Goal: Task Accomplishment & Management: Use online tool/utility

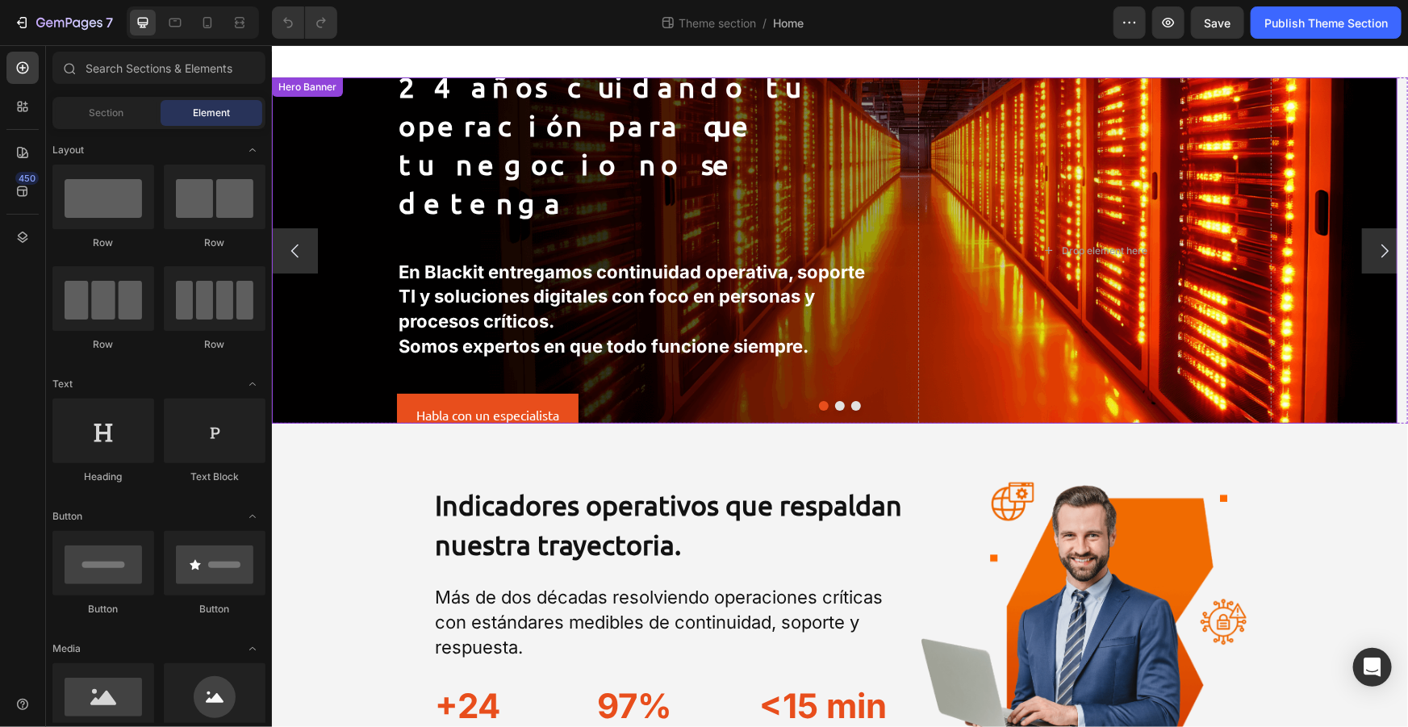
click at [368, 81] on div "Background Image" at bounding box center [833, 250] width 1125 height 346
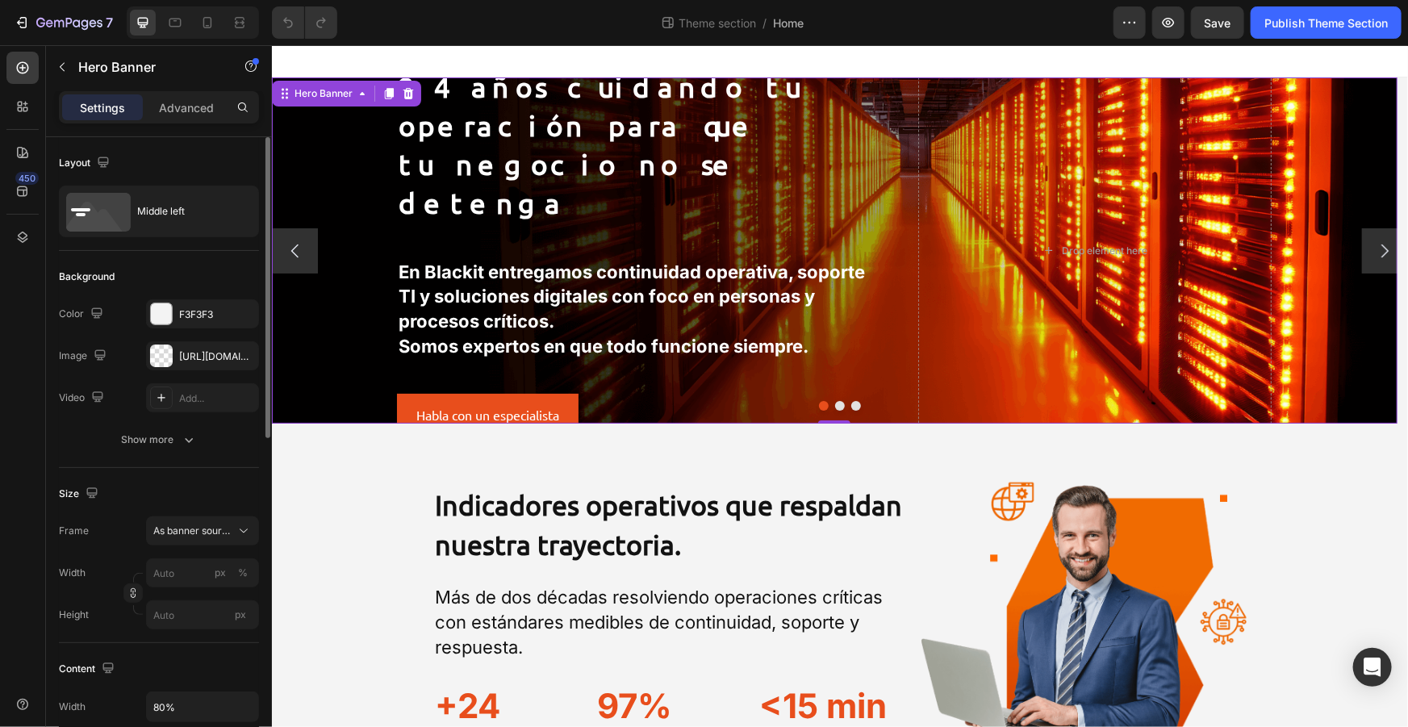
scroll to position [146, 0]
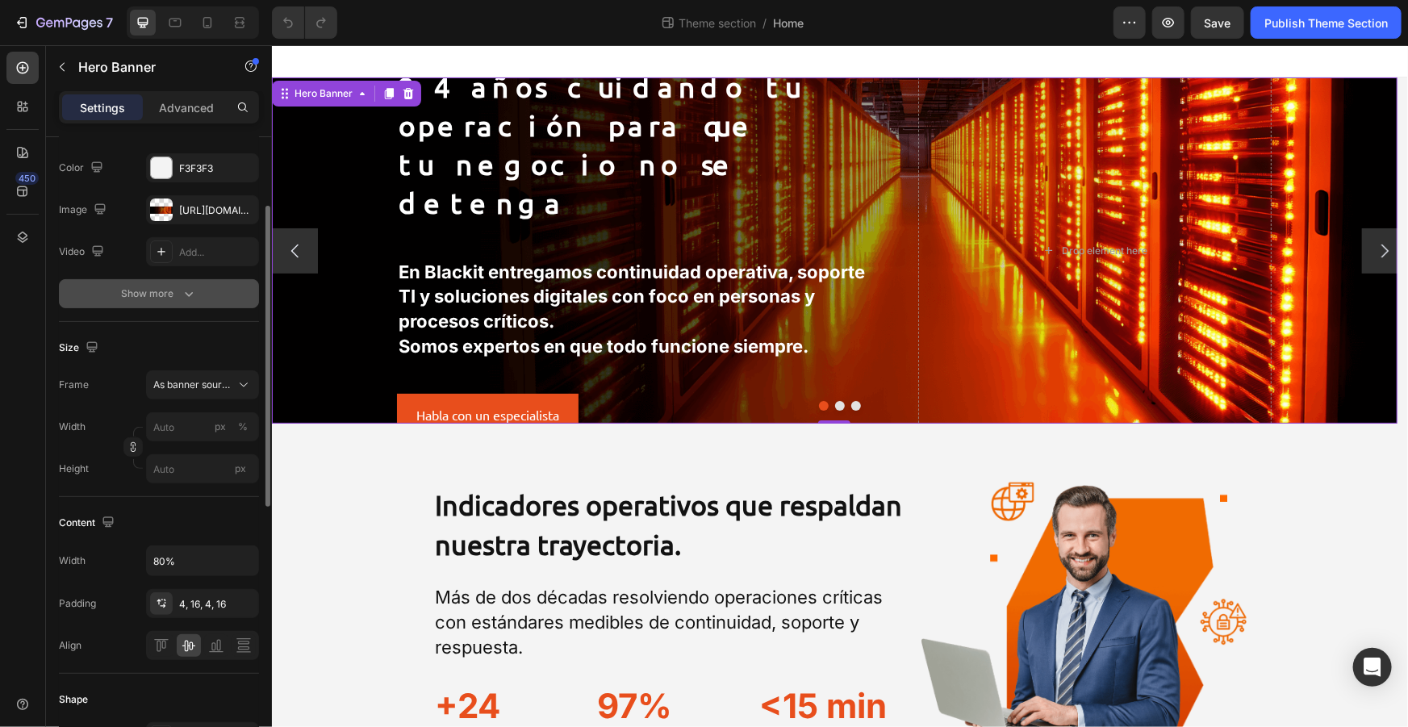
click at [175, 288] on div "Show more" at bounding box center [159, 294] width 75 height 16
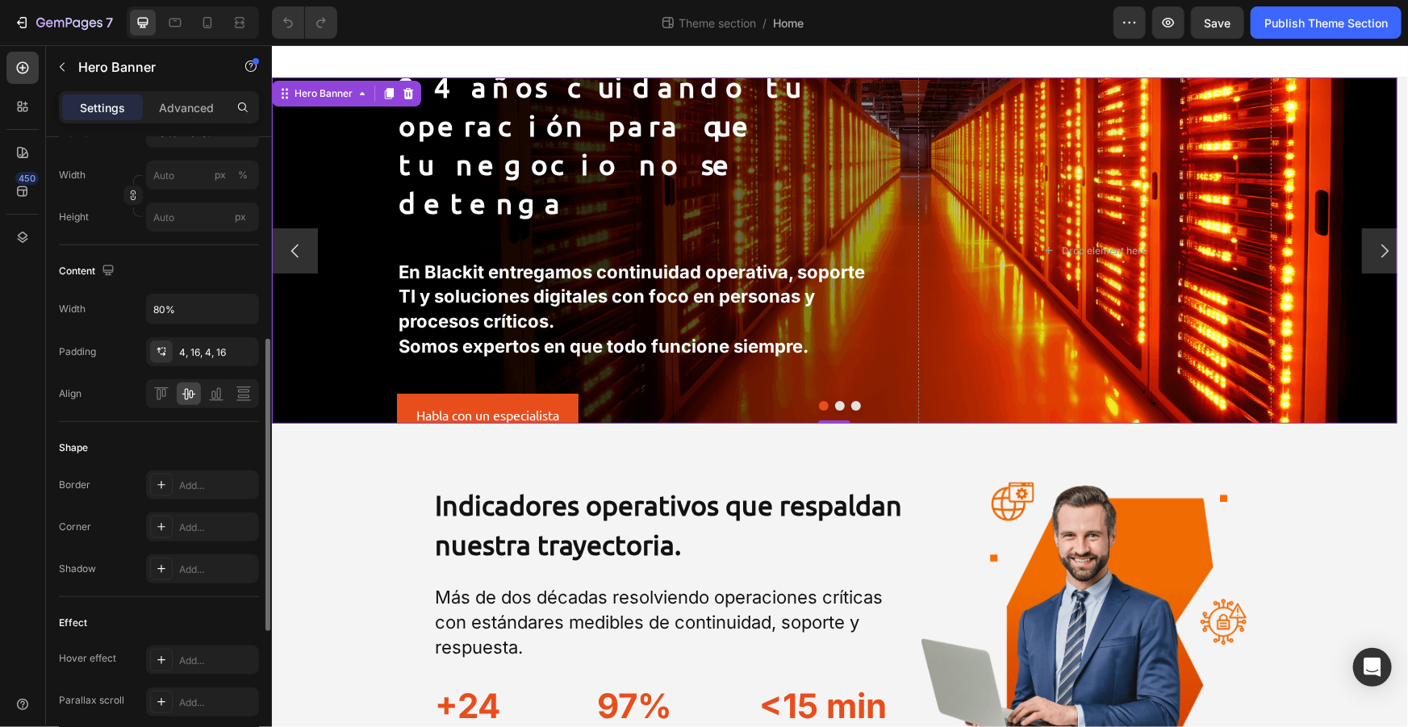
scroll to position [587, 0]
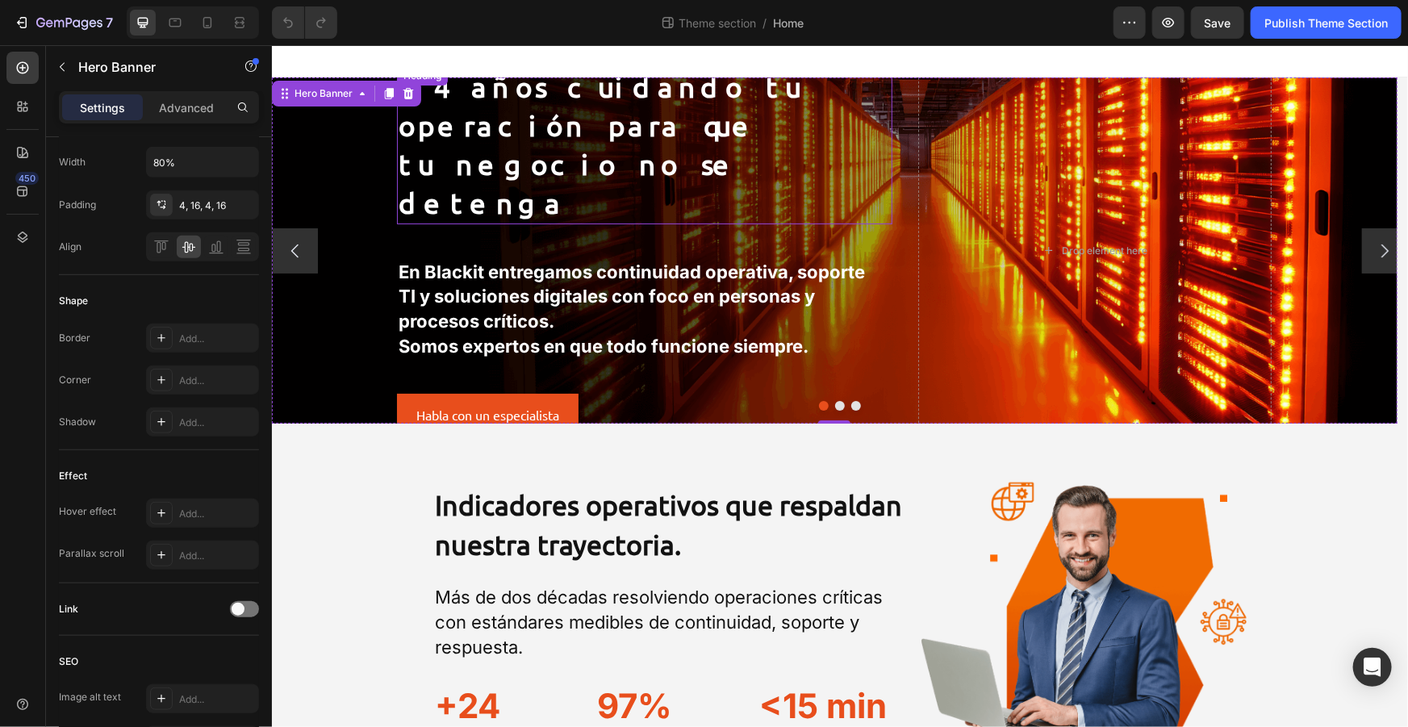
click at [580, 152] on h2 "24 años cuidando tu operación para que tu negocio no se detenga" at bounding box center [643, 143] width 495 height 157
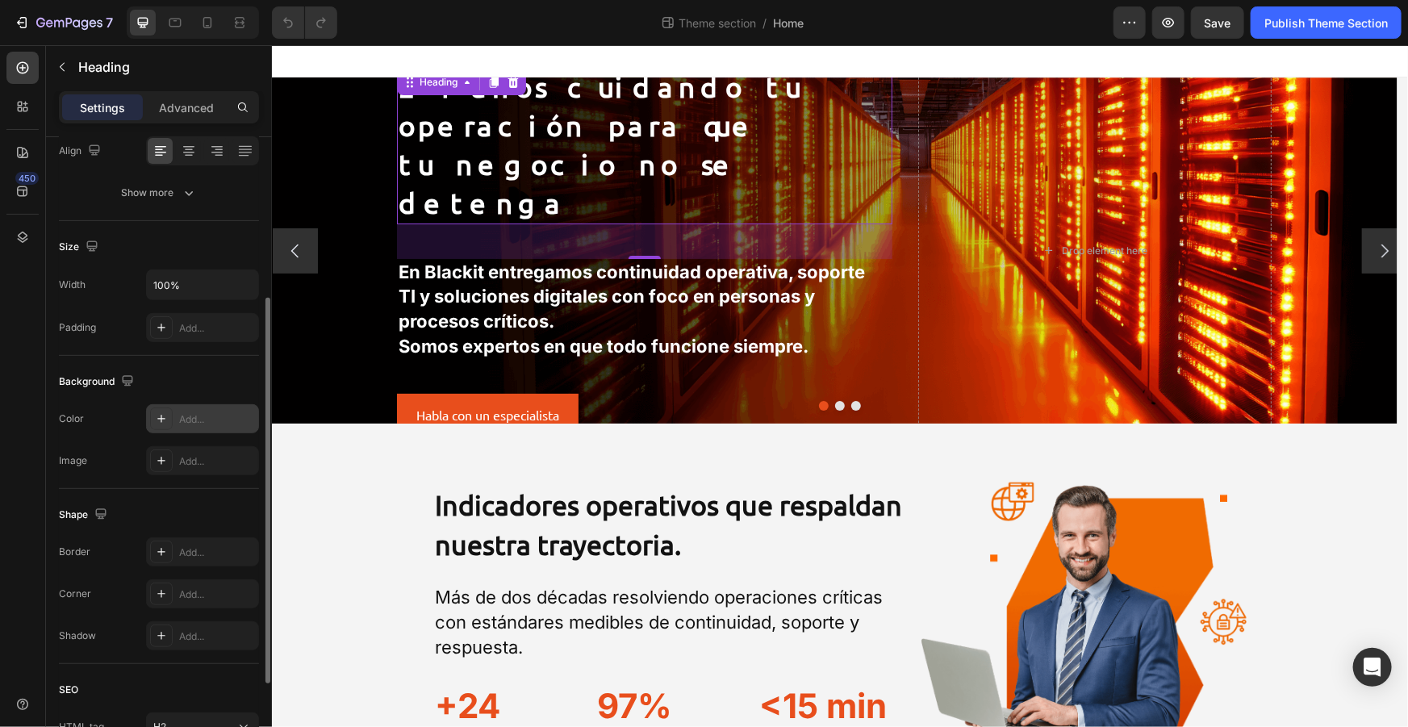
scroll to position [190, 0]
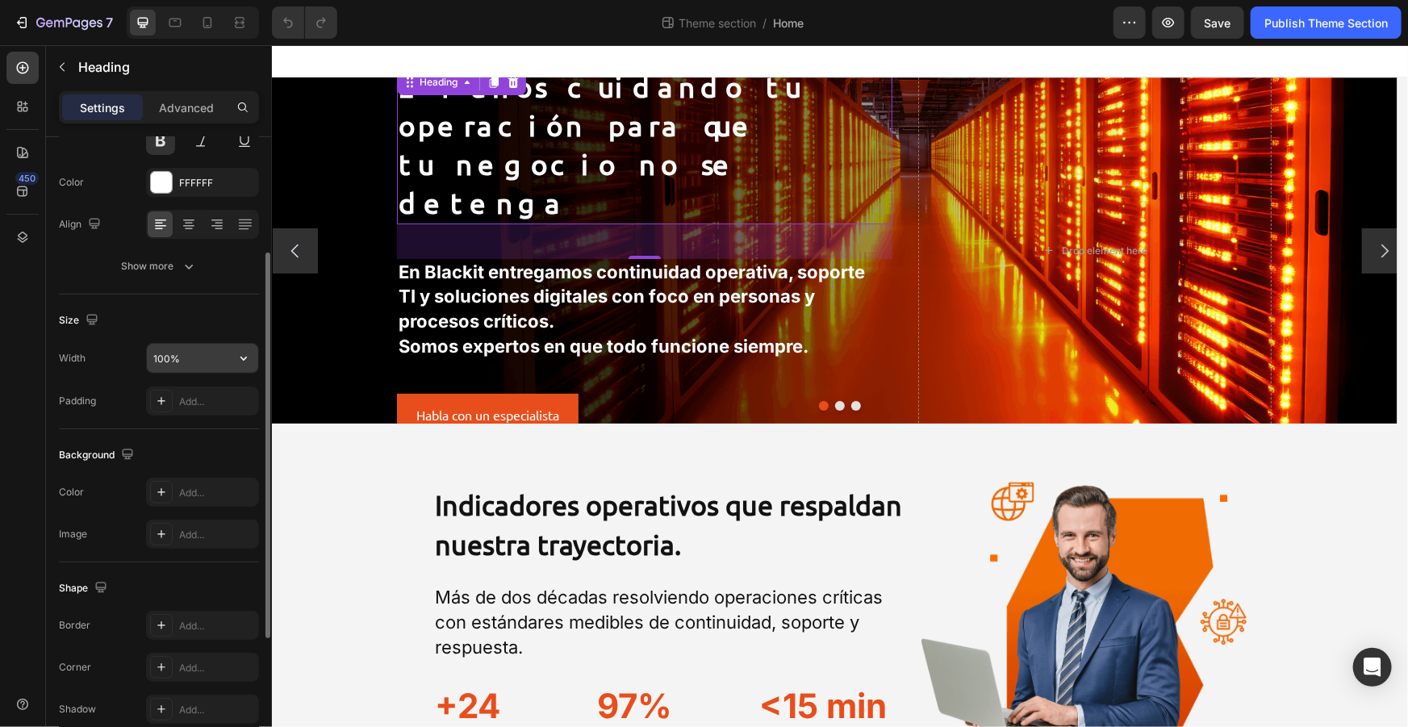
click at [201, 349] on input "100%" at bounding box center [202, 358] width 111 height 29
click at [238, 352] on icon "button" at bounding box center [244, 358] width 16 height 16
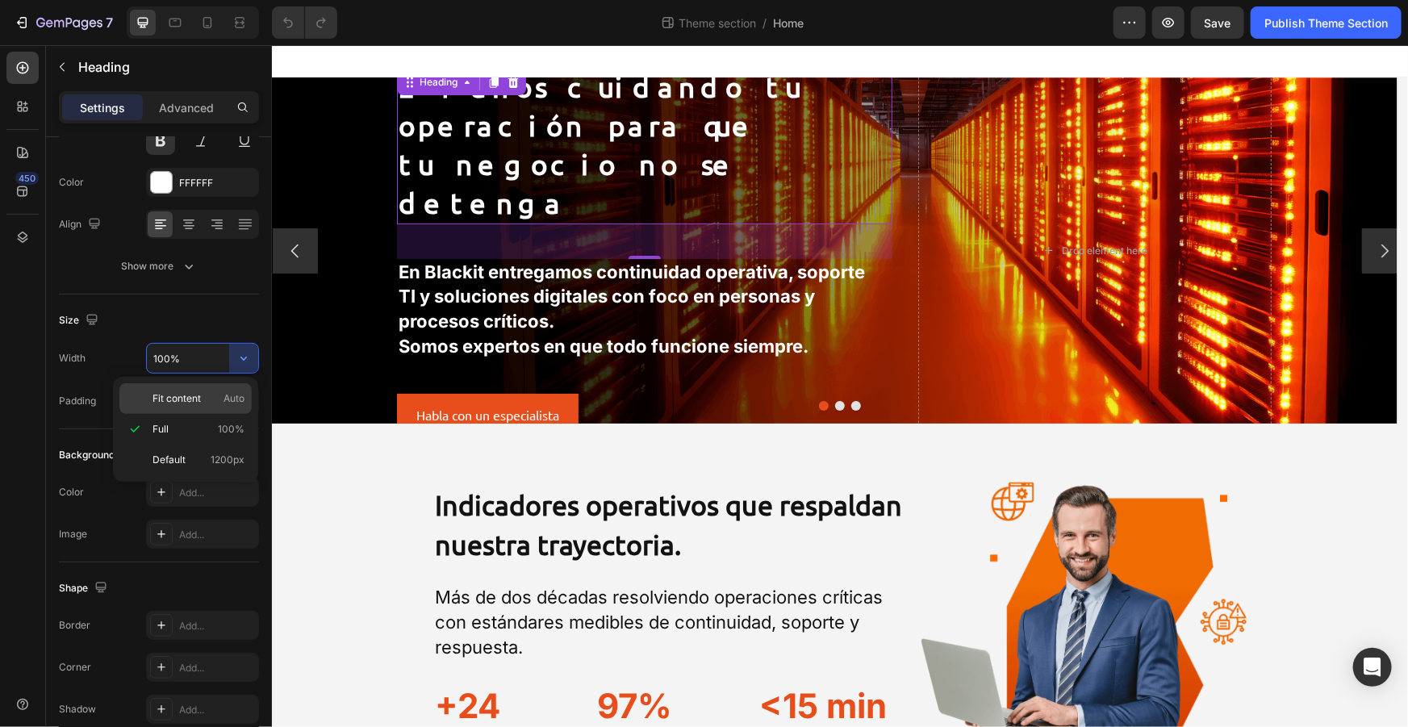
click at [211, 395] on p "Fit content Auto" at bounding box center [198, 398] width 92 height 15
type input "Auto"
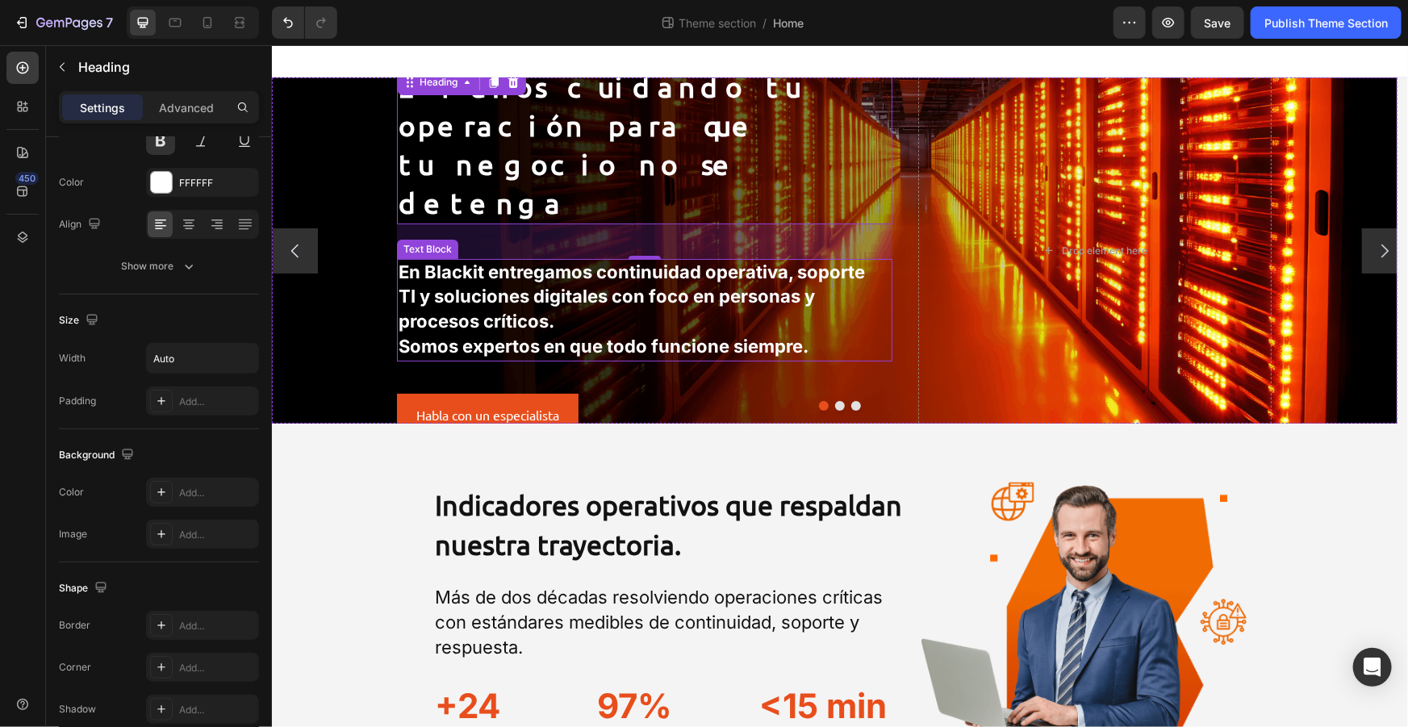
click at [513, 261] on strong "En Blackit entregamos continuidad operativa, soporte TI y soluciones digitales …" at bounding box center [631, 296] width 466 height 71
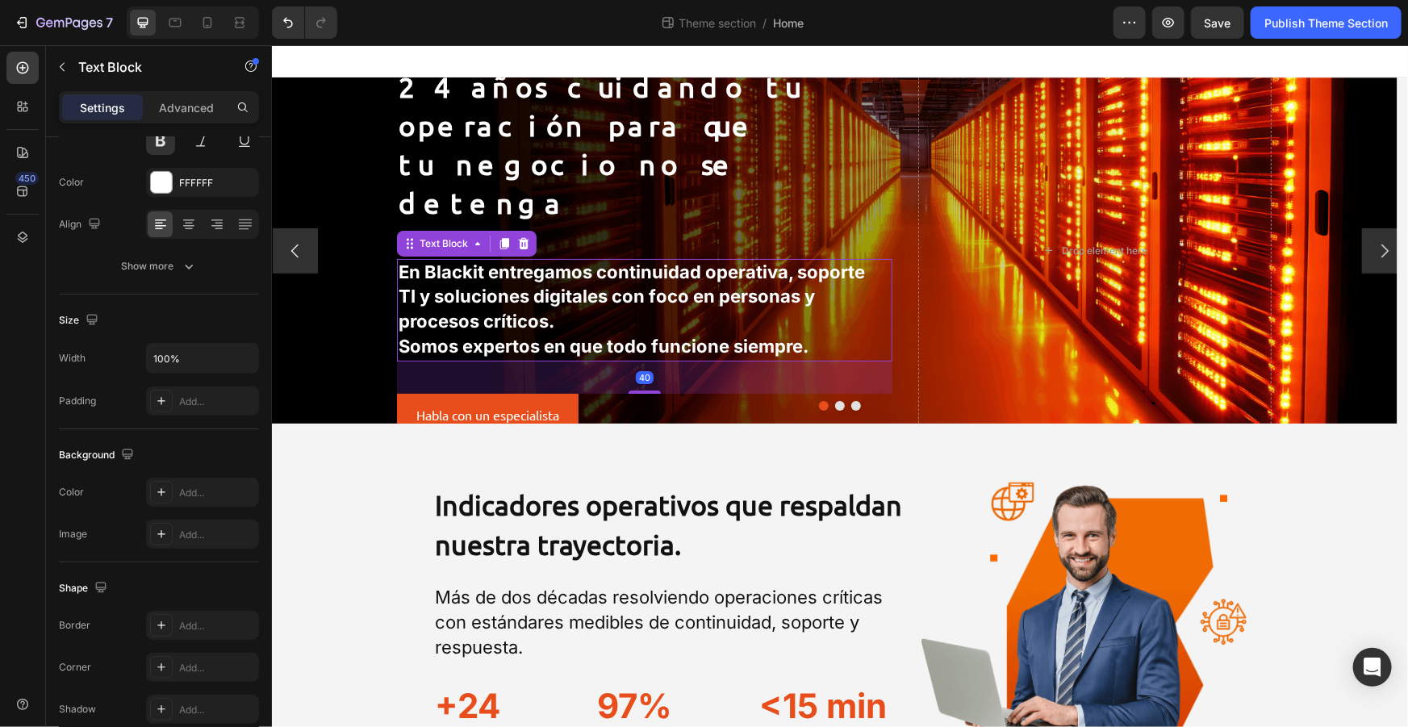
scroll to position [0, 0]
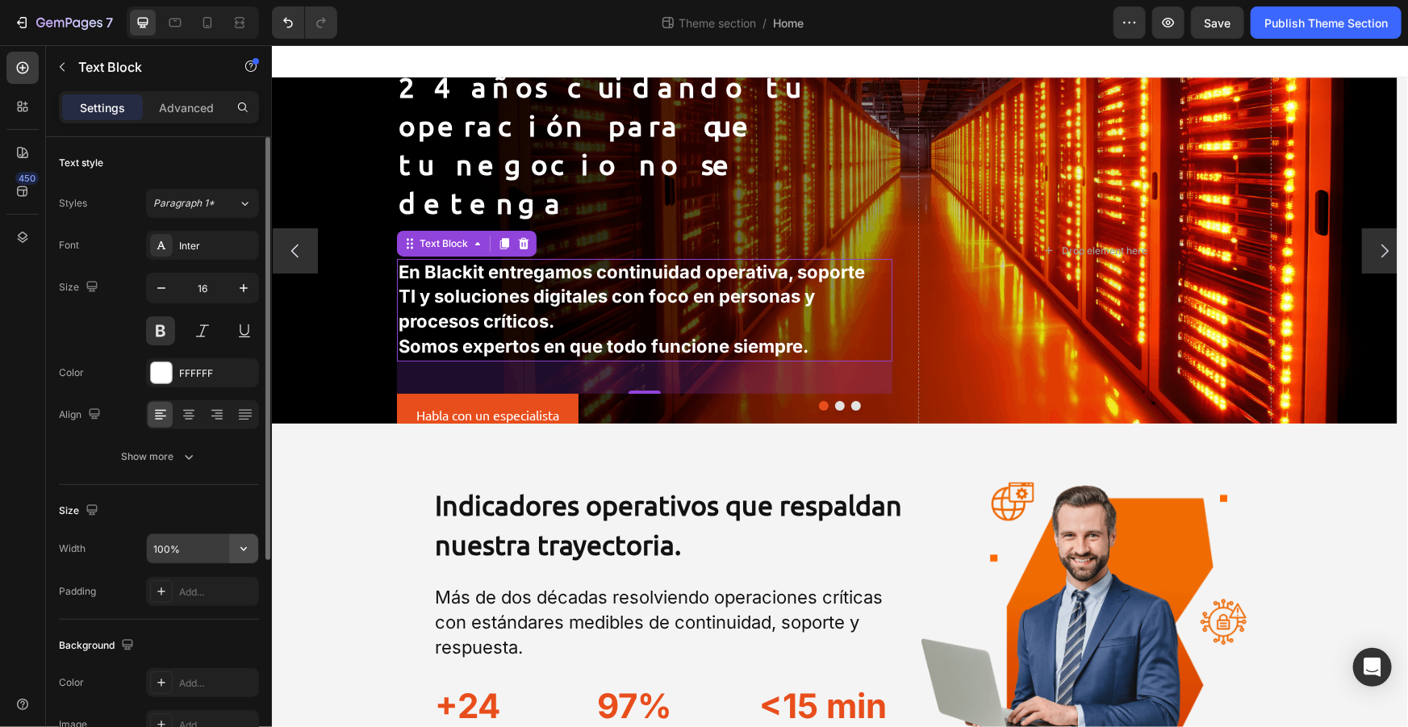
click at [256, 545] on button "button" at bounding box center [243, 548] width 29 height 29
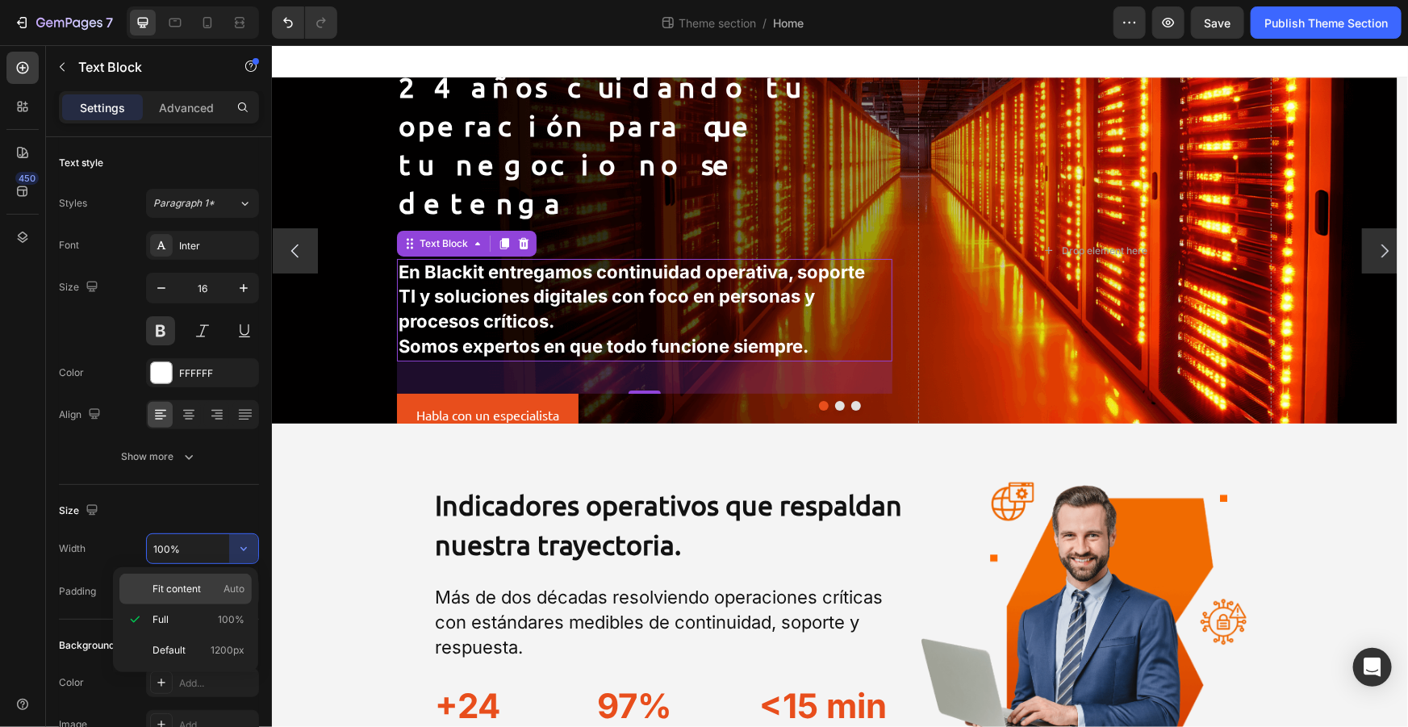
click at [227, 596] on span "Auto" at bounding box center [233, 589] width 21 height 15
type input "Auto"
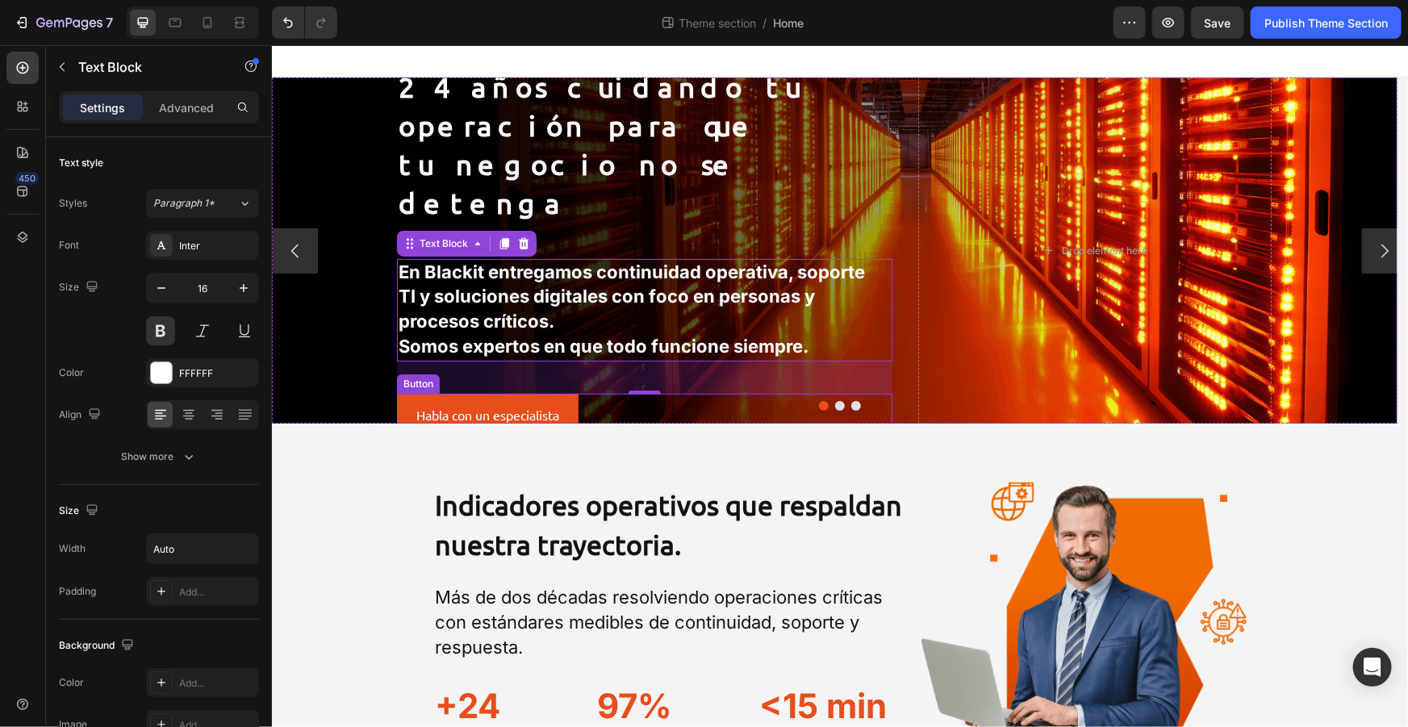
click at [595, 393] on div "Habla con un especialista Button" at bounding box center [643, 414] width 495 height 43
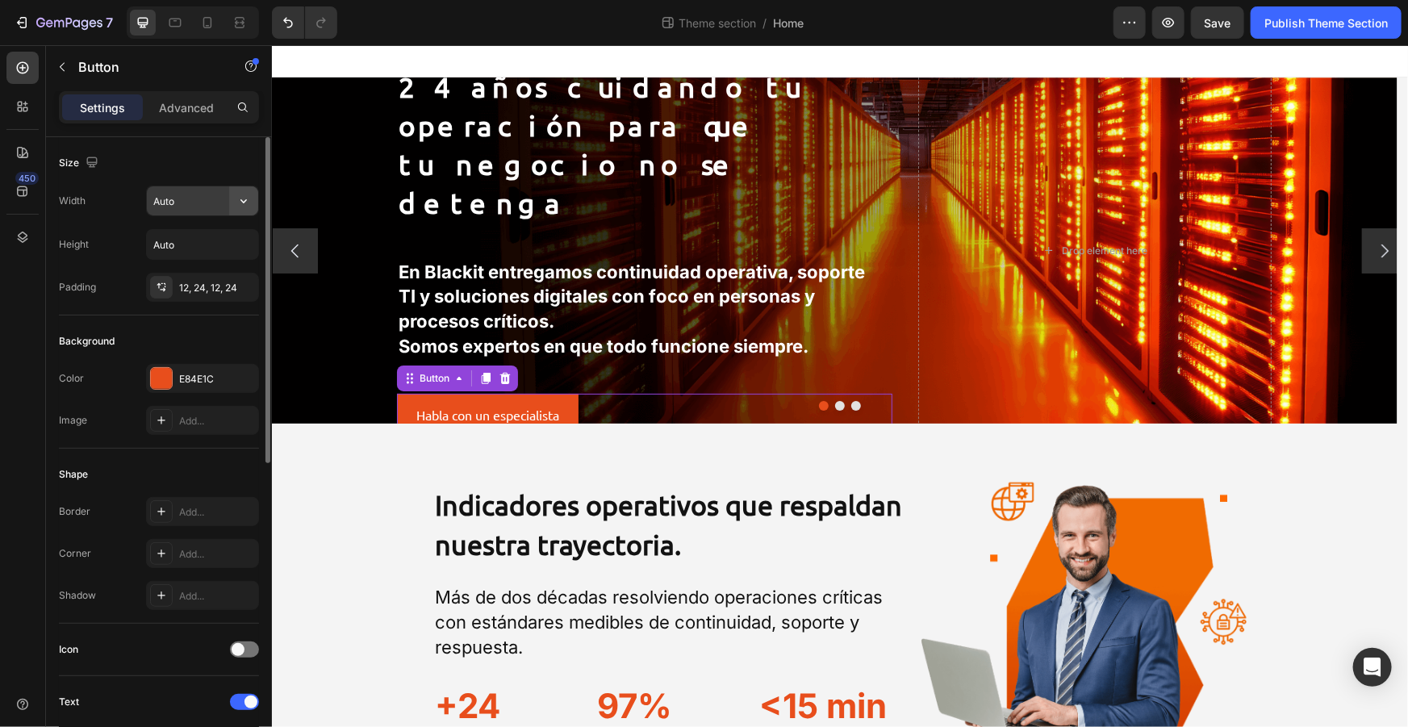
click at [232, 202] on button "button" at bounding box center [243, 200] width 29 height 29
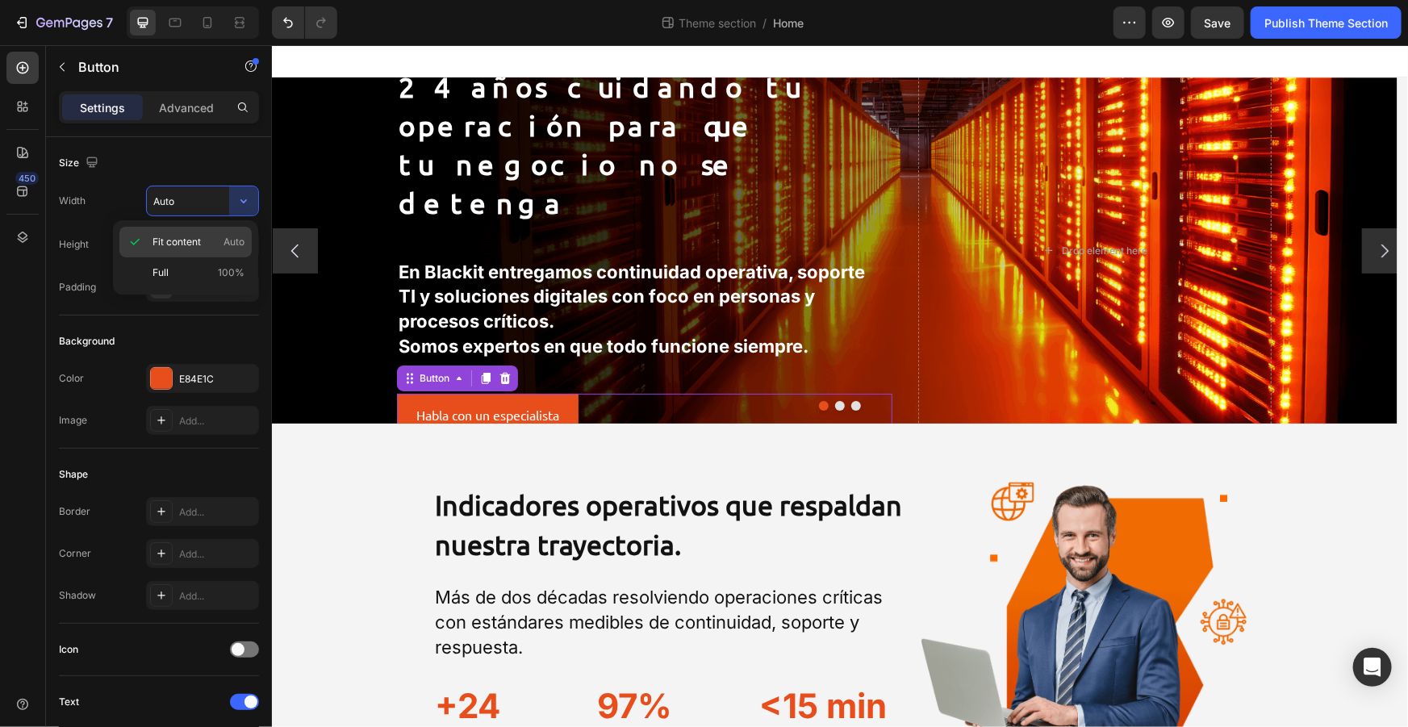
click at [215, 241] on p "Fit content Auto" at bounding box center [198, 242] width 92 height 15
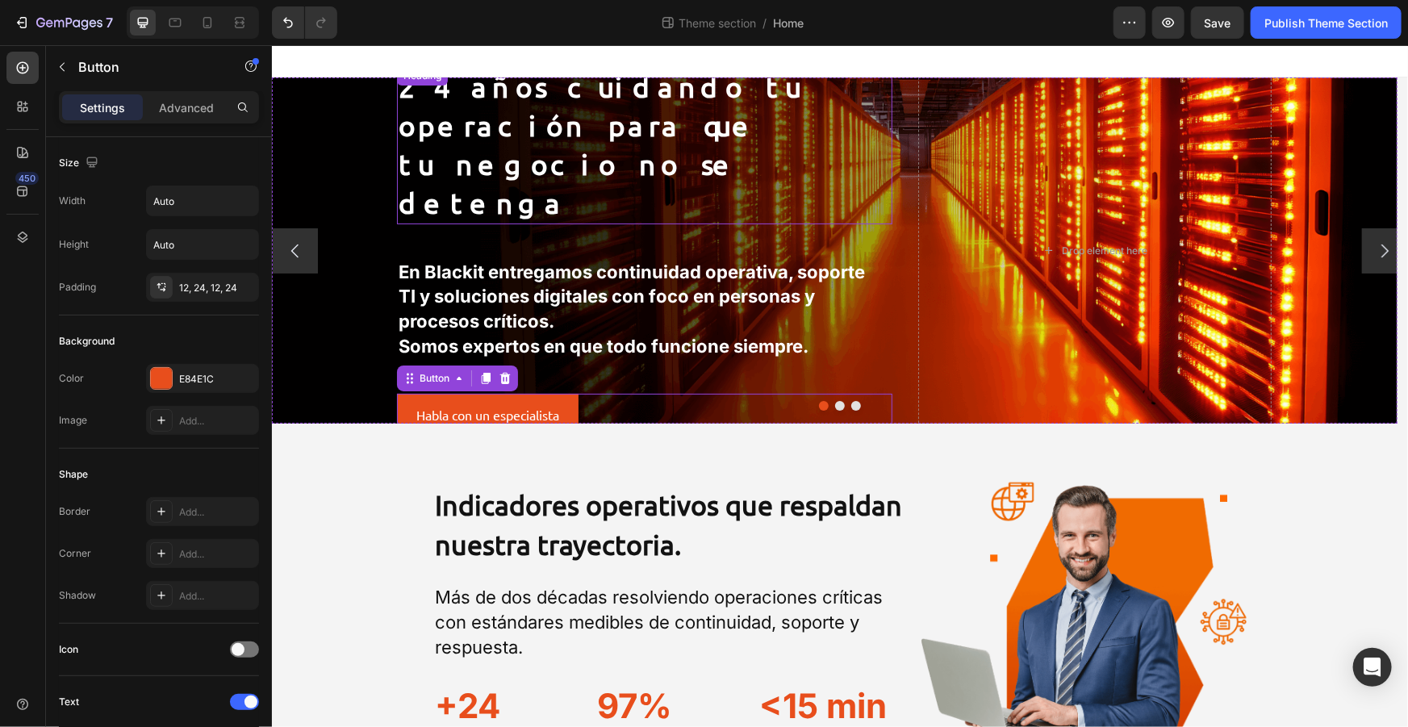
click at [603, 112] on span "24 años cuidando tu operación para que" at bounding box center [599, 105] width 403 height 72
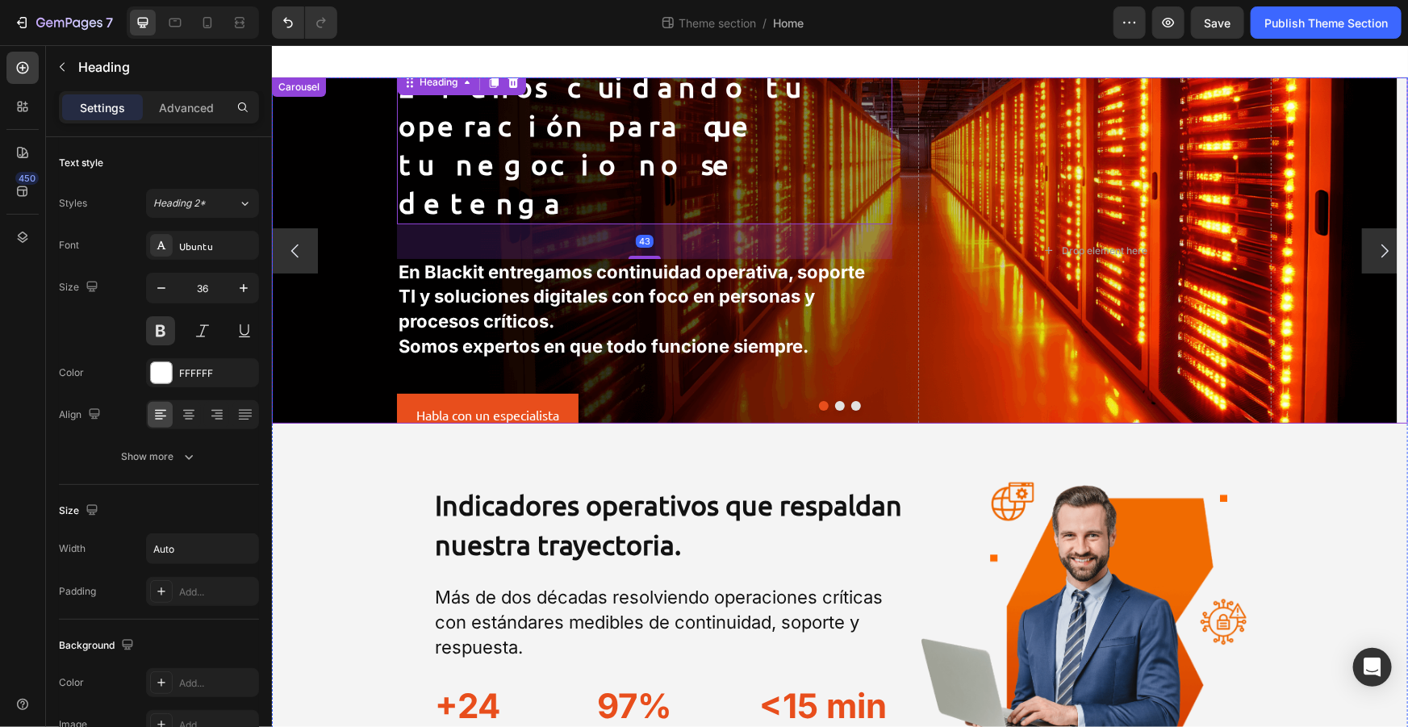
click at [838, 405] on div at bounding box center [839, 405] width 1136 height 10
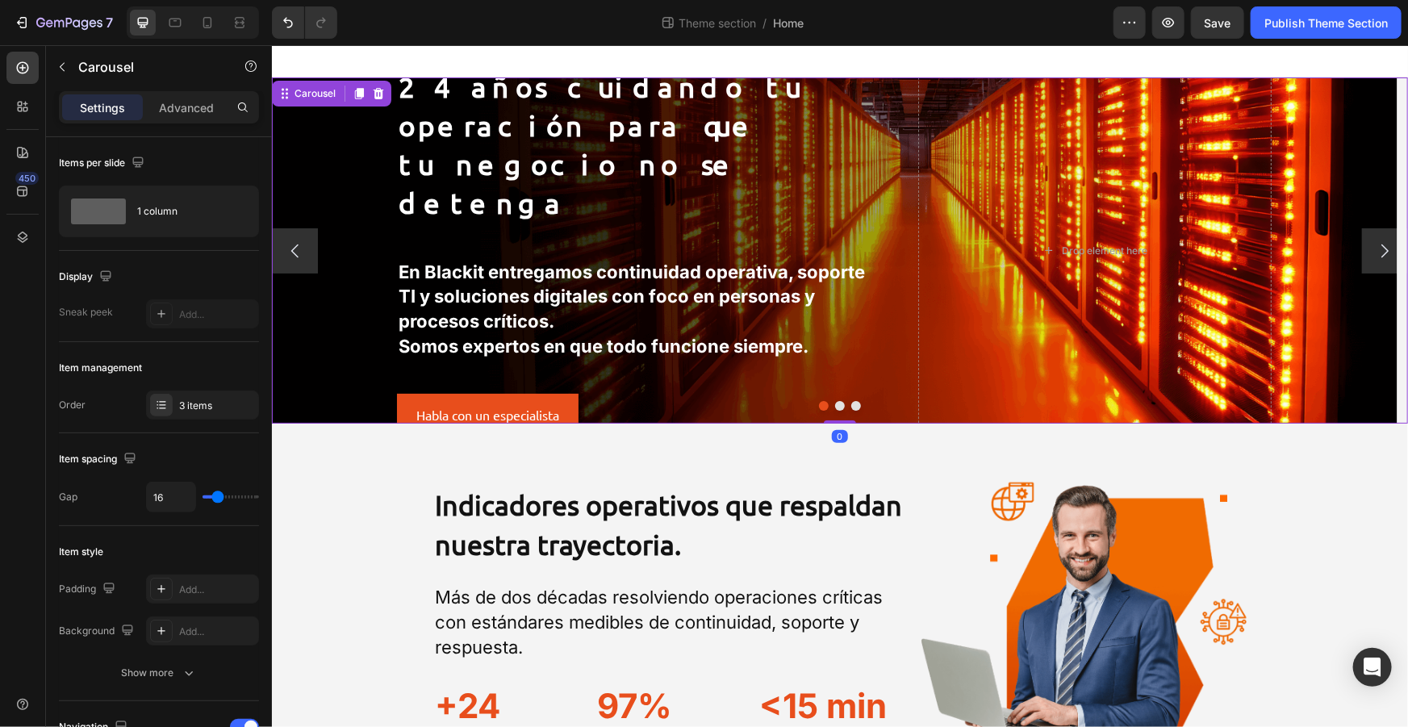
click at [836, 405] on button "Dot" at bounding box center [839, 405] width 10 height 10
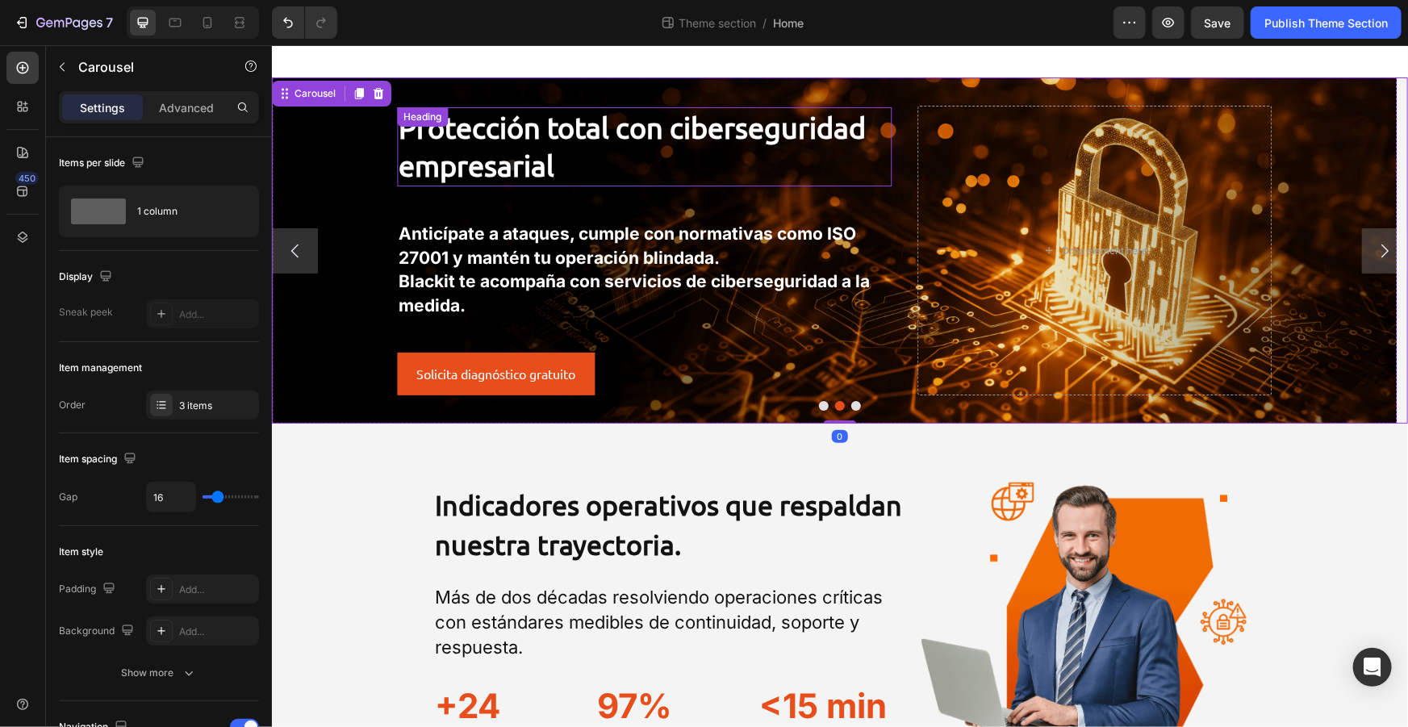
click at [625, 147] on h2 "Protección total con ciberseguridad empresarial" at bounding box center [643, 145] width 495 height 79
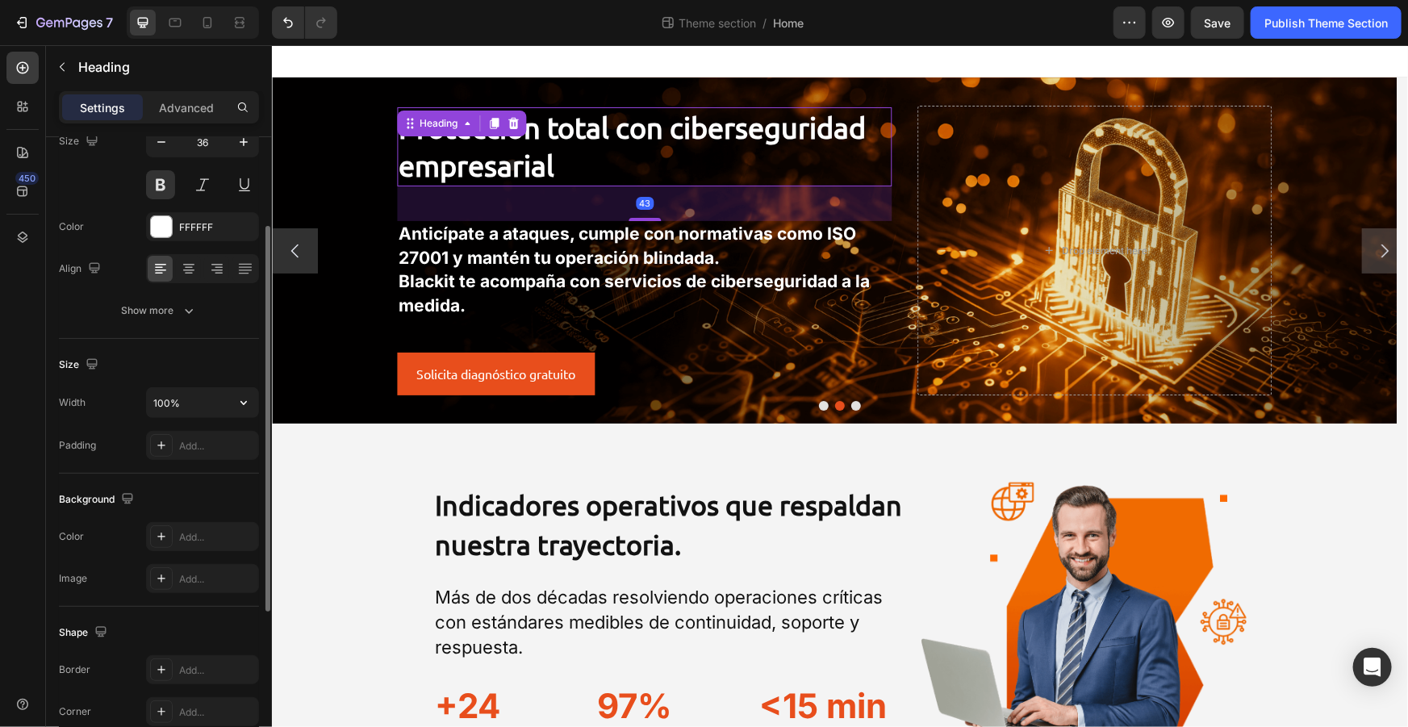
scroll to position [219, 0]
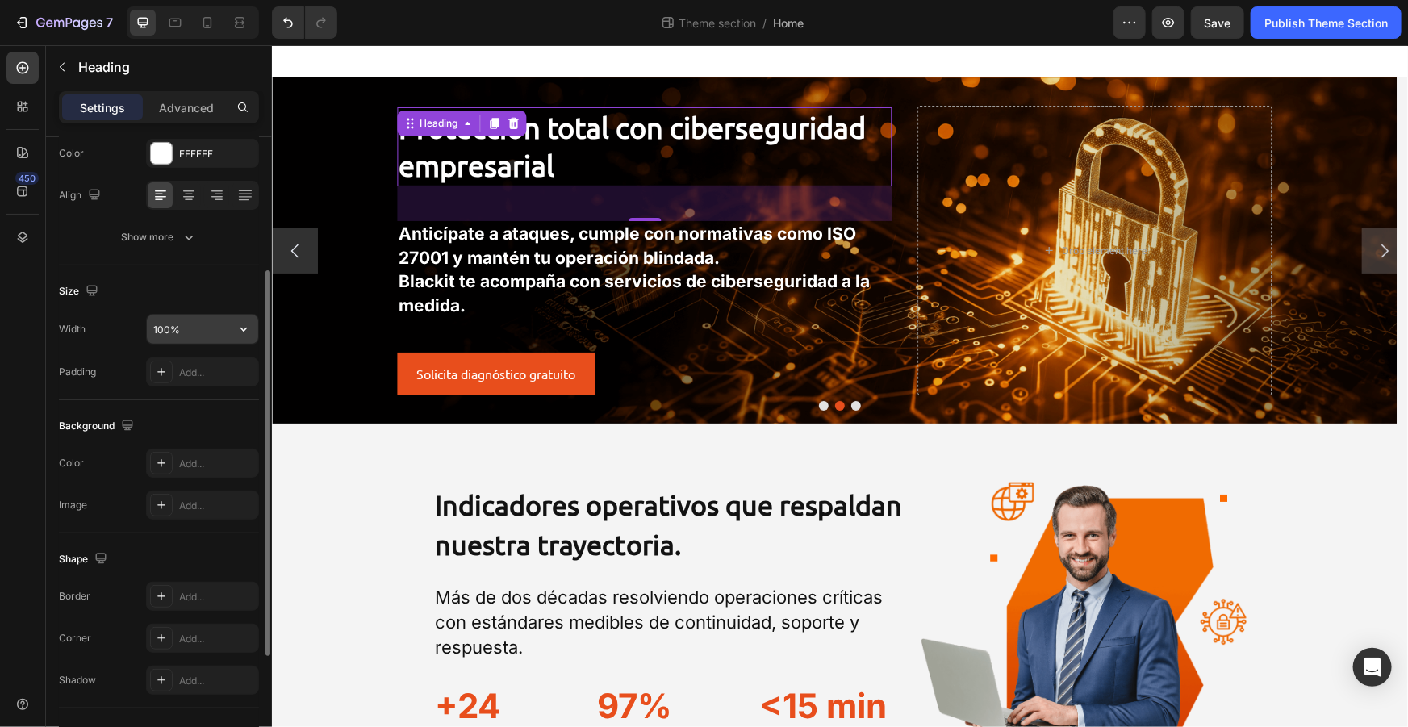
click at [223, 327] on input "100%" at bounding box center [202, 329] width 111 height 29
click at [238, 323] on icon "button" at bounding box center [244, 329] width 16 height 16
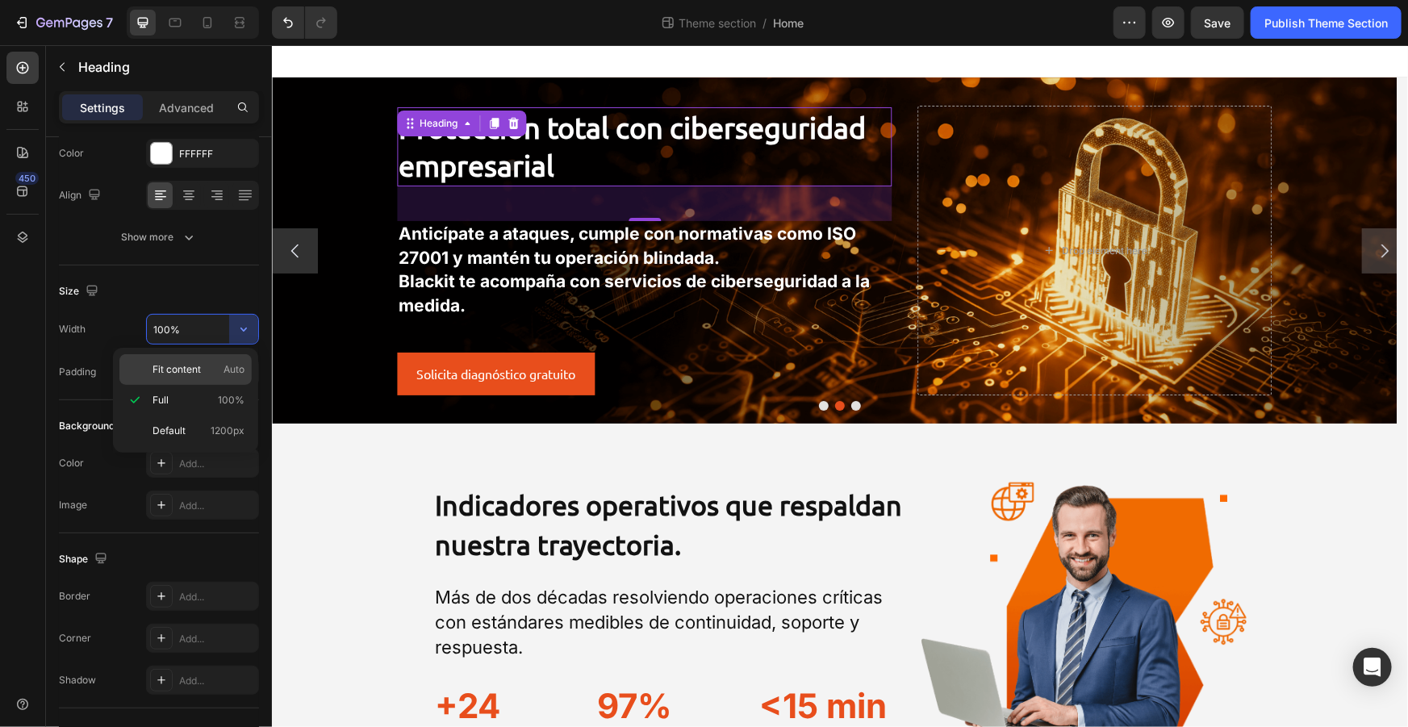
click at [190, 365] on span "Fit content" at bounding box center [176, 369] width 48 height 15
type input "Auto"
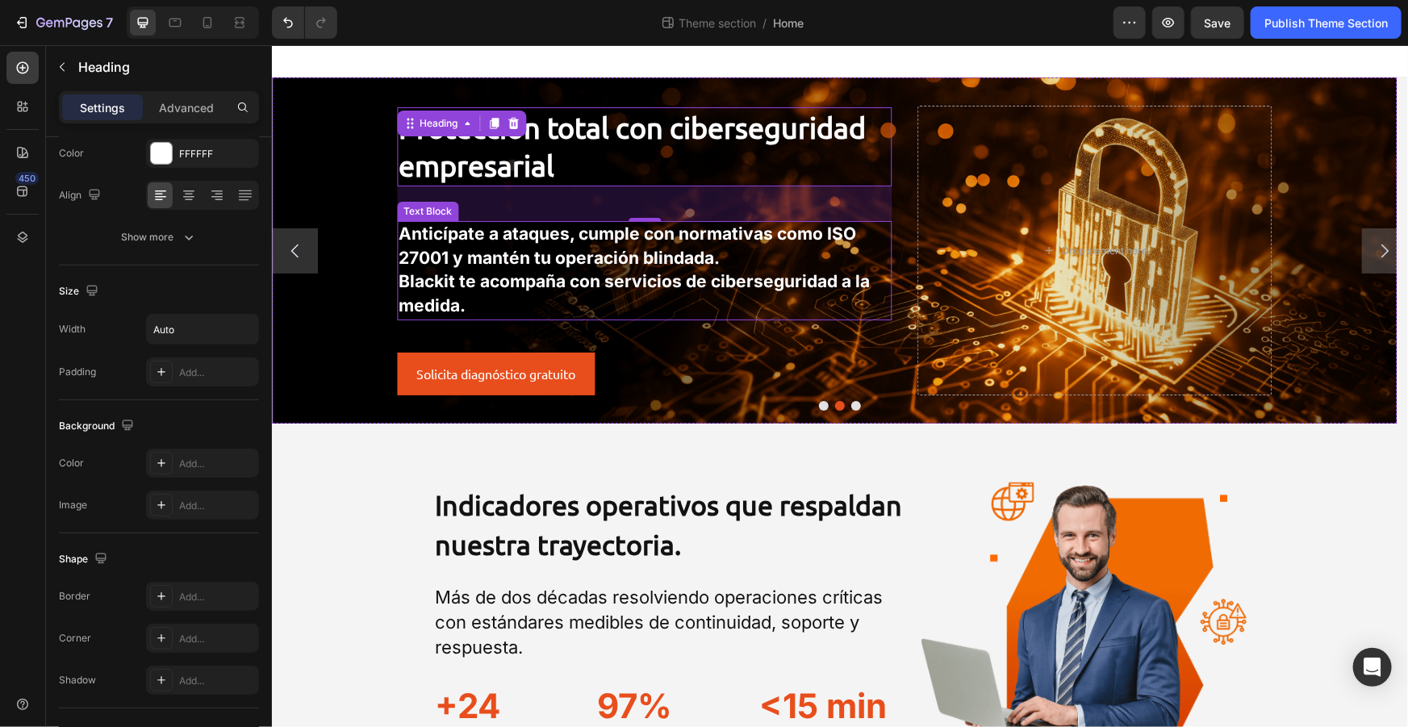
click at [586, 276] on span "Blackit te acompaña con servicios de ciberseguridad a la medida." at bounding box center [633, 292] width 471 height 44
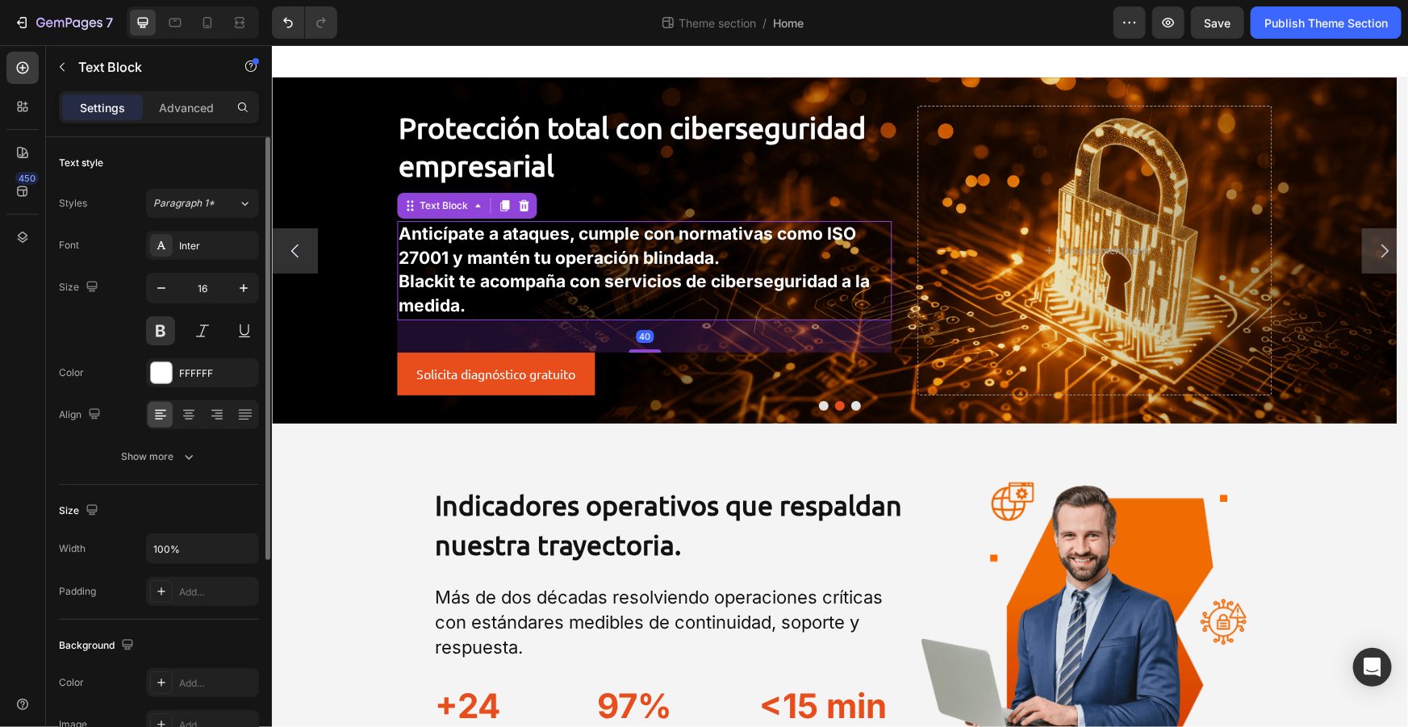
scroll to position [146, 0]
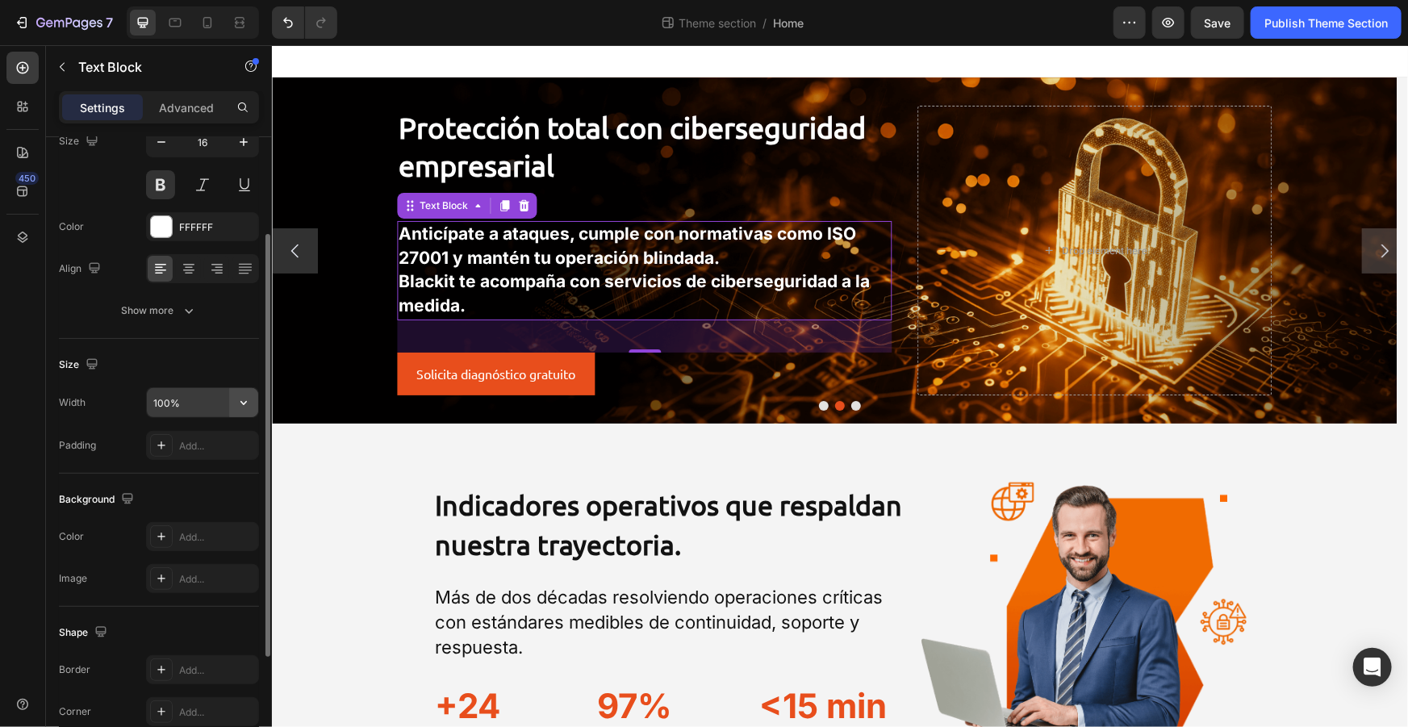
click at [248, 397] on icon "button" at bounding box center [244, 403] width 16 height 16
click at [187, 448] on span "Fit content" at bounding box center [176, 442] width 48 height 15
type input "Auto"
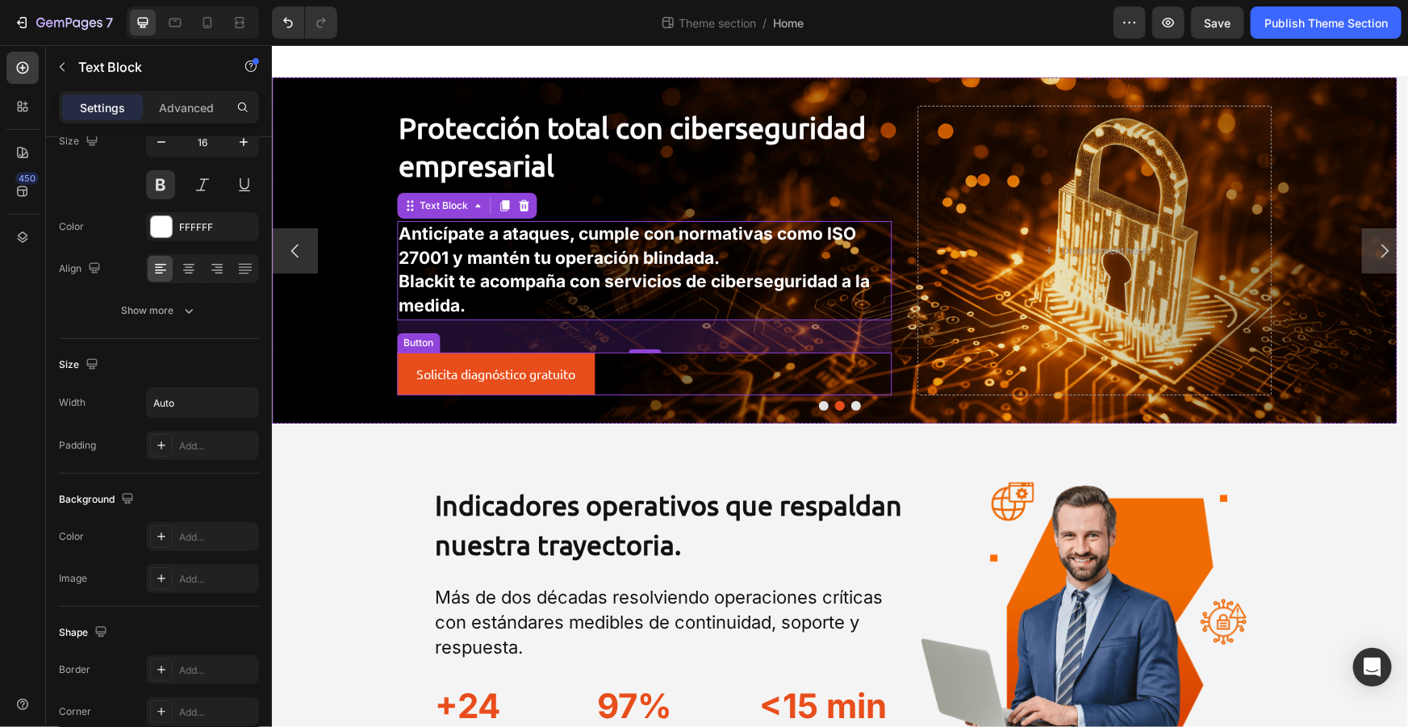
click at [657, 377] on div "Solicita diagnóstico gratuito Button" at bounding box center [643, 373] width 495 height 43
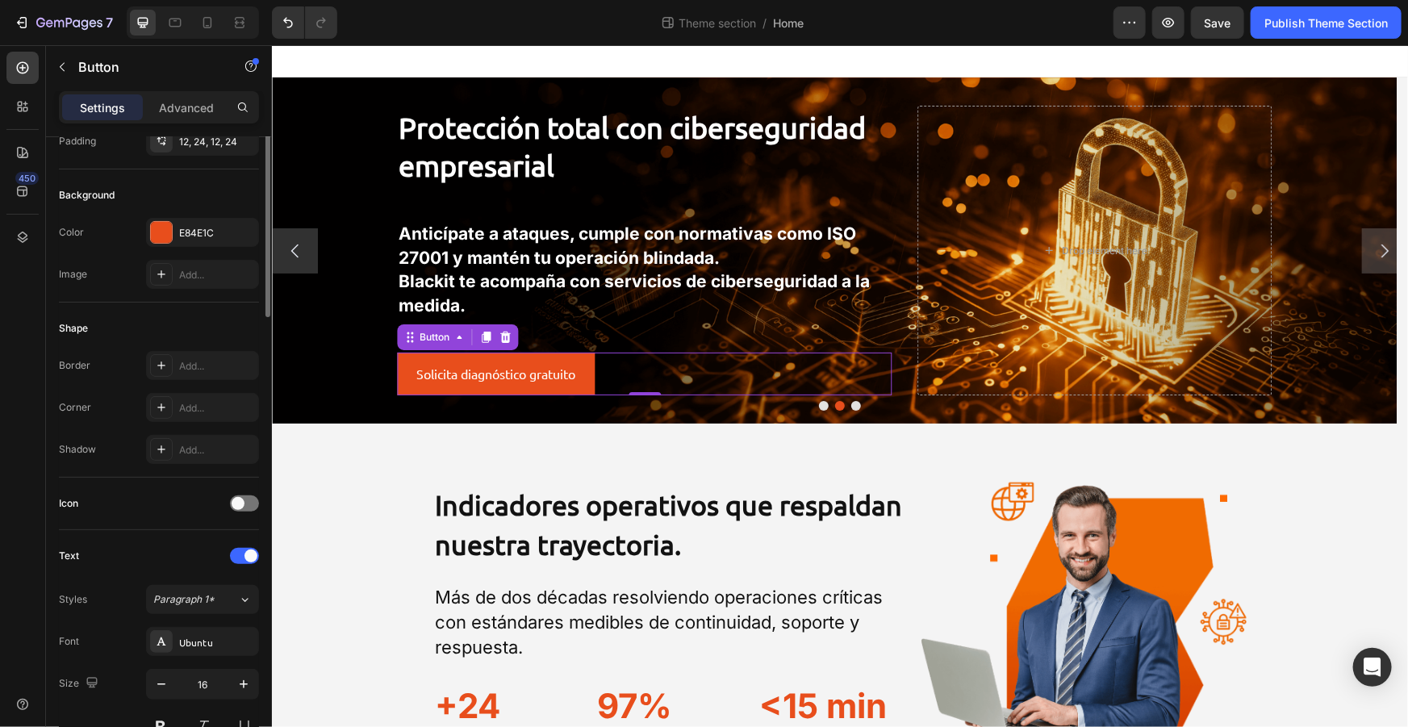
scroll to position [0, 0]
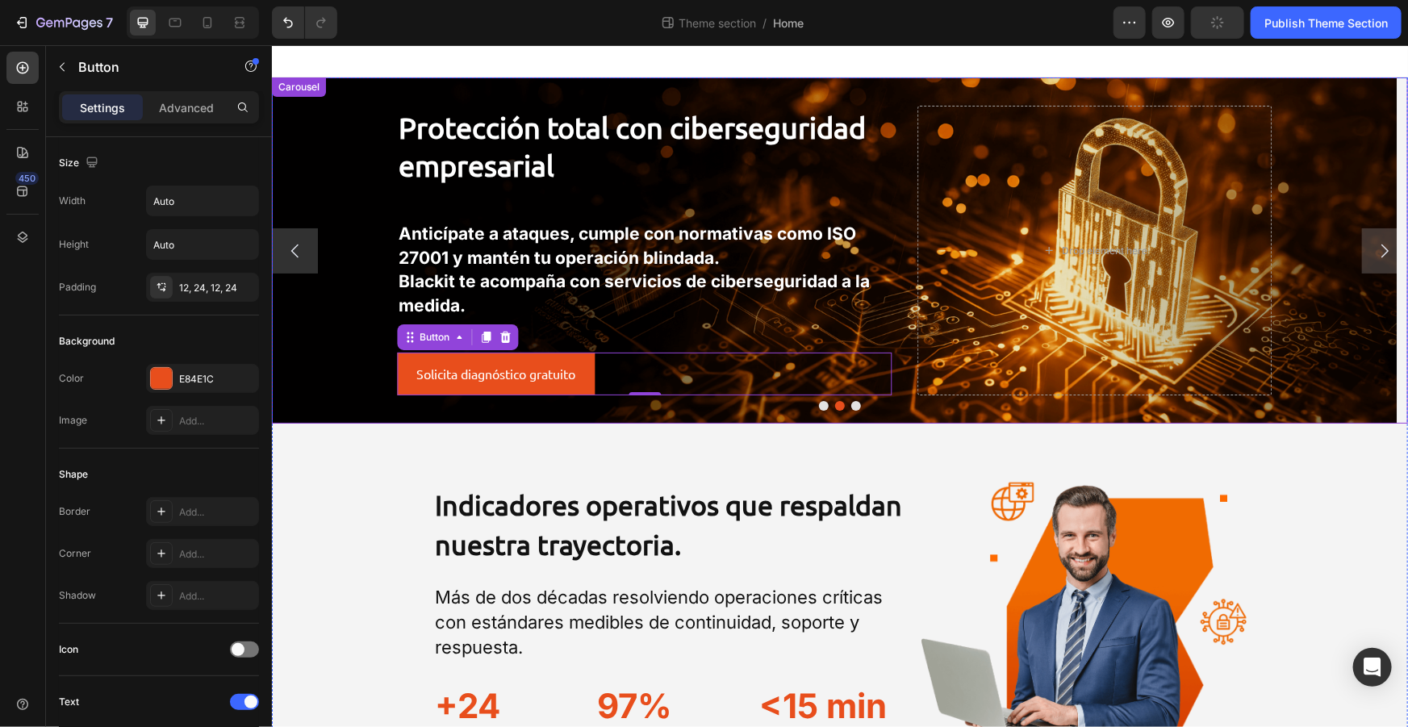
click at [852, 407] on button "Dot" at bounding box center [855, 405] width 10 height 10
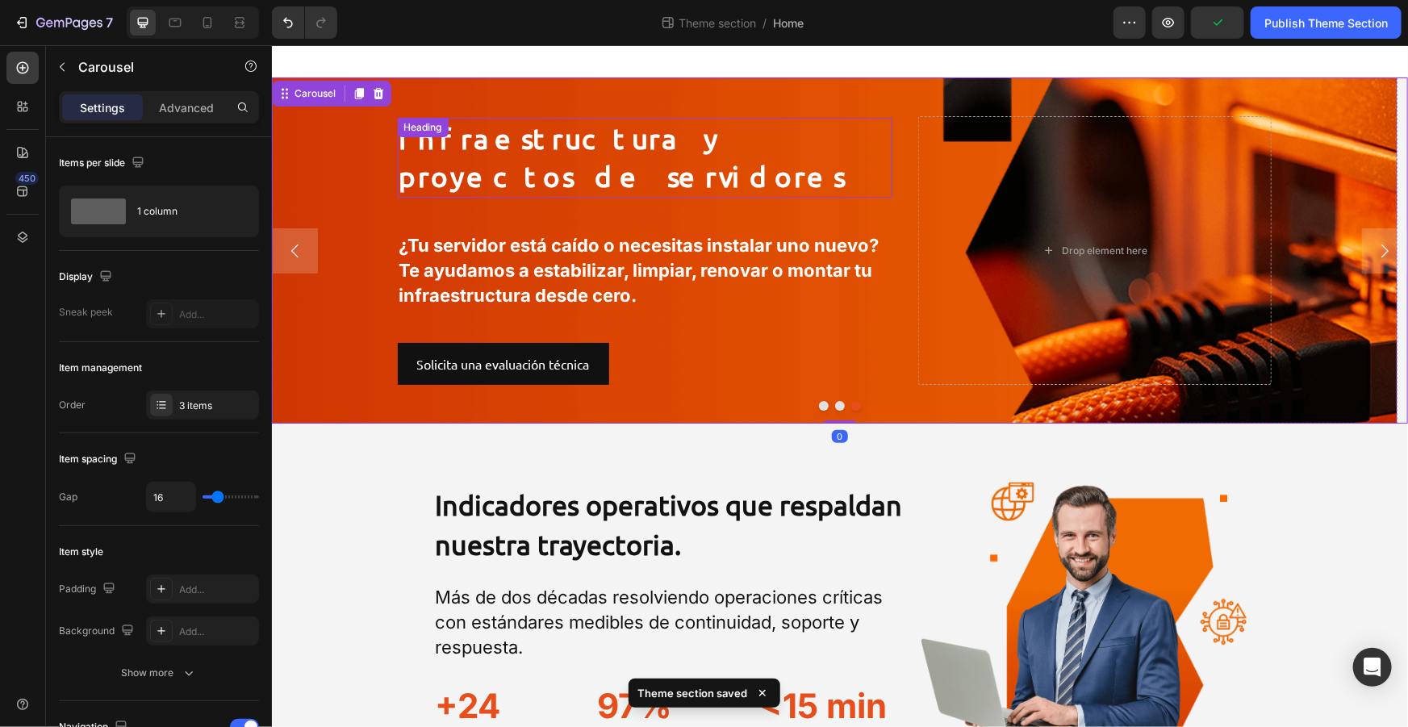
click at [499, 163] on span "Infraestructura y proyectos de servidores" at bounding box center [621, 157] width 446 height 72
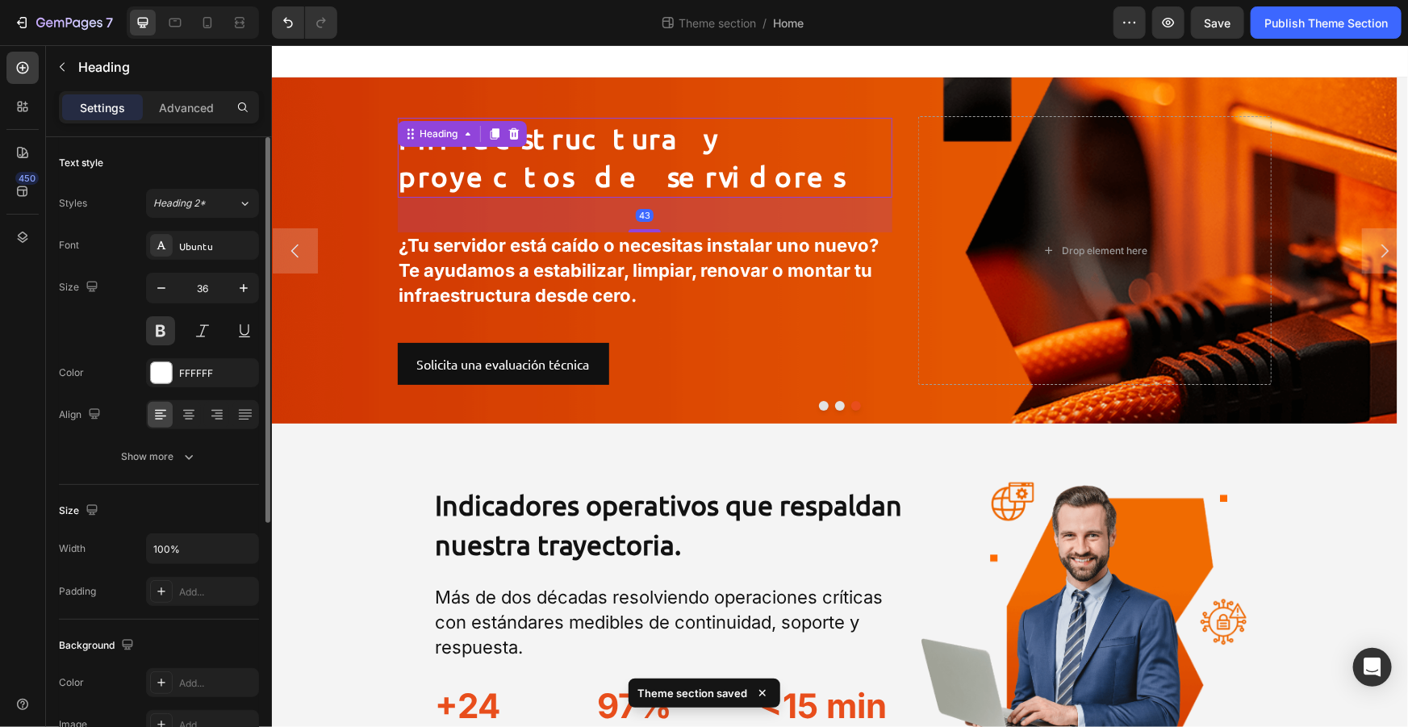
scroll to position [73, 0]
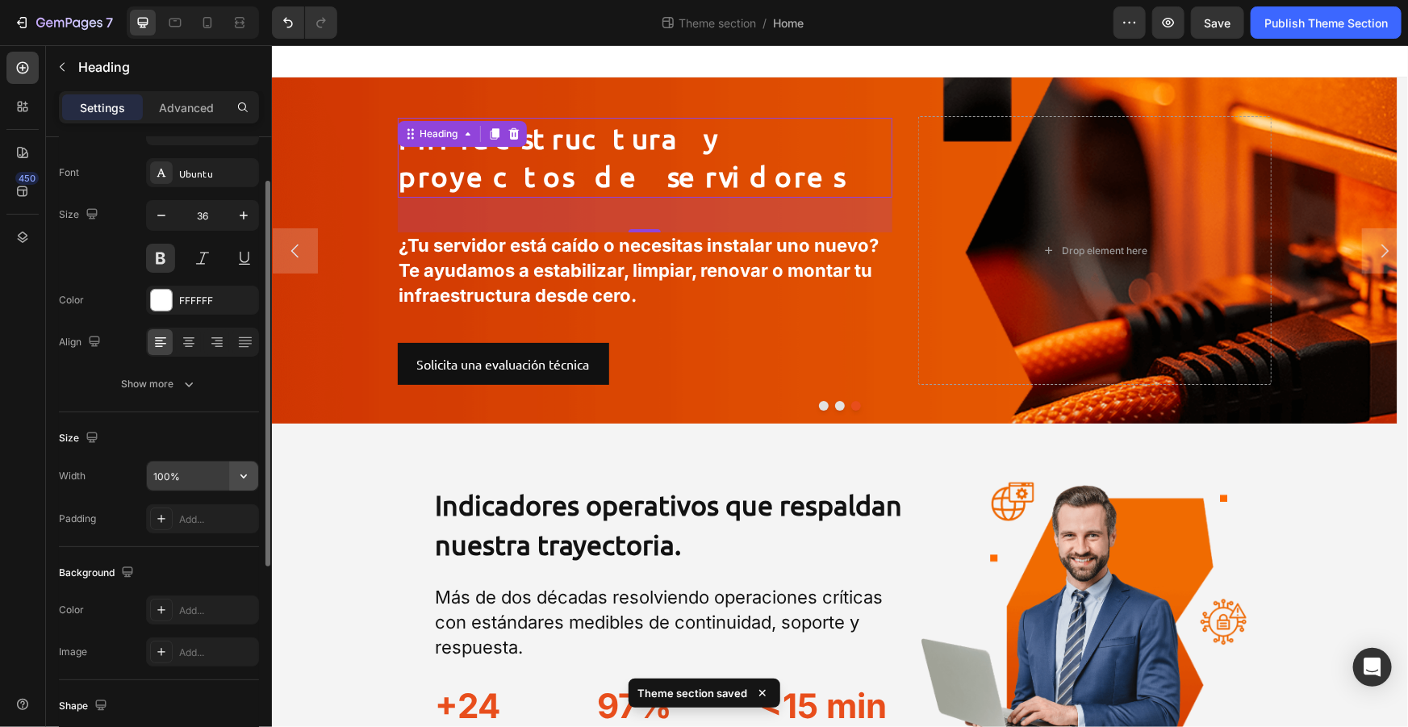
click at [234, 471] on button "button" at bounding box center [243, 475] width 29 height 29
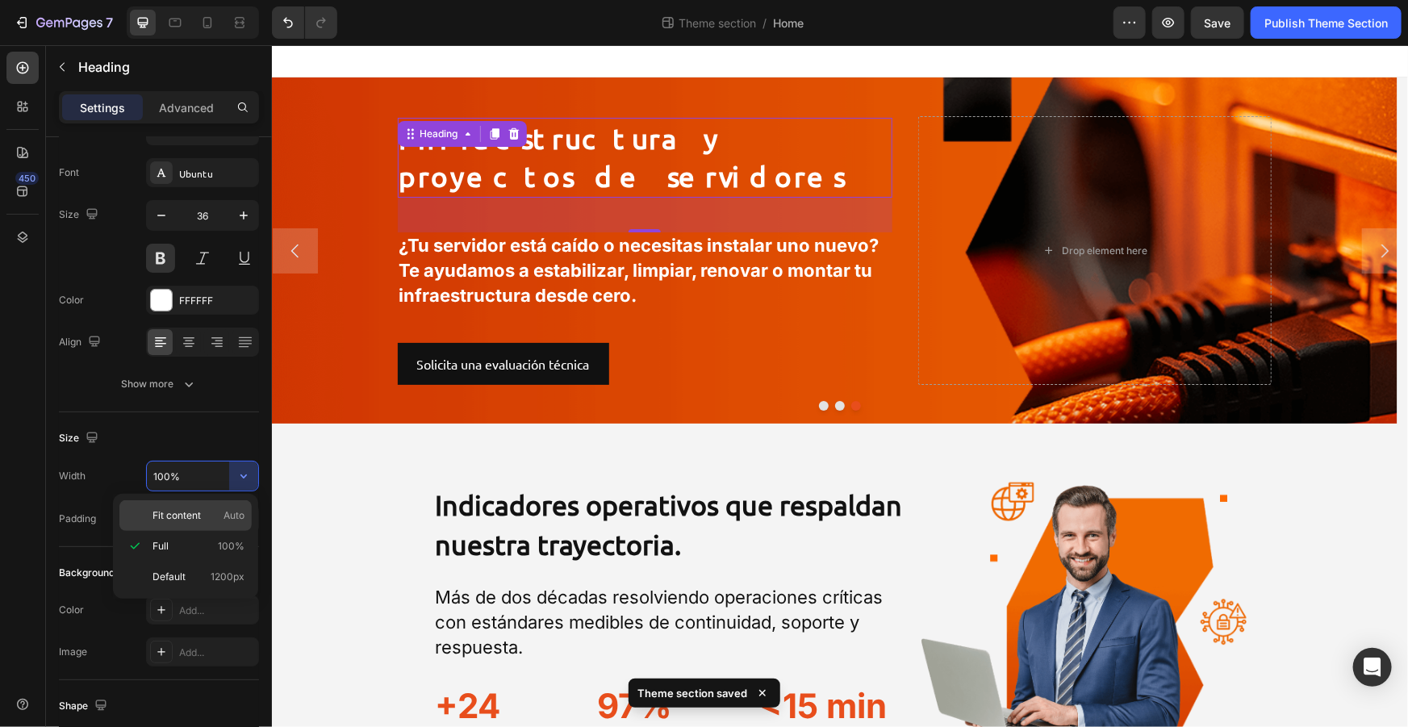
click at [210, 518] on p "Fit content Auto" at bounding box center [198, 515] width 92 height 15
type input "Auto"
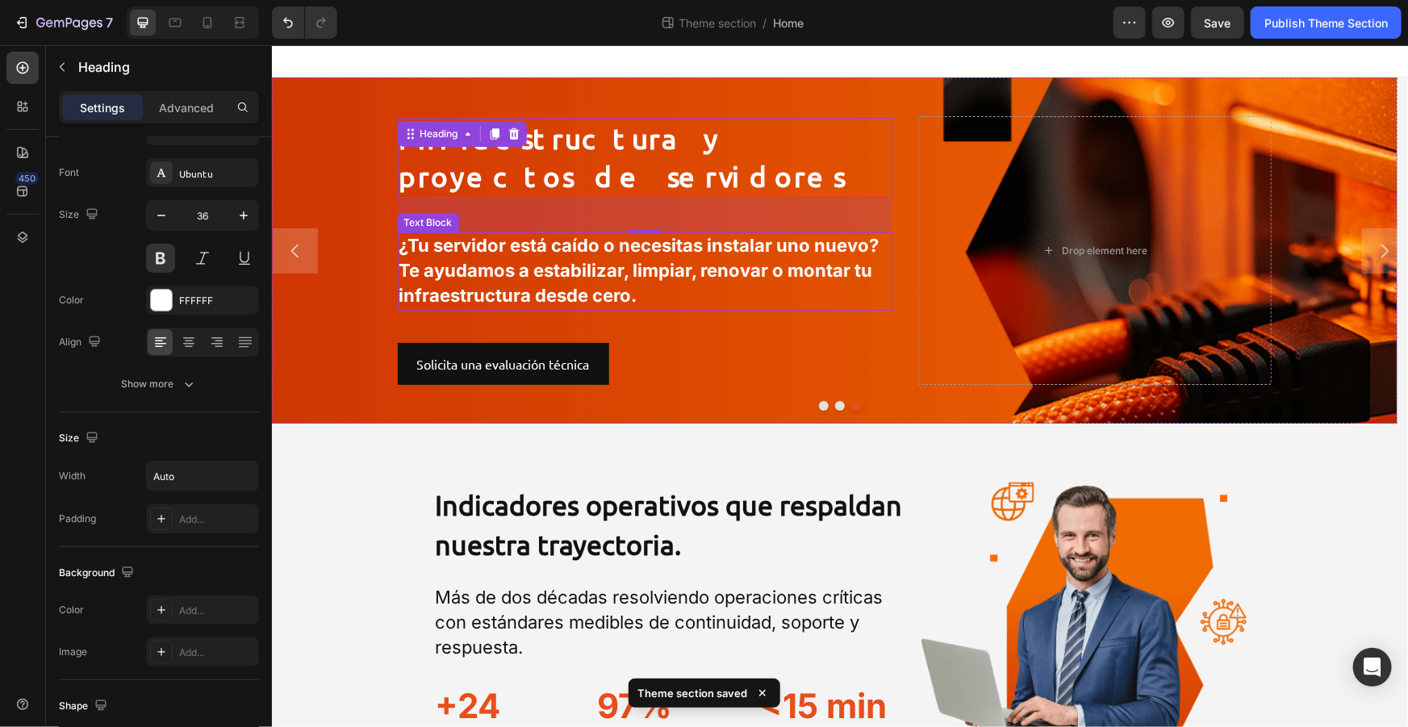
click at [562, 282] on strong "¿Tu servidor está caído o necesitas instalar uno nuevo? Te ayudamos a estabiliz…" at bounding box center [638, 269] width 480 height 71
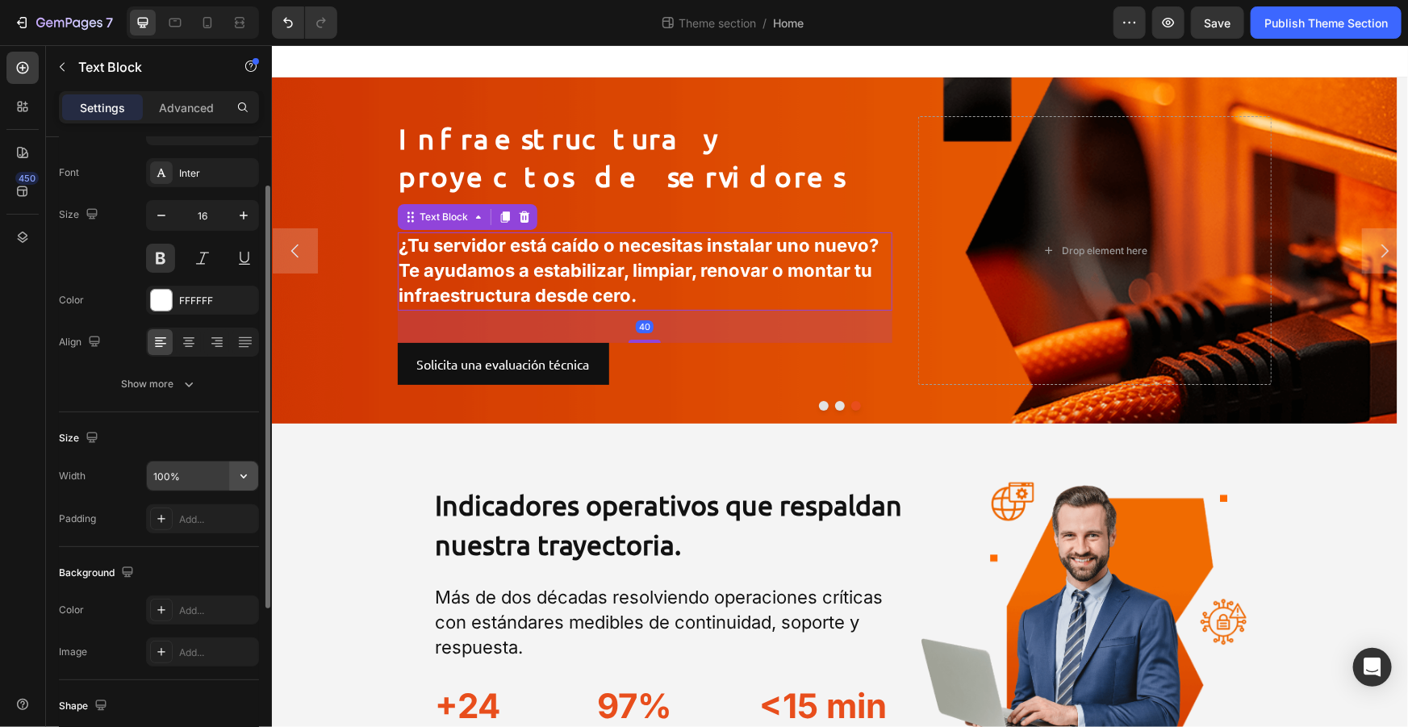
click at [241, 483] on button "button" at bounding box center [243, 475] width 29 height 29
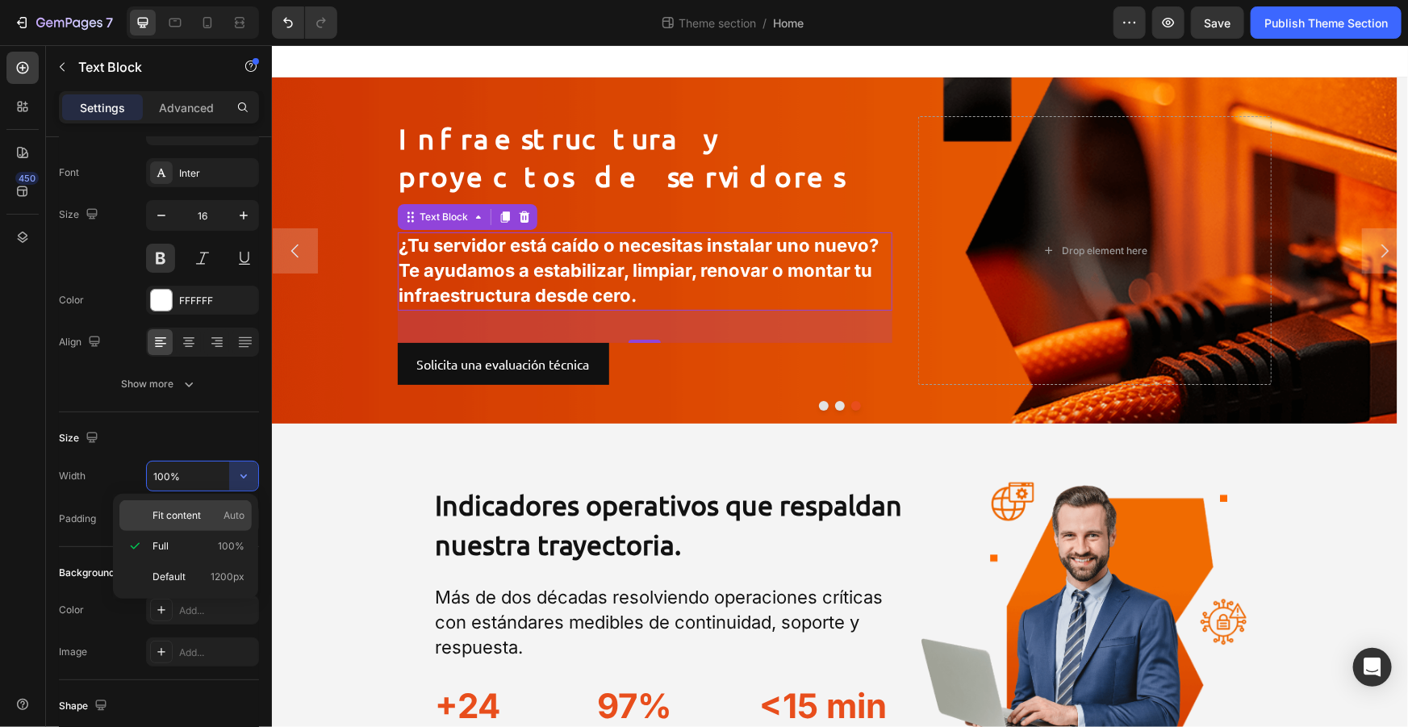
click at [215, 516] on p "Fit content Auto" at bounding box center [198, 515] width 92 height 15
type input "Auto"
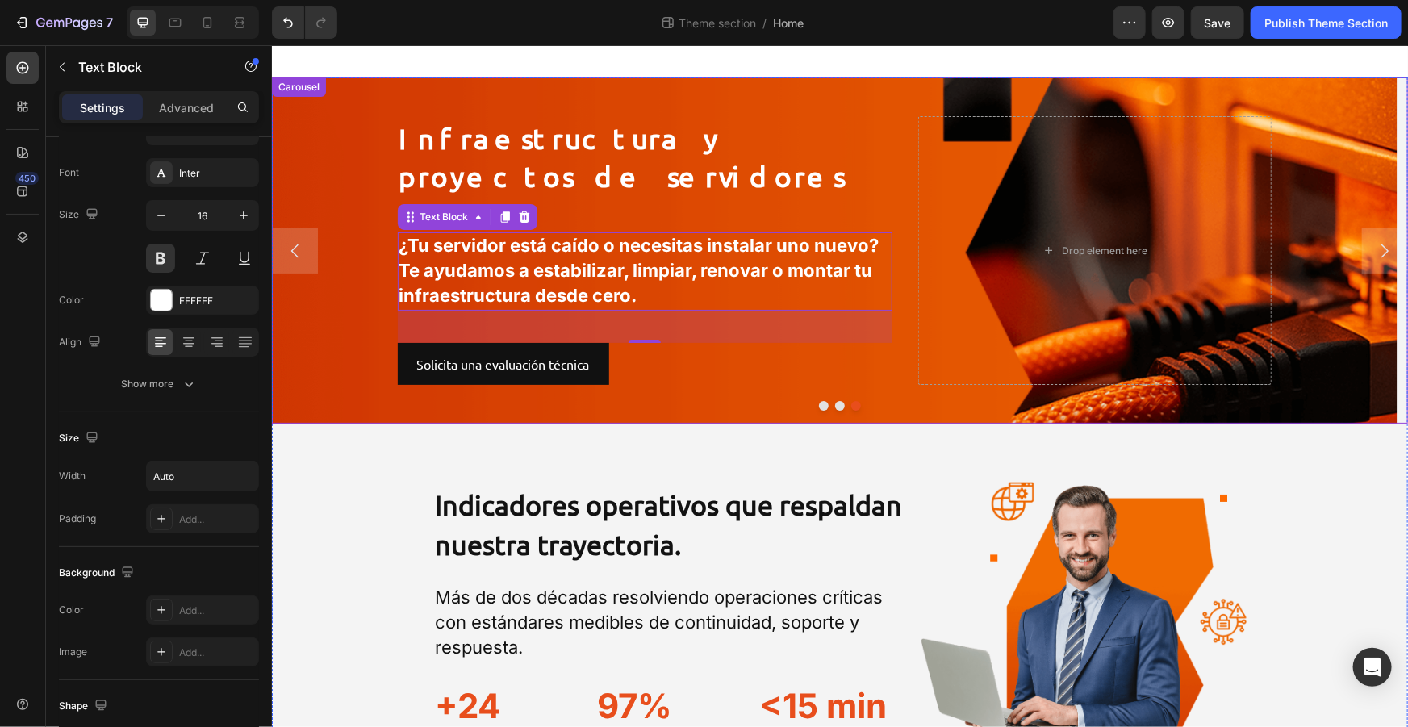
click at [818, 405] on button "Dot" at bounding box center [823, 405] width 10 height 10
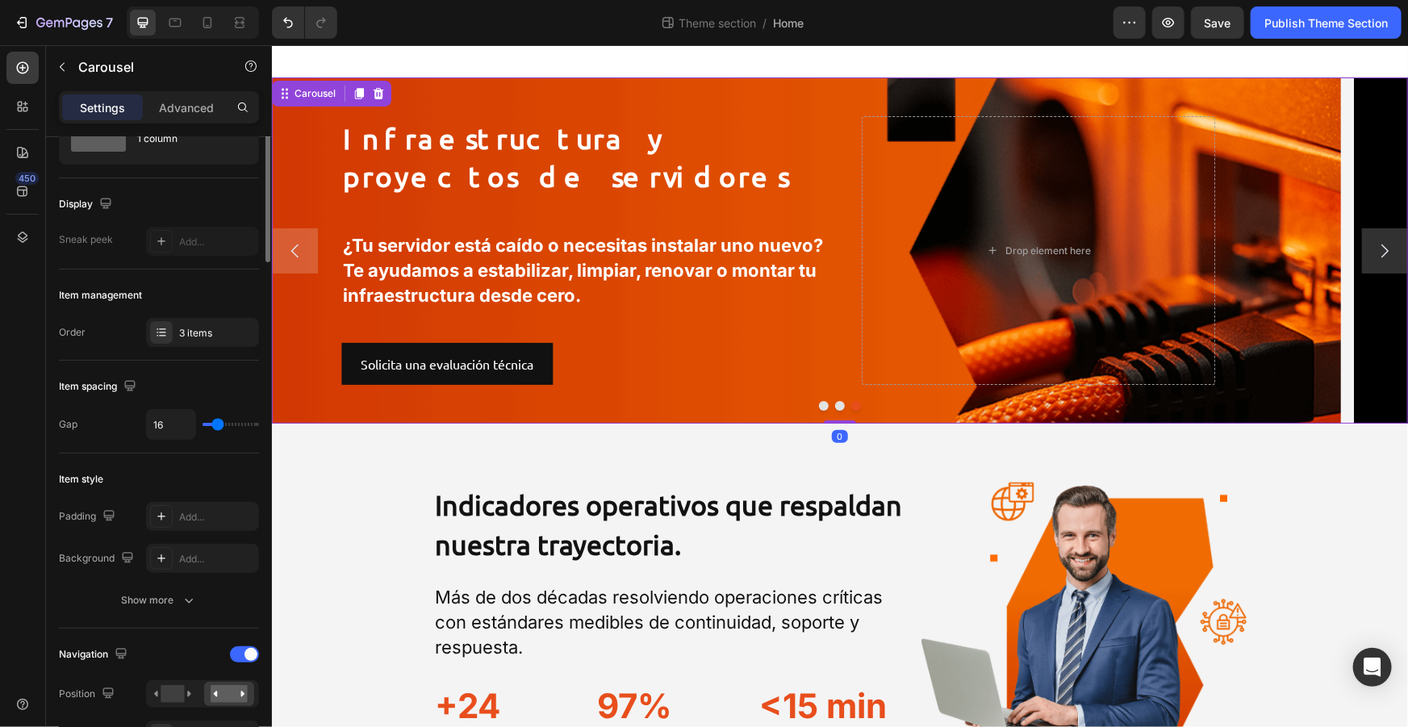
scroll to position [0, 0]
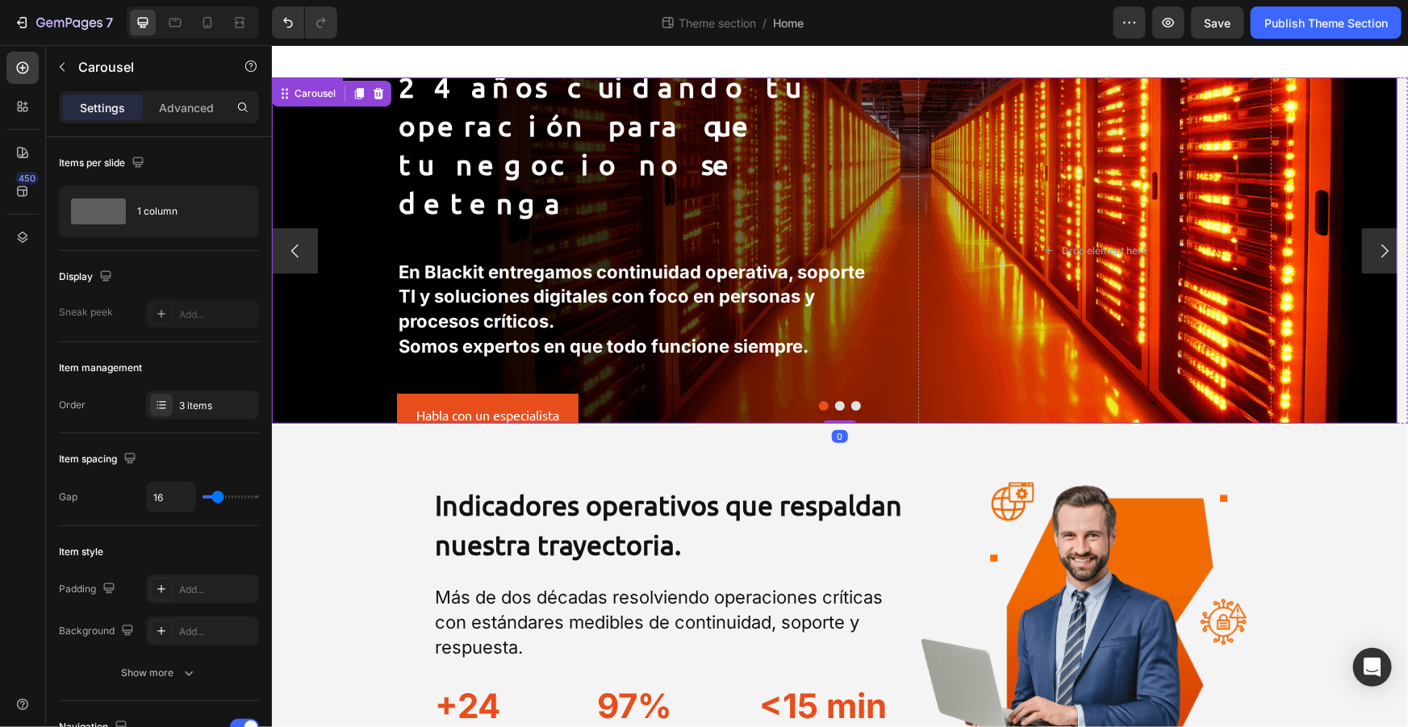
click at [336, 167] on div "Background Image" at bounding box center [833, 250] width 1125 height 346
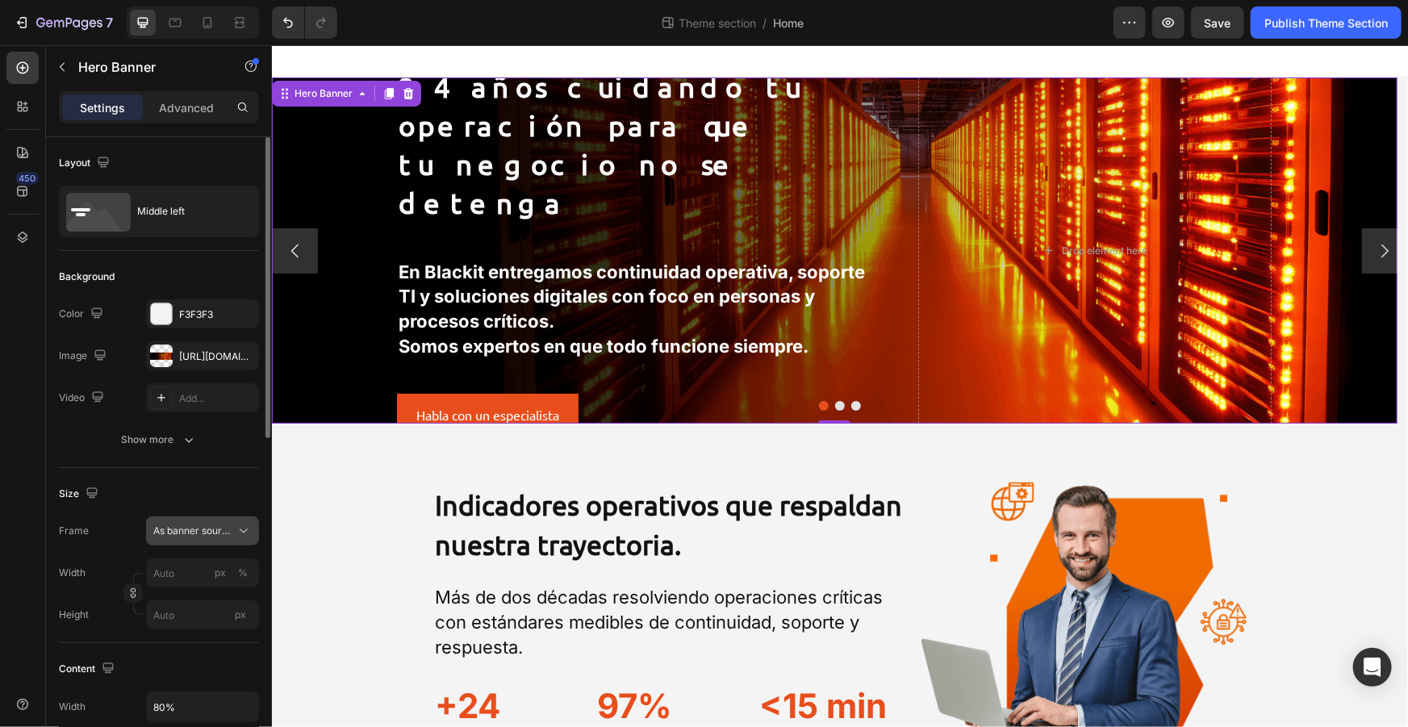
scroll to position [73, 0]
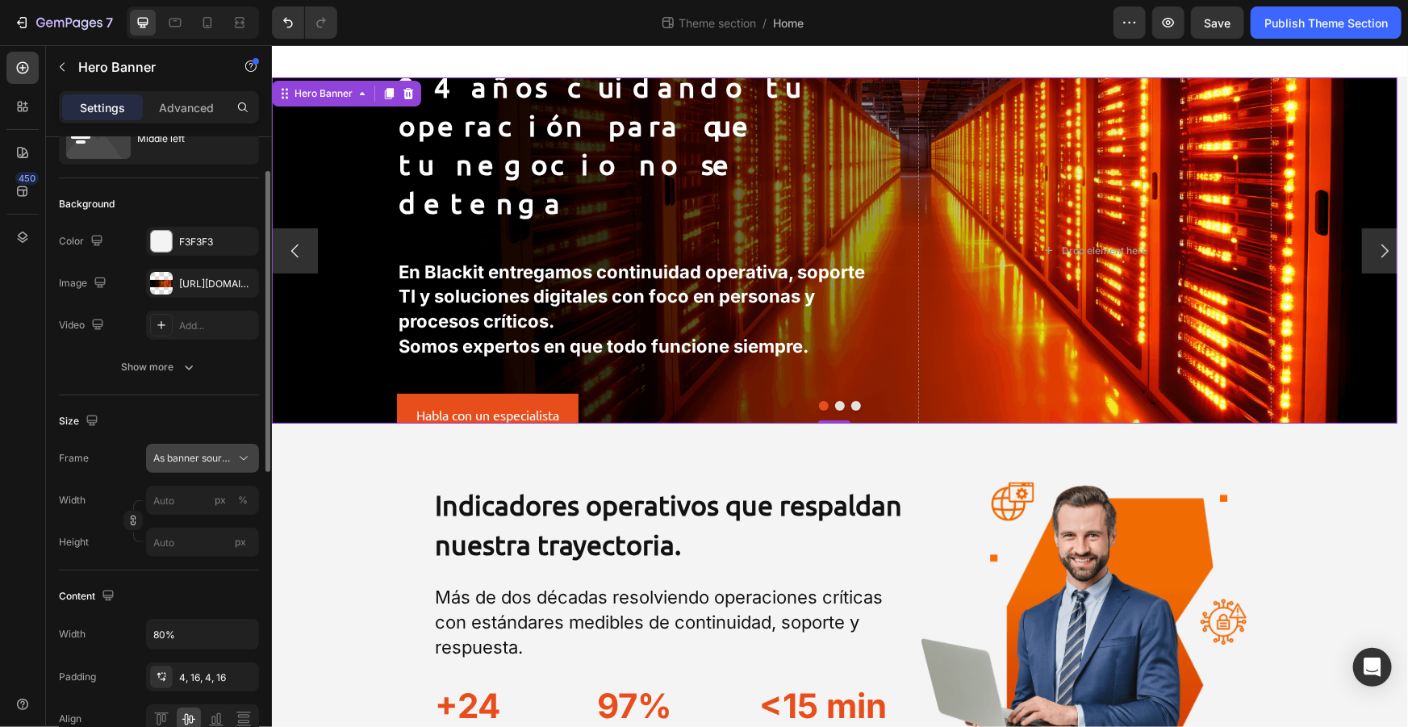
click at [244, 466] on button "As banner source" at bounding box center [202, 458] width 113 height 29
click at [242, 417] on div "Size" at bounding box center [159, 421] width 200 height 26
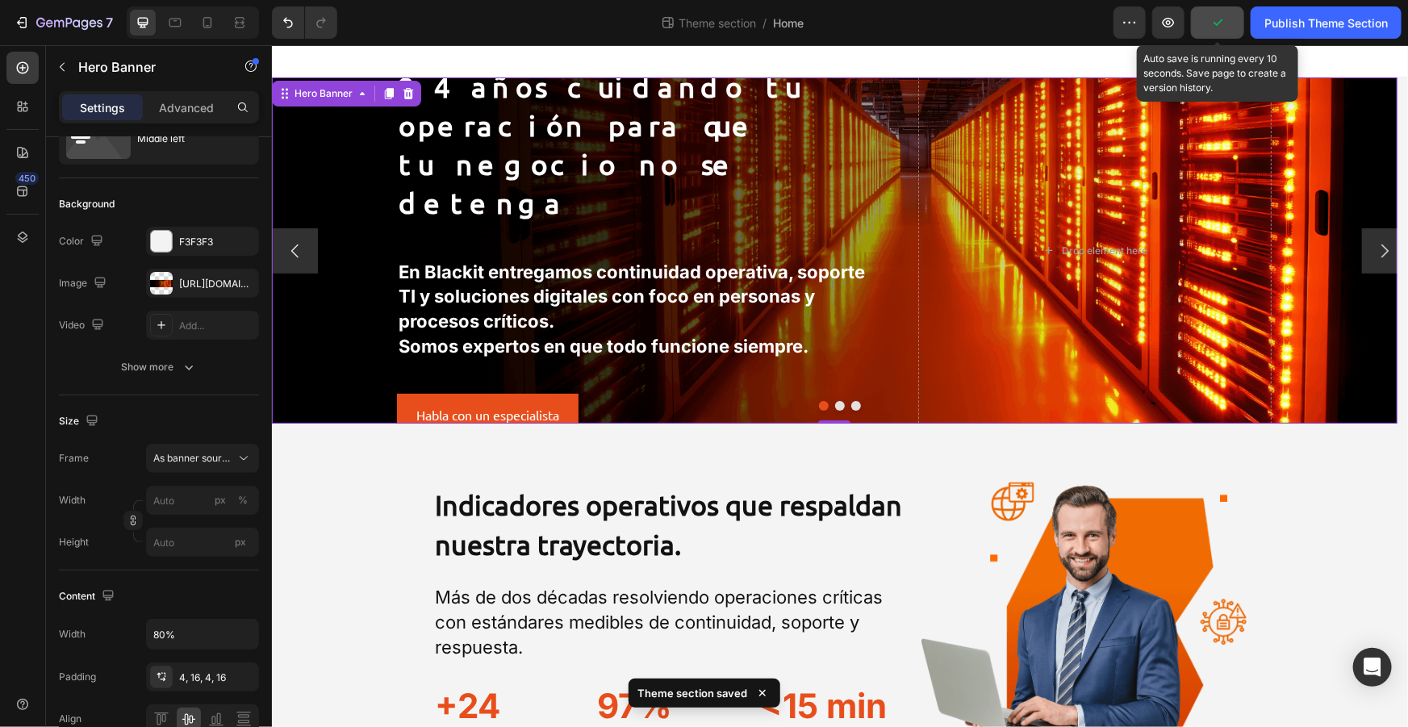
click at [1236, 25] on button "button" at bounding box center [1217, 22] width 53 height 32
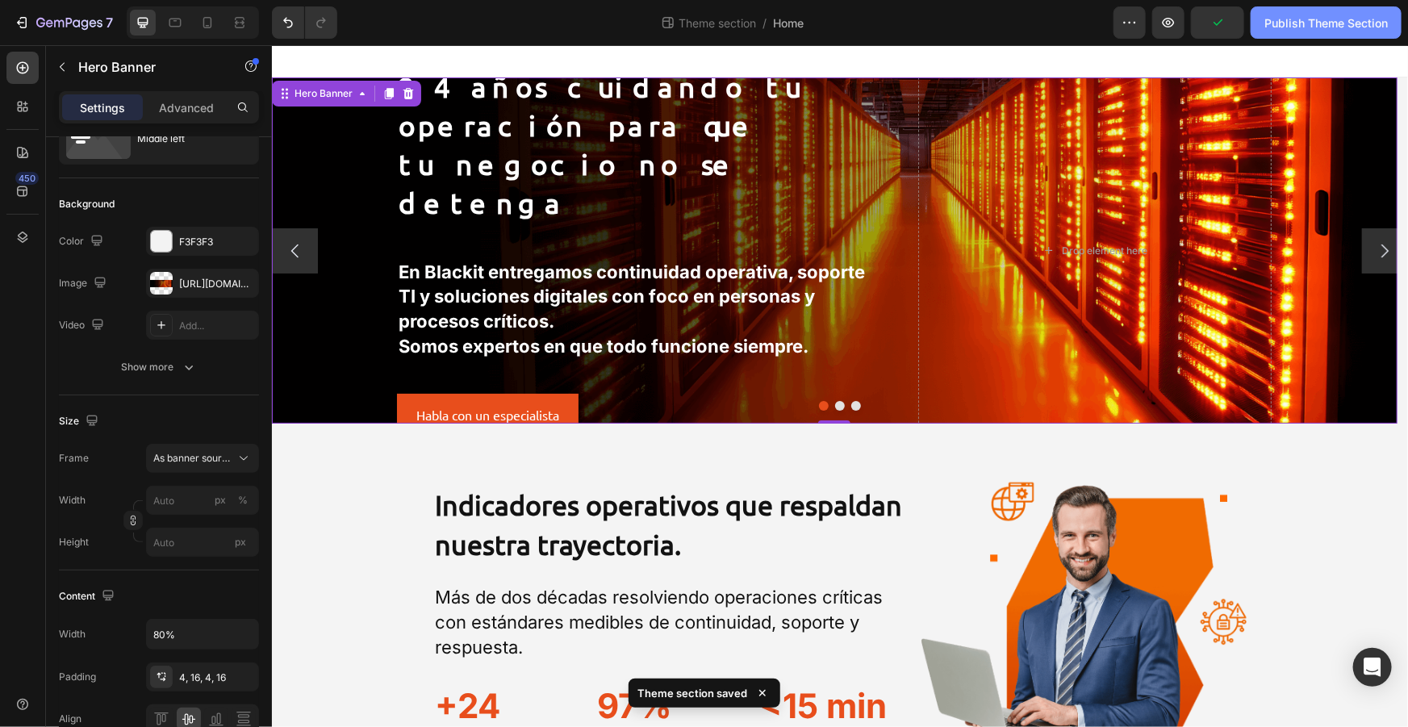
click at [1302, 23] on div "Publish Theme Section" at bounding box center [1325, 23] width 123 height 17
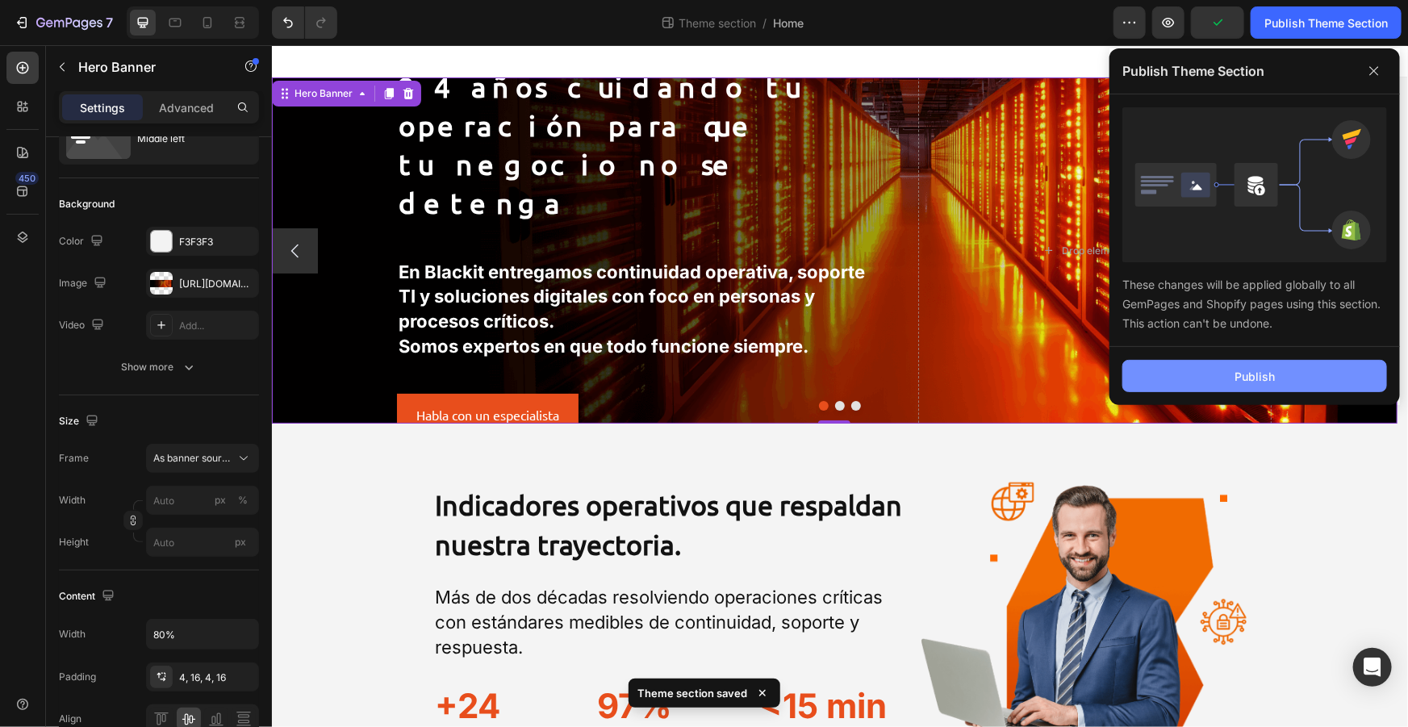
click at [1238, 368] on div "Publish" at bounding box center [1254, 376] width 40 height 17
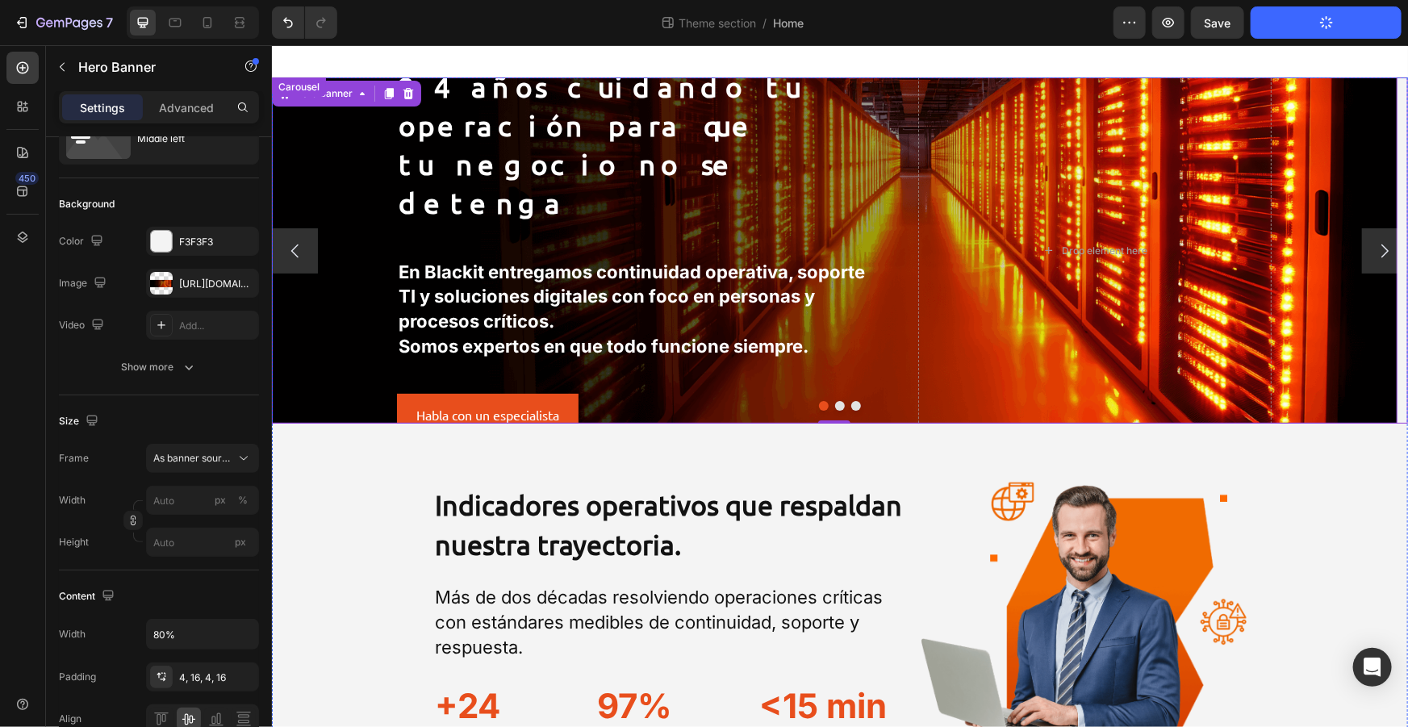
click at [303, 246] on icon "Carousel Back Arrow" at bounding box center [294, 249] width 19 height 19
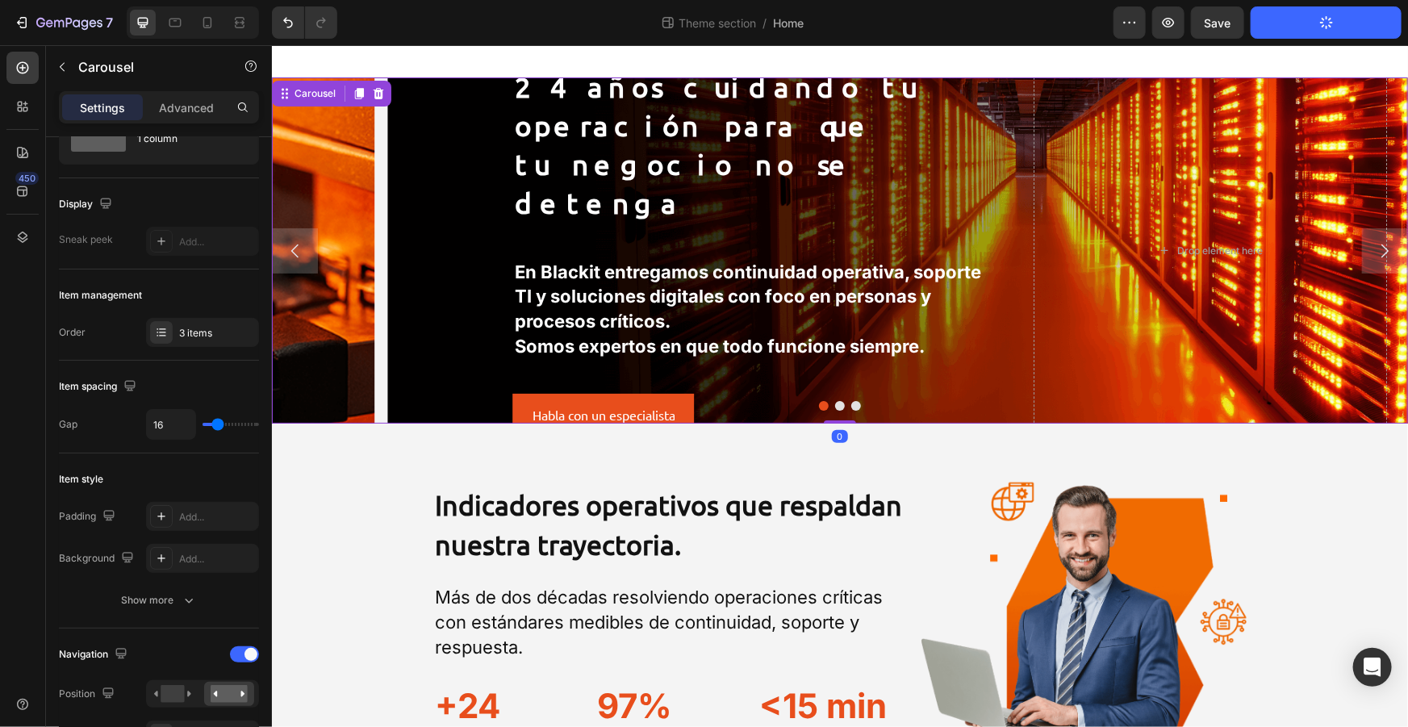
scroll to position [0, 0]
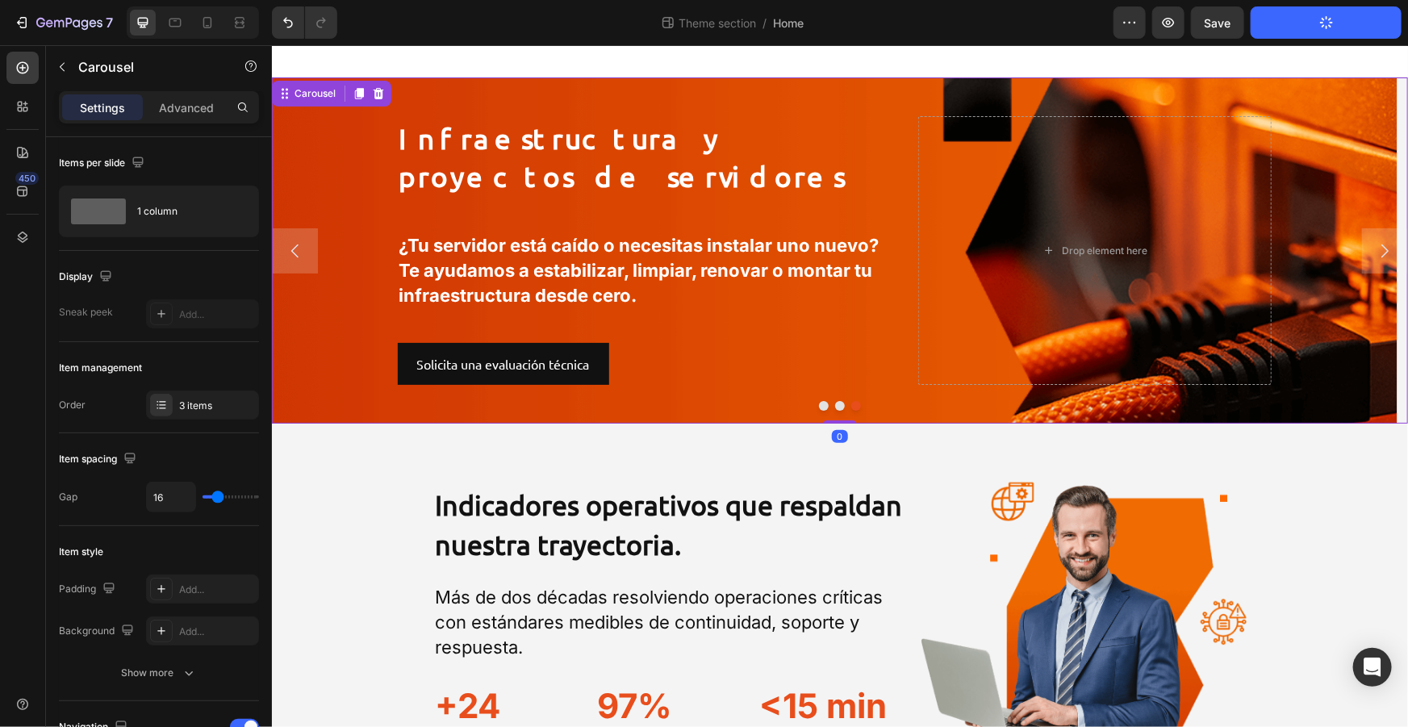
click at [1374, 240] on icon "Carousel Next Arrow" at bounding box center [1383, 249] width 19 height 19
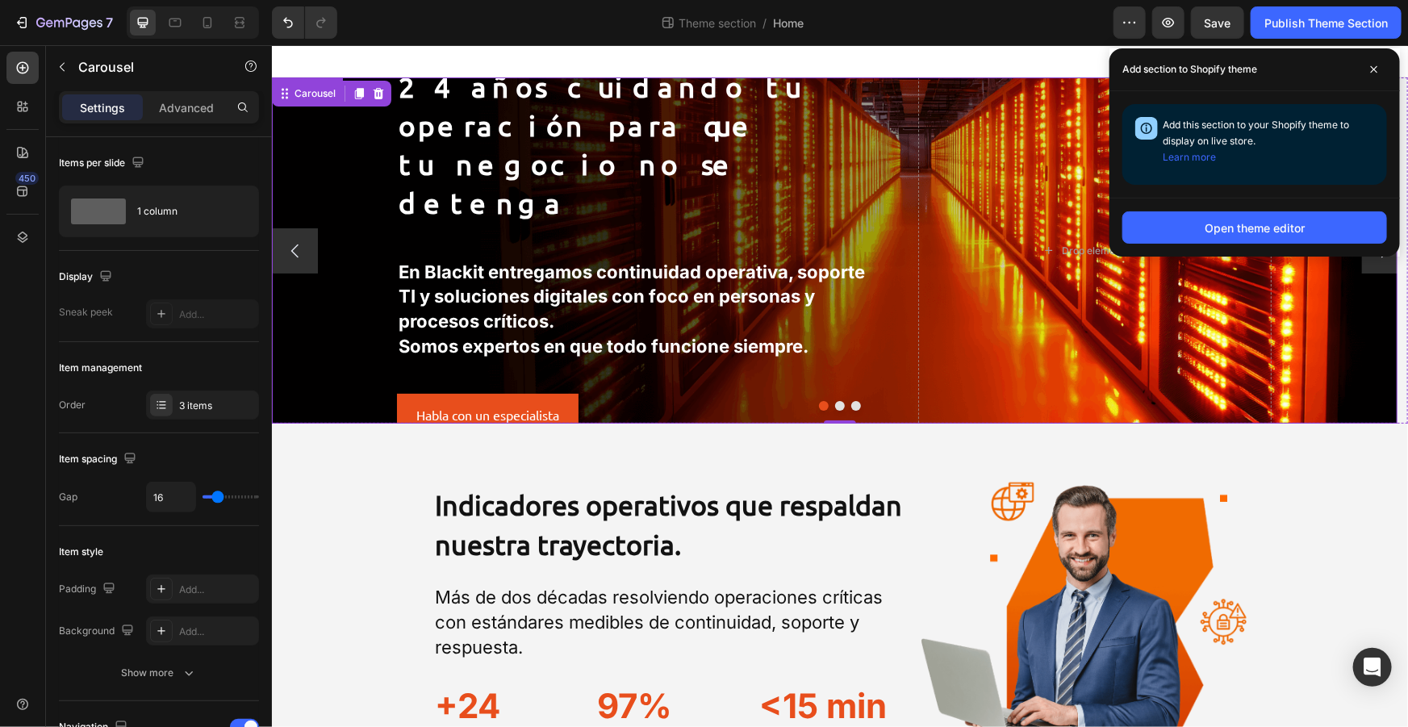
click at [866, 212] on div "24 años cuidando tu operación para que tu negocio no se detenga Heading En Blac…" at bounding box center [643, 249] width 495 height 371
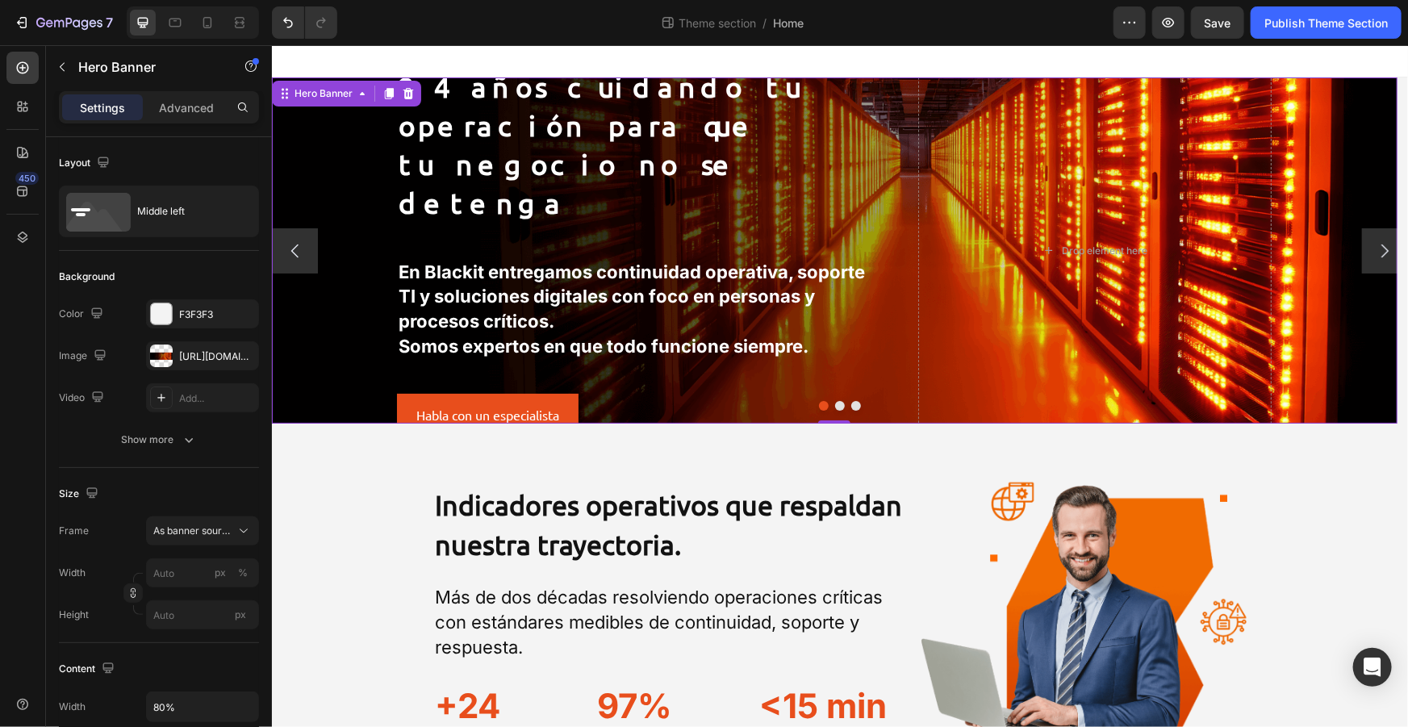
click at [392, 209] on div "24 años cuidando tu operación para que tu negocio no se detenga Heading En Blac…" at bounding box center [833, 250] width 900 height 378
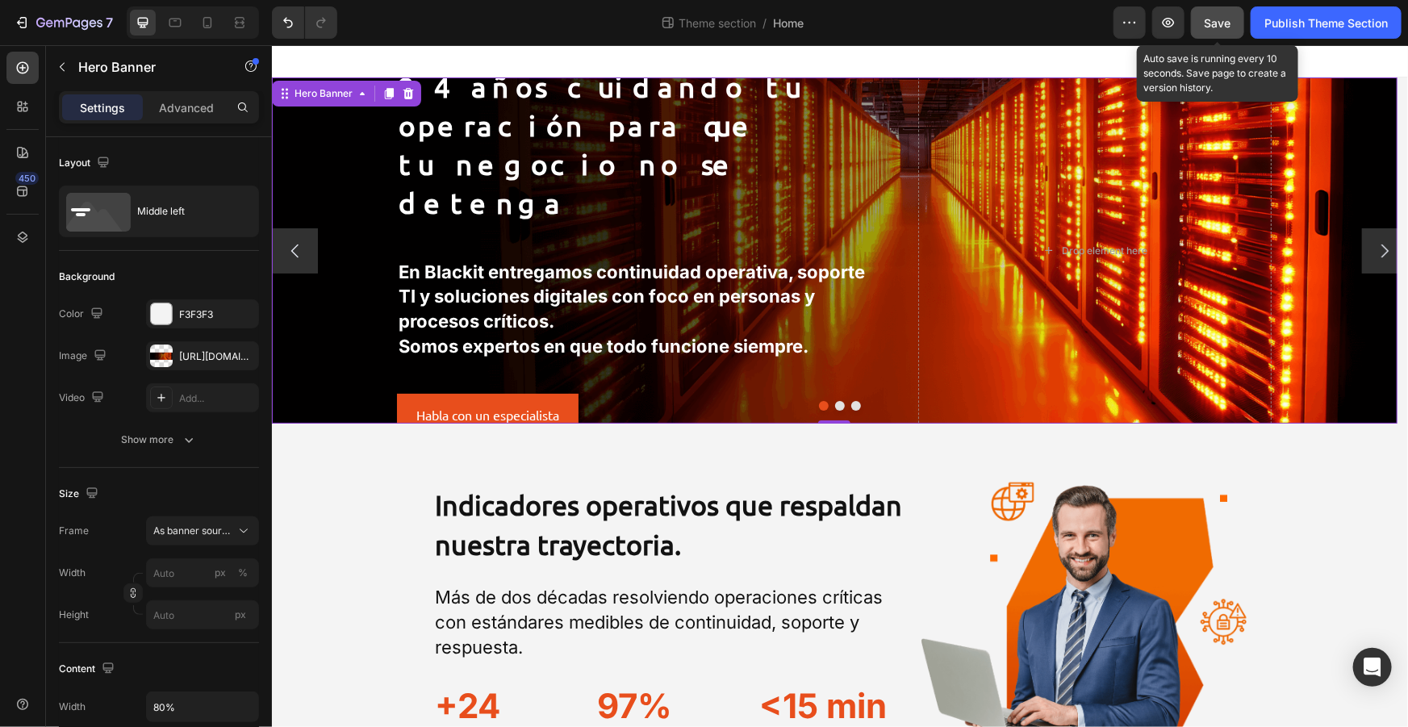
click at [1227, 24] on span "Save" at bounding box center [1218, 23] width 27 height 14
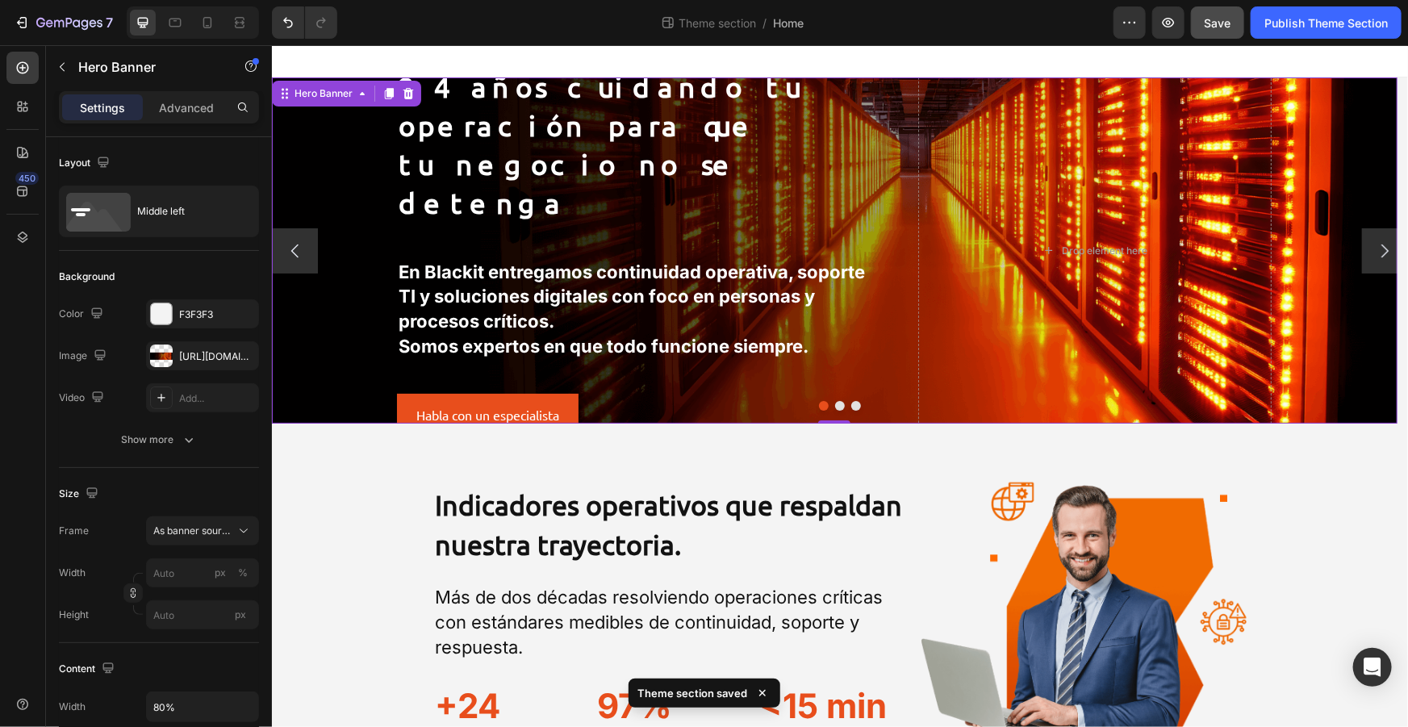
click at [432, 193] on span "tu negocio no se detenga" at bounding box center [568, 183] width 340 height 72
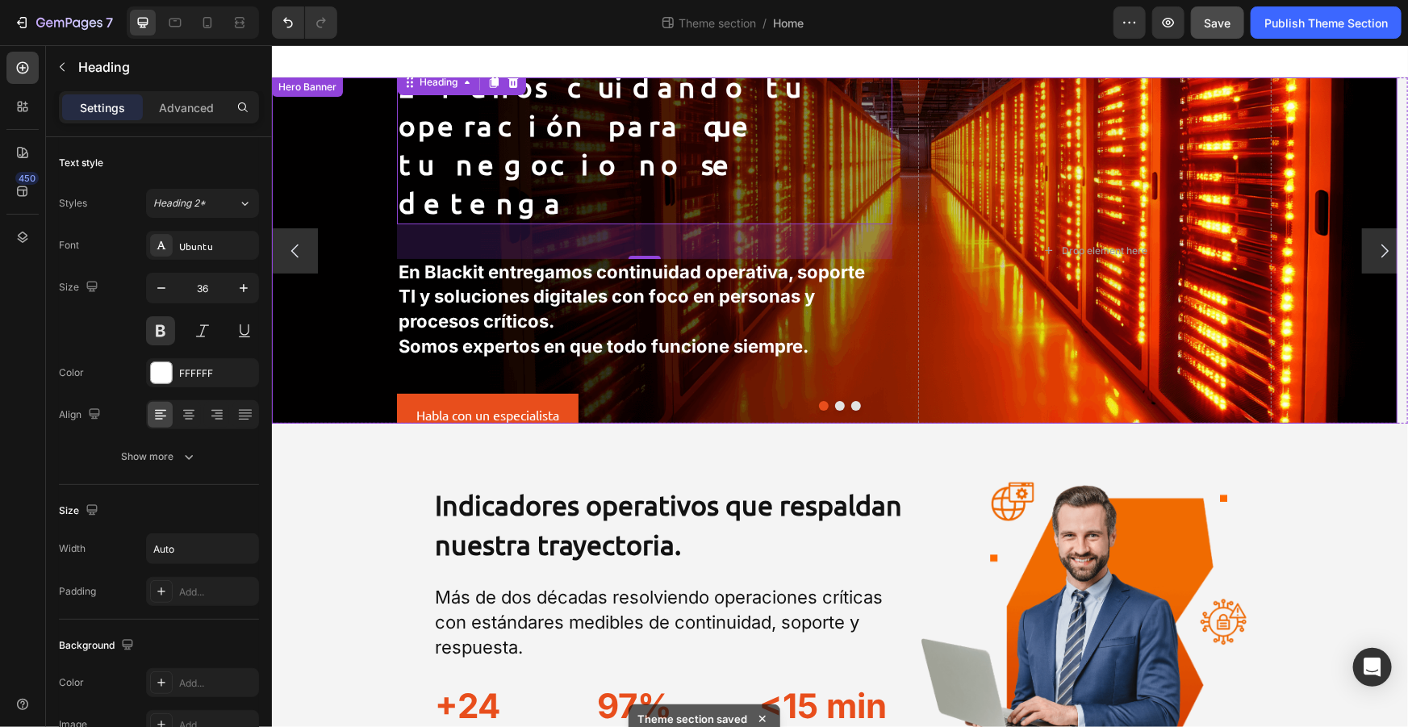
click at [916, 201] on div "24 años cuidando tu operación para que tu negocio no se detenga Heading 43 En B…" at bounding box center [833, 250] width 900 height 378
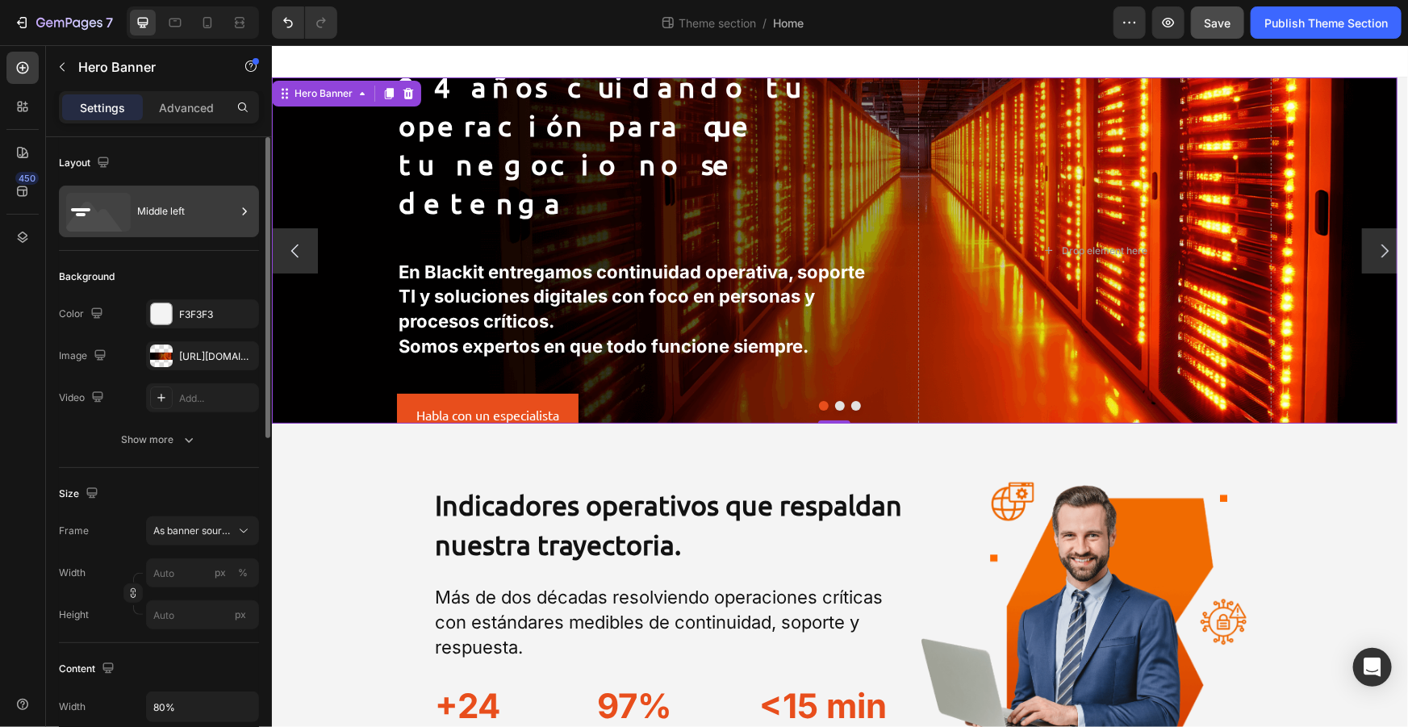
click at [204, 209] on div "Middle left" at bounding box center [186, 211] width 98 height 37
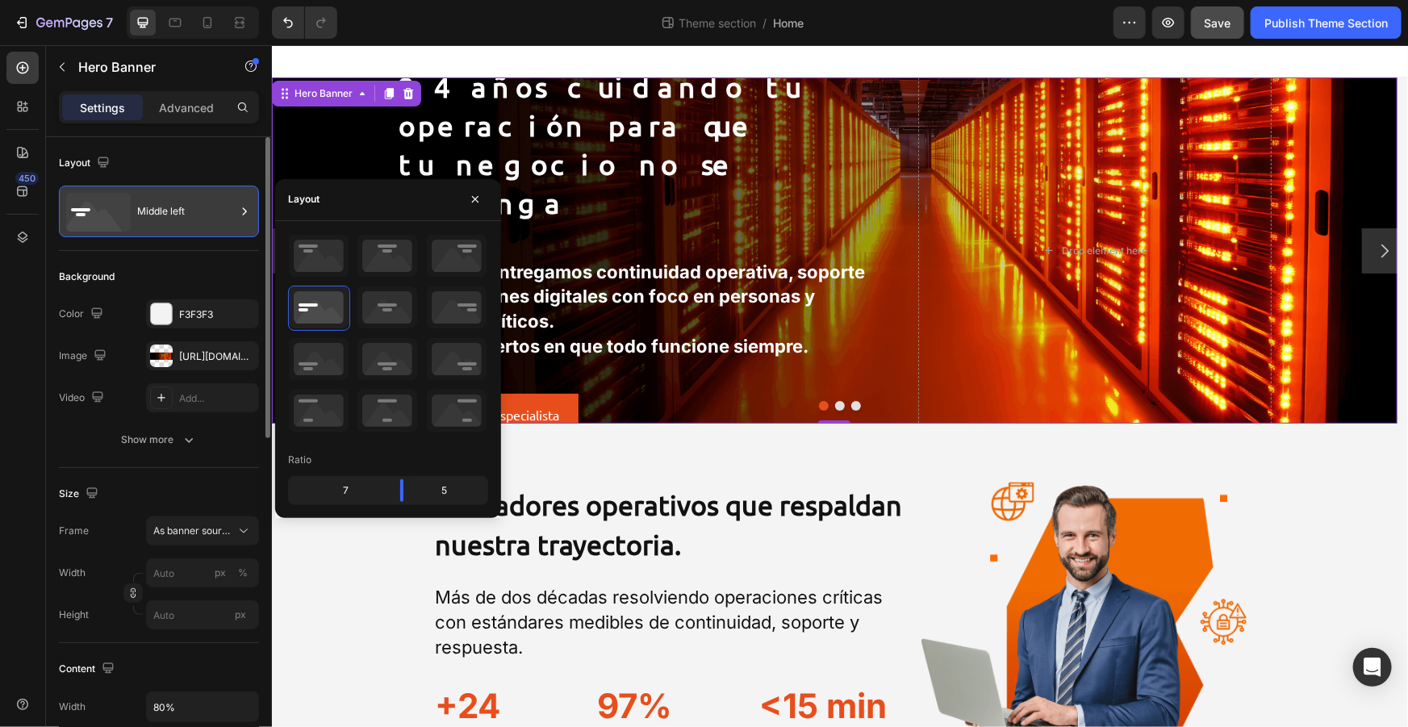
click at [204, 209] on div "Middle left" at bounding box center [186, 211] width 98 height 37
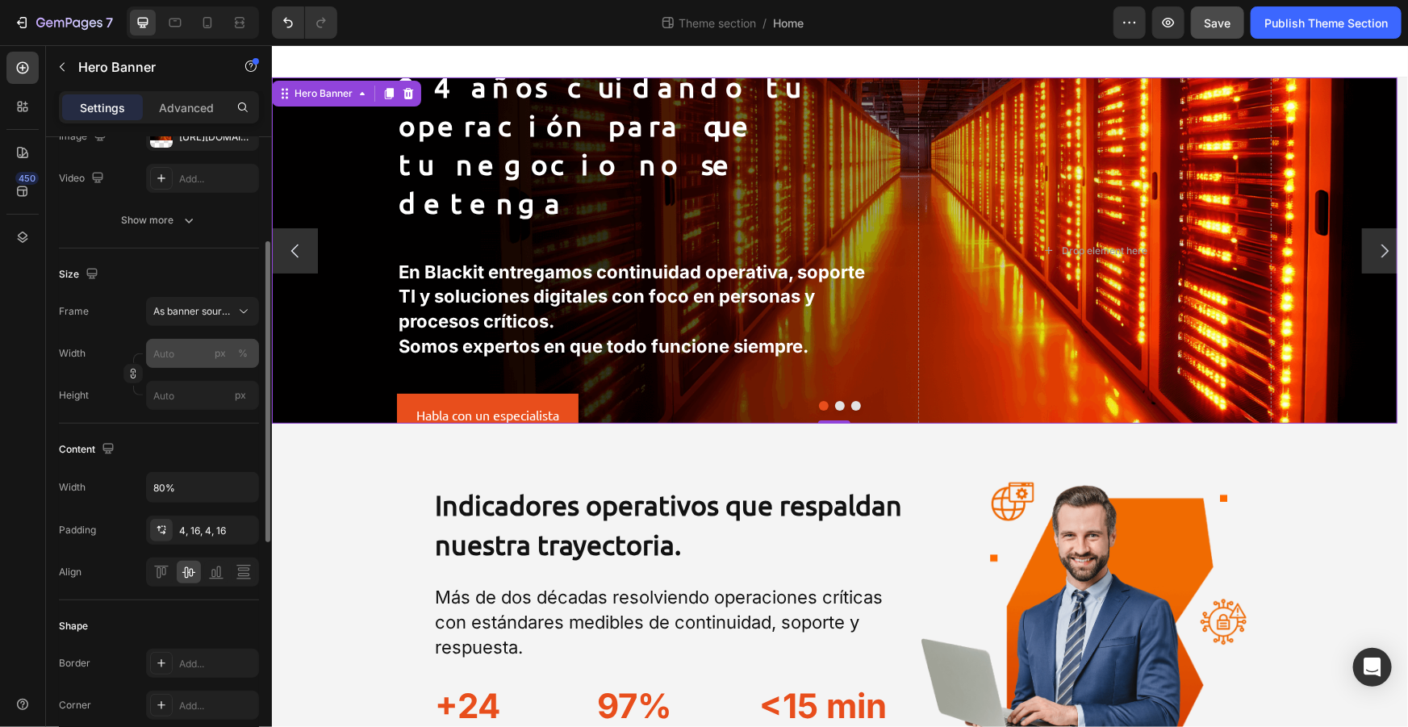
scroll to position [440, 0]
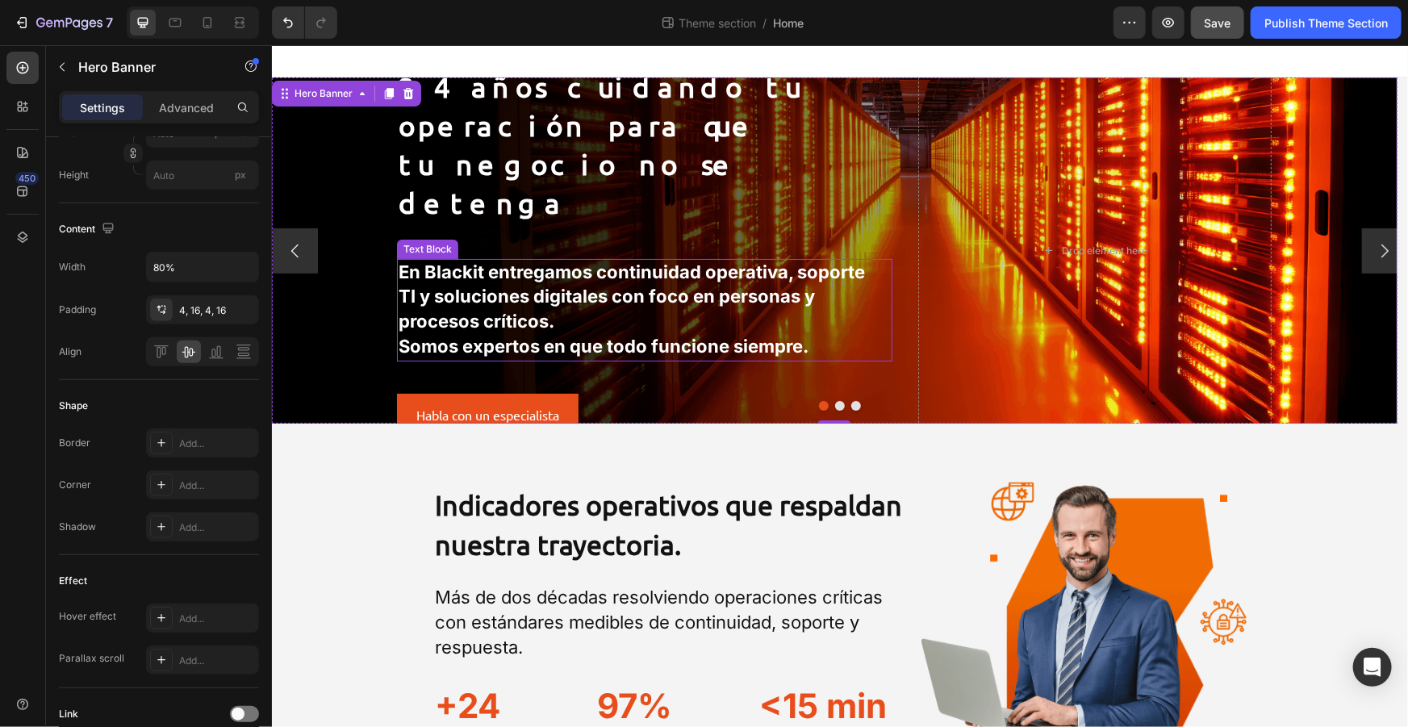
click at [512, 308] on strong "En Blackit entregamos continuidad operativa, soporte TI y soluciones digitales …" at bounding box center [631, 296] width 466 height 71
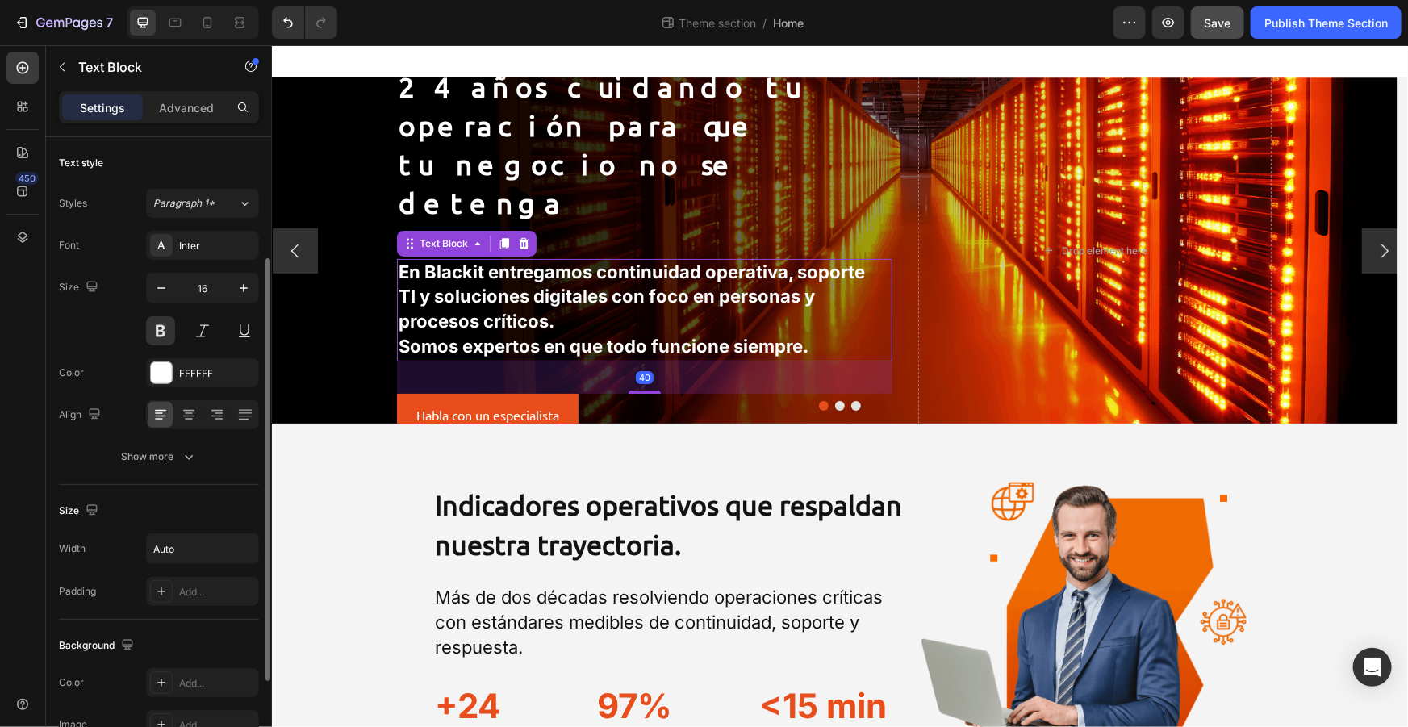
scroll to position [146, 0]
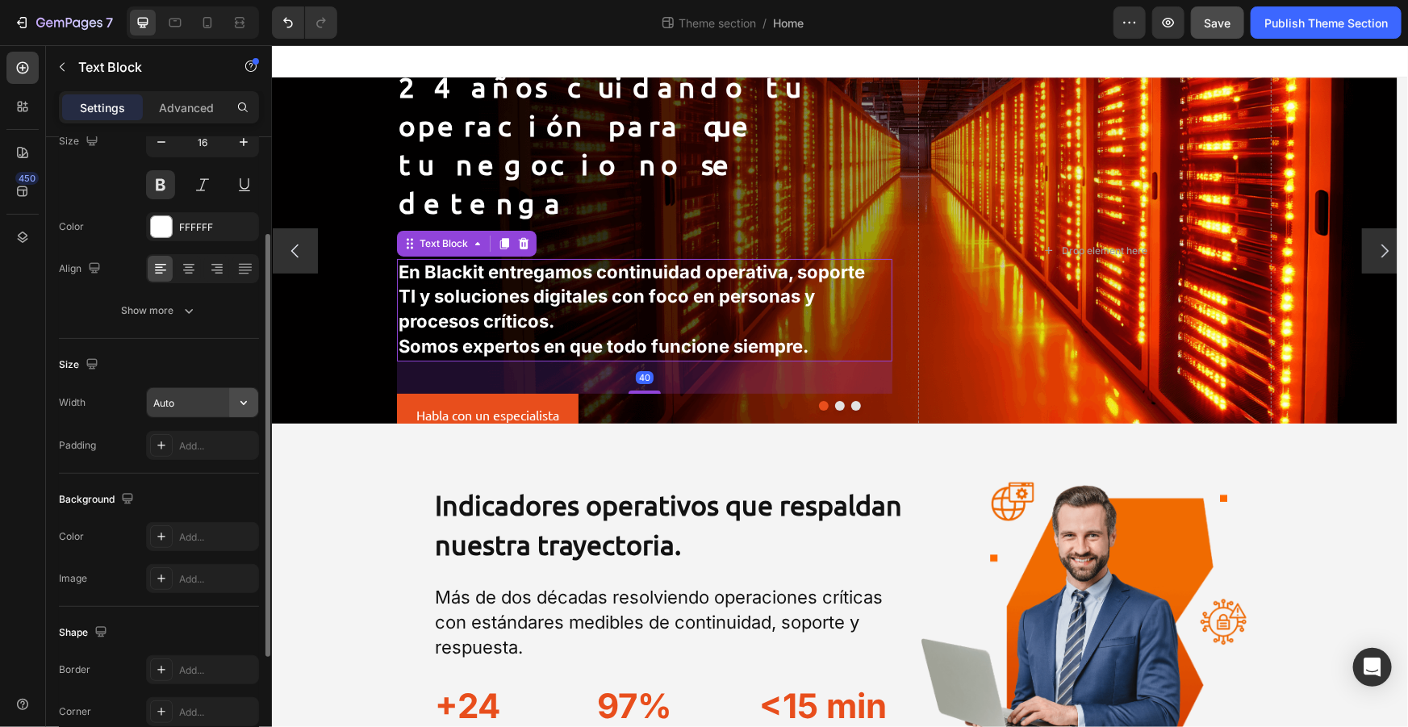
click at [232, 396] on button "button" at bounding box center [243, 402] width 29 height 29
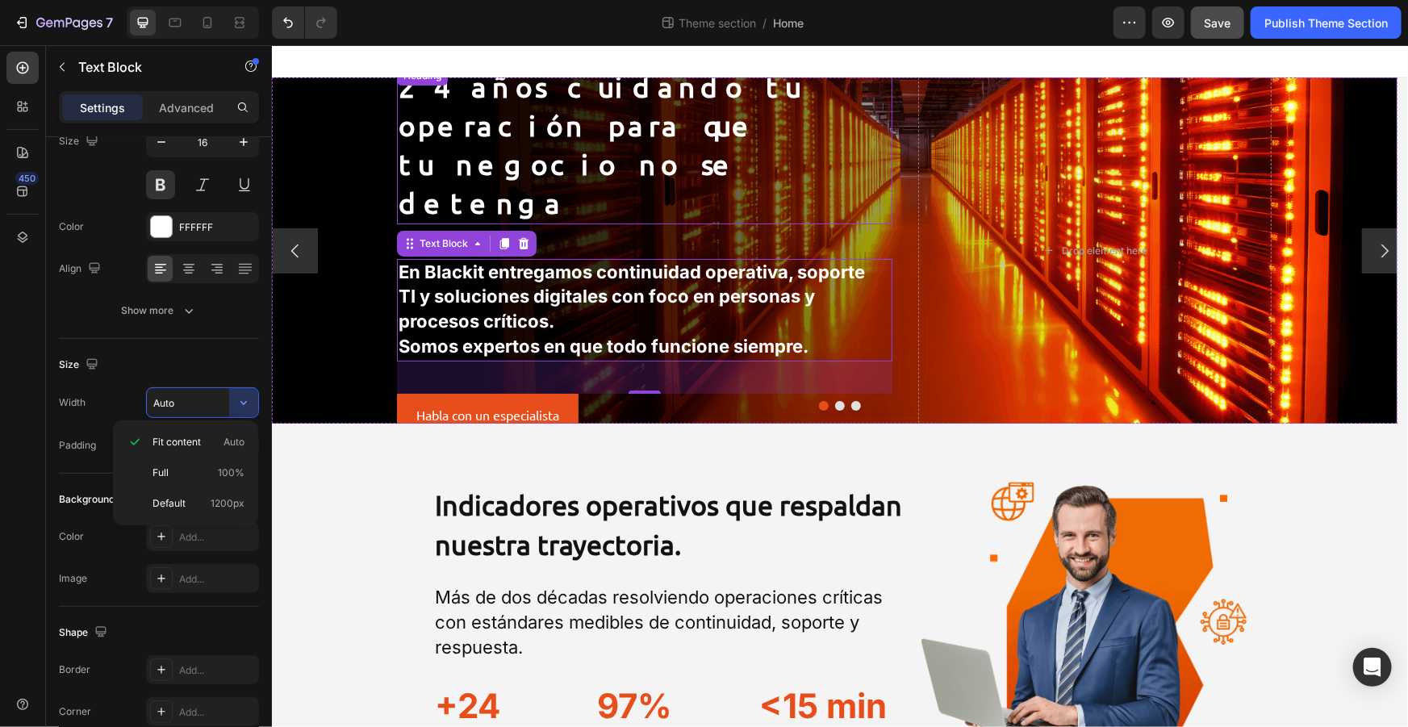
click at [733, 189] on h2 "24 años cuidando tu operación para que tu negocio no se detenga" at bounding box center [643, 143] width 495 height 157
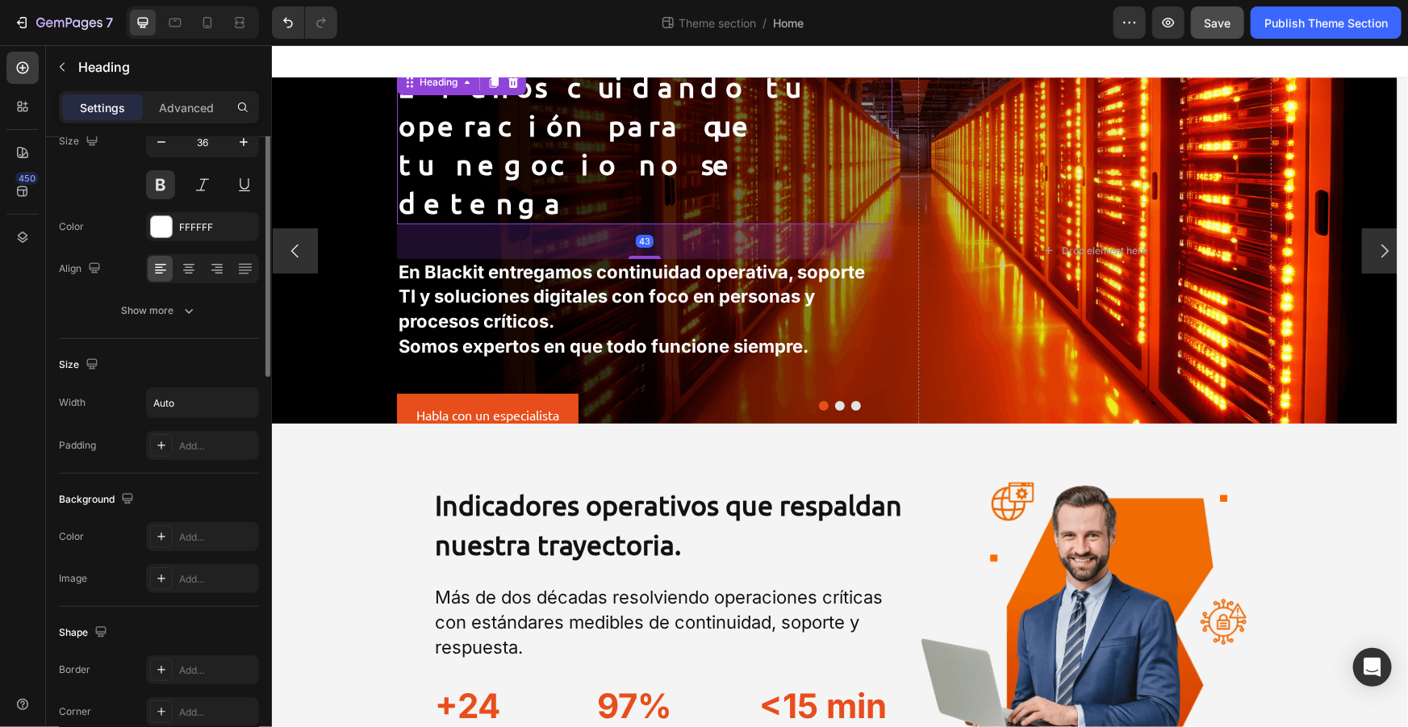
scroll to position [0, 0]
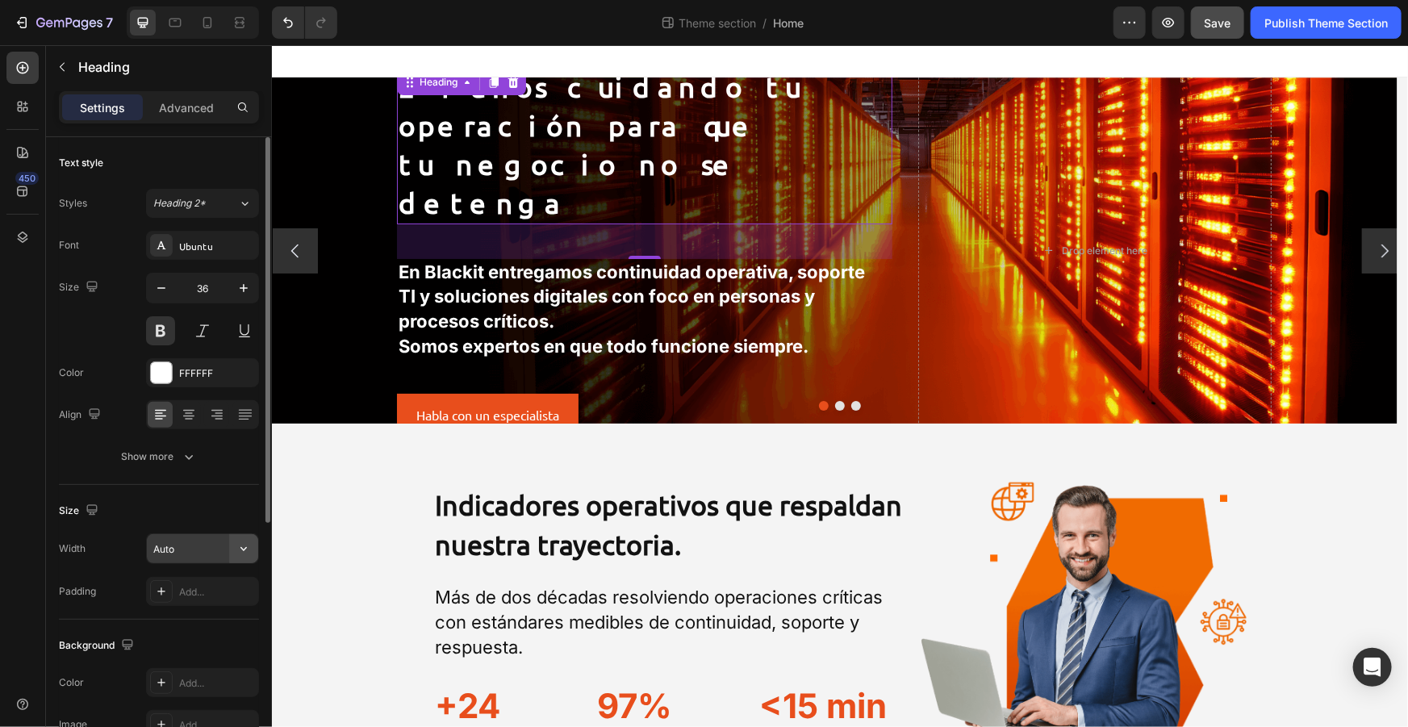
click at [236, 545] on icon "button" at bounding box center [244, 549] width 16 height 16
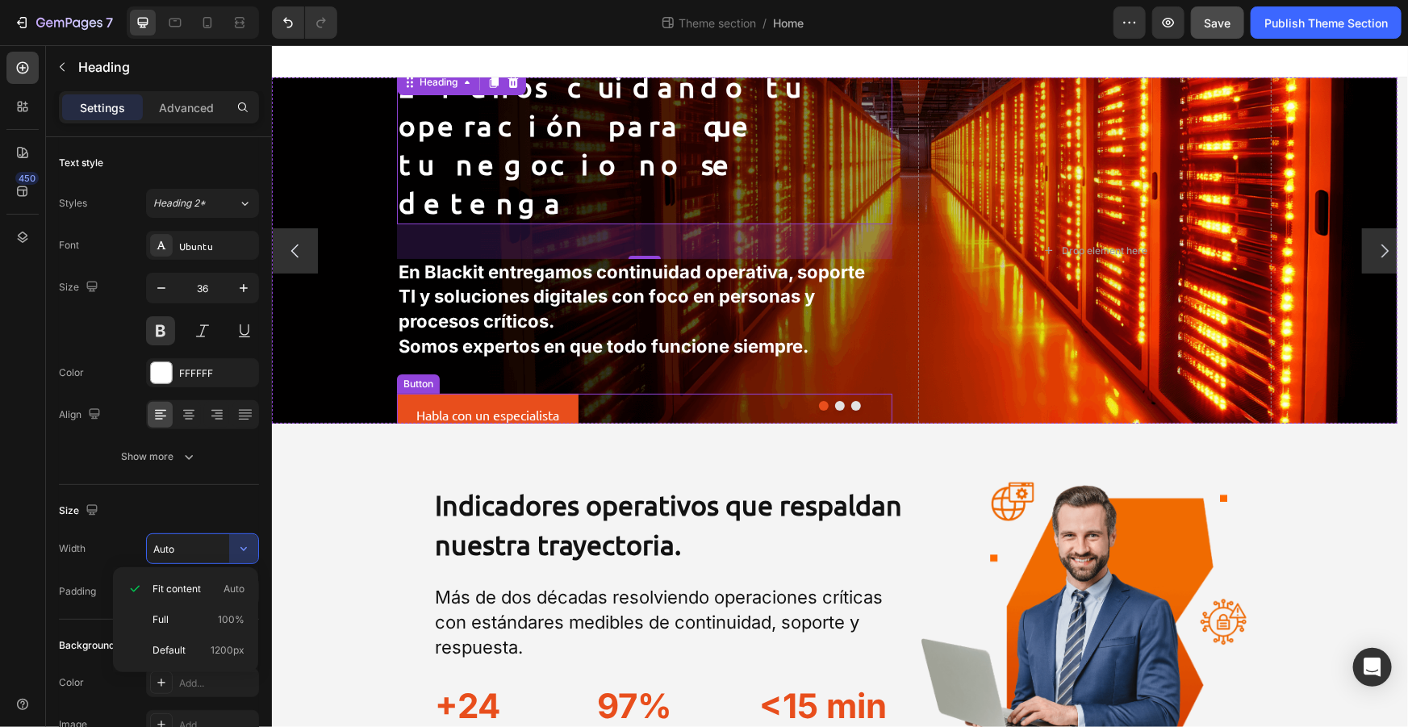
click at [664, 393] on div "Habla con un especialista Button" at bounding box center [643, 414] width 495 height 43
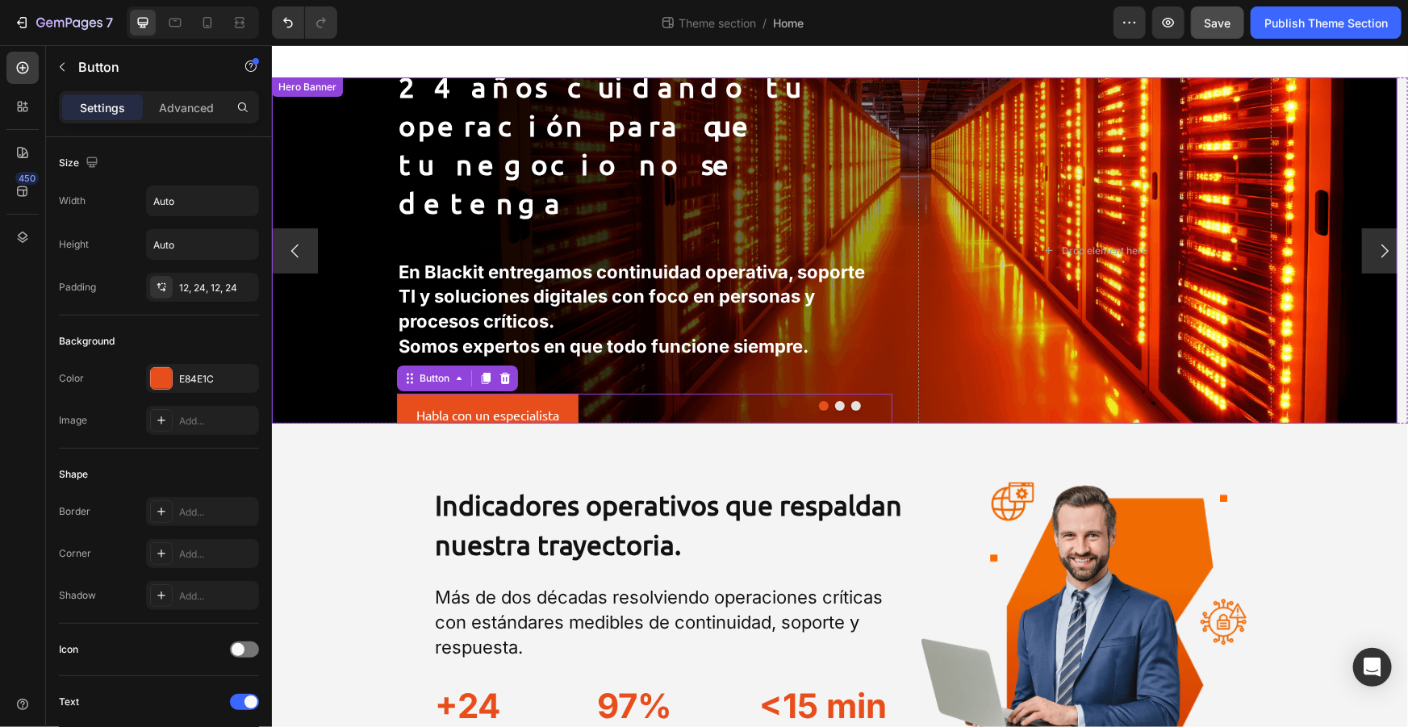
click at [317, 106] on div "Background Image" at bounding box center [833, 250] width 1125 height 346
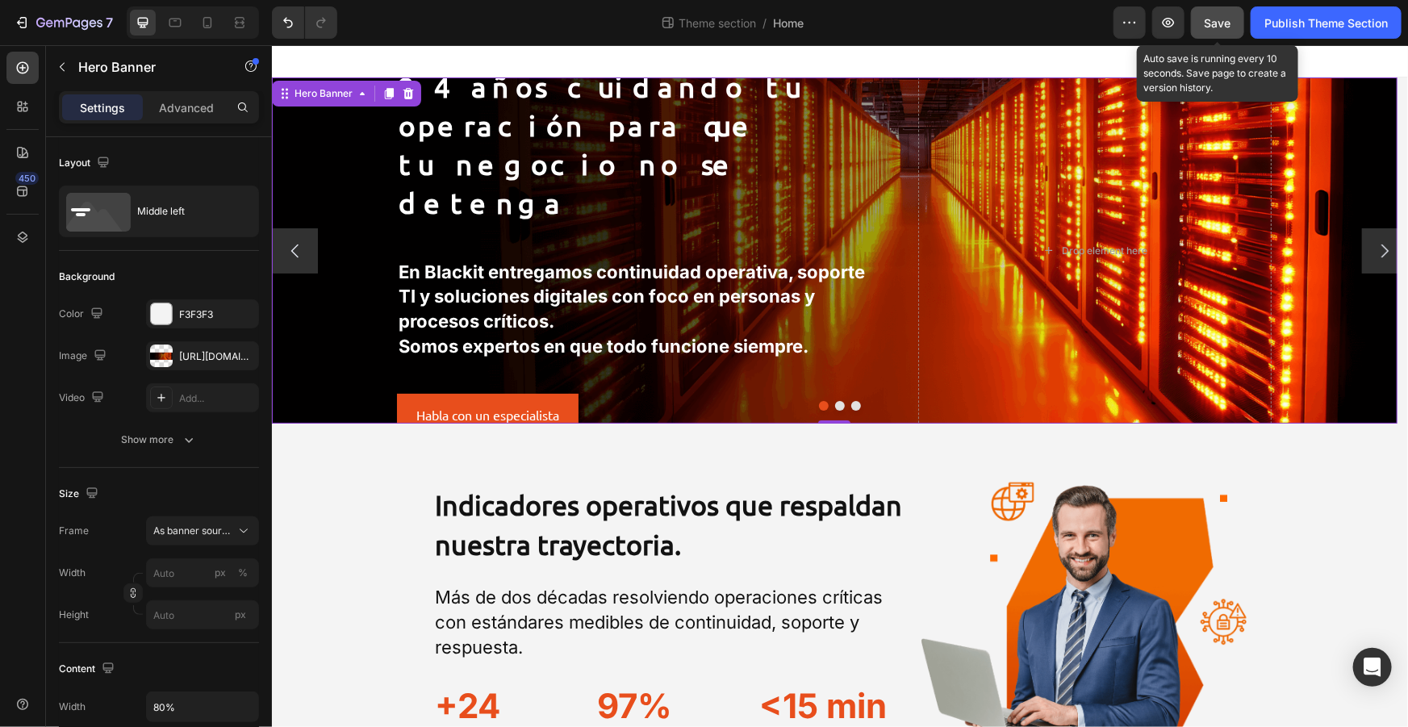
click at [1225, 30] on div "Save" at bounding box center [1218, 23] width 27 height 17
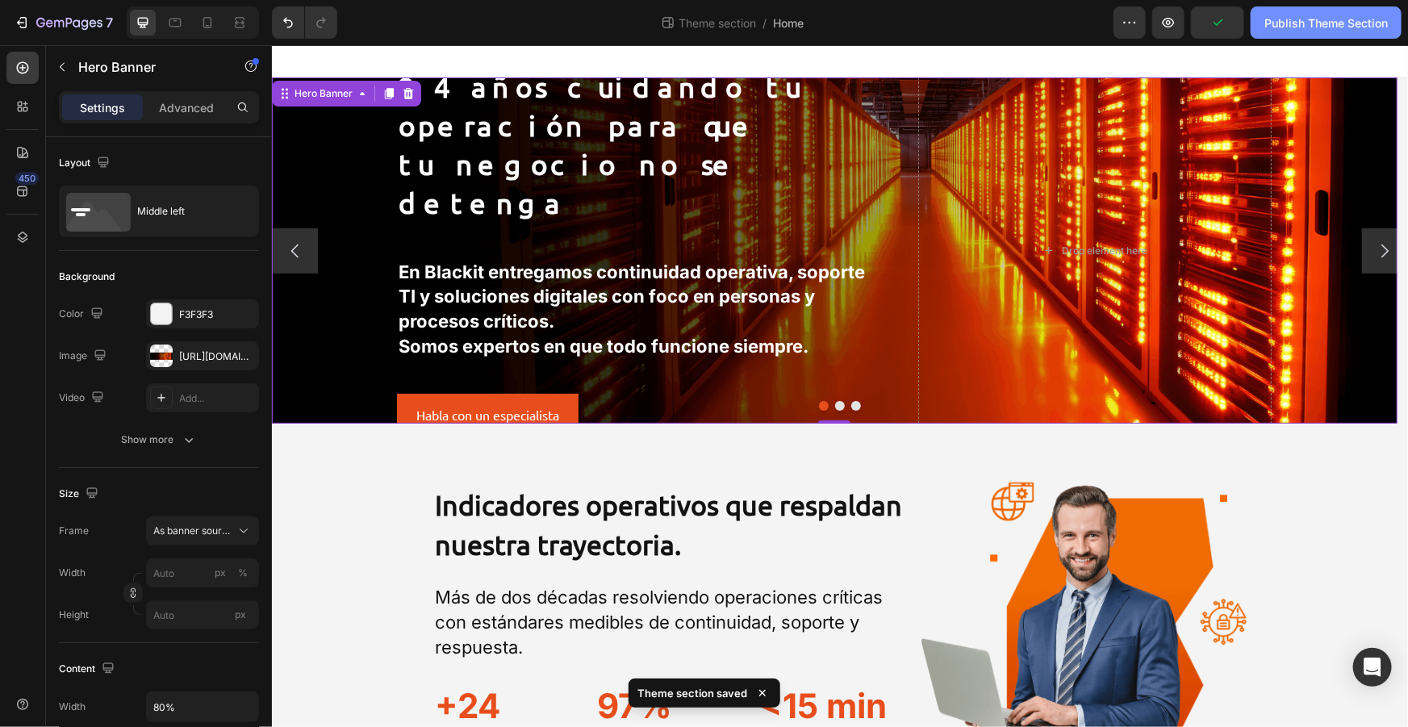
click at [1299, 23] on div "Publish Theme Section" at bounding box center [1325, 23] width 123 height 17
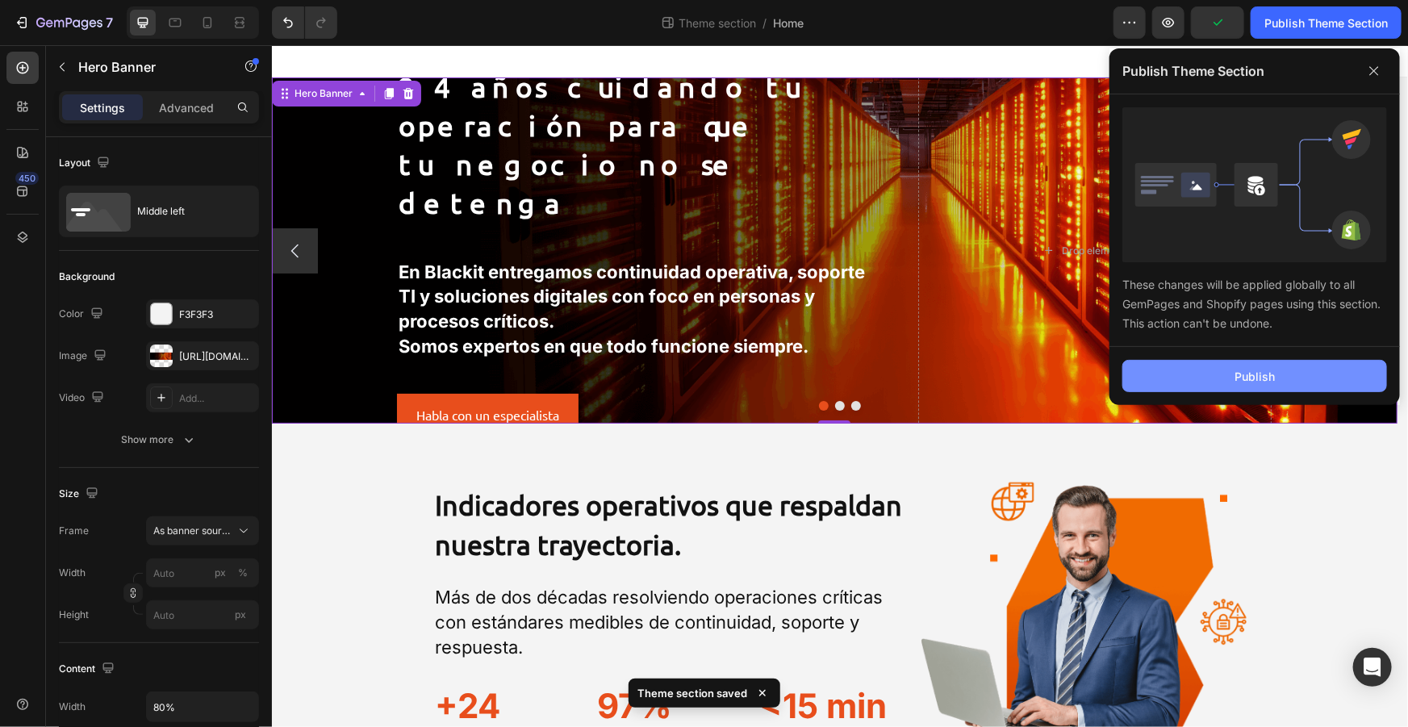
click at [1255, 365] on button "Publish" at bounding box center [1254, 376] width 265 height 32
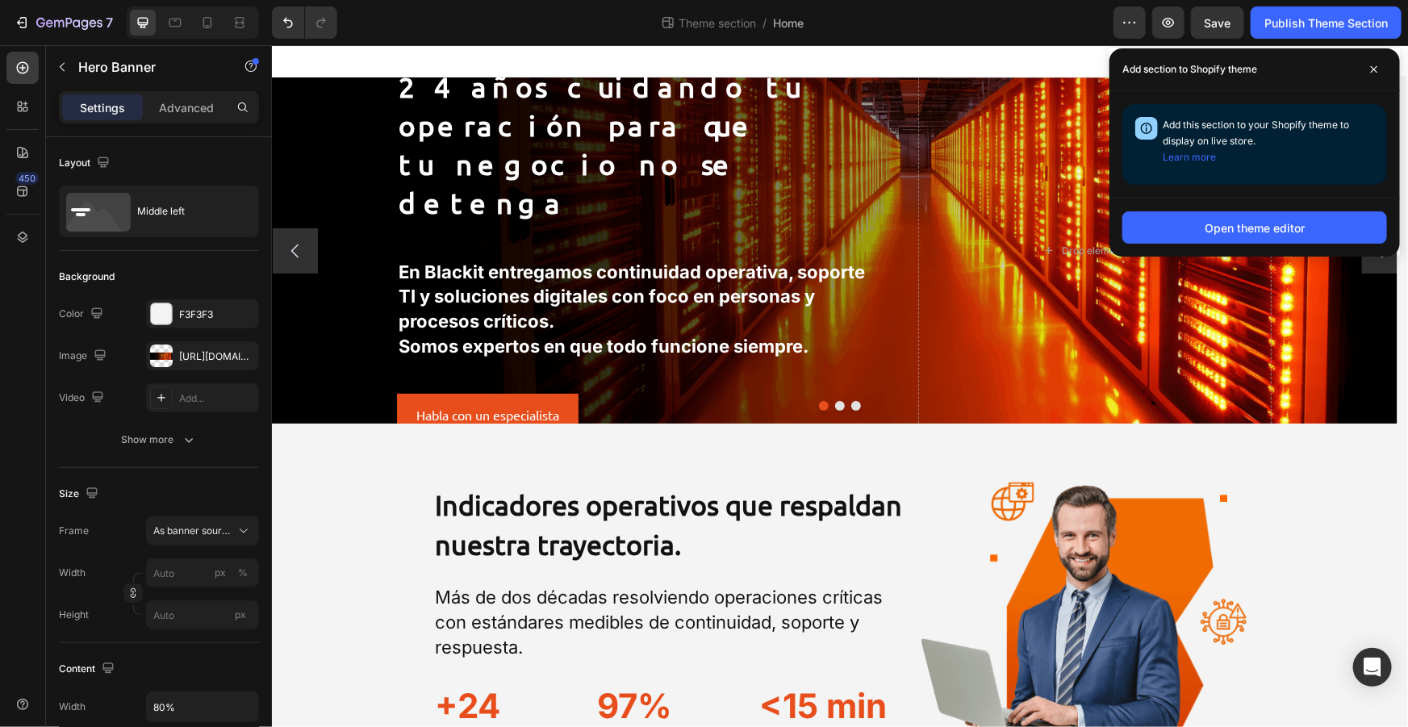
click at [594, 73] on div at bounding box center [839, 60] width 1136 height 32
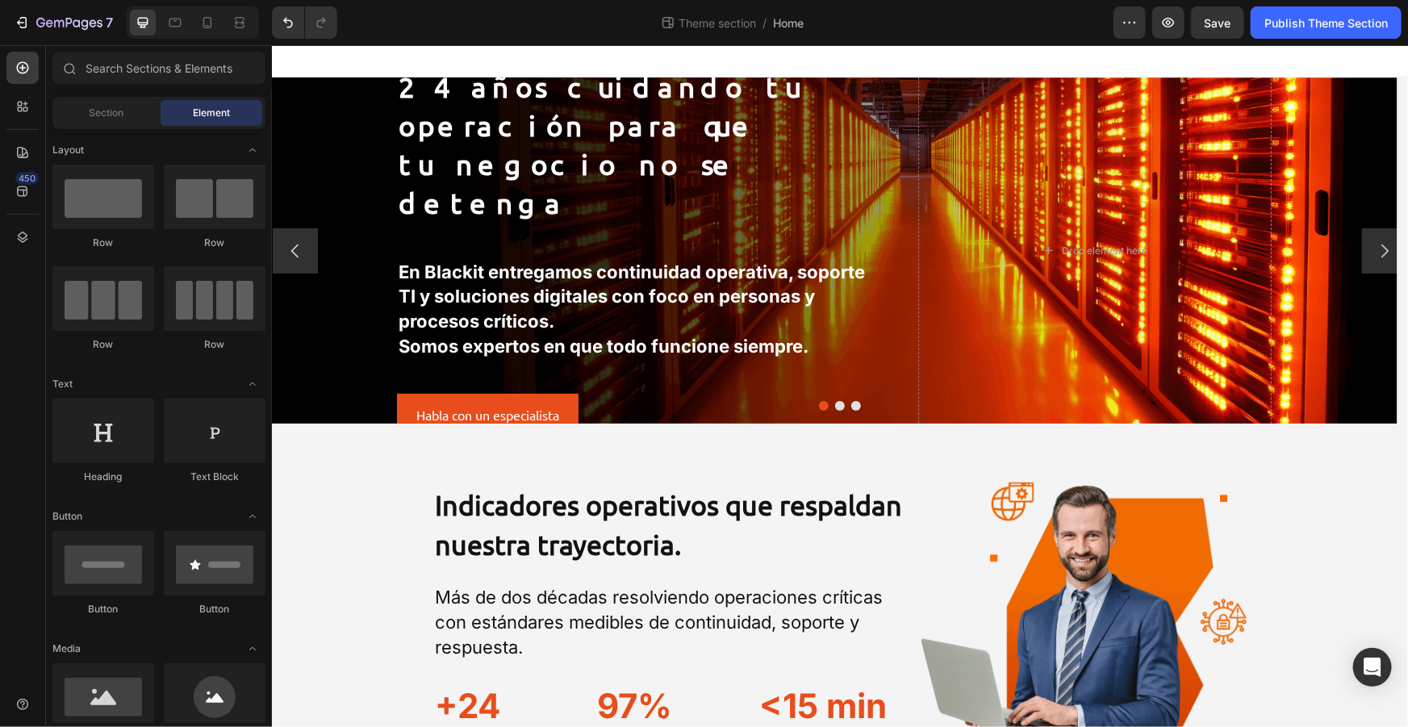
click at [266, 105] on div "Section Element" at bounding box center [159, 113] width 226 height 32
click at [300, 120] on div "Background Image" at bounding box center [833, 250] width 1125 height 346
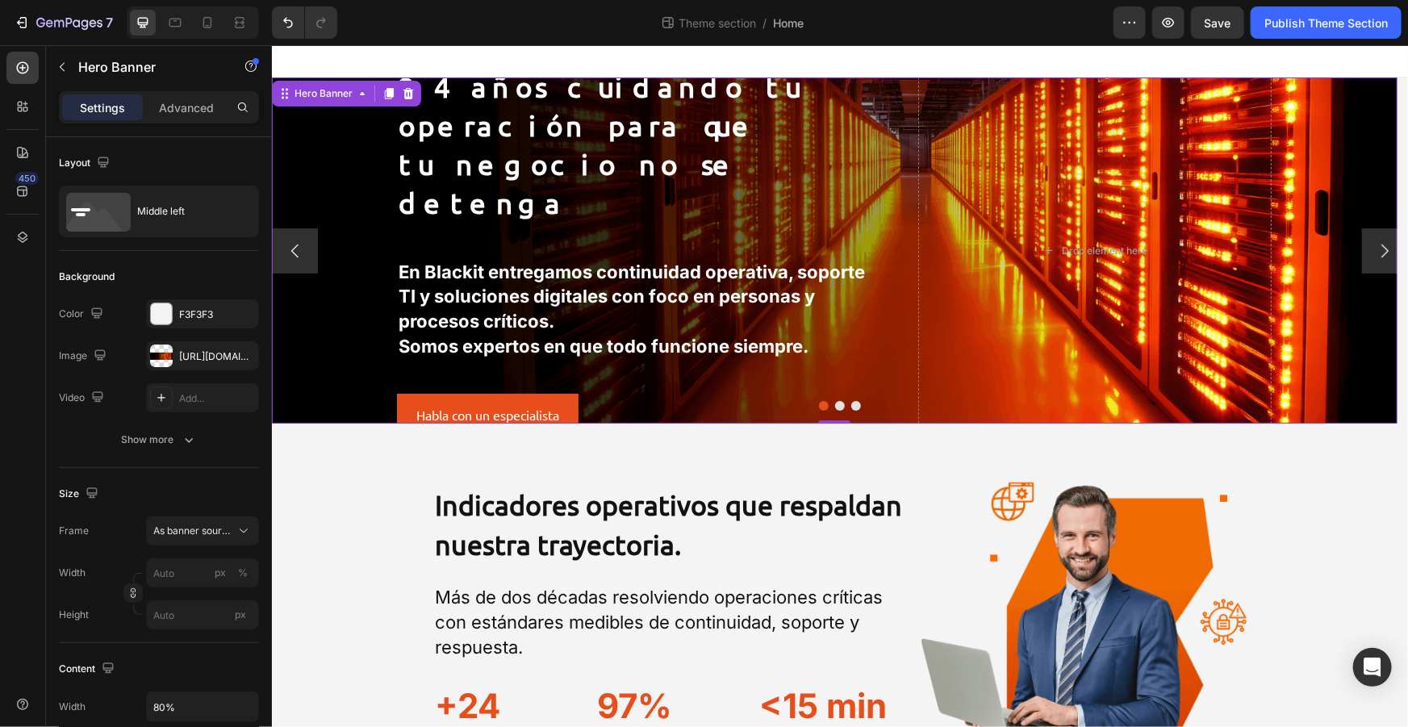
click at [364, 148] on div "Background Image" at bounding box center [833, 250] width 1125 height 346
click at [209, 371] on div "The changes might be hidden by the image and the video. Color F3F3F3 Image [URL…" at bounding box center [159, 355] width 200 height 113
click at [207, 361] on div "[URL][DOMAIN_NAME]" at bounding box center [202, 356] width 47 height 15
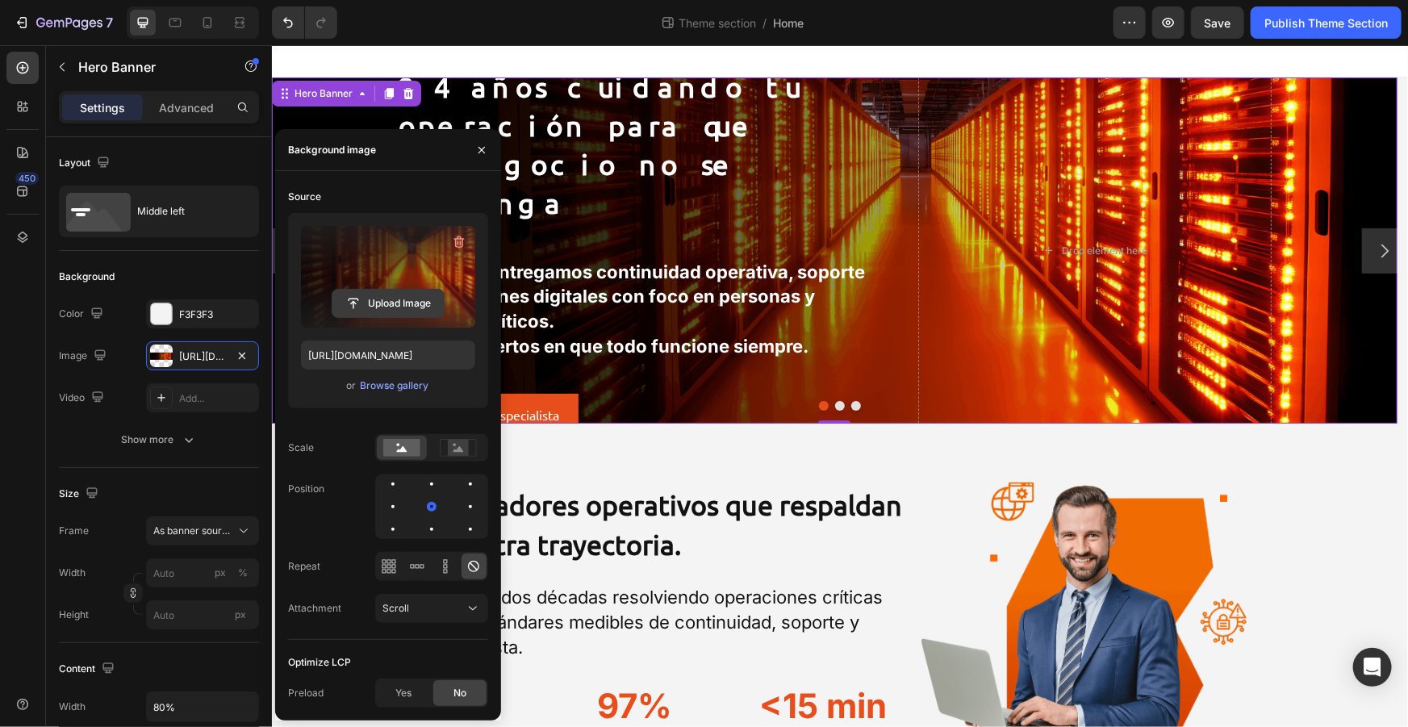
click at [423, 307] on input "file" at bounding box center [387, 303] width 111 height 27
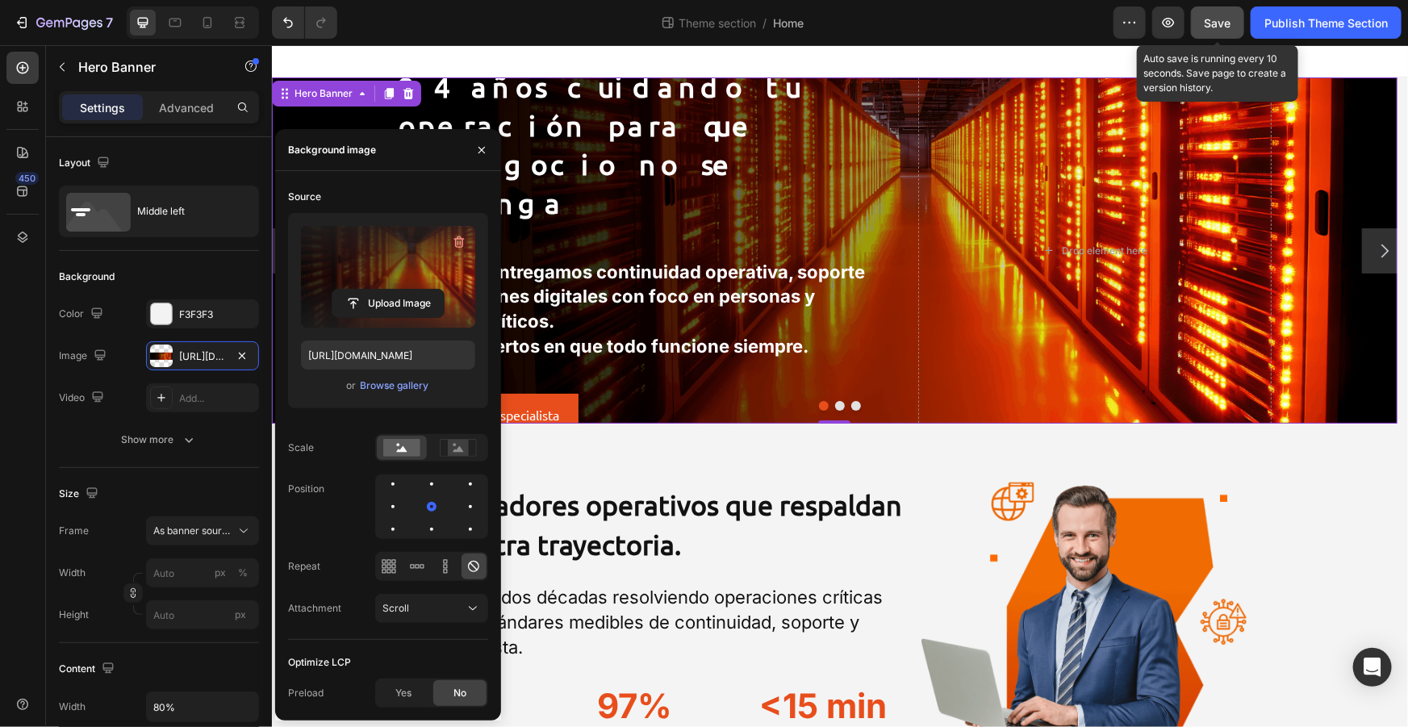
click at [1228, 16] on span "Save" at bounding box center [1218, 23] width 27 height 14
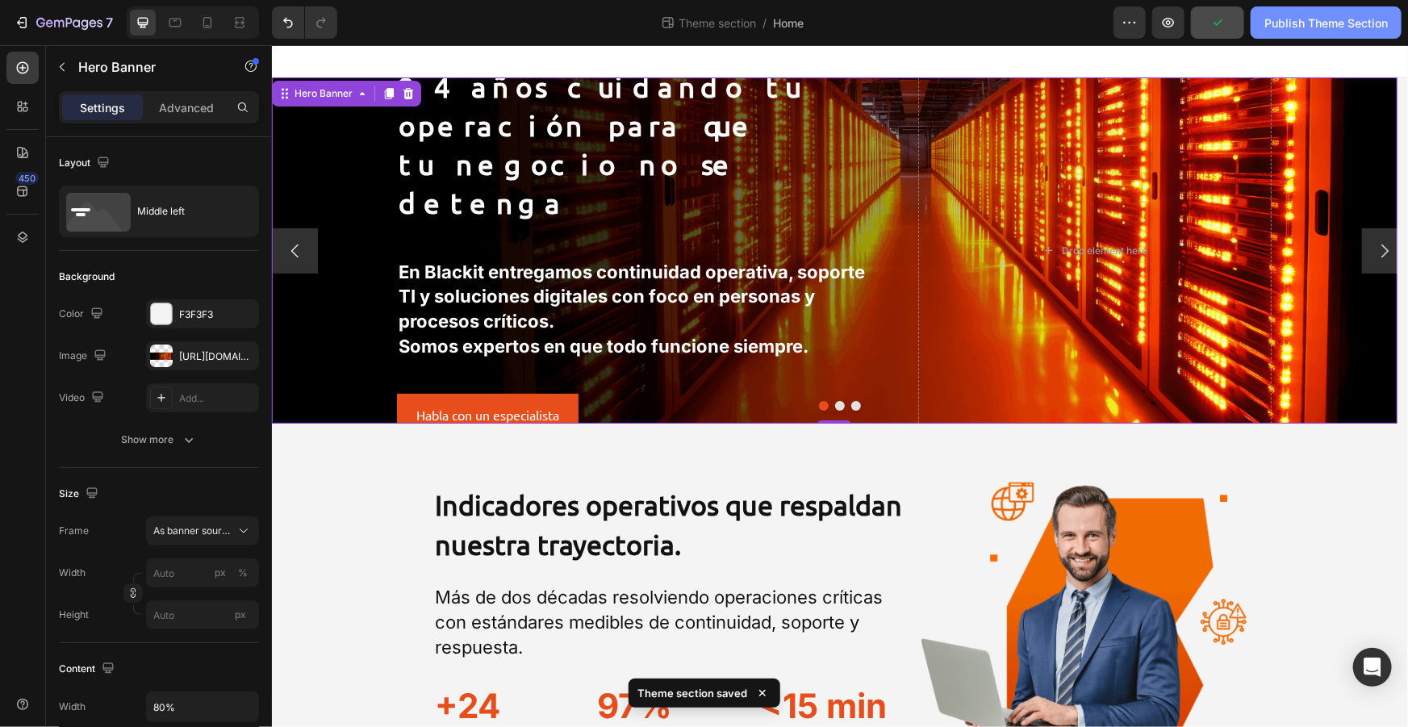
click at [1308, 23] on div "Publish Theme Section" at bounding box center [1325, 23] width 123 height 17
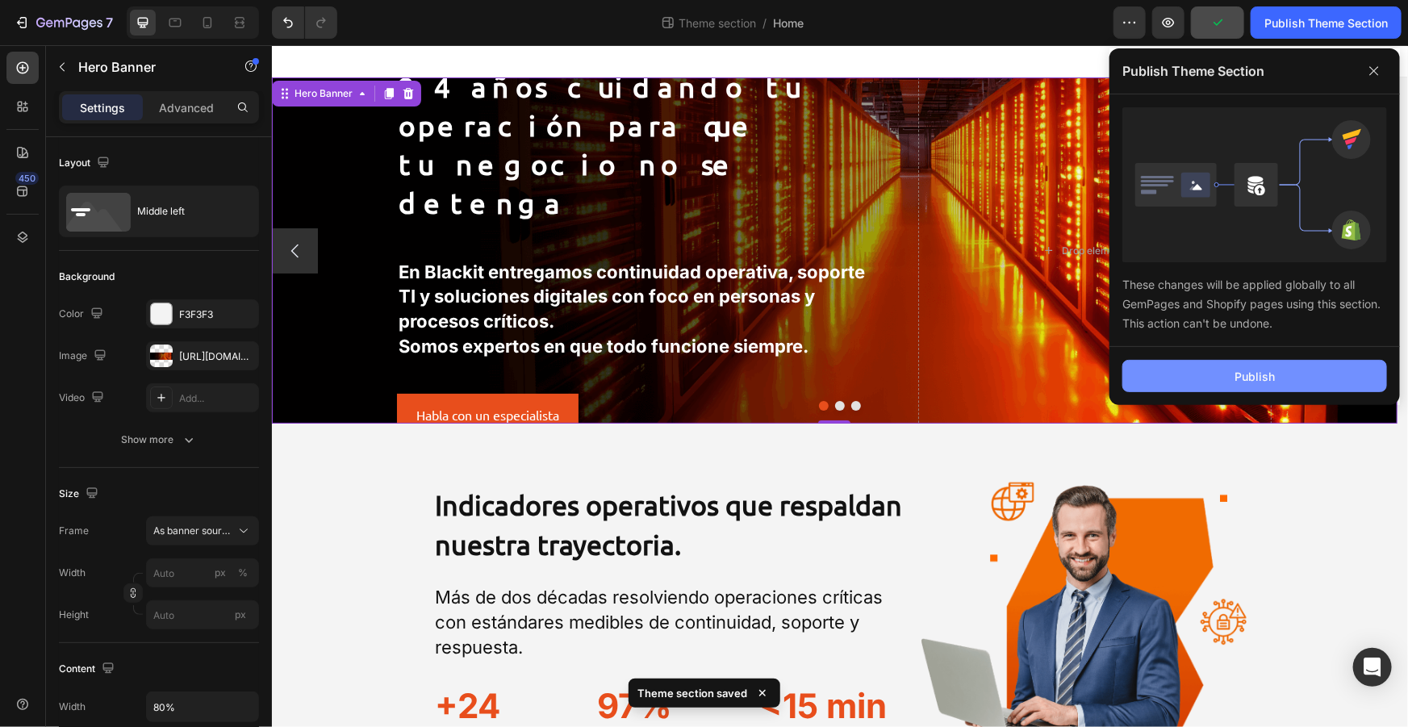
click at [1233, 375] on button "Publish" at bounding box center [1254, 376] width 265 height 32
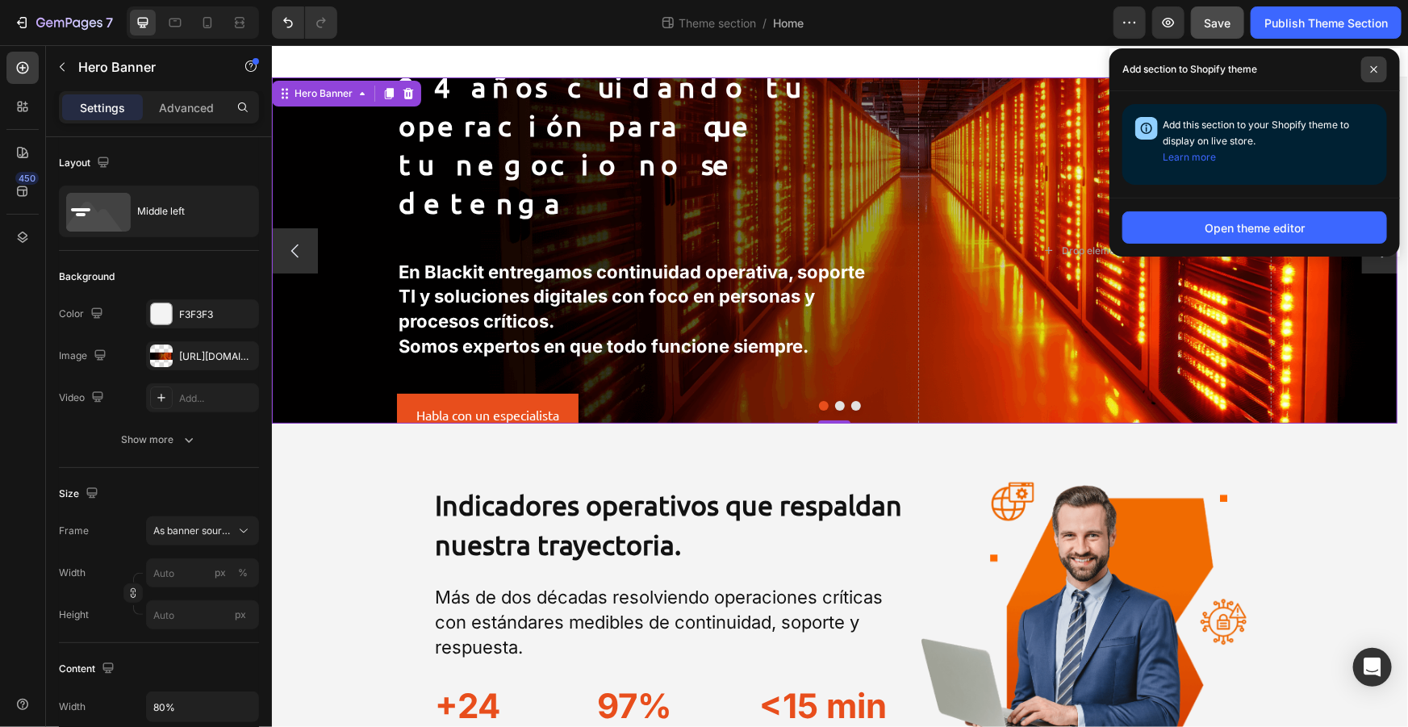
click at [1375, 77] on span at bounding box center [1374, 69] width 26 height 26
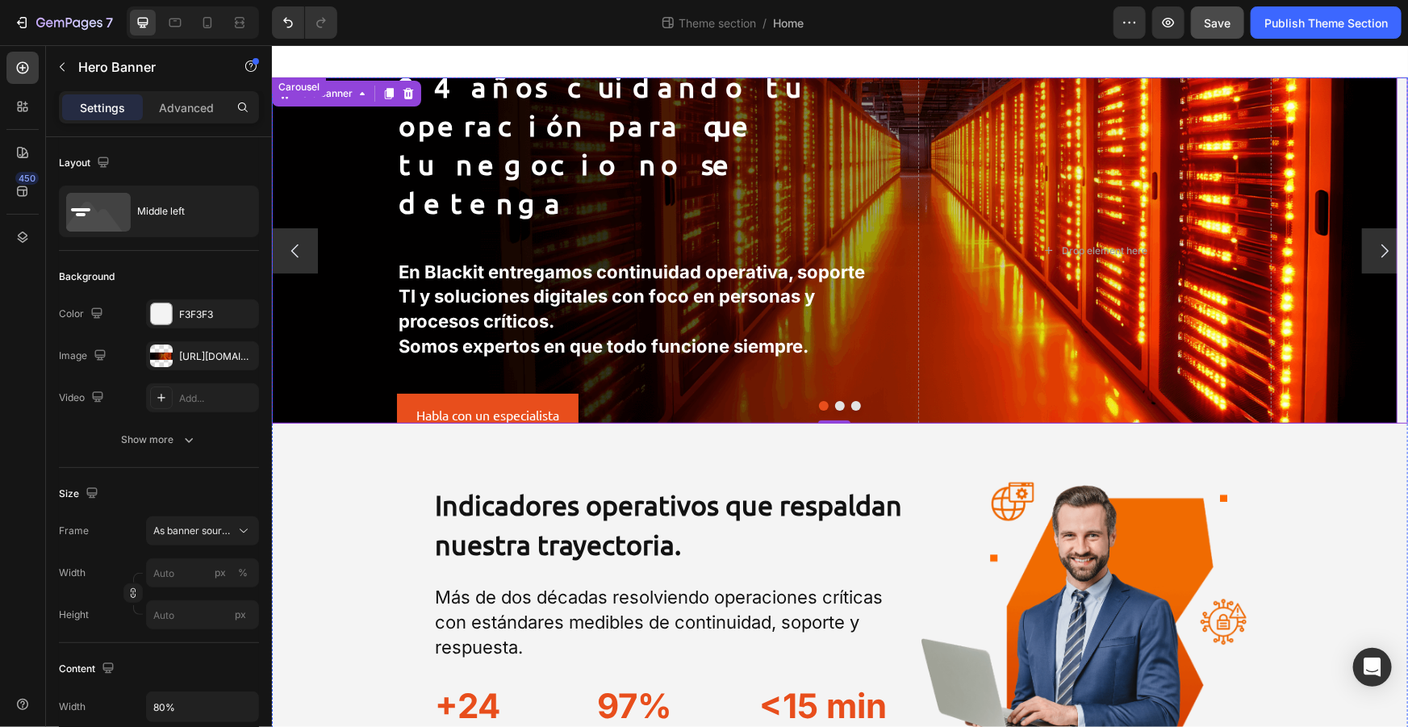
click at [836, 405] on button "Dot" at bounding box center [839, 405] width 10 height 10
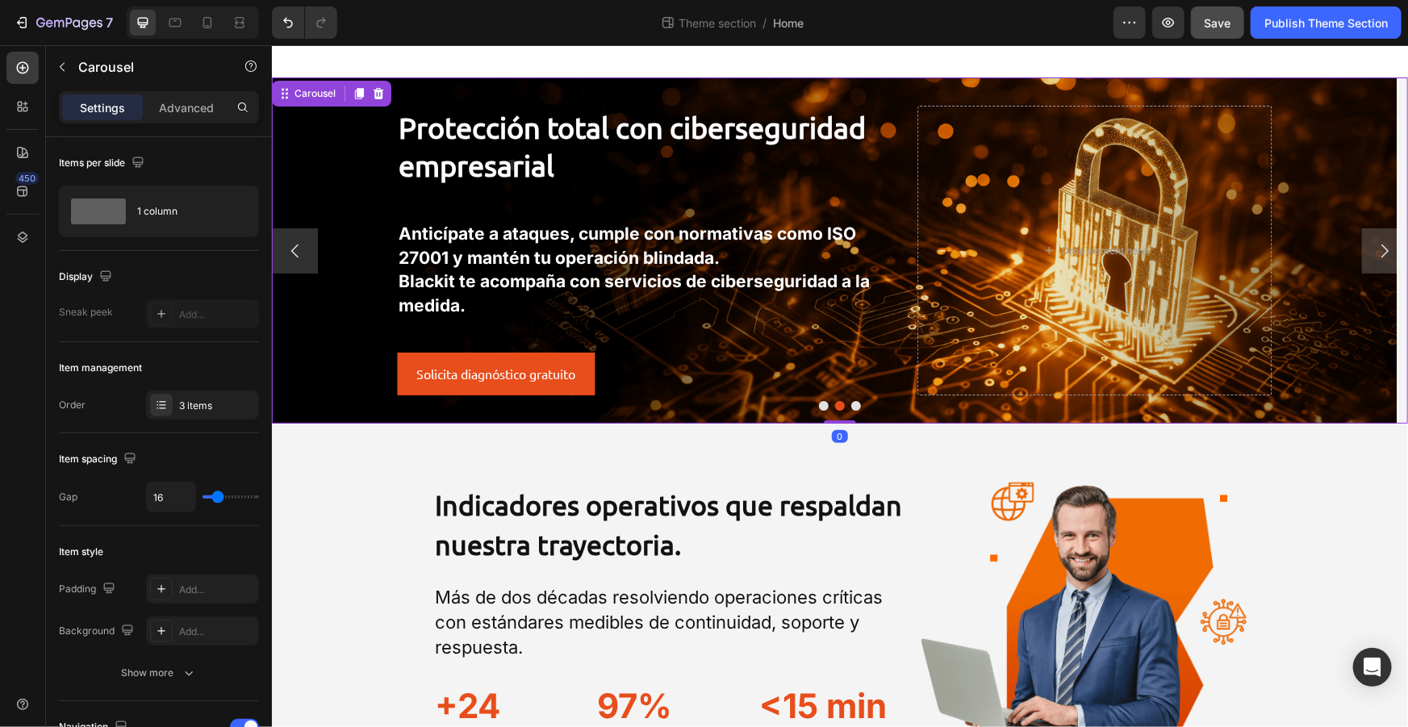
click at [854, 407] on div at bounding box center [839, 405] width 1136 height 10
click at [853, 407] on button "Dot" at bounding box center [855, 405] width 10 height 10
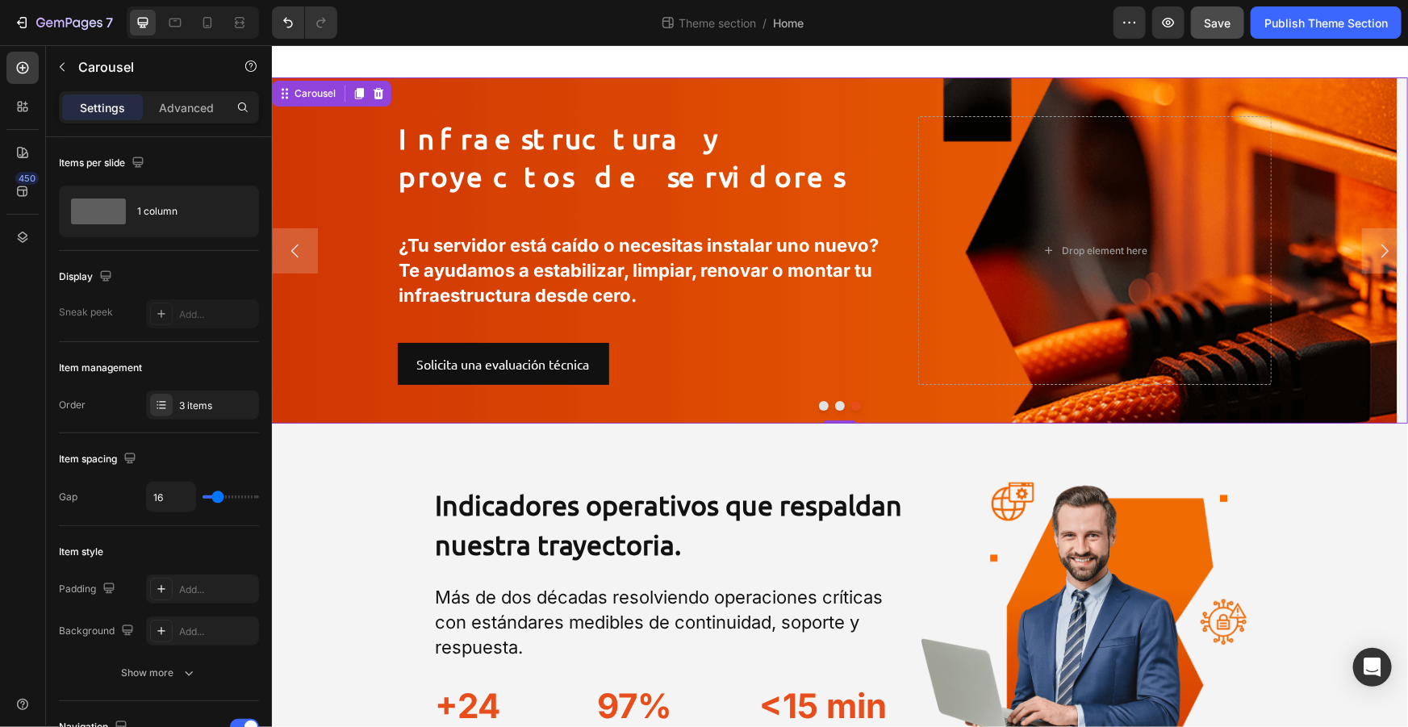
click at [820, 407] on button "Dot" at bounding box center [823, 405] width 10 height 10
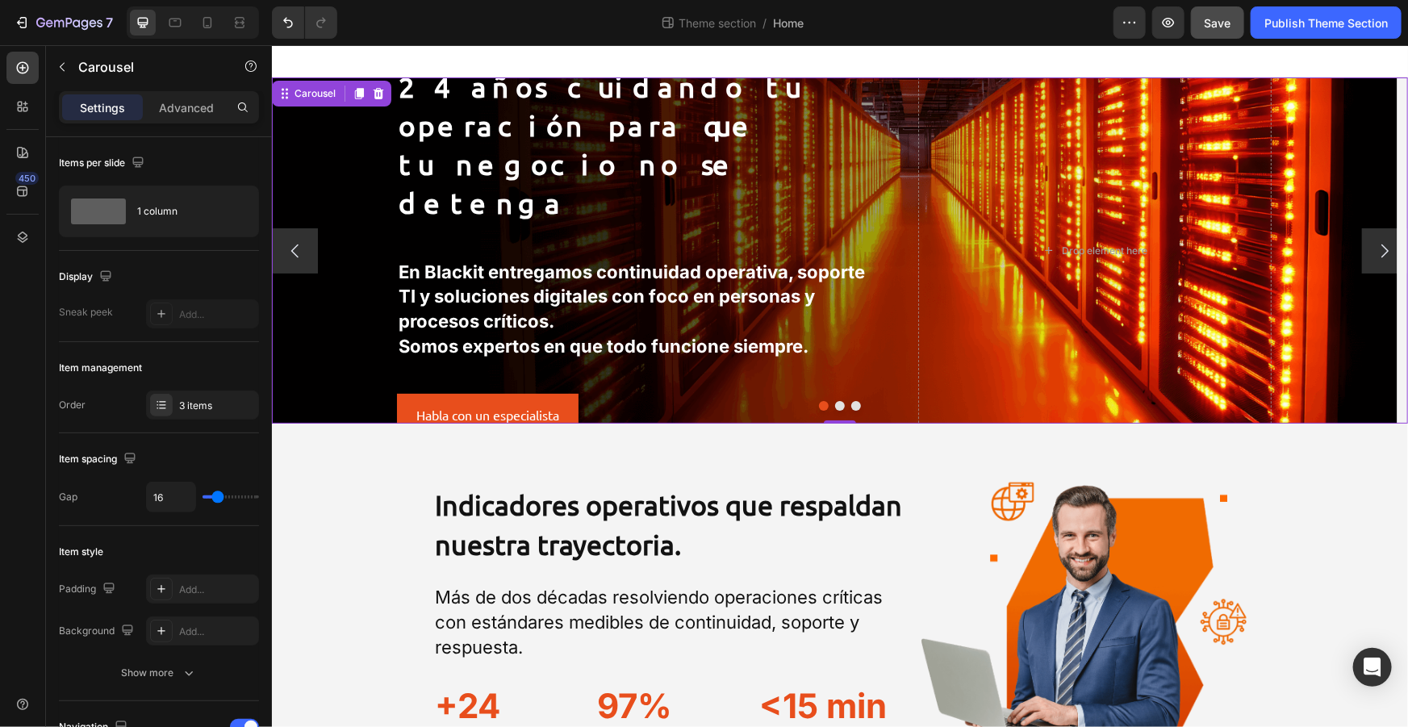
click at [836, 403] on button "Dot" at bounding box center [839, 405] width 10 height 10
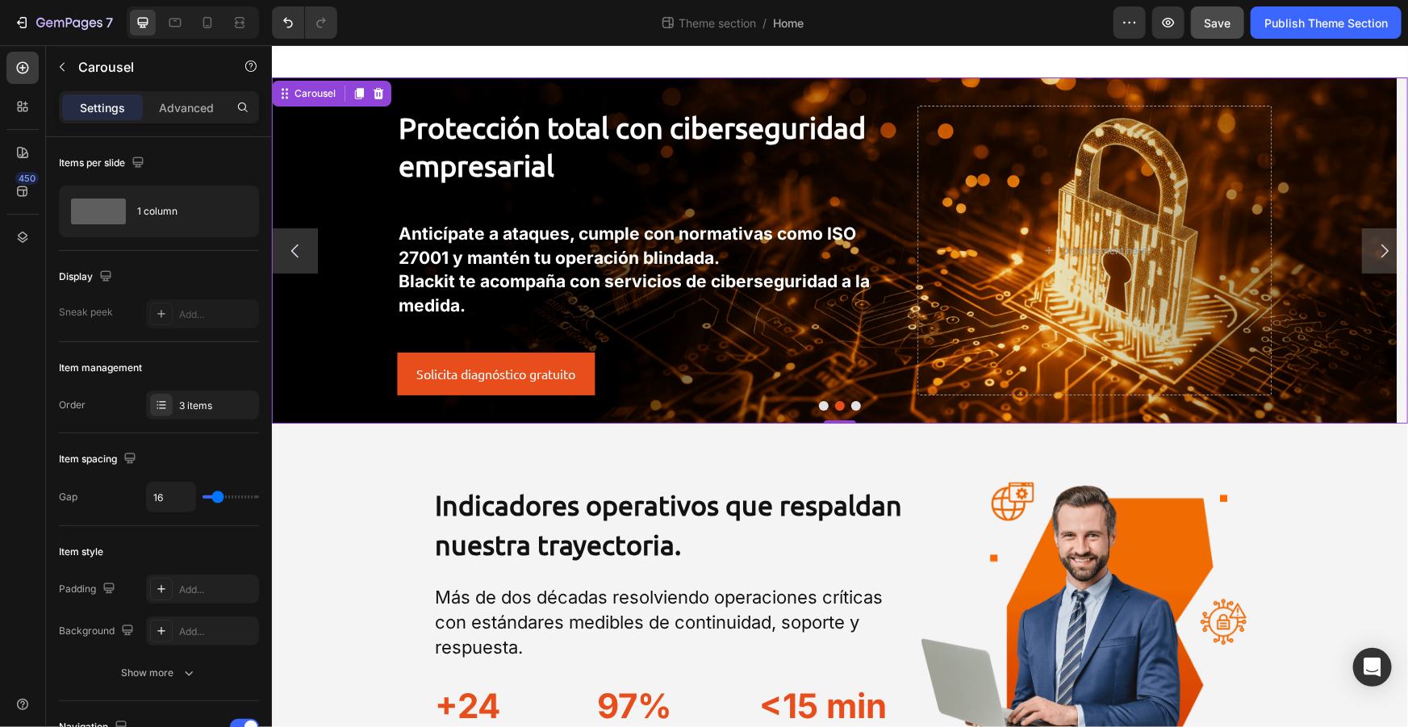
click at [851, 403] on button "Dot" at bounding box center [855, 405] width 10 height 10
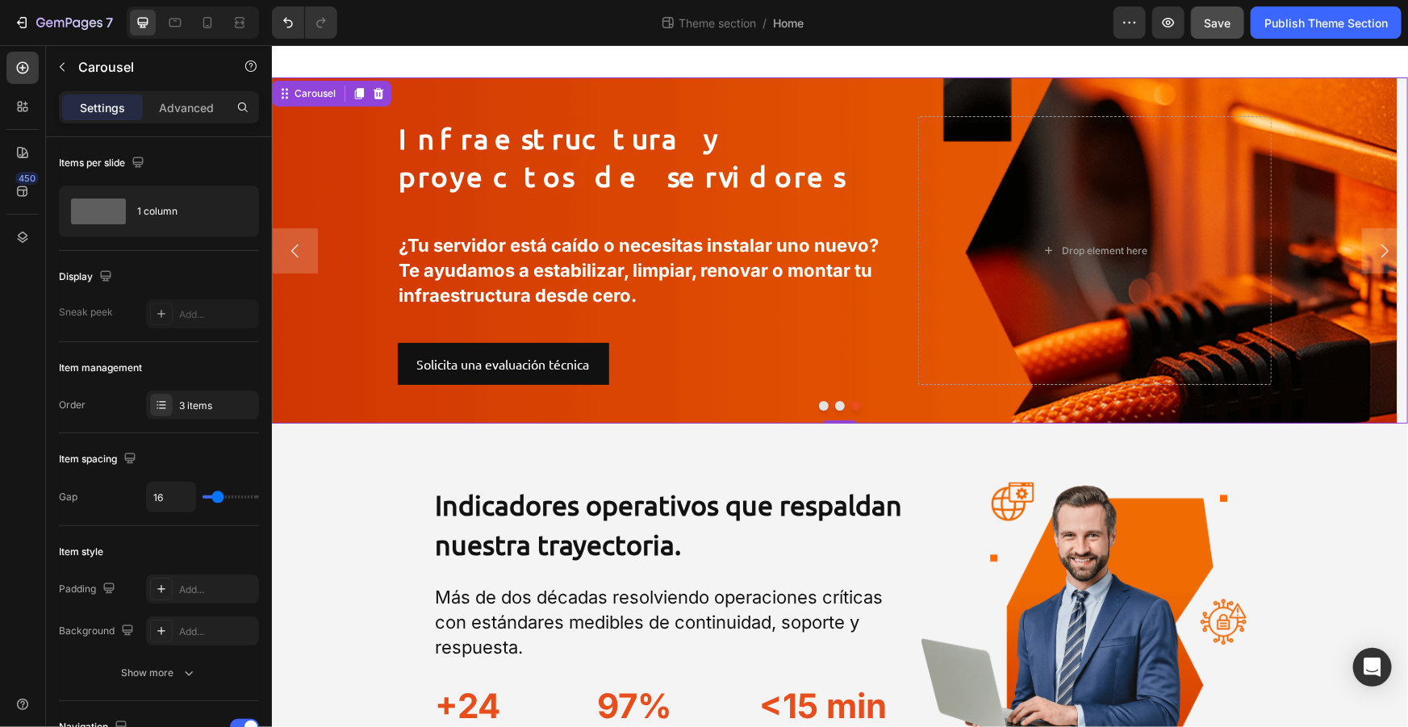
click at [818, 403] on button "Dot" at bounding box center [823, 405] width 10 height 10
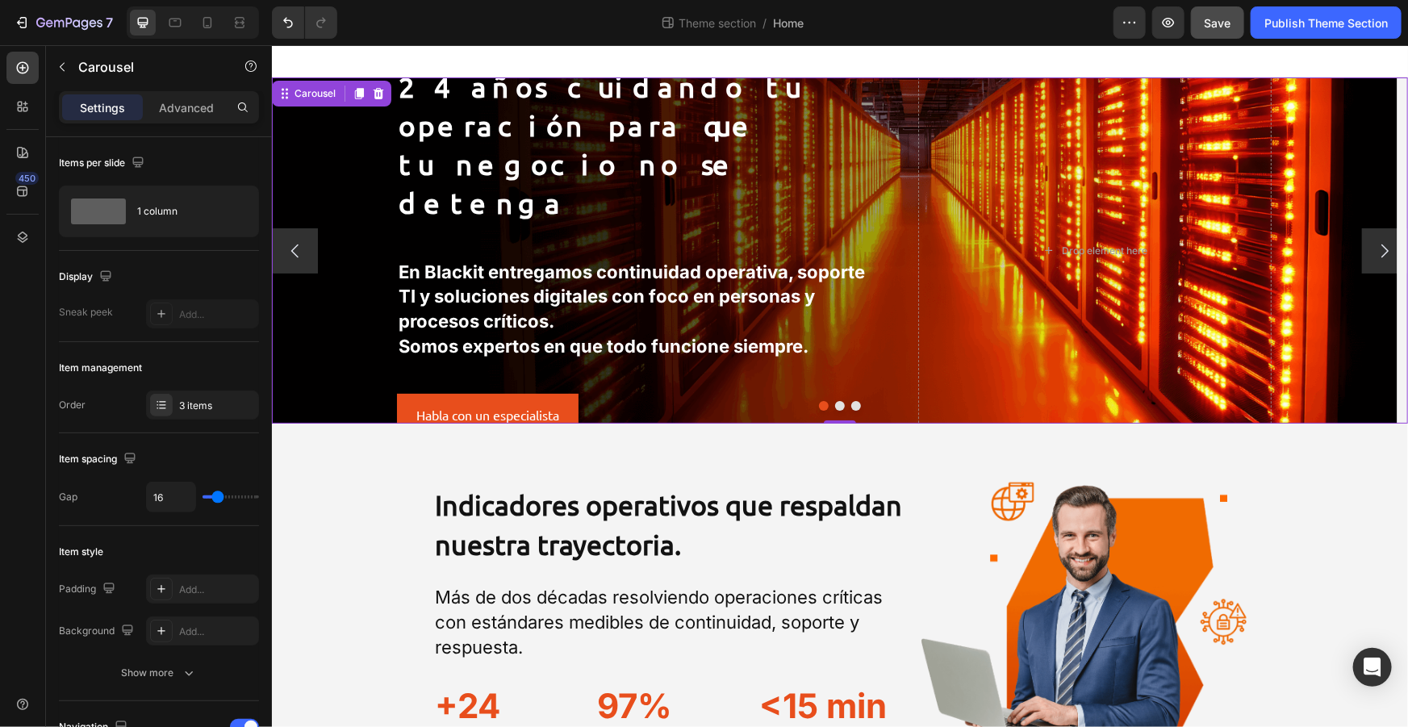
click at [1189, 23] on div "Preview Save Publish Theme Section" at bounding box center [1257, 22] width 288 height 32
click at [1197, 23] on button "Save" at bounding box center [1217, 22] width 53 height 32
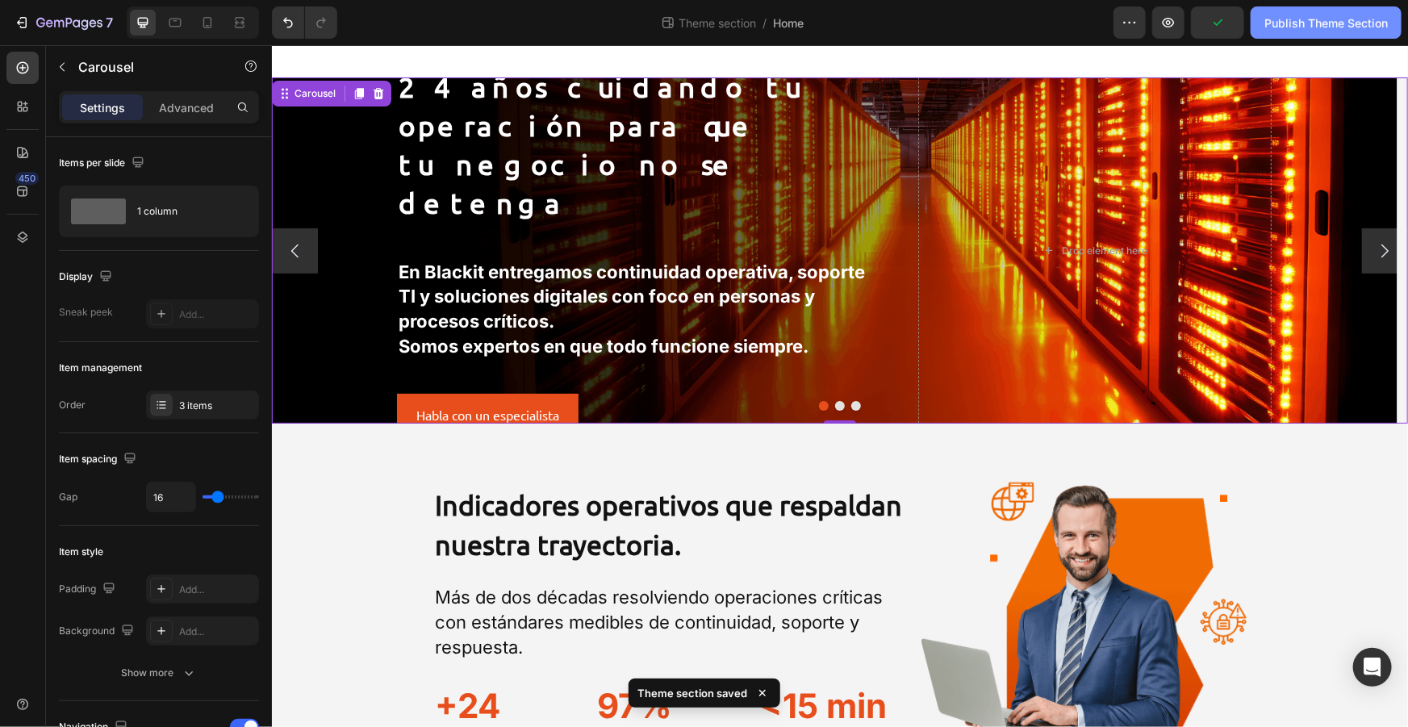
click at [1295, 26] on div "Publish Theme Section" at bounding box center [1325, 23] width 123 height 17
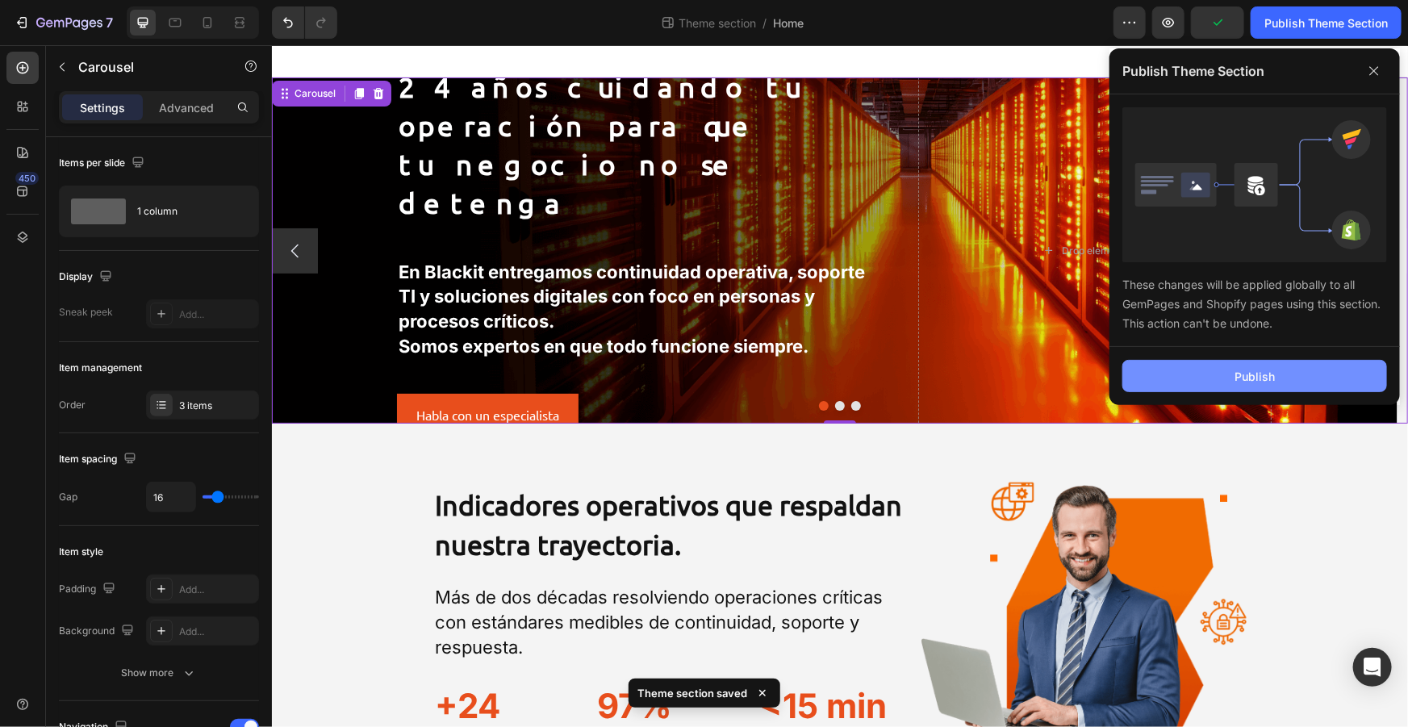
click at [1226, 383] on button "Publish" at bounding box center [1254, 376] width 265 height 32
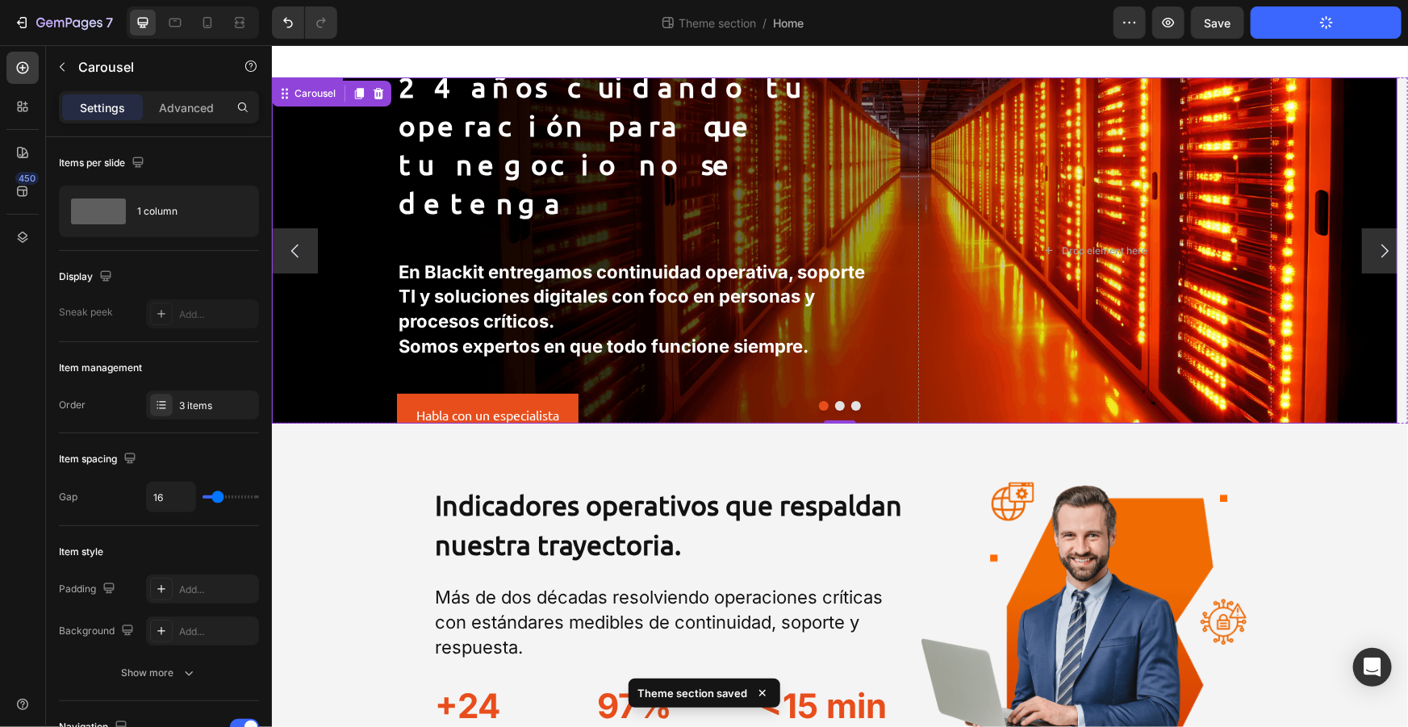
click at [360, 171] on div "Background Image" at bounding box center [833, 250] width 1125 height 346
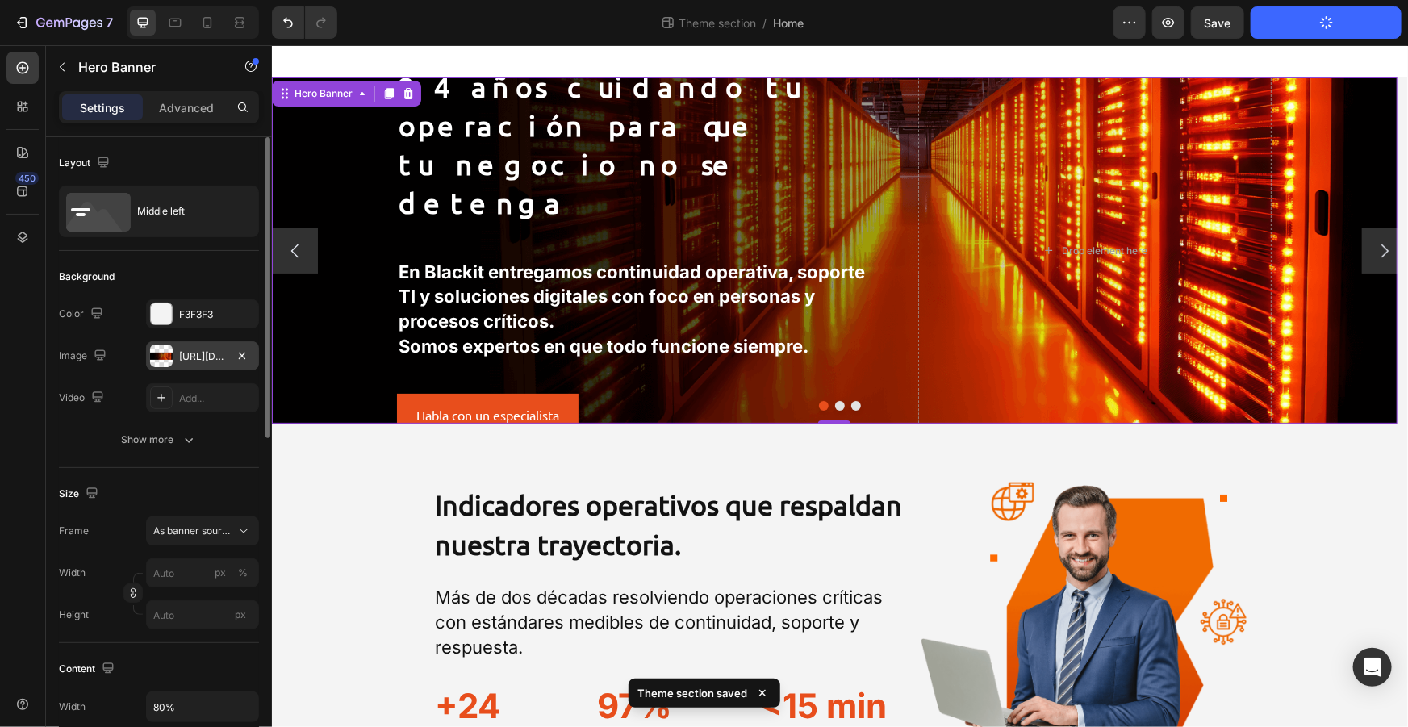
click at [197, 363] on div "[URL][DOMAIN_NAME]" at bounding box center [202, 355] width 113 height 29
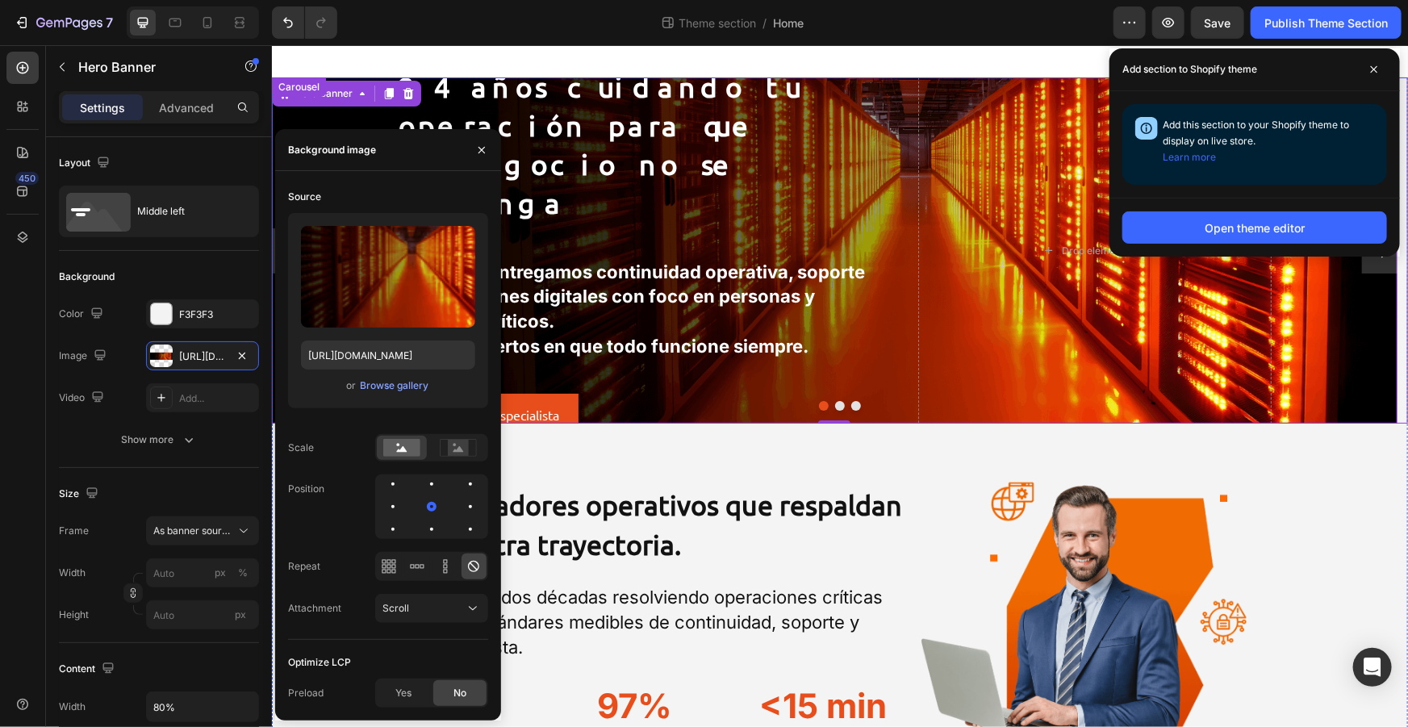
click at [837, 404] on button "Dot" at bounding box center [839, 405] width 10 height 10
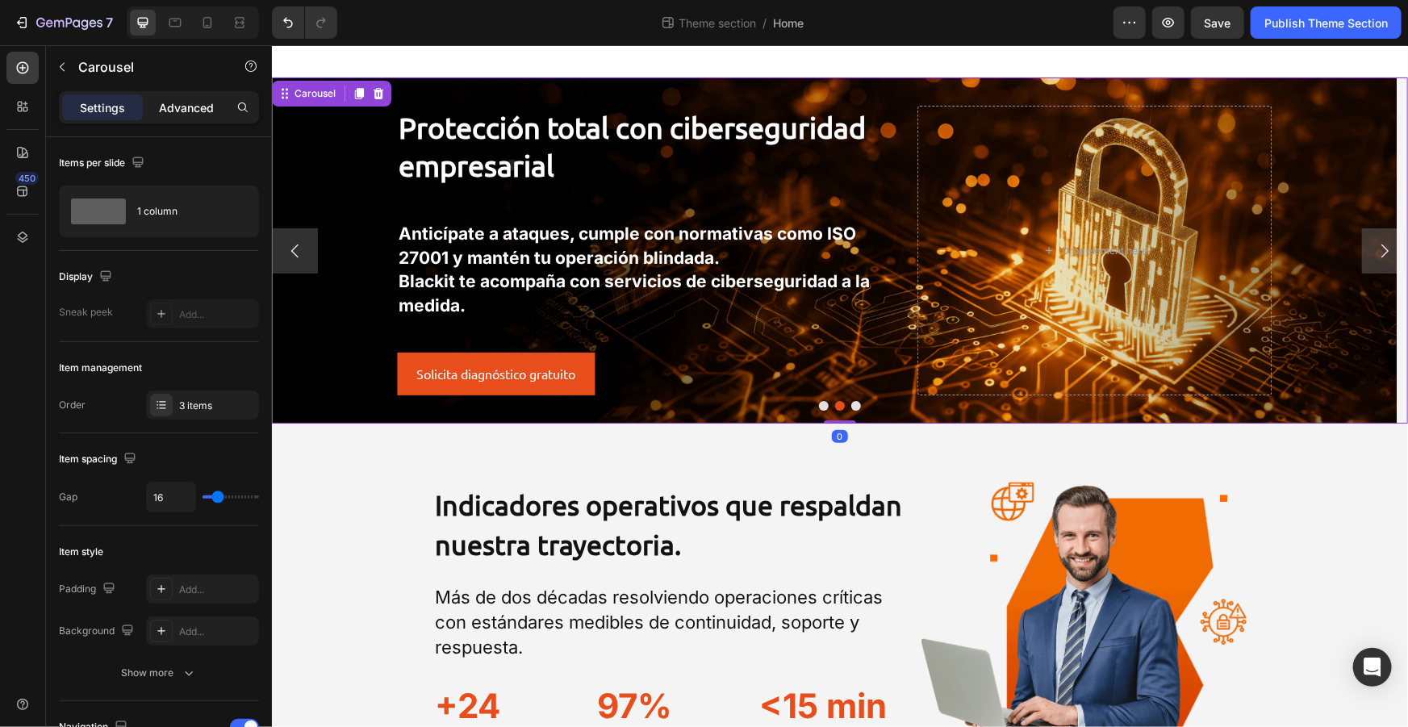
click at [171, 102] on p "Advanced" at bounding box center [186, 107] width 55 height 17
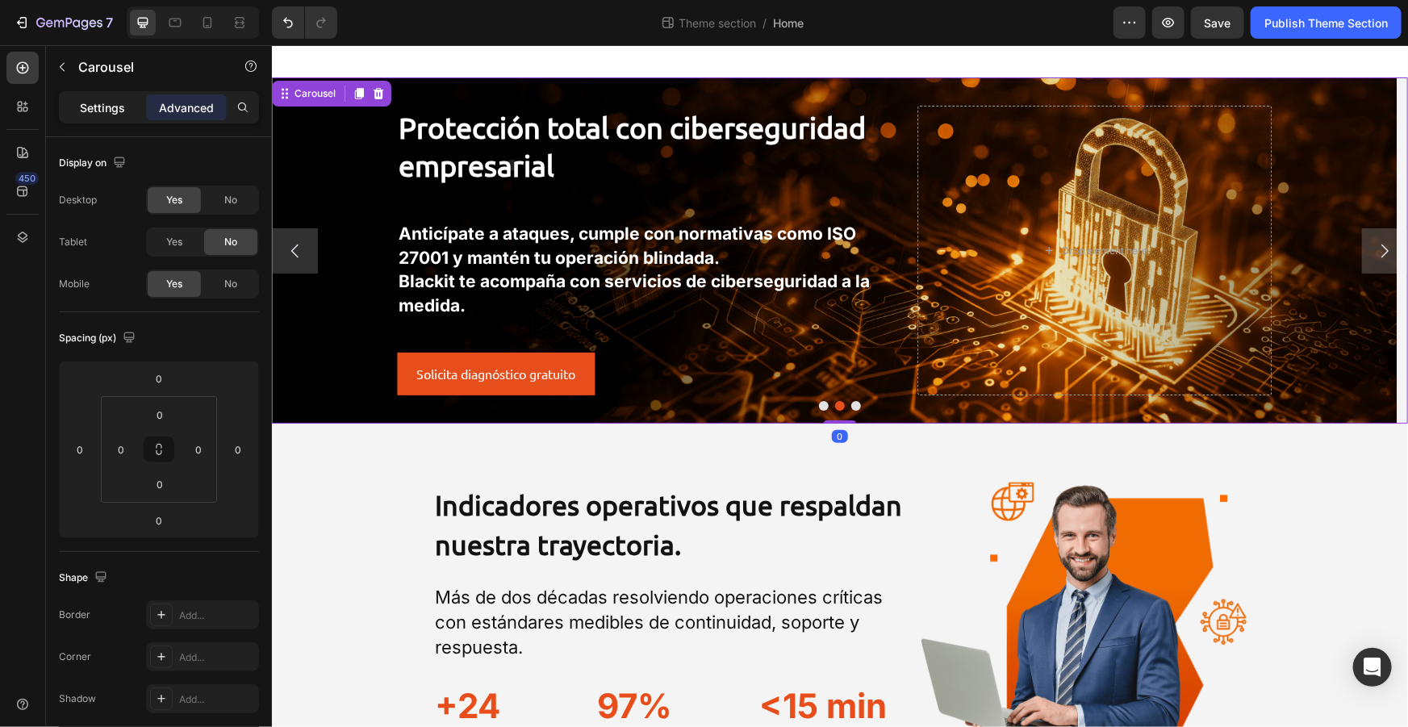
click at [126, 102] on div "Settings" at bounding box center [102, 107] width 81 height 26
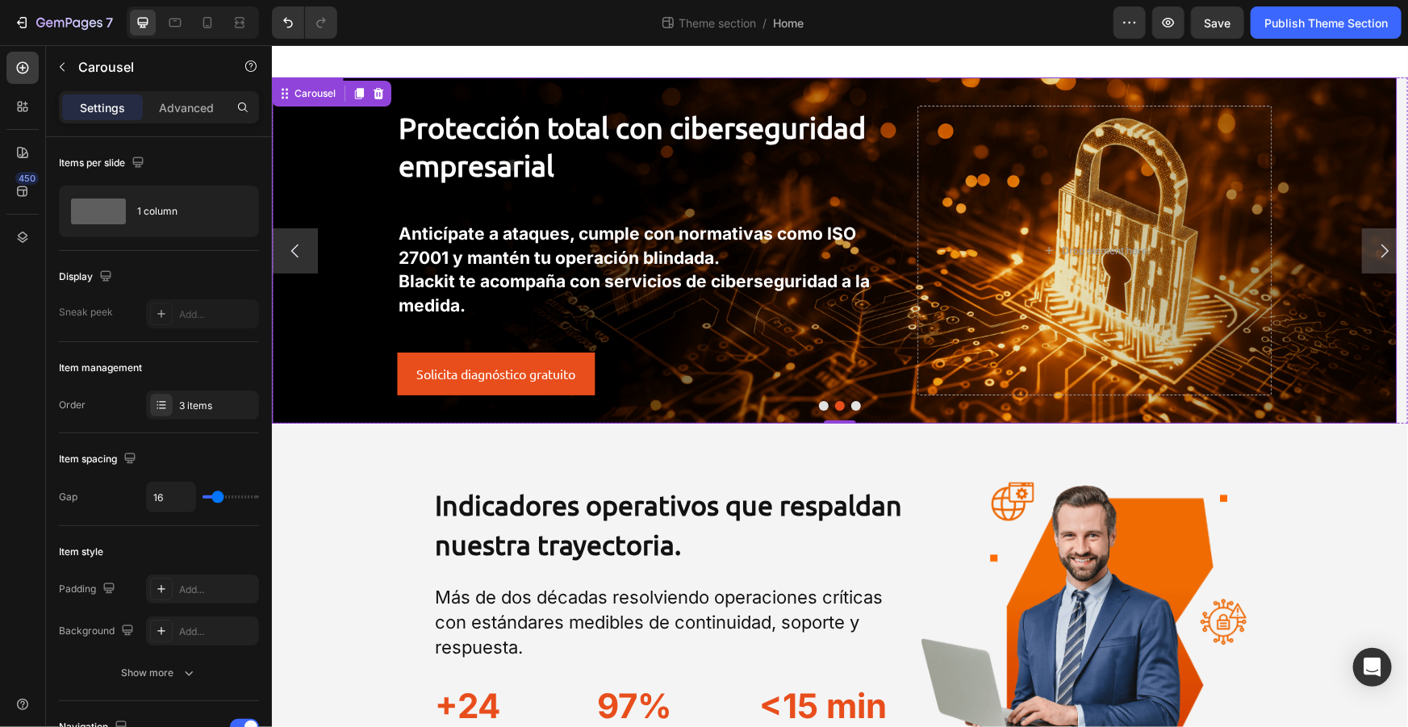
click at [520, 83] on div "Background Image" at bounding box center [833, 250] width 1125 height 346
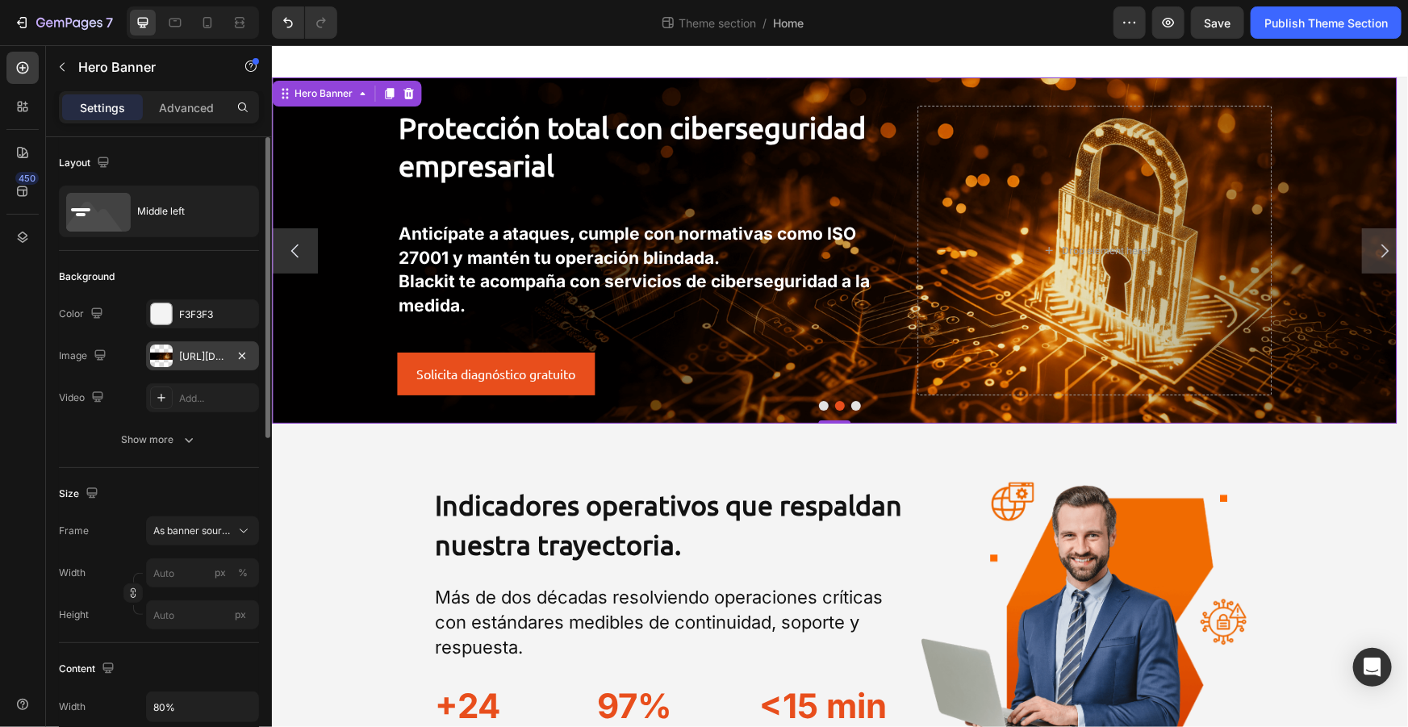
click at [196, 354] on div "[URL][DOMAIN_NAME]" at bounding box center [202, 356] width 47 height 15
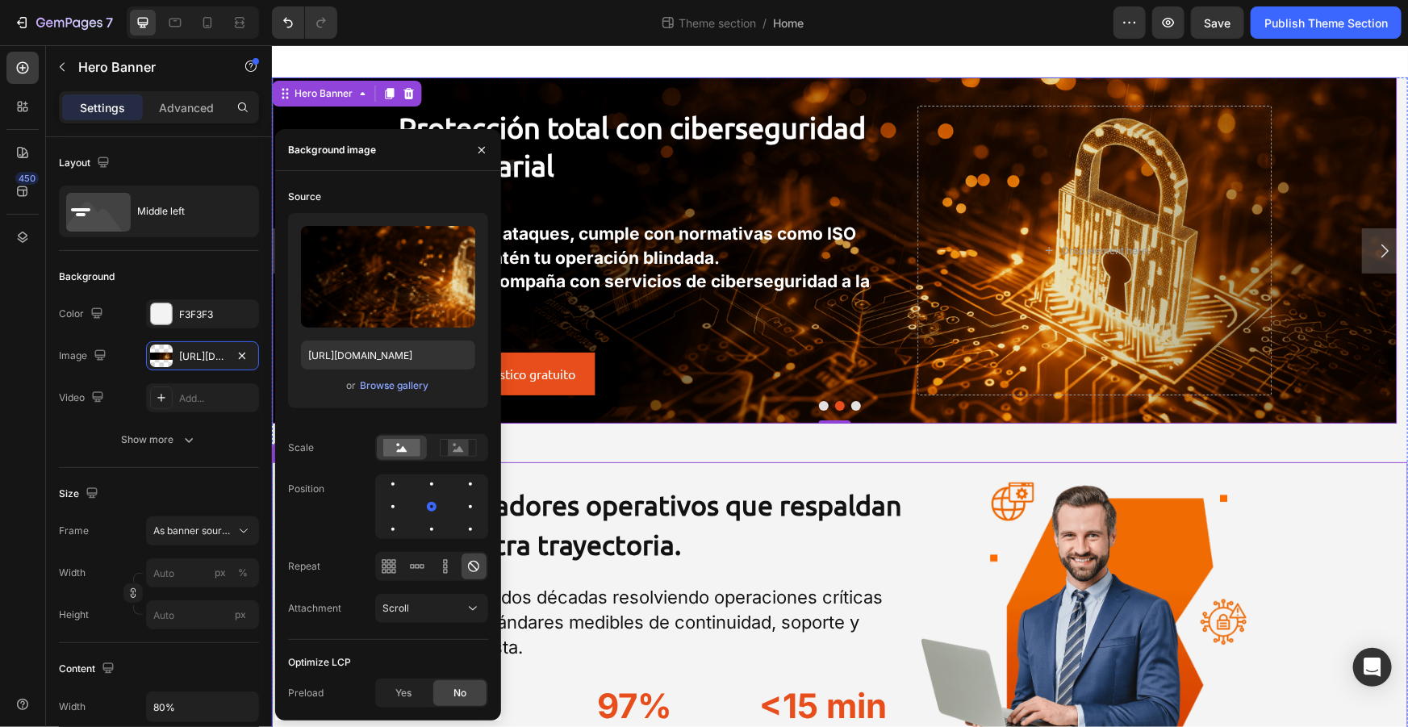
click at [601, 463] on div "Indicadores operativos que respaldan nuestra trayectoria. Heading Más de dos dé…" at bounding box center [669, 630] width 474 height 338
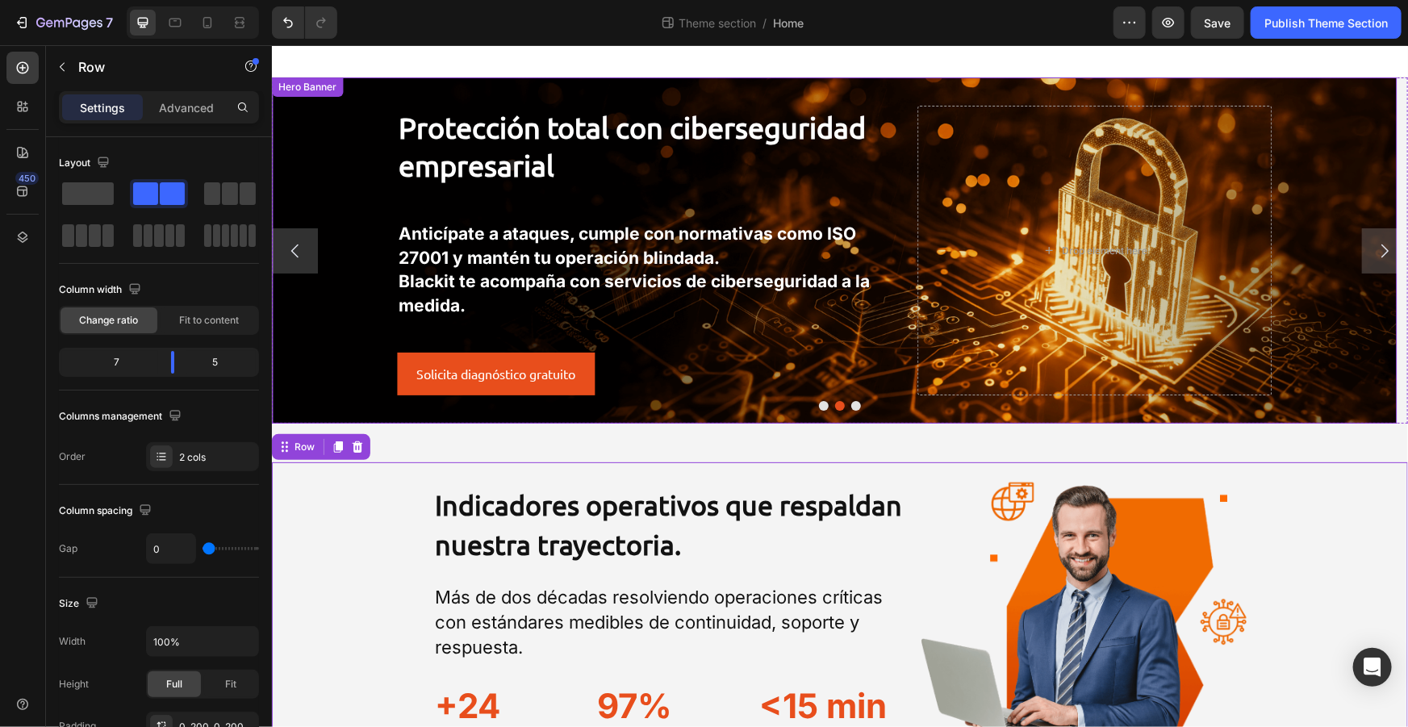
click at [770, 406] on div at bounding box center [839, 405] width 1136 height 10
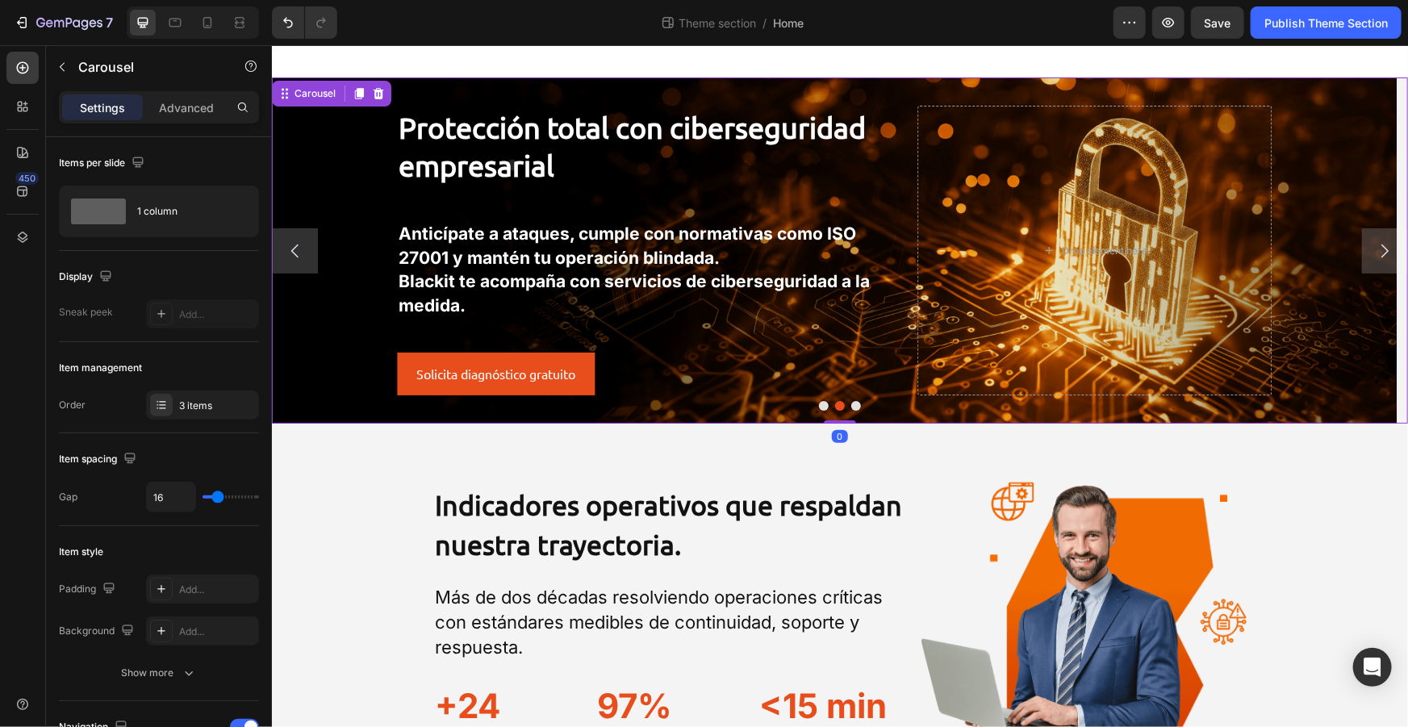
click at [819, 405] on button "Dot" at bounding box center [823, 405] width 10 height 10
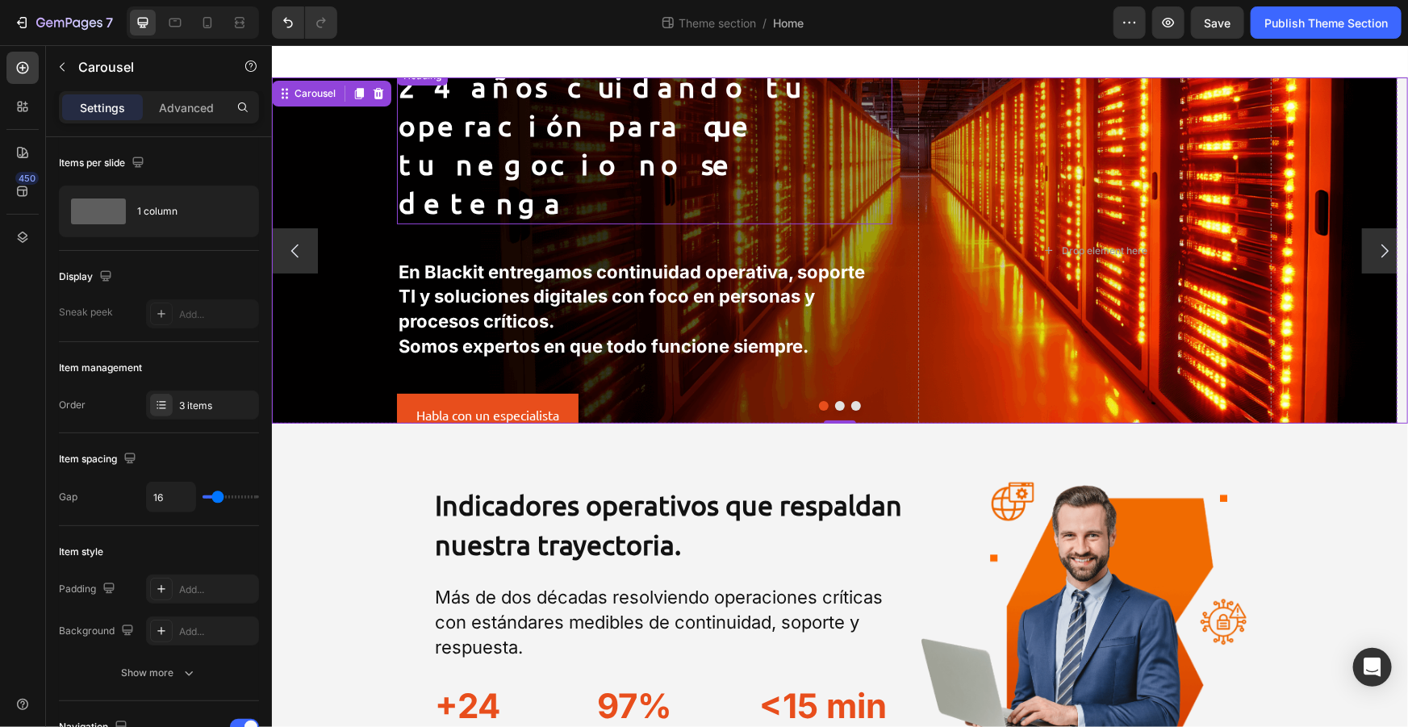
click at [896, 85] on div "24 años cuidando tu operación para que tu negocio no se detenga Heading En Blac…" at bounding box center [833, 250] width 900 height 378
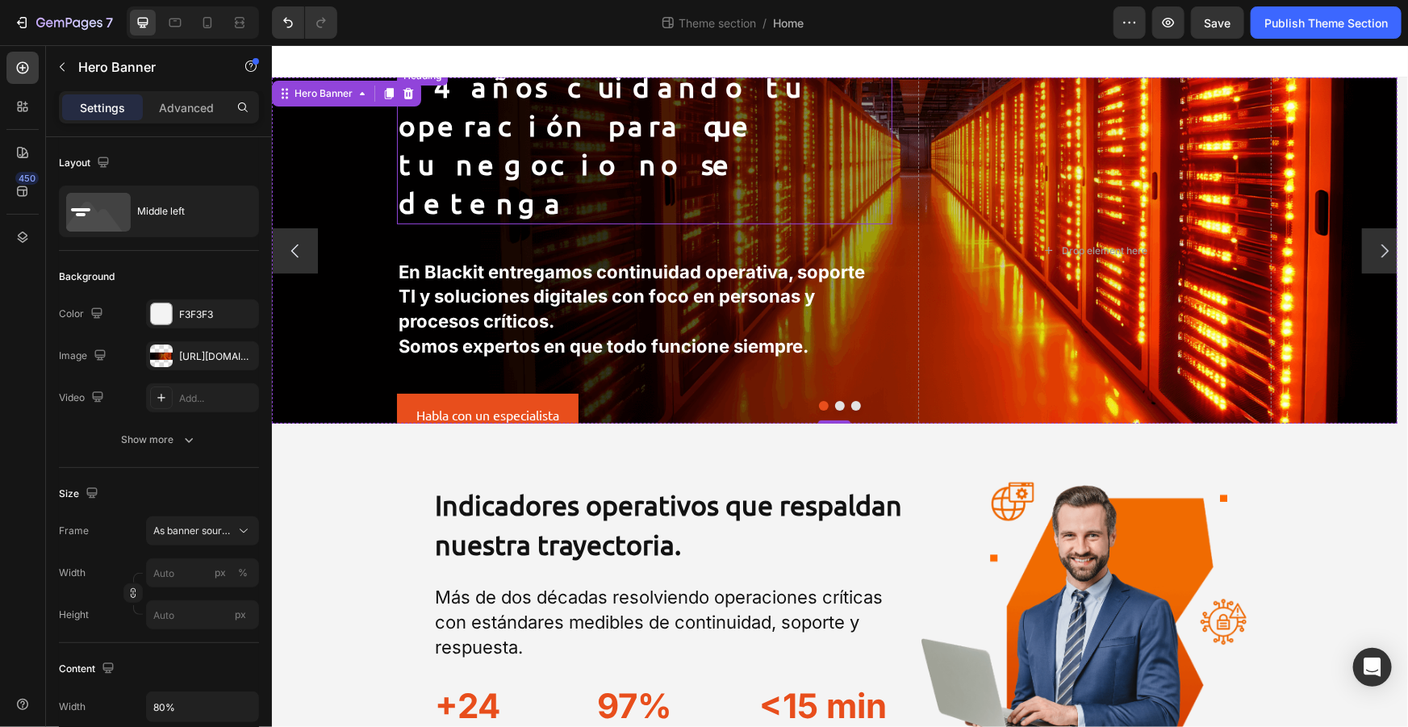
click at [875, 177] on h2 "24 años cuidando tu operación para que tu negocio no se detenga" at bounding box center [643, 143] width 495 height 157
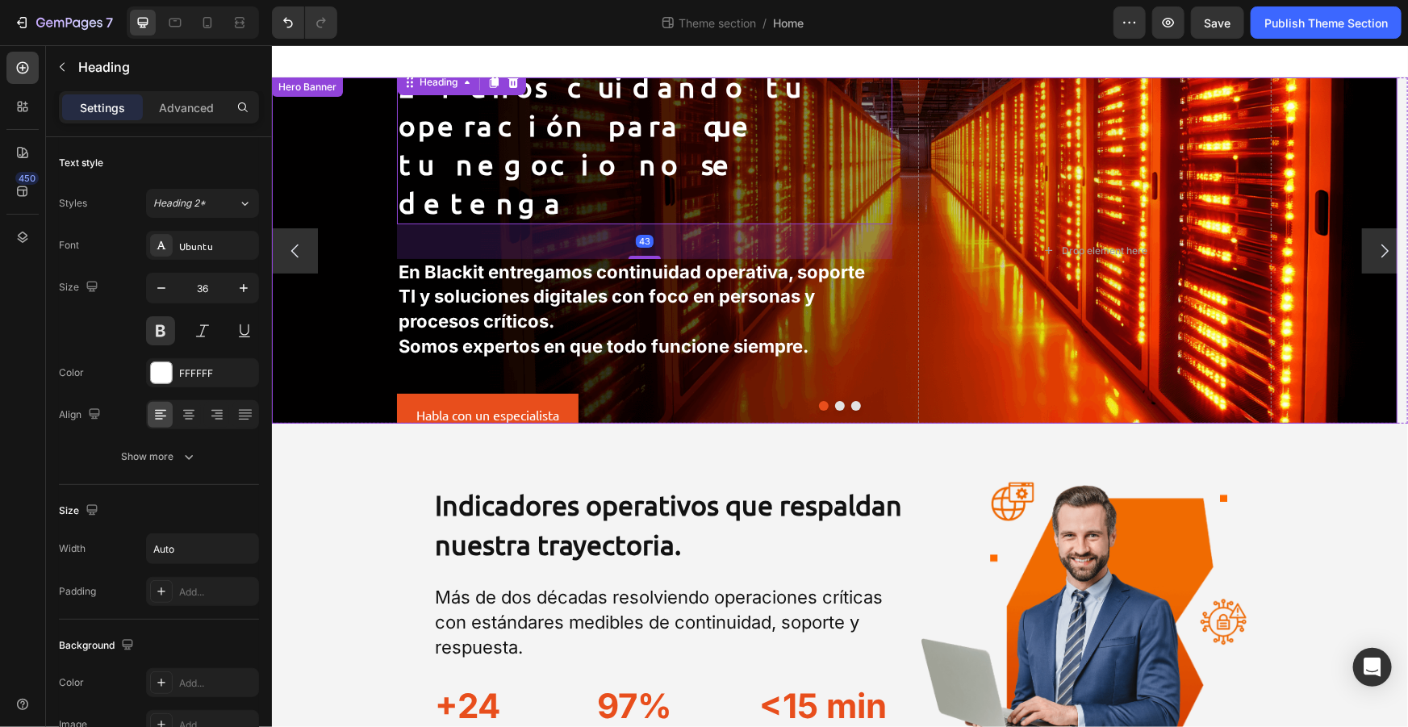
click at [908, 105] on div "24 años cuidando tu operación para que tu negocio no se detenga Heading 43 En B…" at bounding box center [833, 250] width 900 height 378
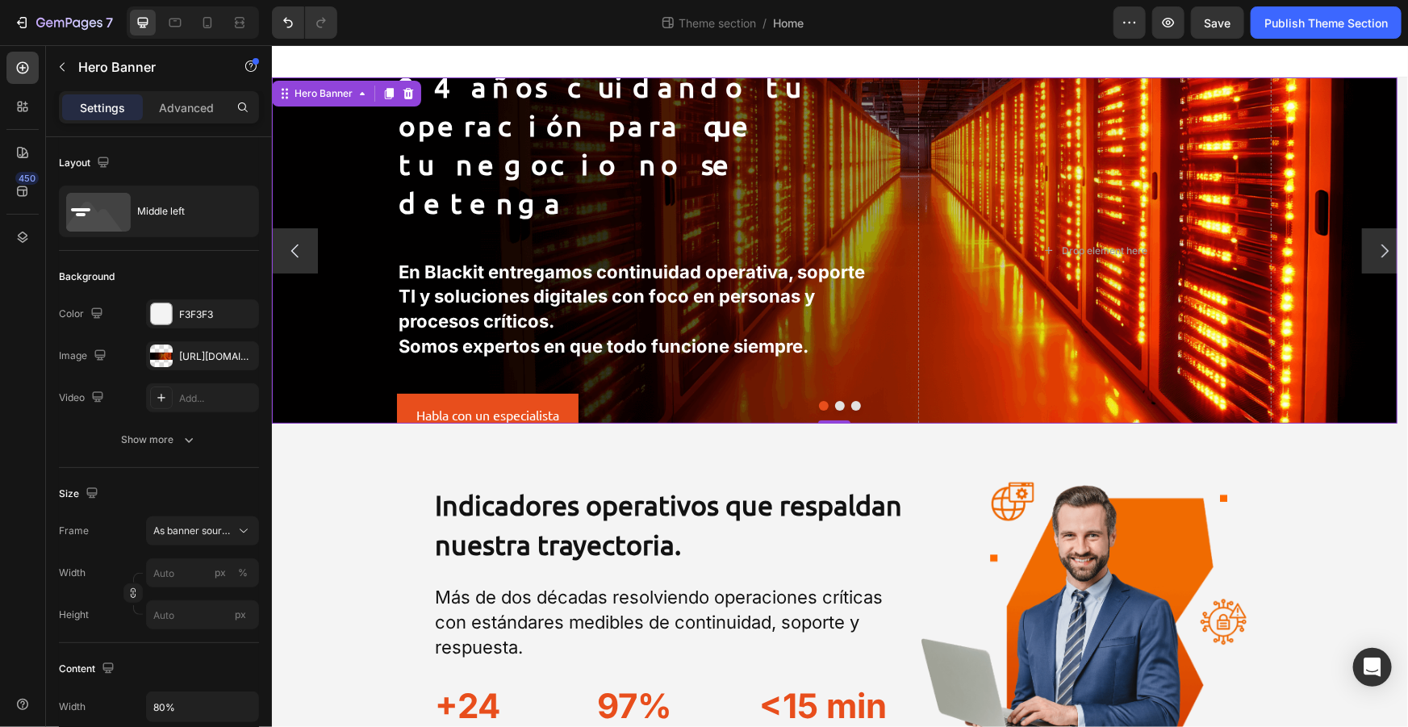
click at [306, 174] on div "Background Image" at bounding box center [833, 250] width 1125 height 346
click at [189, 361] on div "[URL][DOMAIN_NAME]" at bounding box center [202, 356] width 47 height 15
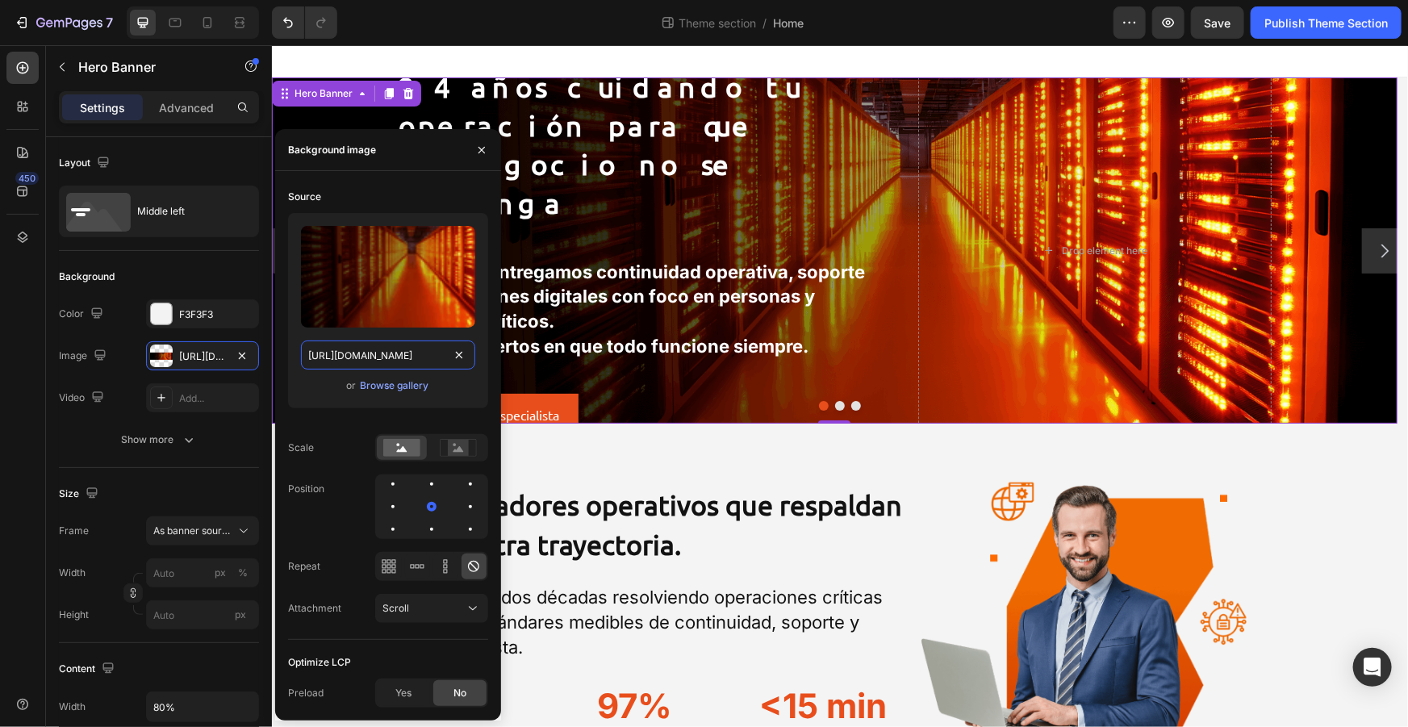
click at [426, 358] on input "[URL][DOMAIN_NAME]" at bounding box center [388, 354] width 174 height 29
click at [838, 402] on div at bounding box center [839, 405] width 1136 height 10
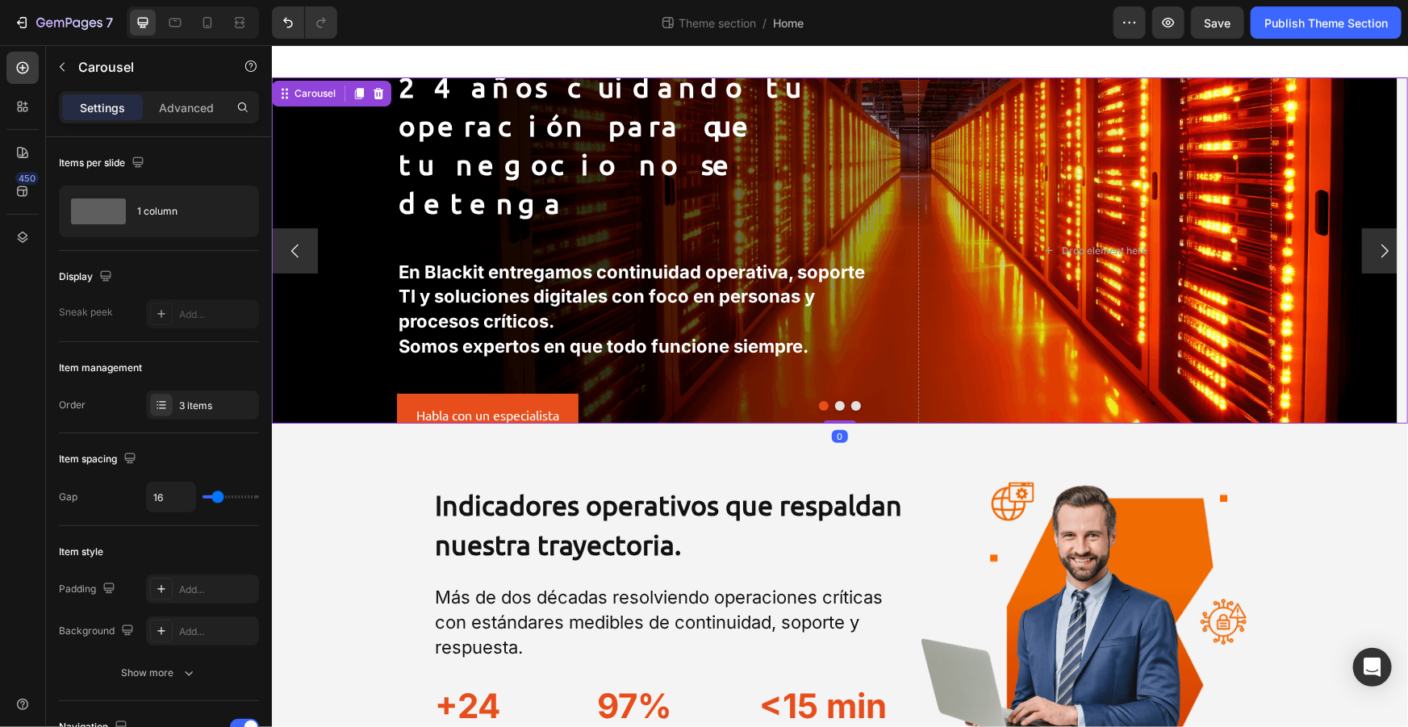
click at [834, 405] on button "Dot" at bounding box center [839, 405] width 10 height 10
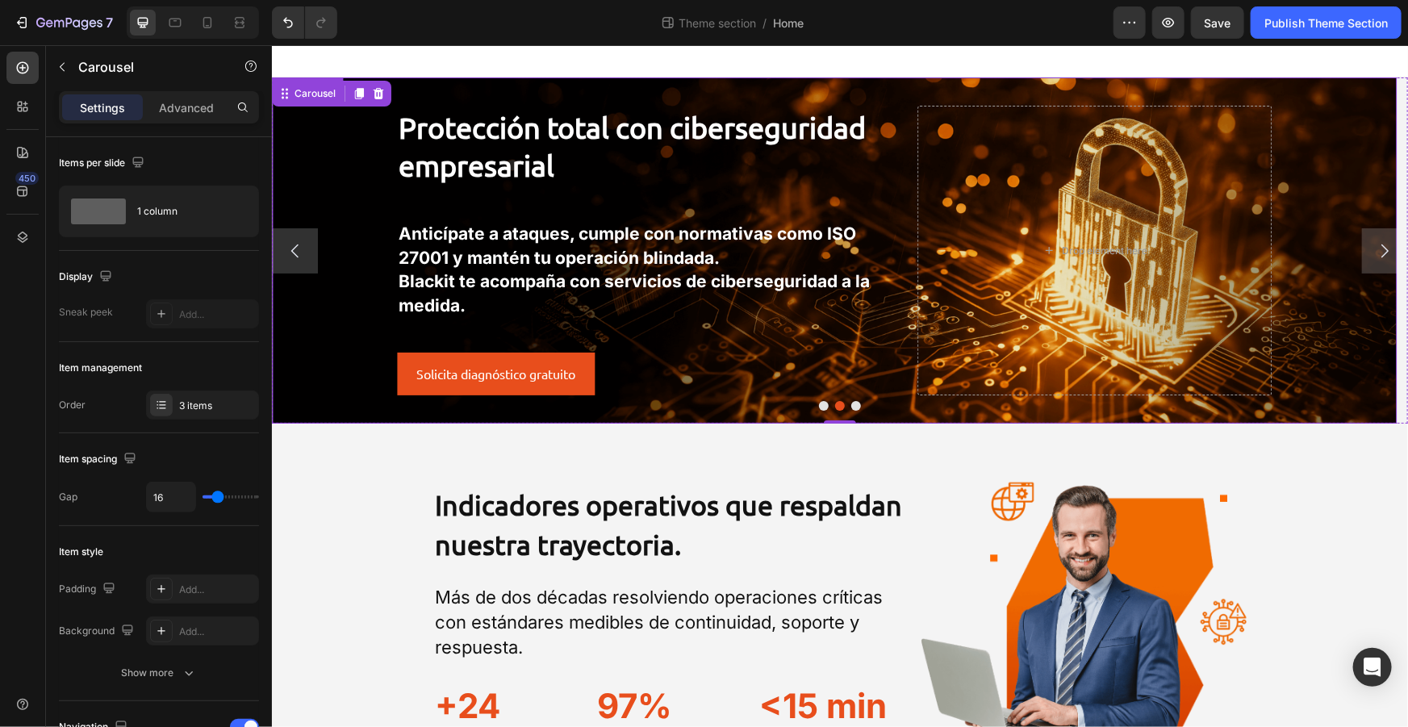
click at [489, 81] on div "Background Image" at bounding box center [833, 250] width 1125 height 346
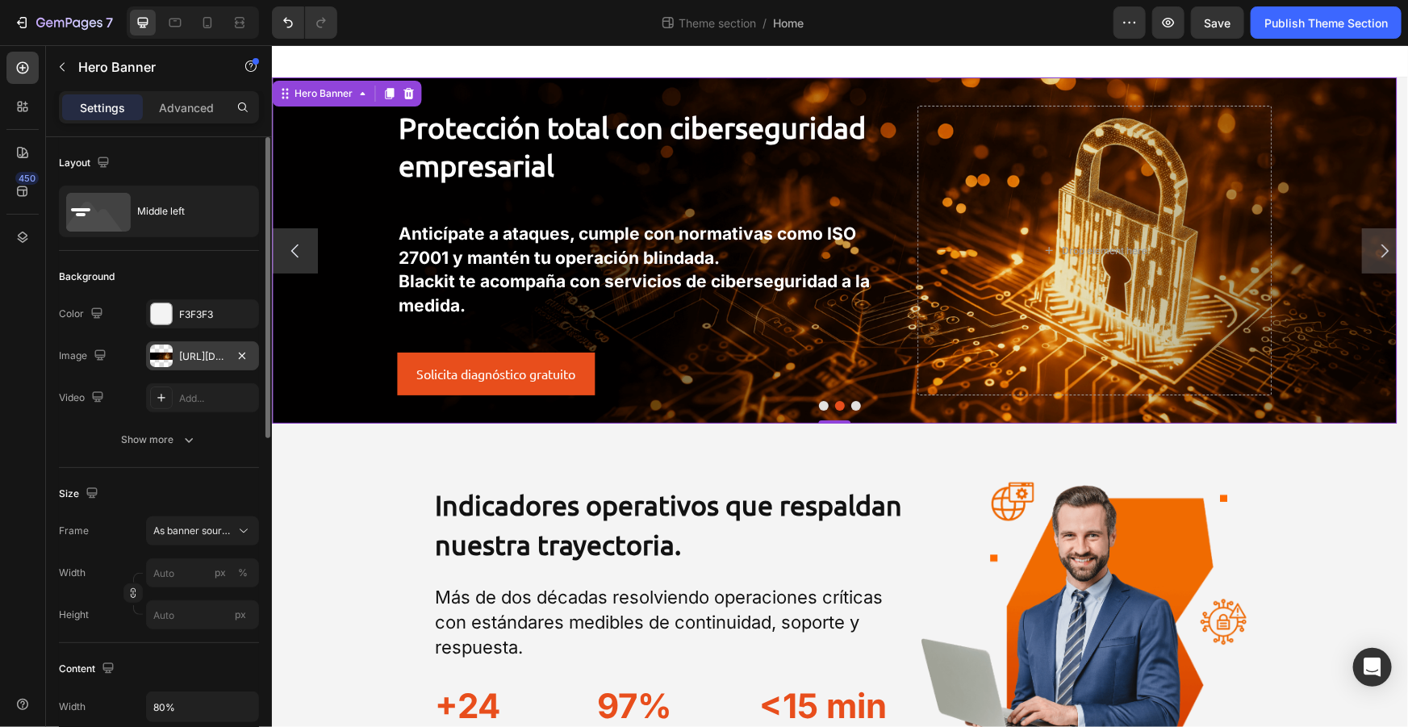
click at [190, 354] on div "[URL][DOMAIN_NAME]" at bounding box center [202, 356] width 47 height 15
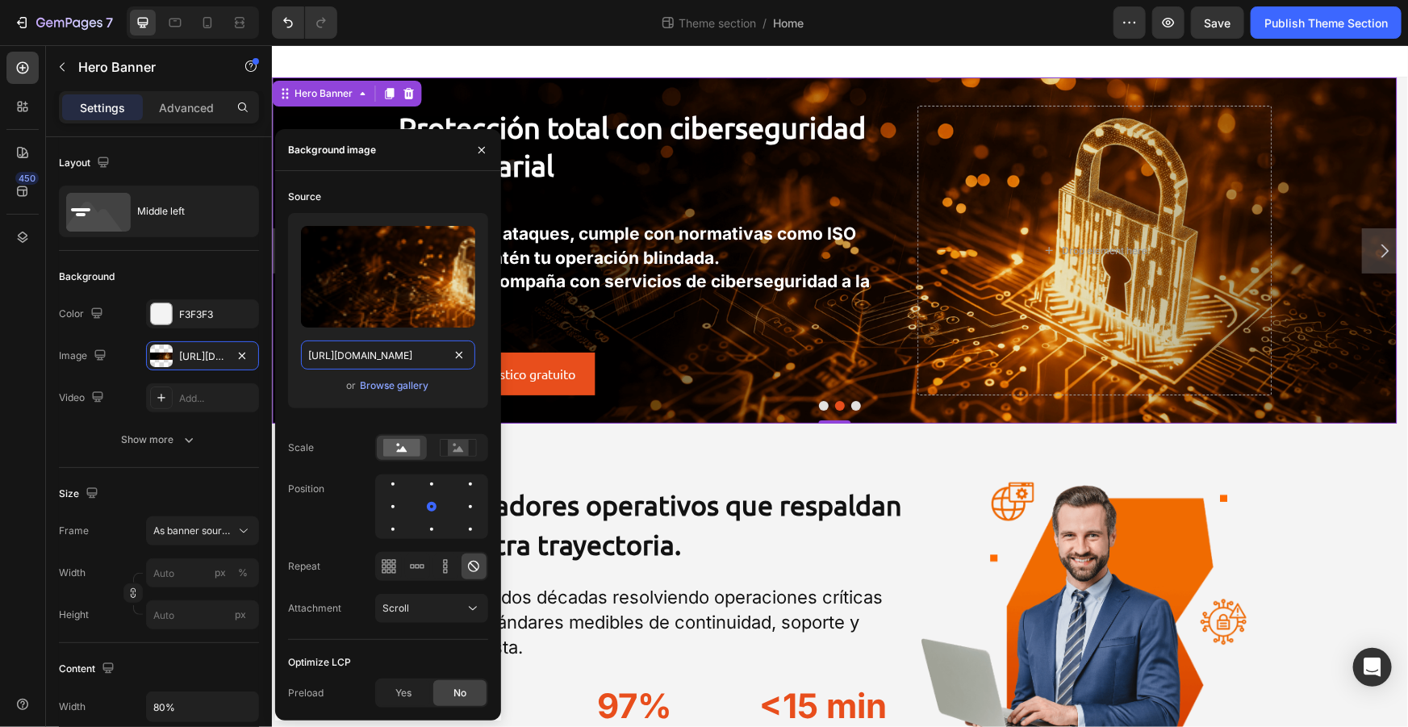
click at [415, 358] on input "[URL][DOMAIN_NAME]" at bounding box center [388, 354] width 174 height 29
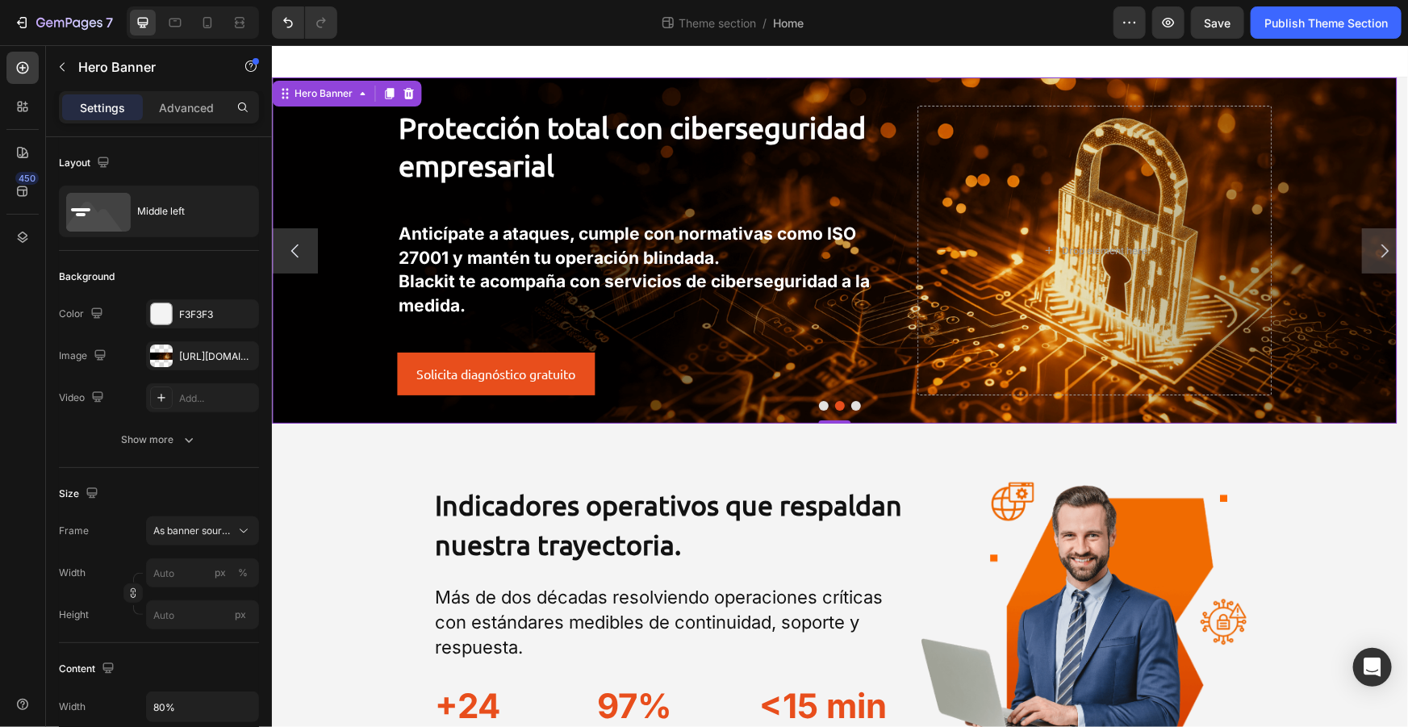
click at [762, 94] on div "Background Image" at bounding box center [833, 250] width 1125 height 346
click at [368, 150] on div "Background Image" at bounding box center [833, 250] width 1125 height 346
click at [820, 403] on button "Dot" at bounding box center [823, 405] width 10 height 10
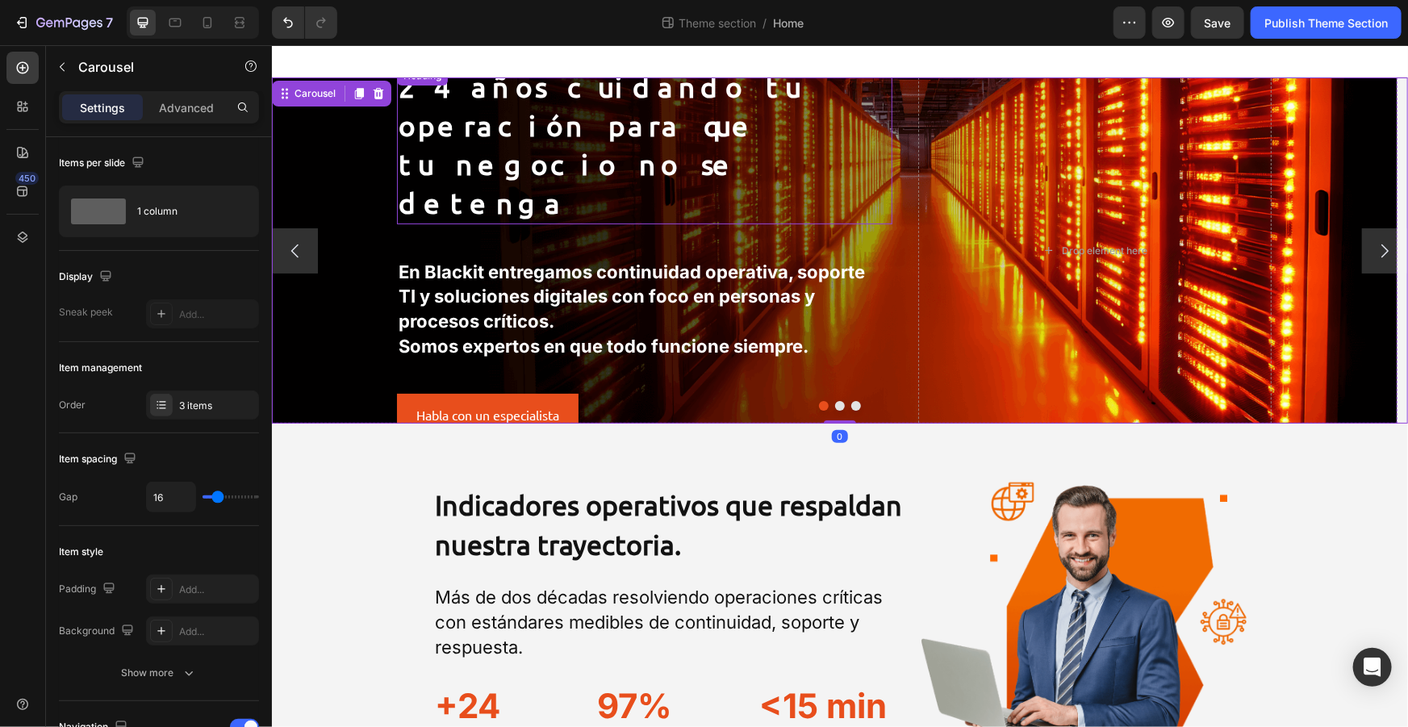
click at [583, 135] on h2 "24 años cuidando tu operación para que tu negocio no se detenga" at bounding box center [643, 143] width 495 height 157
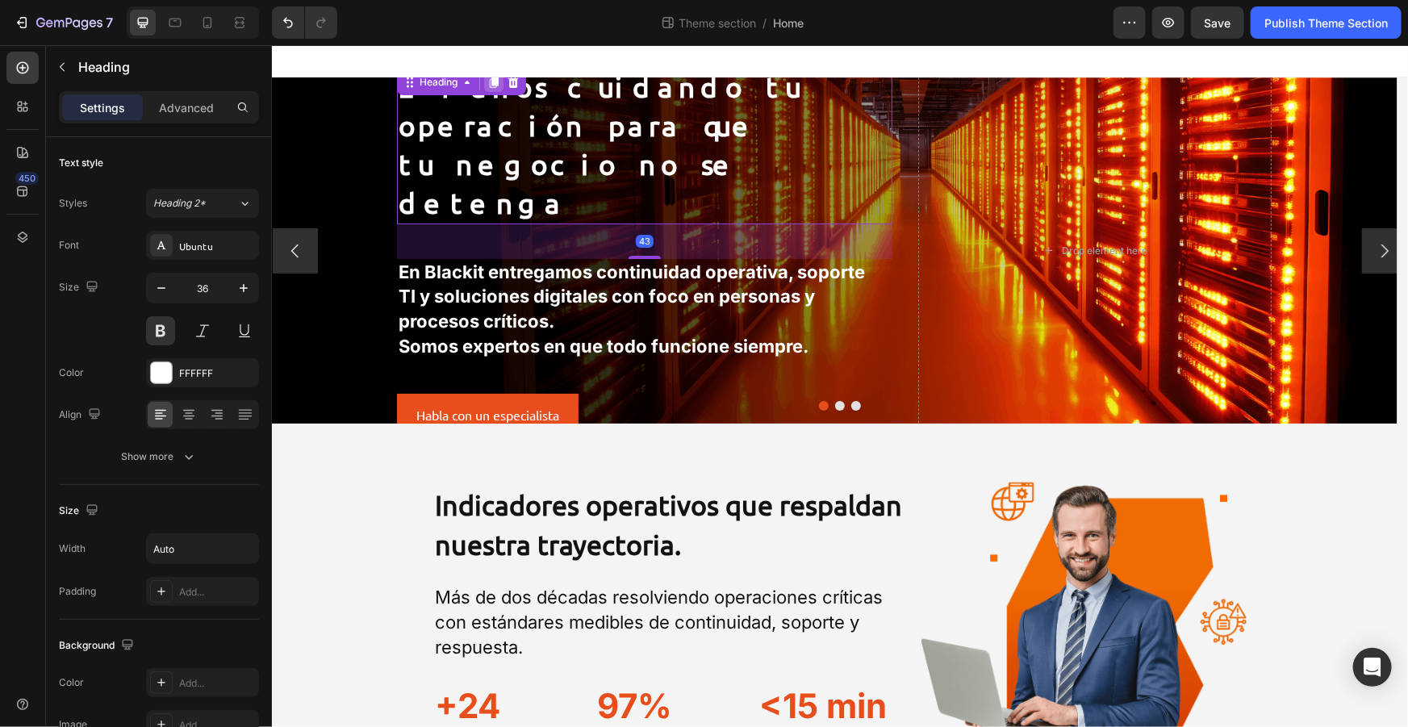
click at [496, 88] on icon at bounding box center [493, 82] width 9 height 11
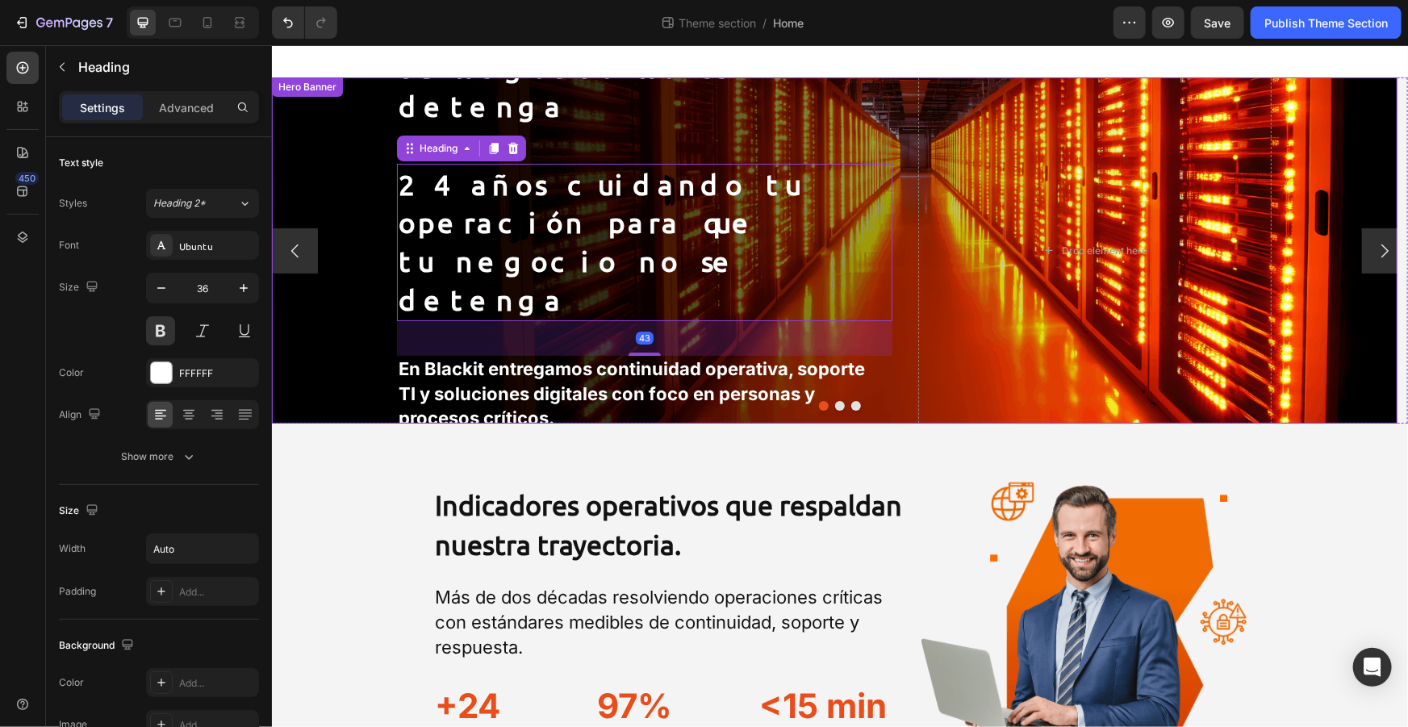
click at [729, 123] on h2 "24 años cuidando tu operación para que tu negocio no se detenga" at bounding box center [643, 47] width 495 height 157
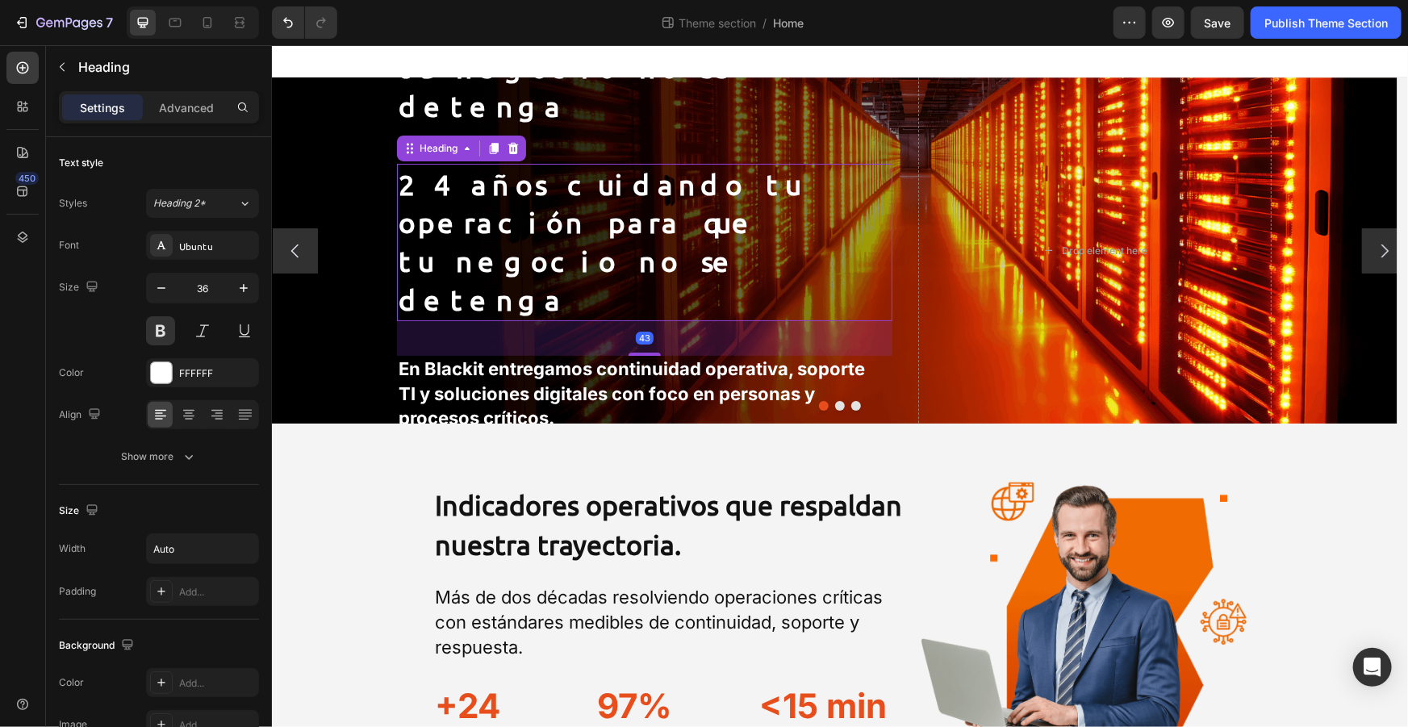
click at [703, 216] on h2 "24 años cuidando tu operación para que tu negocio no se detenga" at bounding box center [643, 241] width 495 height 157
click at [756, 99] on h2 "24 años cuidando tu operación para que tu negocio no se detenga" at bounding box center [643, 47] width 495 height 157
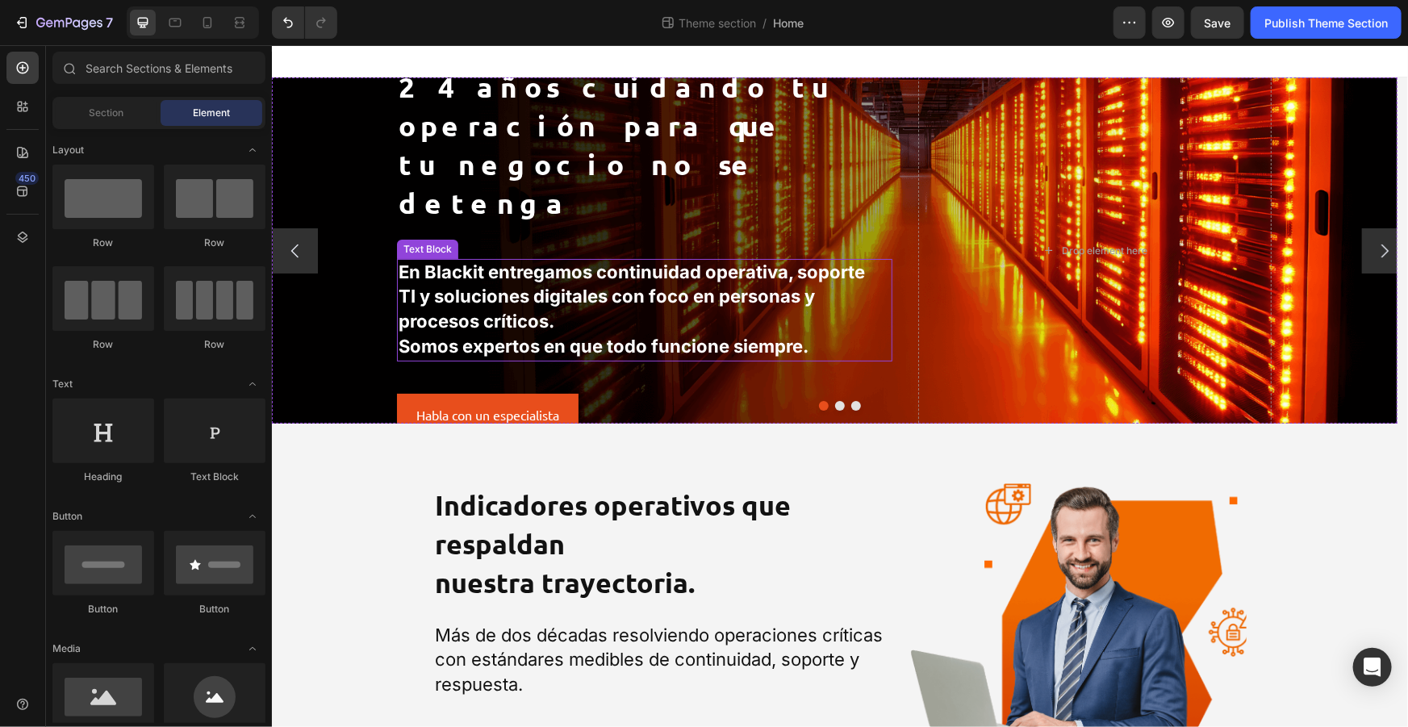
click at [678, 280] on strong "En Blackit entregamos continuidad operativa, soporte TI y soluciones digitales …" at bounding box center [631, 296] width 466 height 71
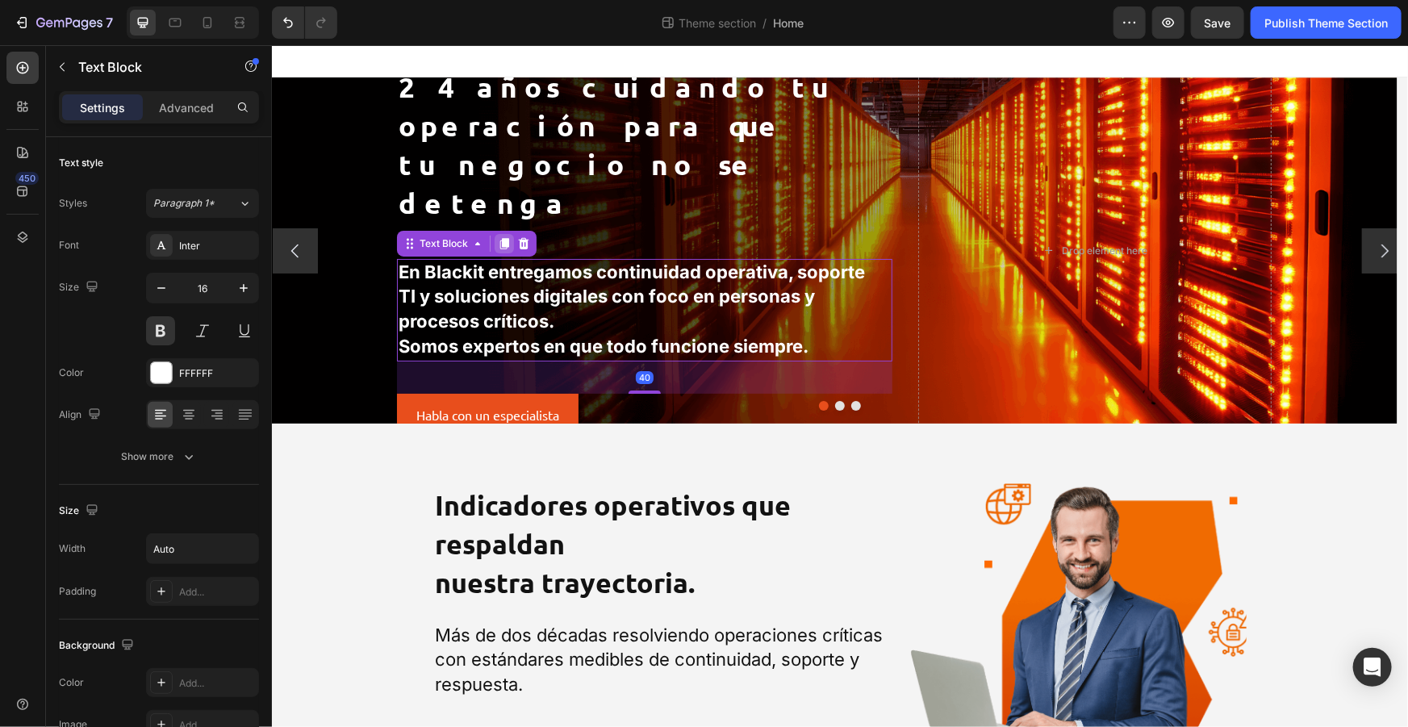
click at [502, 237] on icon at bounding box center [503, 242] width 9 height 11
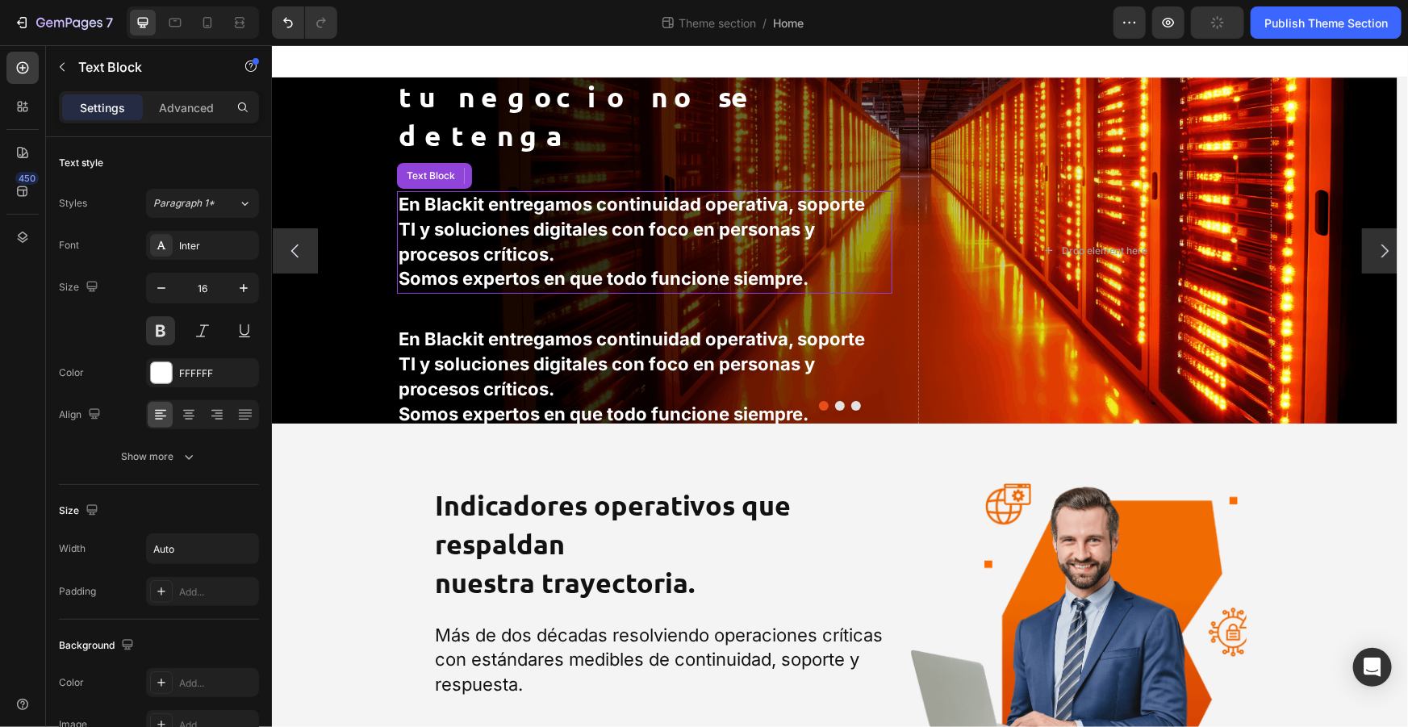
click at [642, 225] on p "En Blackit entregamos continuidad operativa, soporte TI y soluciones digitales …" at bounding box center [643, 229] width 491 height 74
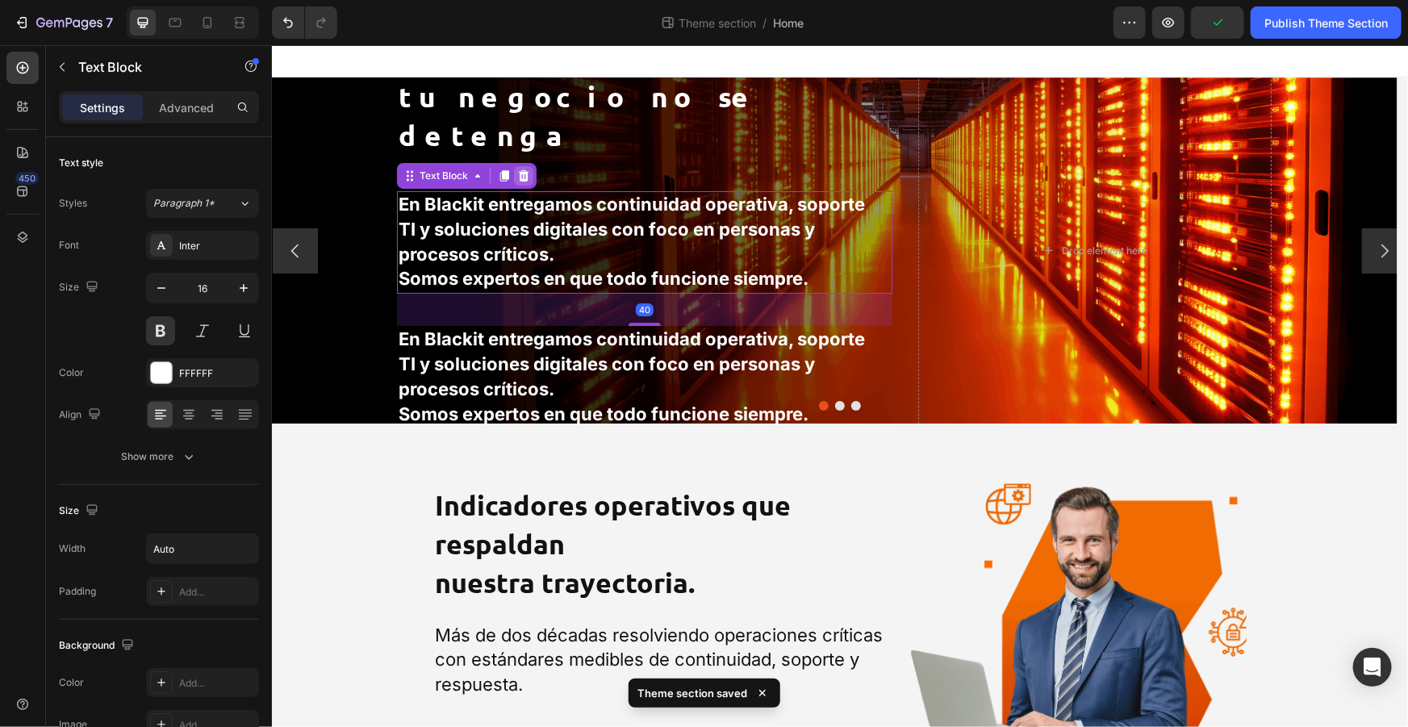
click at [528, 169] on icon at bounding box center [523, 174] width 10 height 11
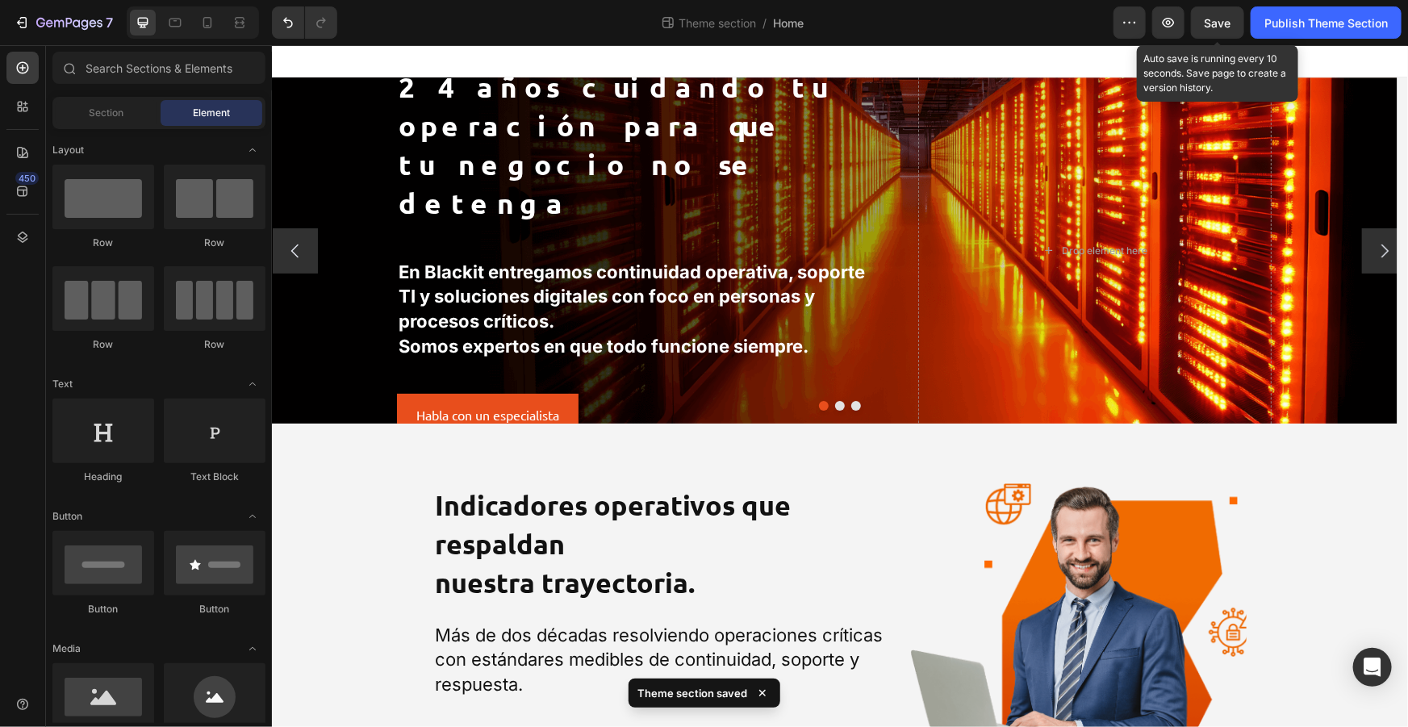
click at [1215, 20] on span "Save" at bounding box center [1218, 23] width 27 height 14
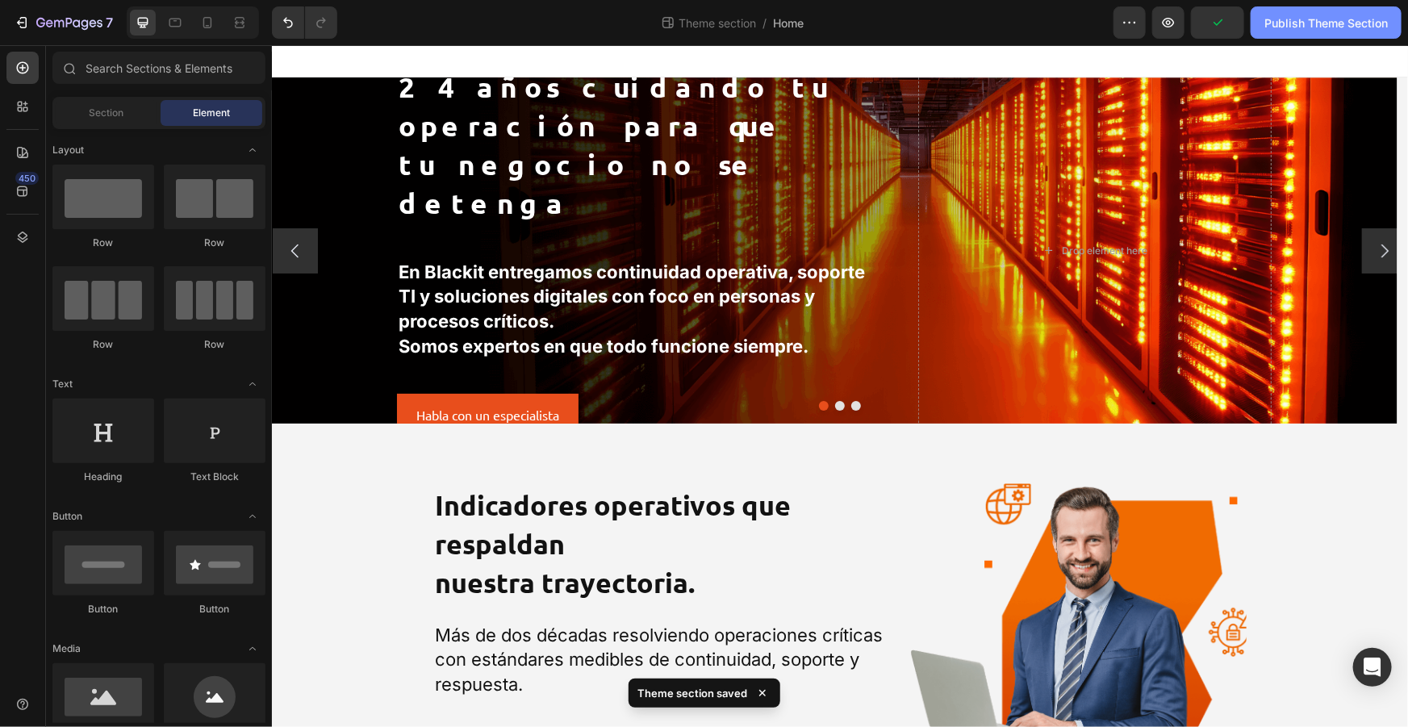
click at [1292, 31] on div "Publish Theme Section" at bounding box center [1325, 23] width 123 height 17
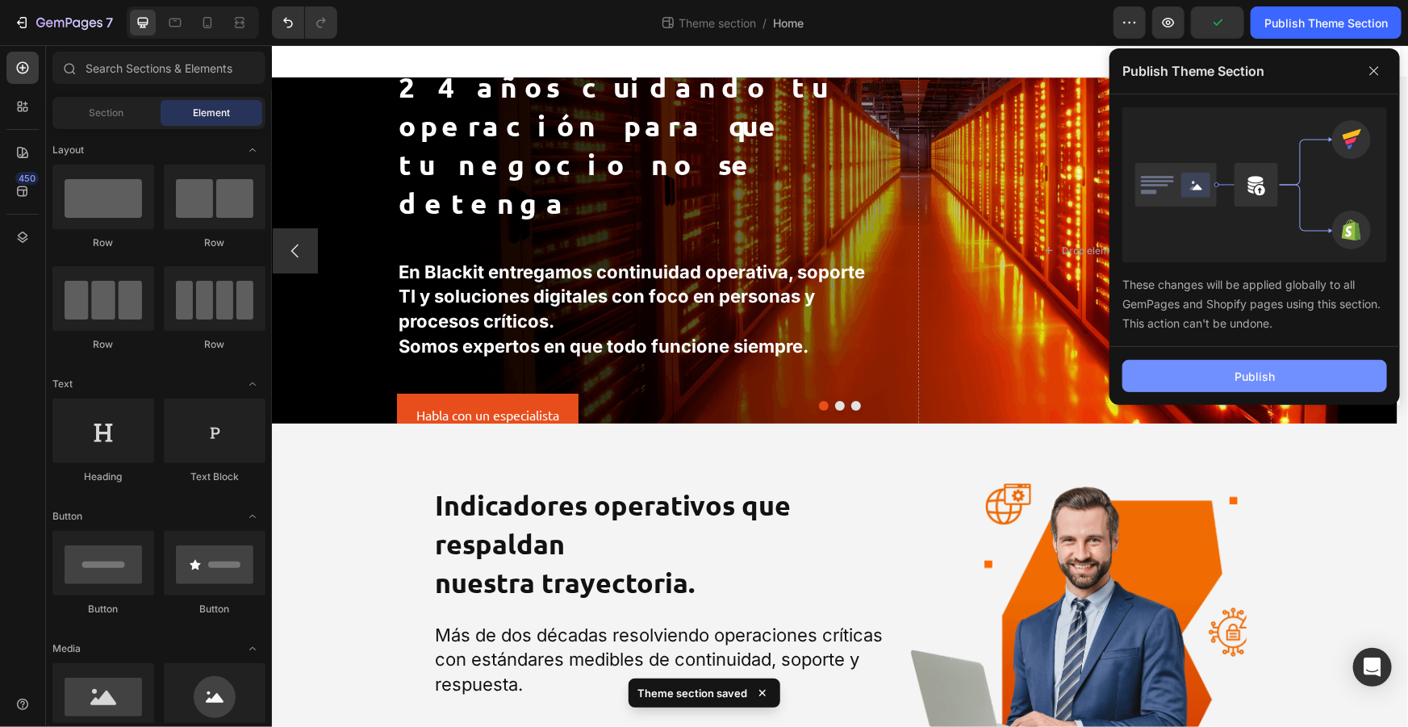
click at [1236, 370] on div "Publish" at bounding box center [1254, 376] width 40 height 17
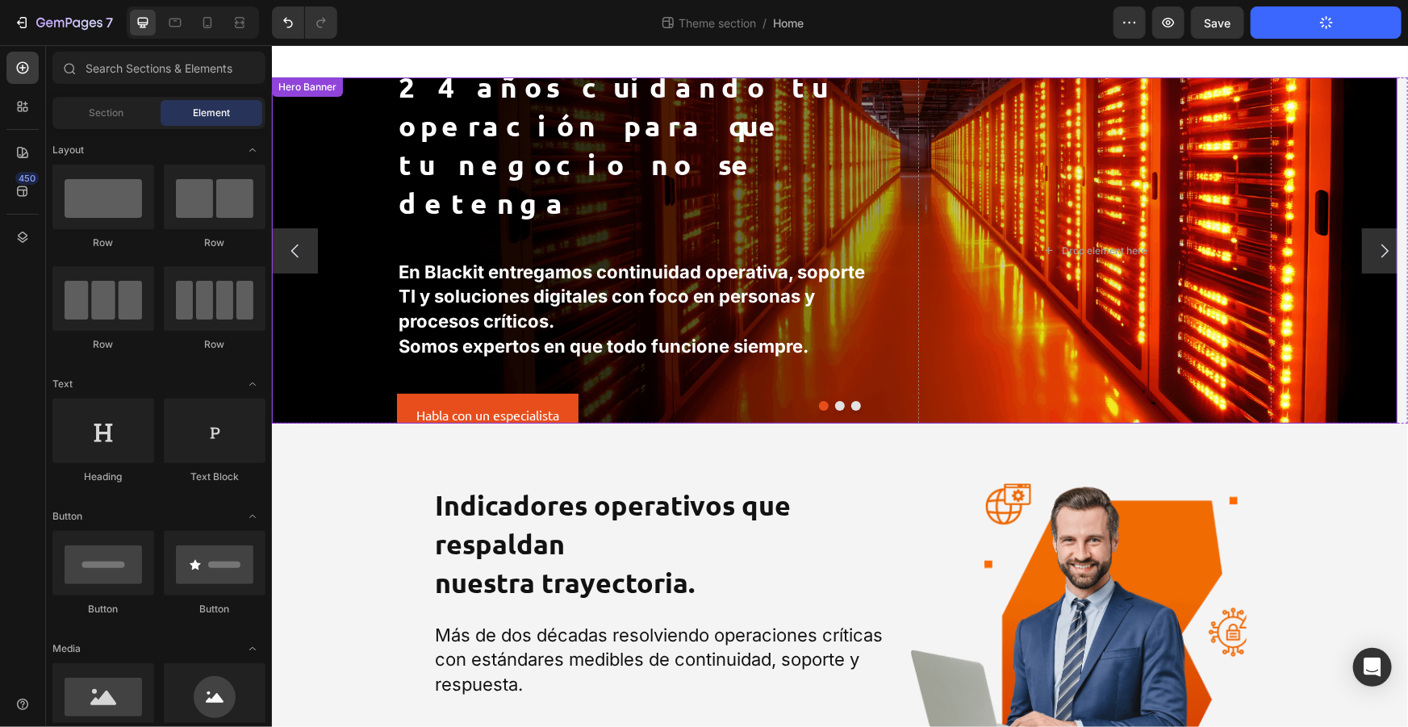
click at [348, 157] on div "Background Image" at bounding box center [833, 250] width 1125 height 346
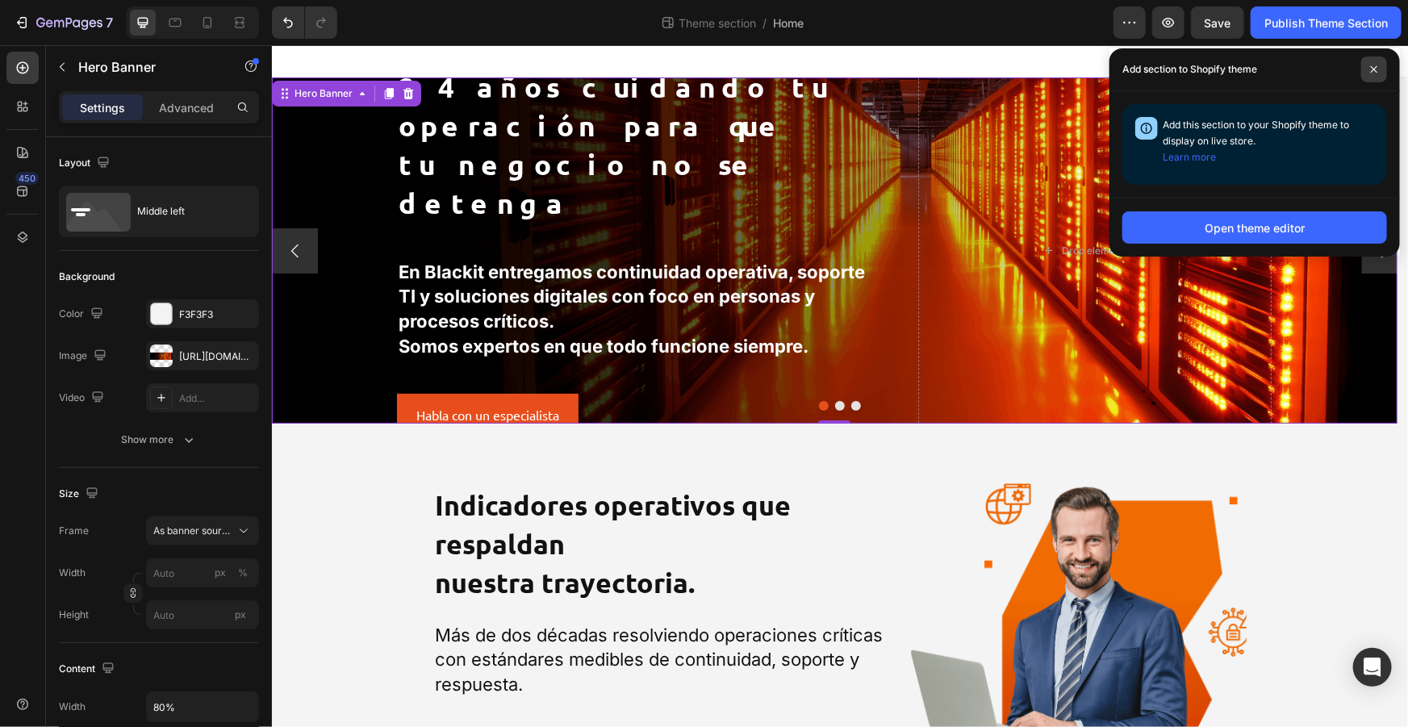
click at [1384, 65] on span at bounding box center [1374, 69] width 26 height 26
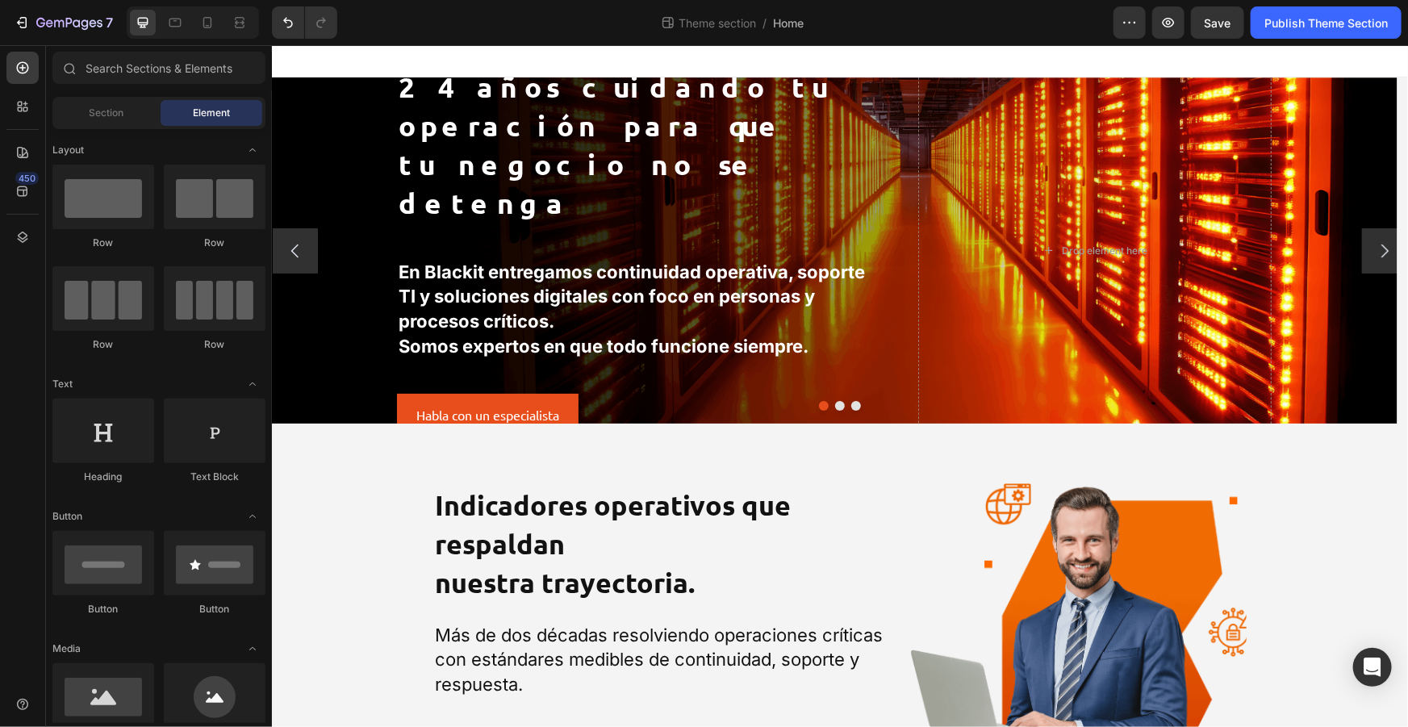
click at [687, 70] on div at bounding box center [839, 60] width 1136 height 32
click at [141, 121] on div "Section" at bounding box center [107, 113] width 102 height 26
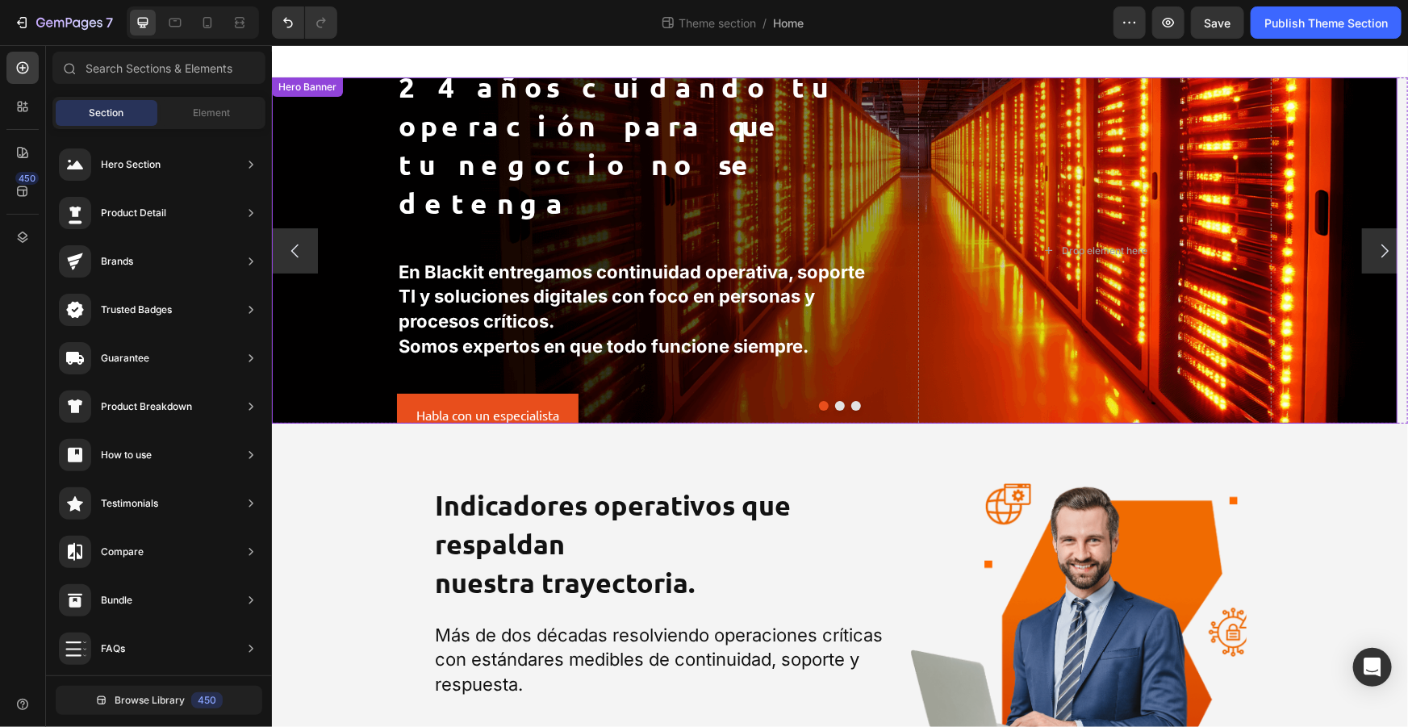
click at [330, 125] on div "Background Image" at bounding box center [833, 250] width 1125 height 346
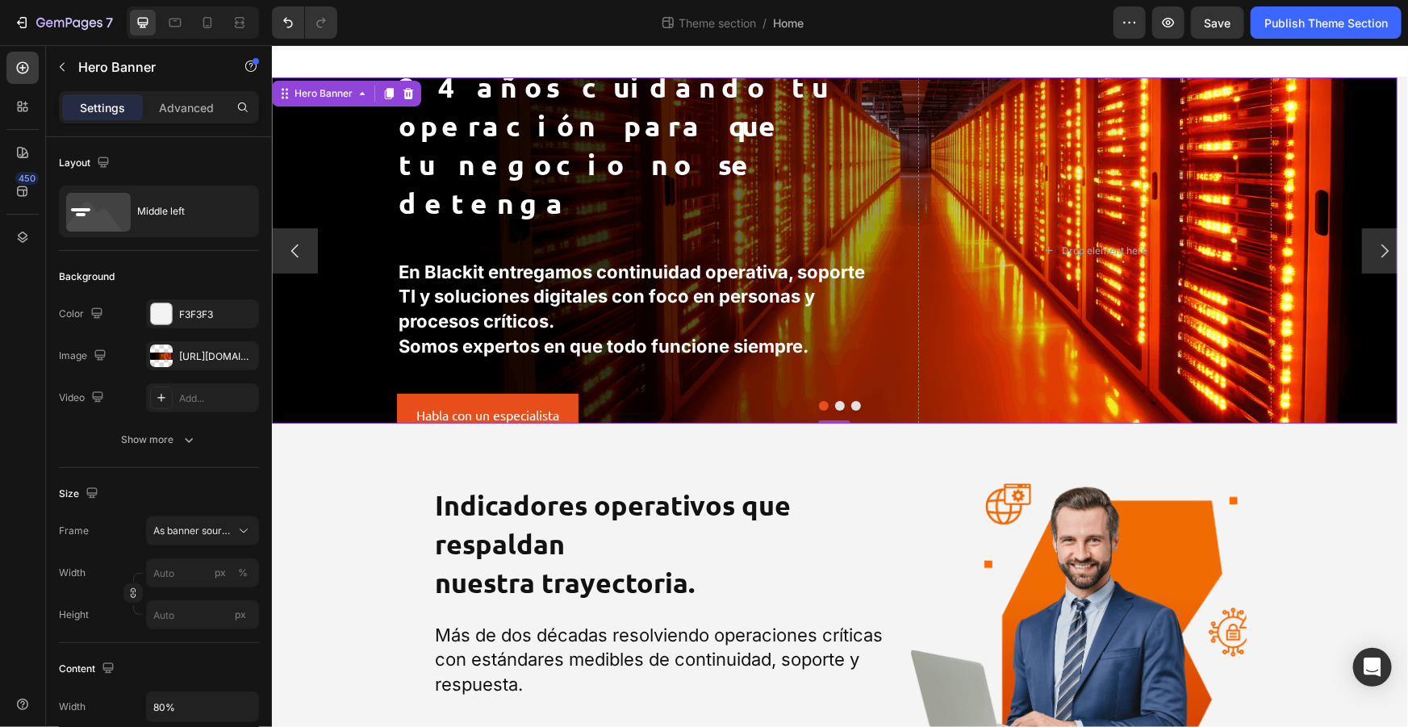
click at [374, 290] on div "Background Image" at bounding box center [833, 250] width 1125 height 346
click at [821, 403] on button "Dot" at bounding box center [823, 405] width 10 height 10
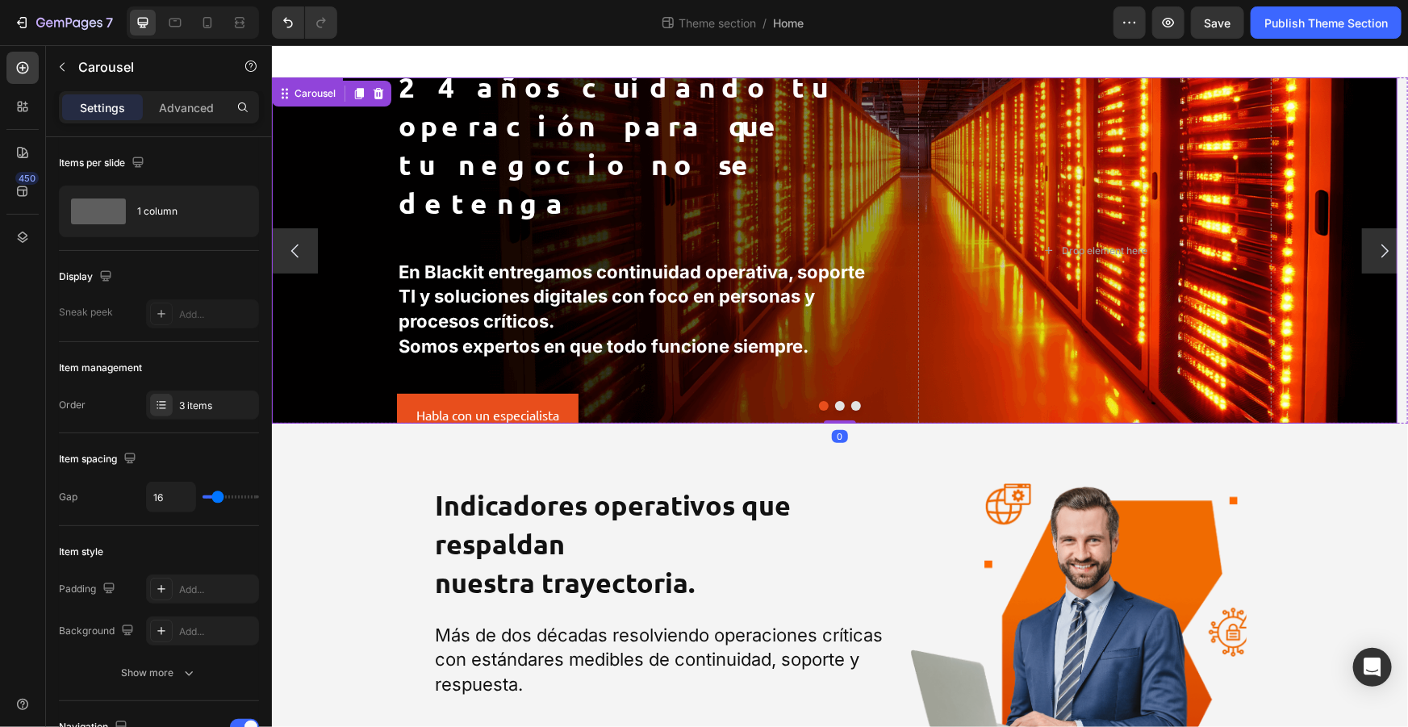
click at [344, 174] on div "Background Image" at bounding box center [833, 250] width 1125 height 346
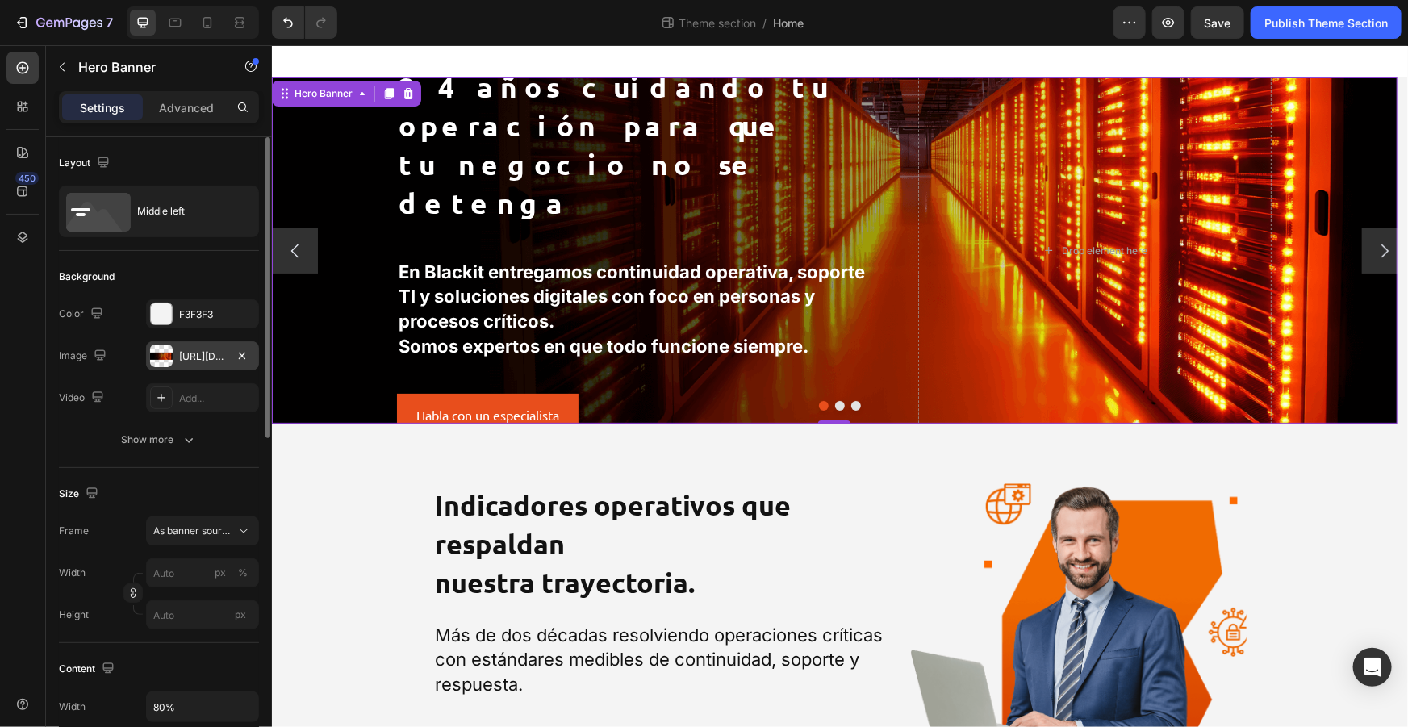
click at [207, 361] on div "[URL][DOMAIN_NAME]" at bounding box center [202, 356] width 47 height 15
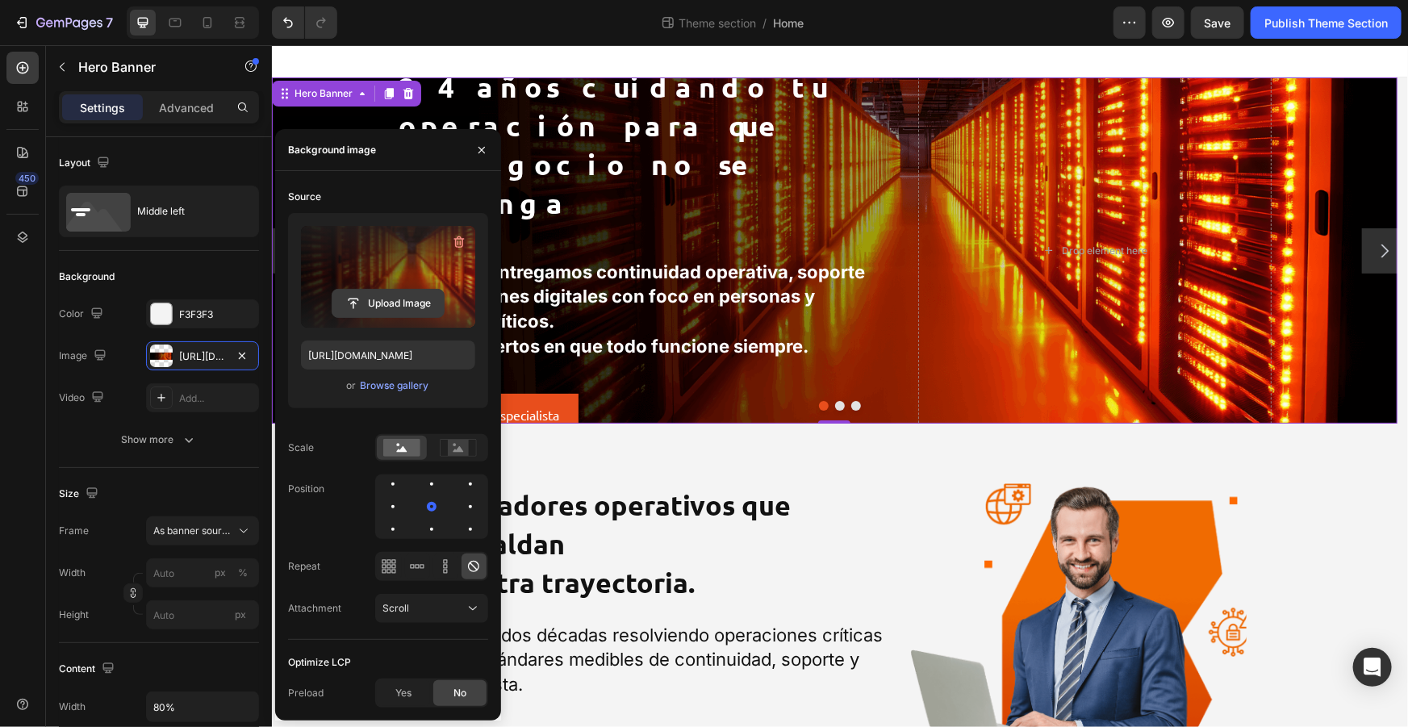
click at [420, 299] on input "file" at bounding box center [387, 303] width 111 height 27
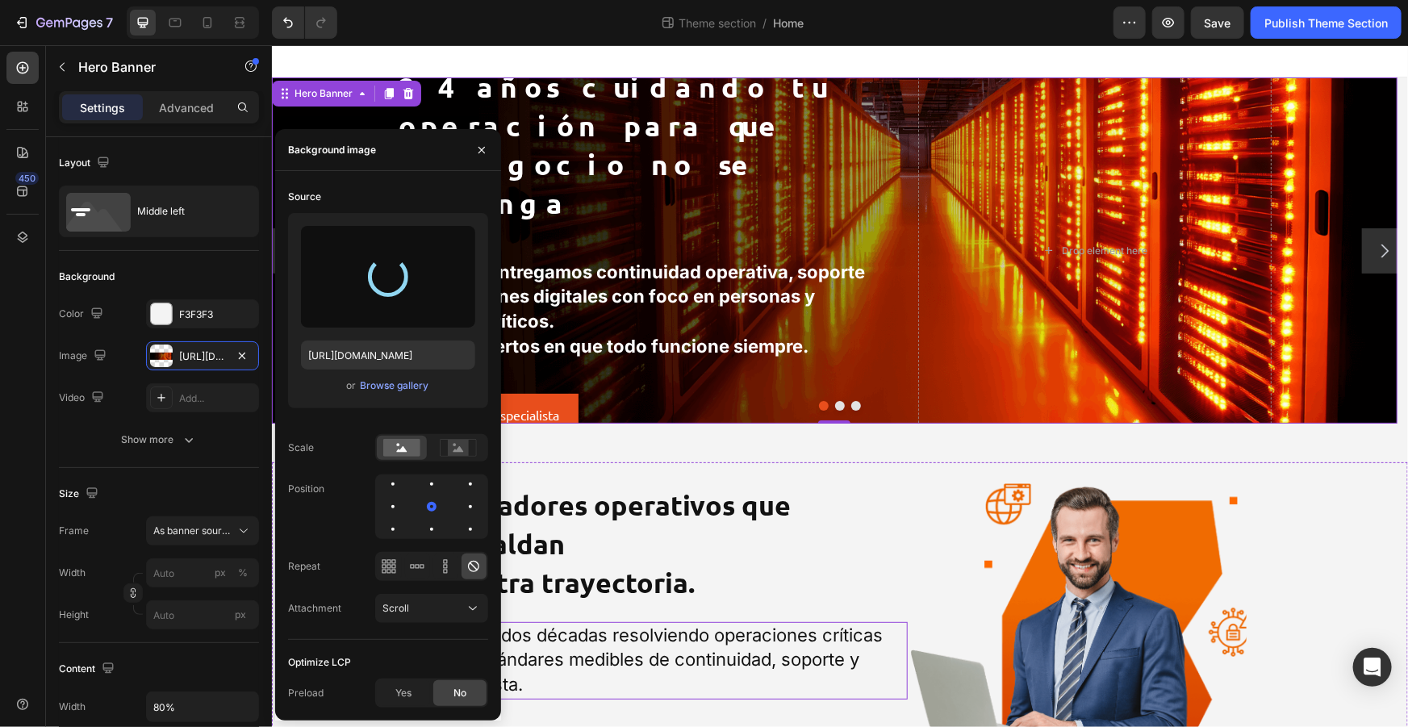
type input "[URL][DOMAIN_NAME]"
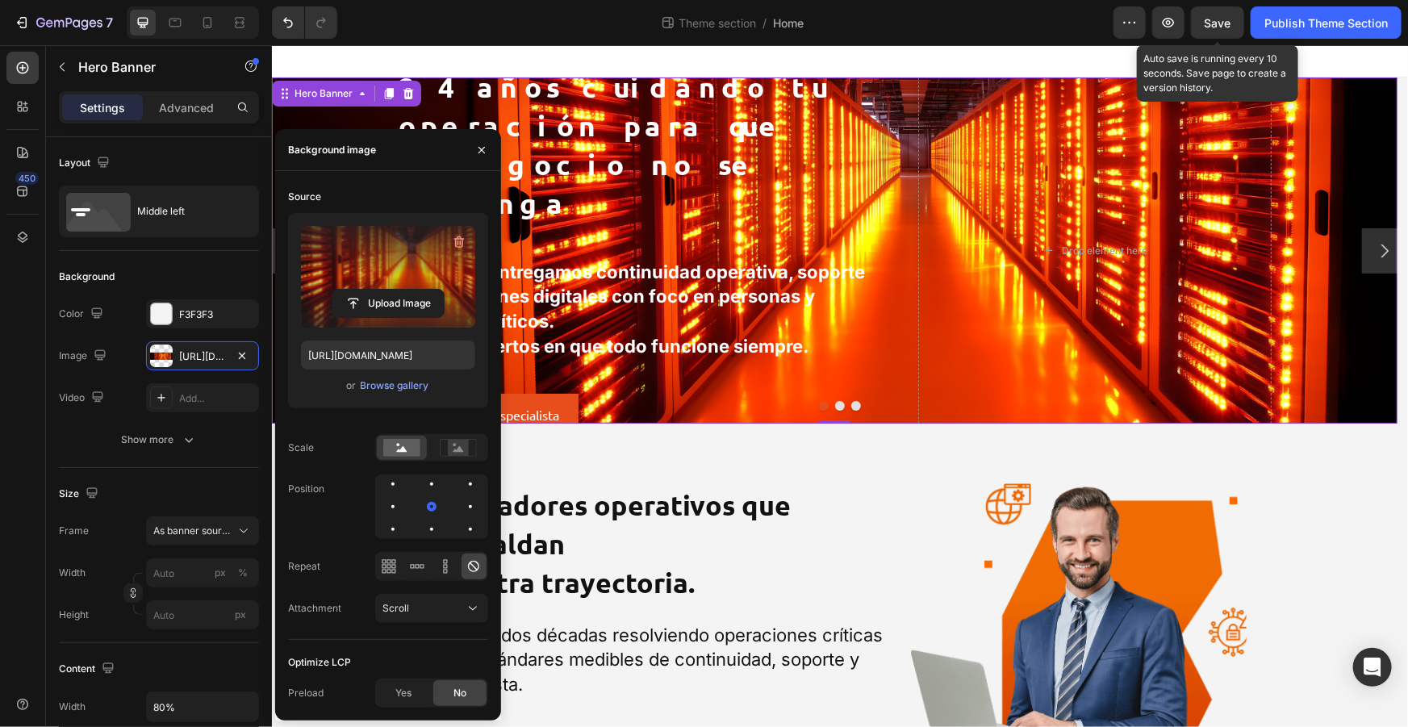
click at [1226, 19] on span "Save" at bounding box center [1218, 23] width 27 height 14
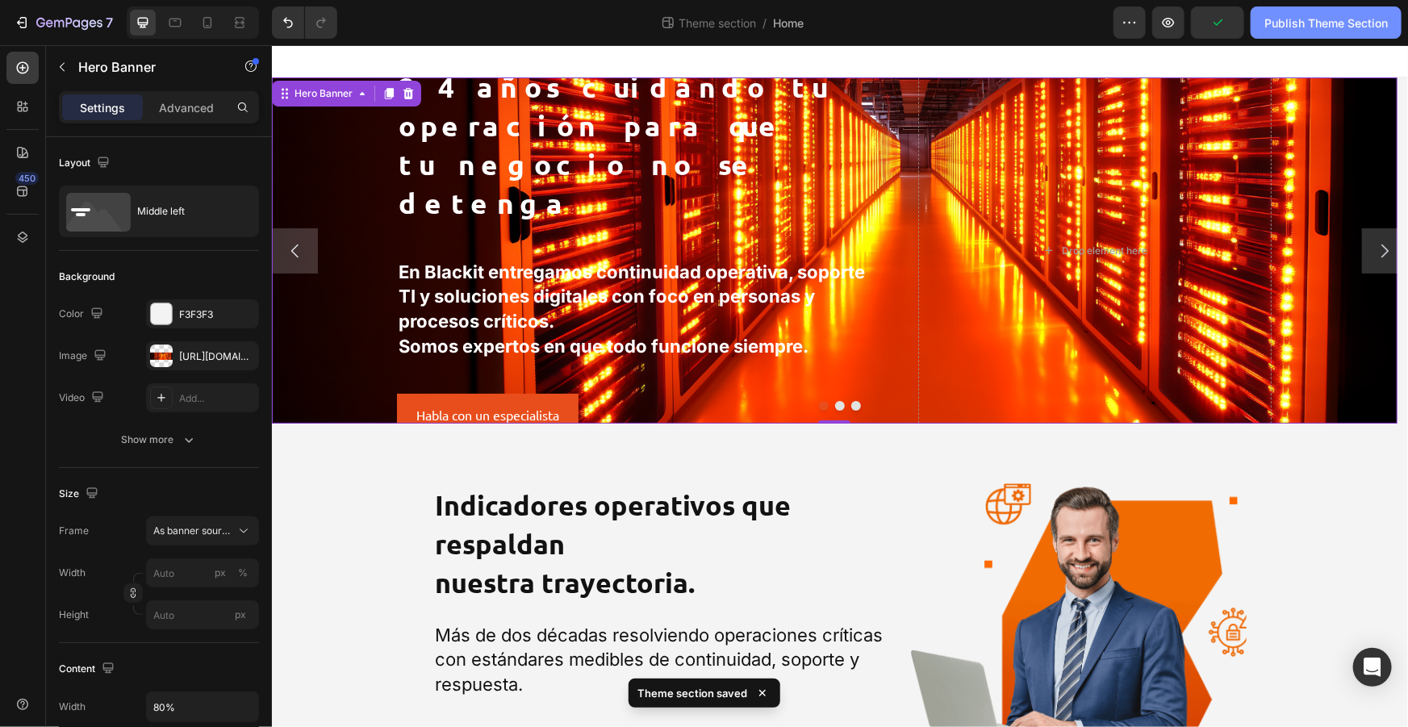
click at [1339, 19] on div "Publish Theme Section" at bounding box center [1325, 23] width 123 height 17
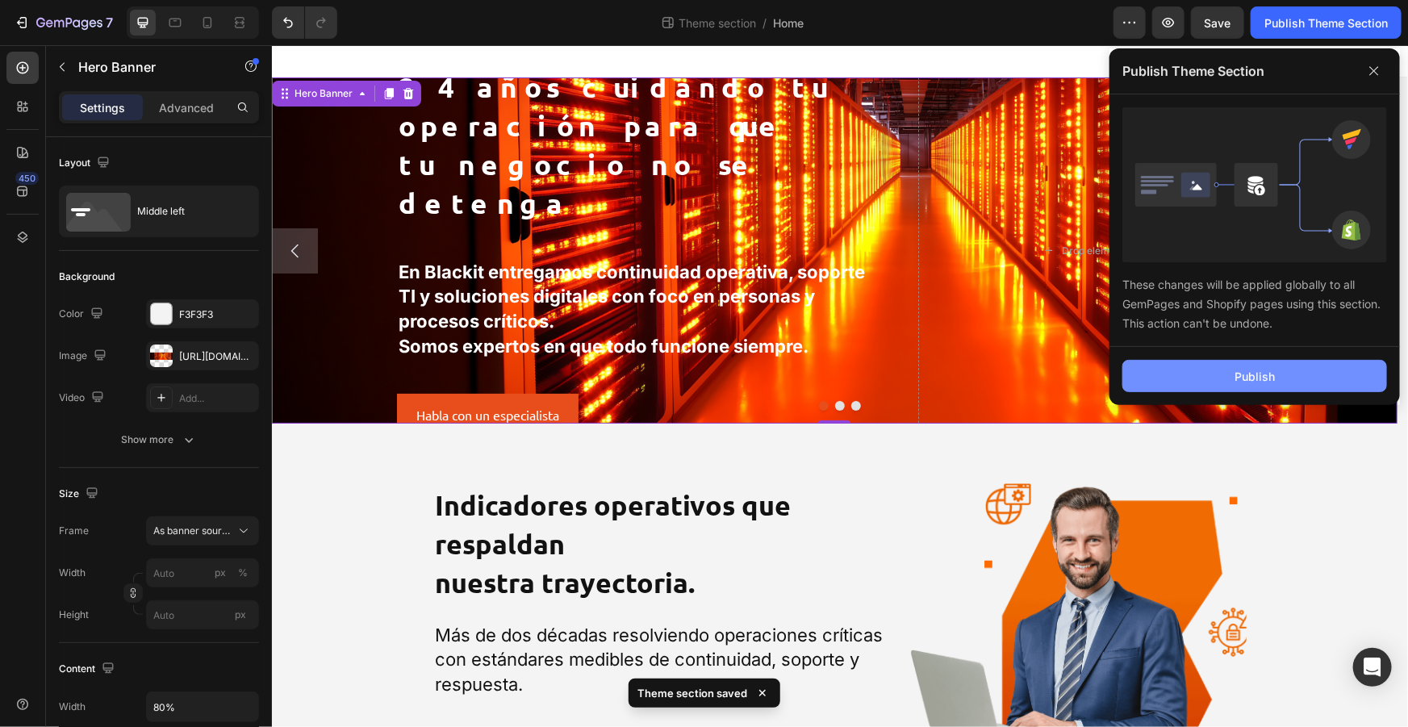
click at [1238, 383] on div "Publish" at bounding box center [1254, 376] width 40 height 17
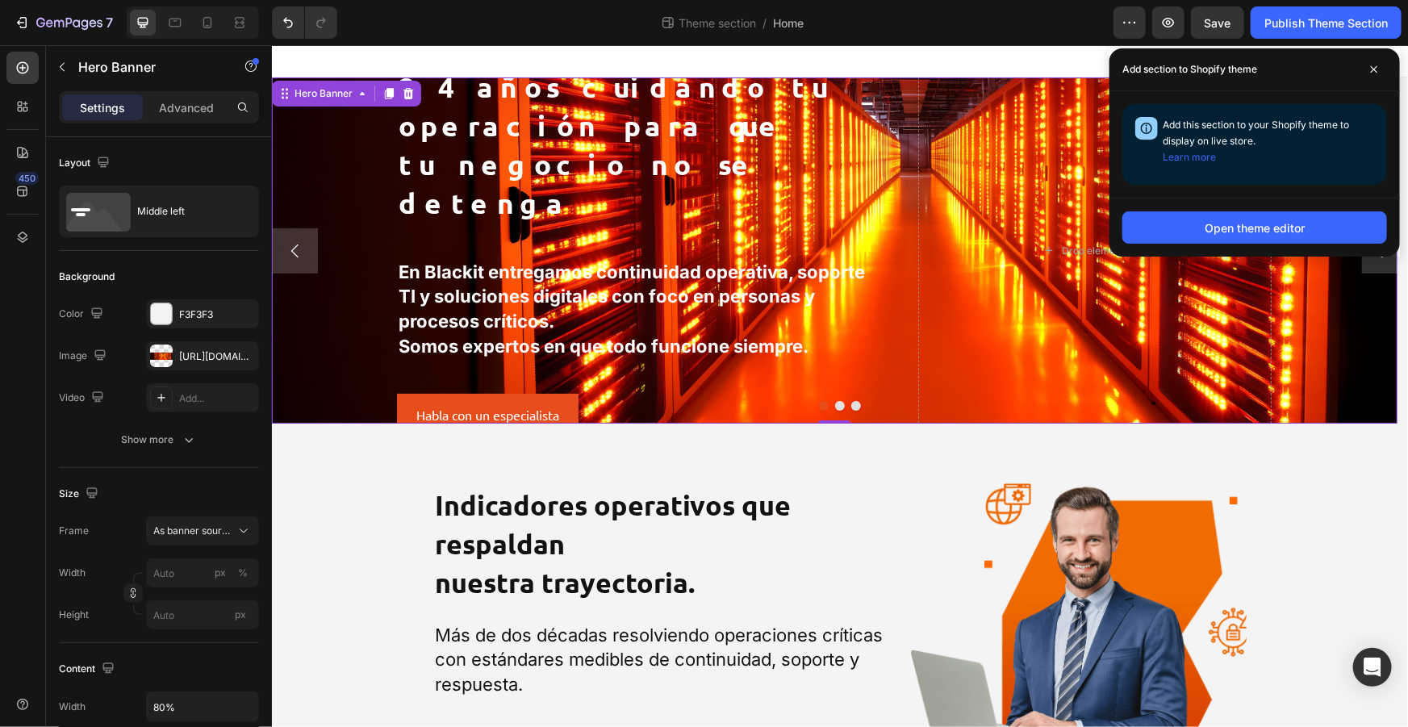
click at [802, 64] on div at bounding box center [839, 60] width 1136 height 32
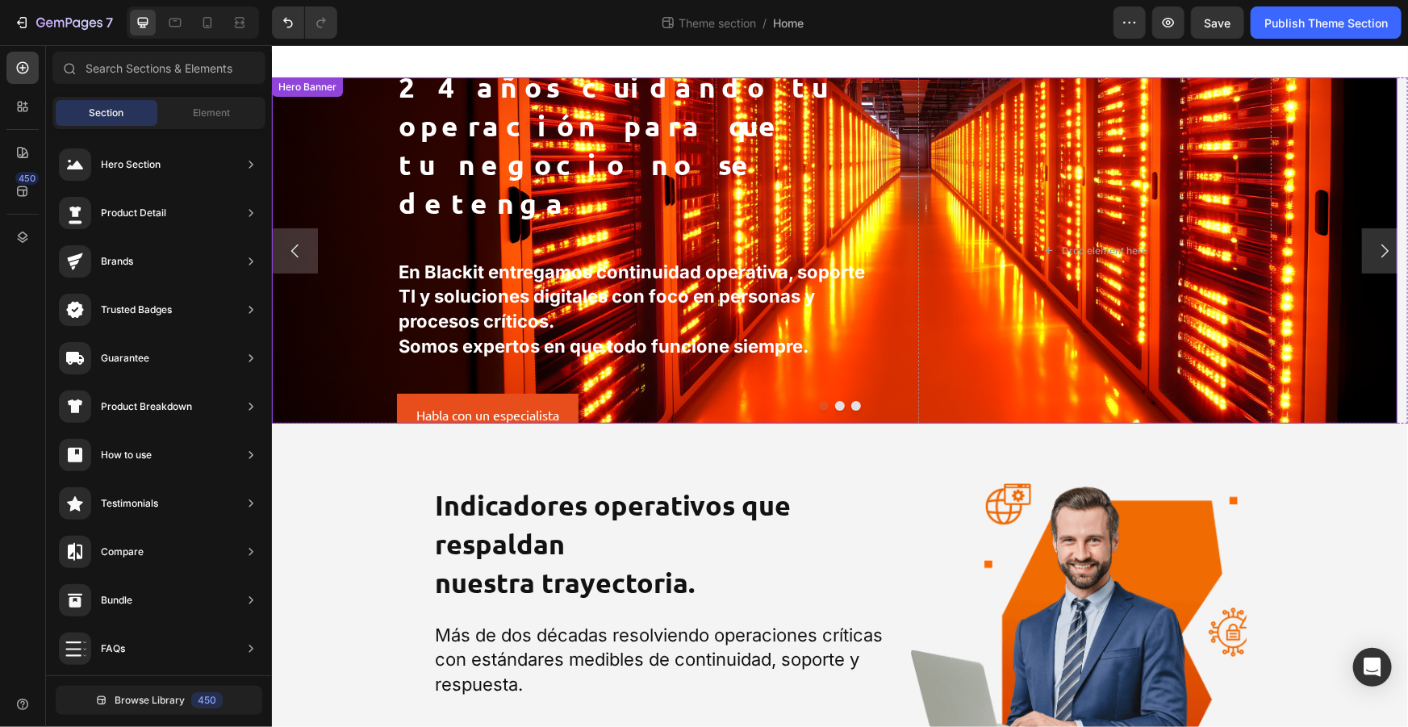
click at [307, 97] on div "24 años cuidando tu operación para que tu negocio no se detenga Heading En Blac…" at bounding box center [833, 250] width 1125 height 346
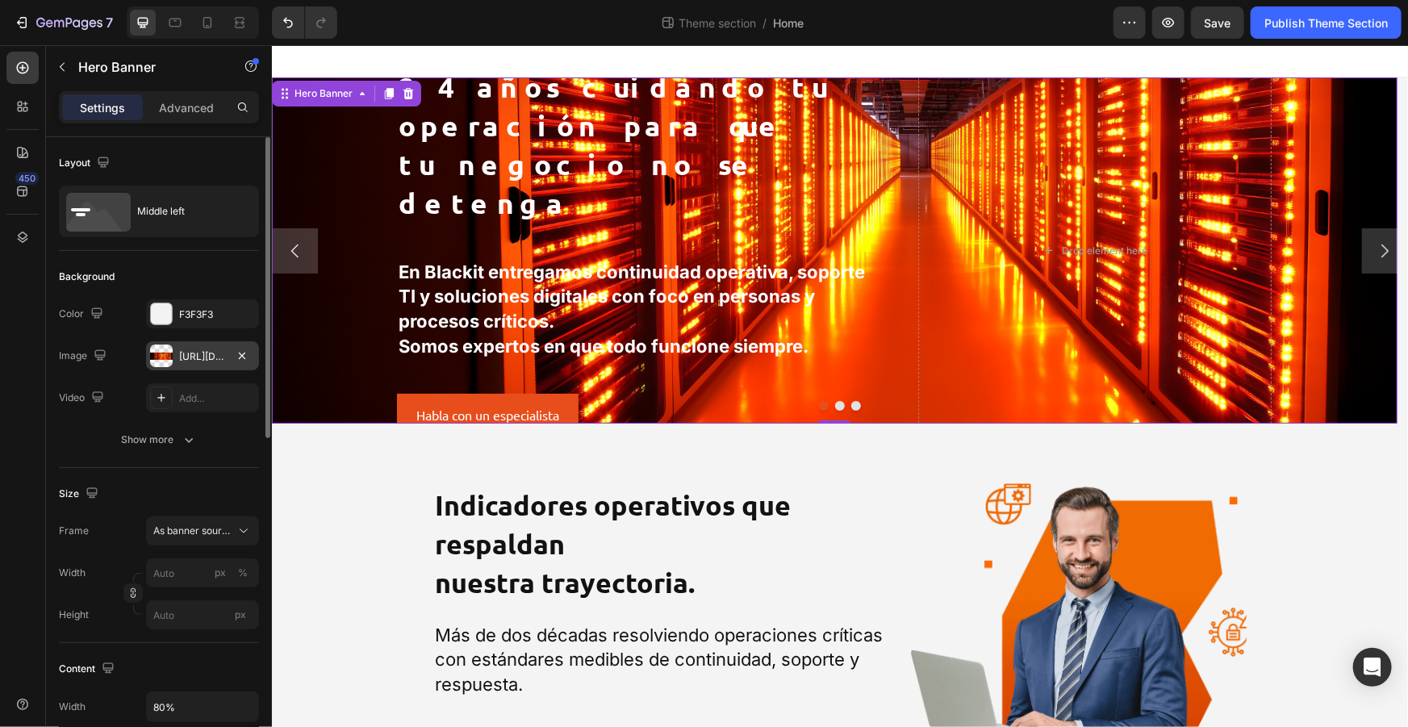
click at [190, 350] on div "[URL][DOMAIN_NAME]" at bounding box center [202, 356] width 47 height 15
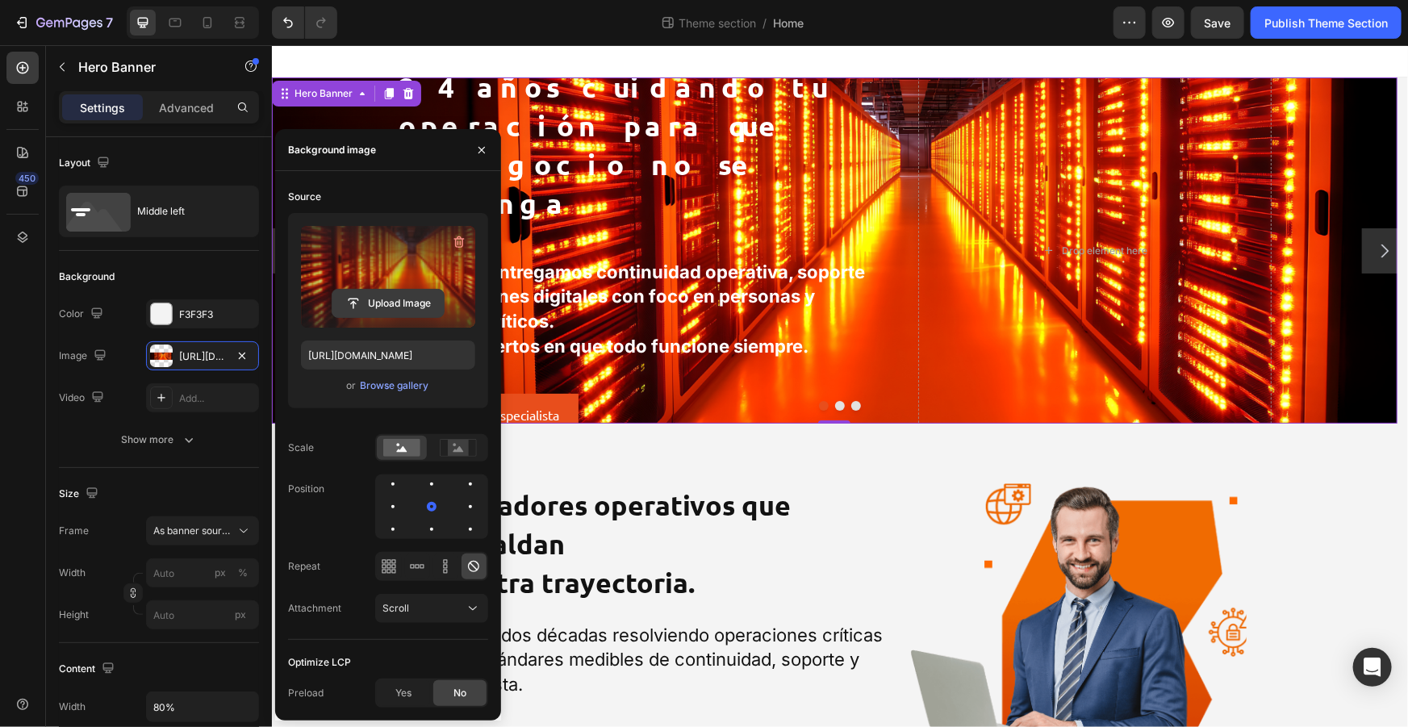
click at [381, 304] on input "file" at bounding box center [387, 303] width 111 height 27
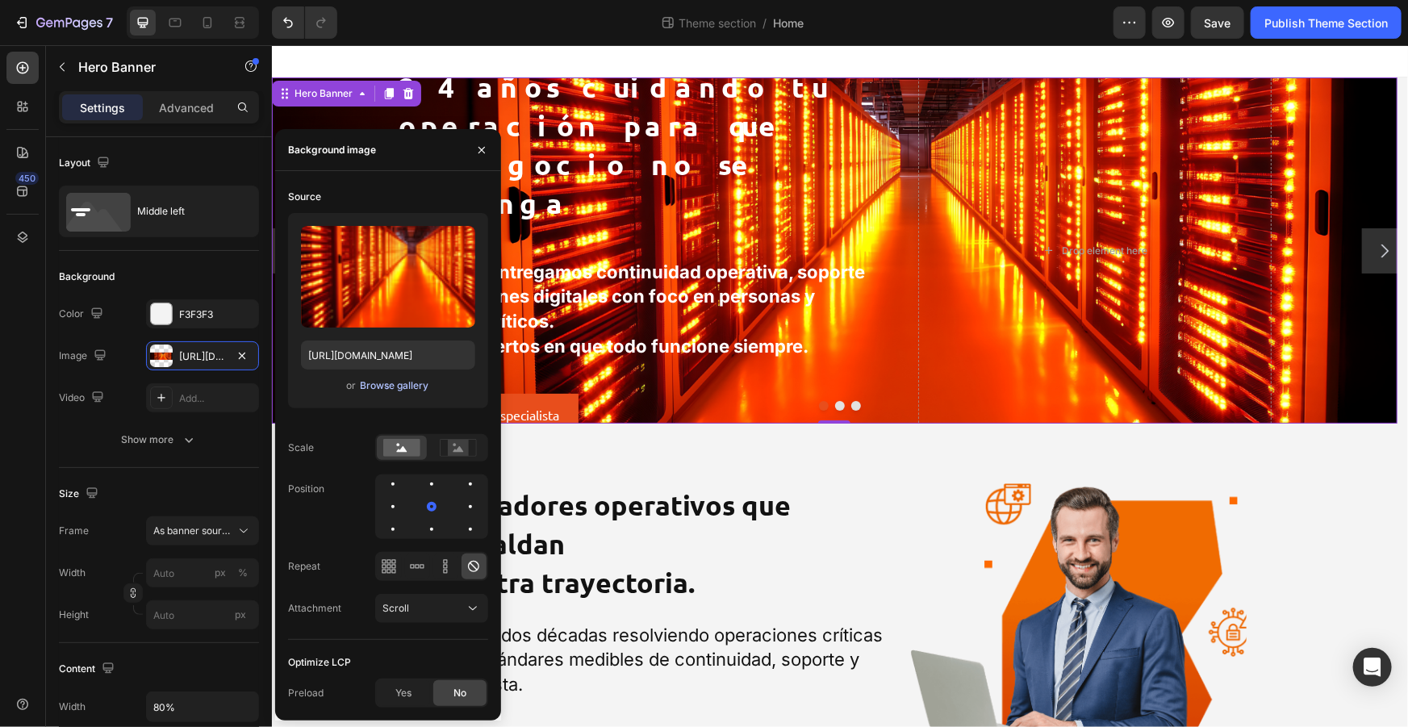
click at [379, 386] on div "Browse gallery" at bounding box center [394, 385] width 69 height 15
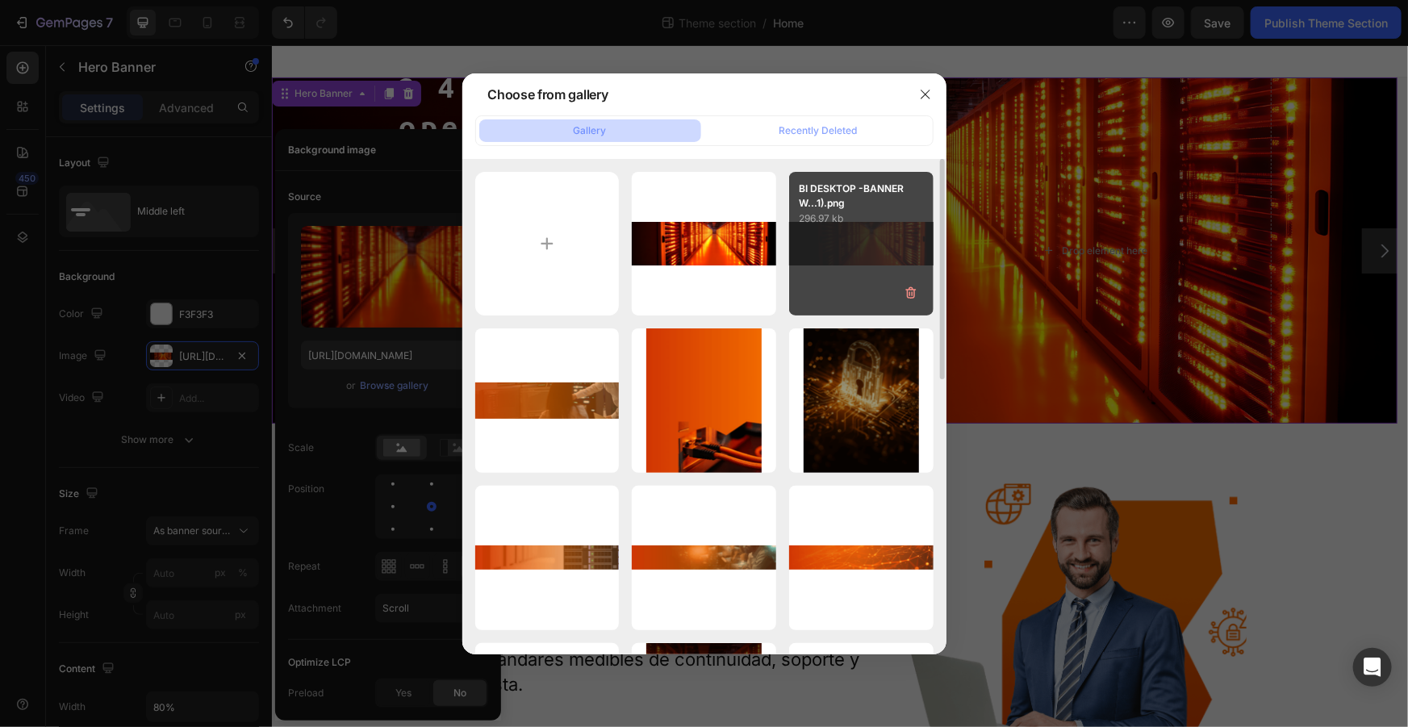
click at [871, 240] on div "BI DESKTOP -BANNER W...1).png 296.97 kb" at bounding box center [861, 244] width 144 height 144
type input "[URL][DOMAIN_NAME]"
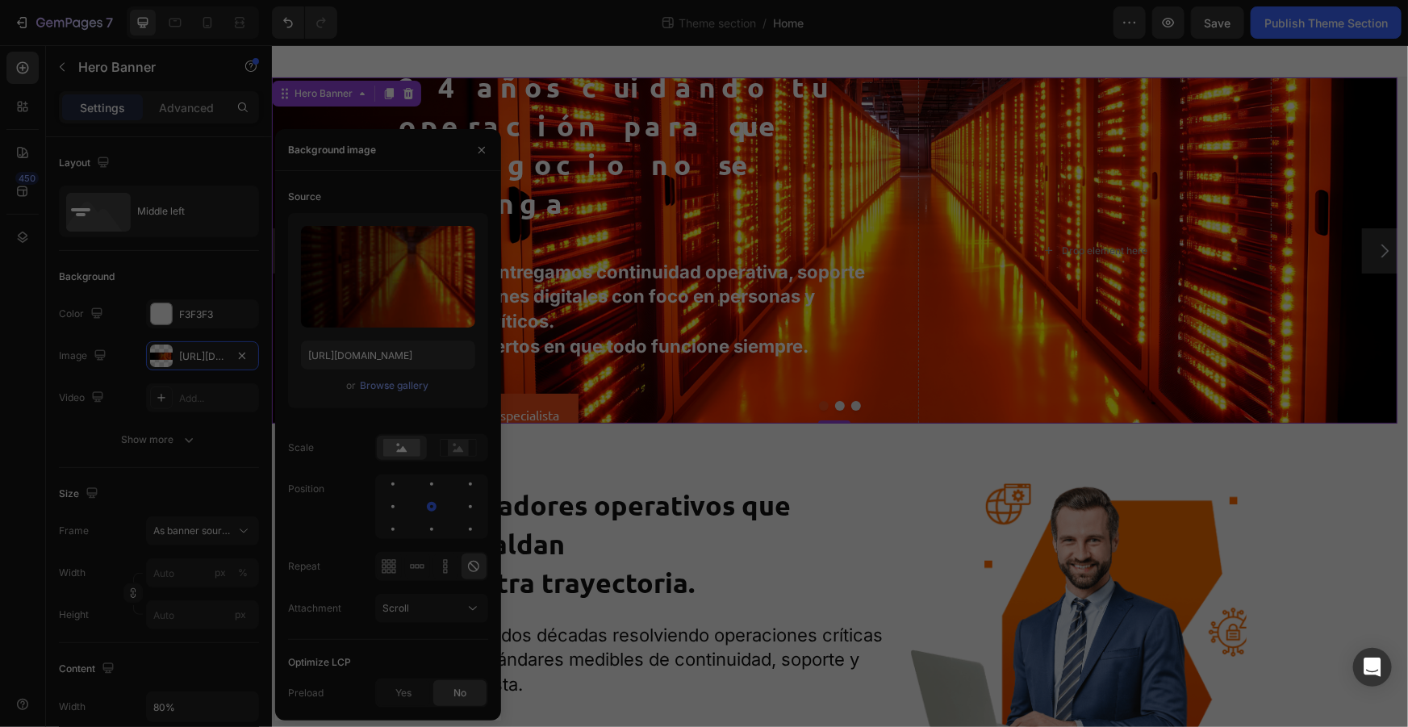
click at [871, 240] on div "BI DESKTOP -BANNER W...1).png 296.97 kb" at bounding box center [861, 244] width 144 height 144
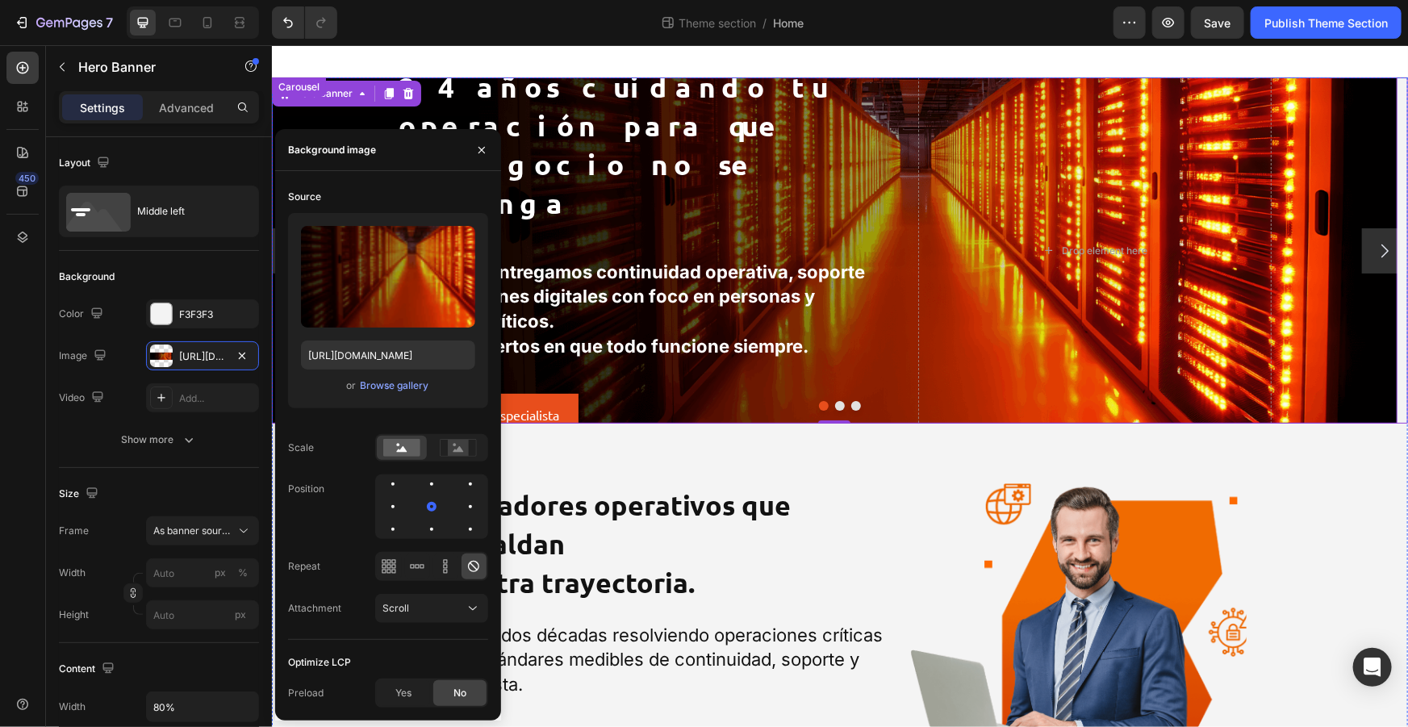
click at [1376, 243] on icon "Carousel Next Arrow" at bounding box center [1383, 249] width 19 height 19
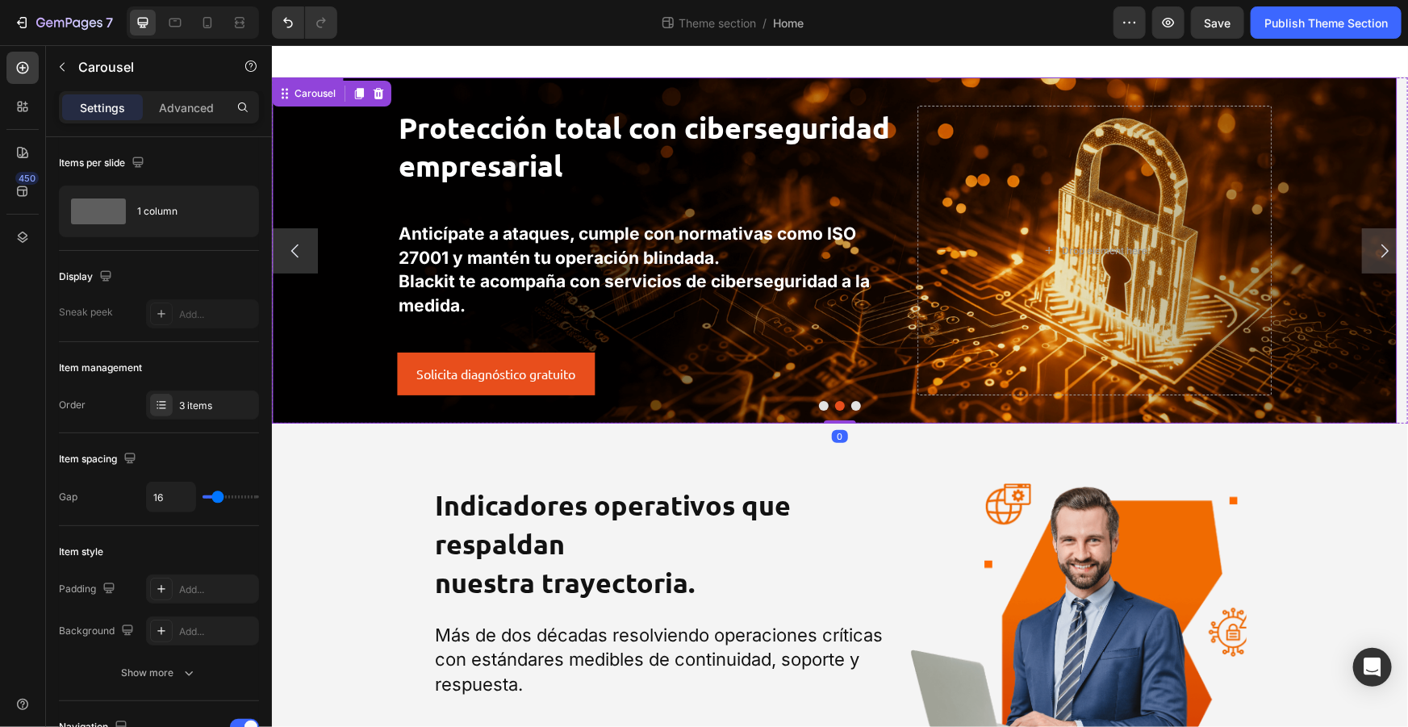
click at [1108, 88] on div "Background Image" at bounding box center [833, 250] width 1125 height 346
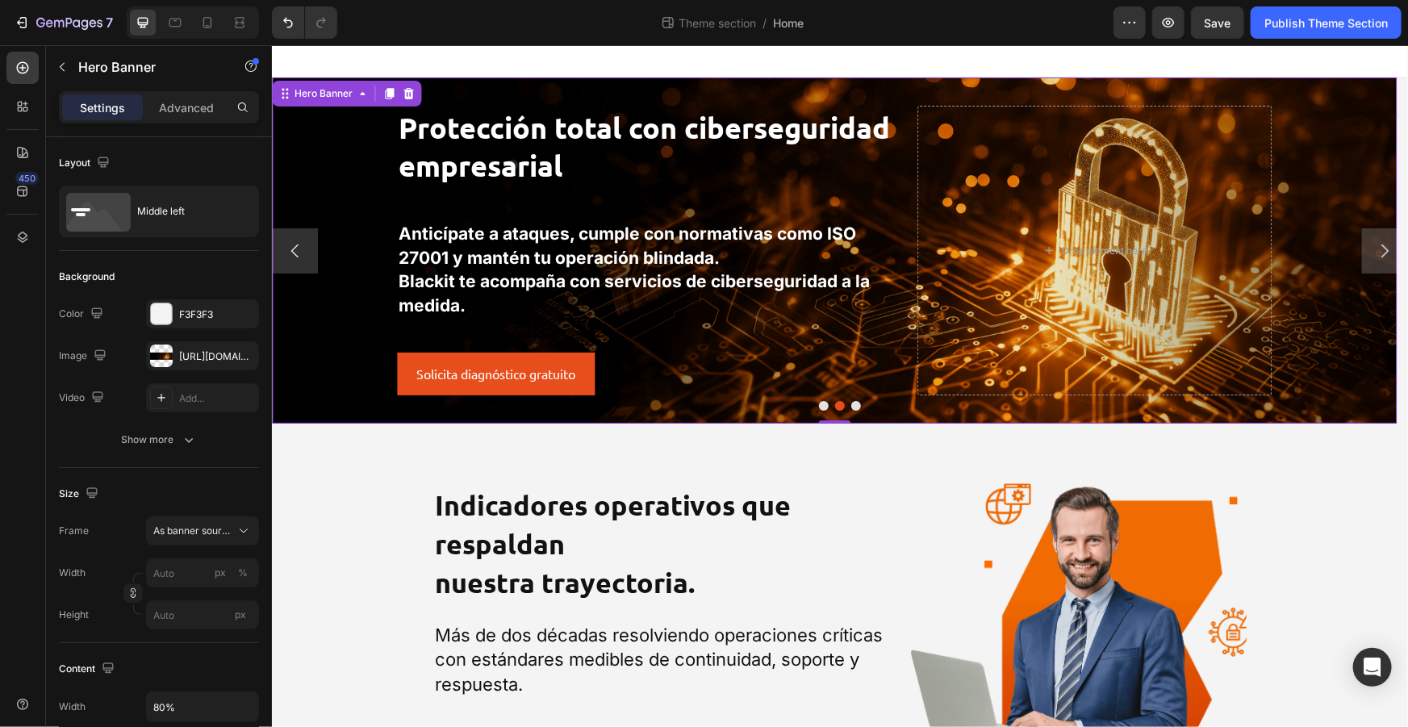
click at [330, 149] on div "Background Image" at bounding box center [833, 250] width 1125 height 346
click at [190, 350] on div "[URL][DOMAIN_NAME]" at bounding box center [202, 356] width 47 height 15
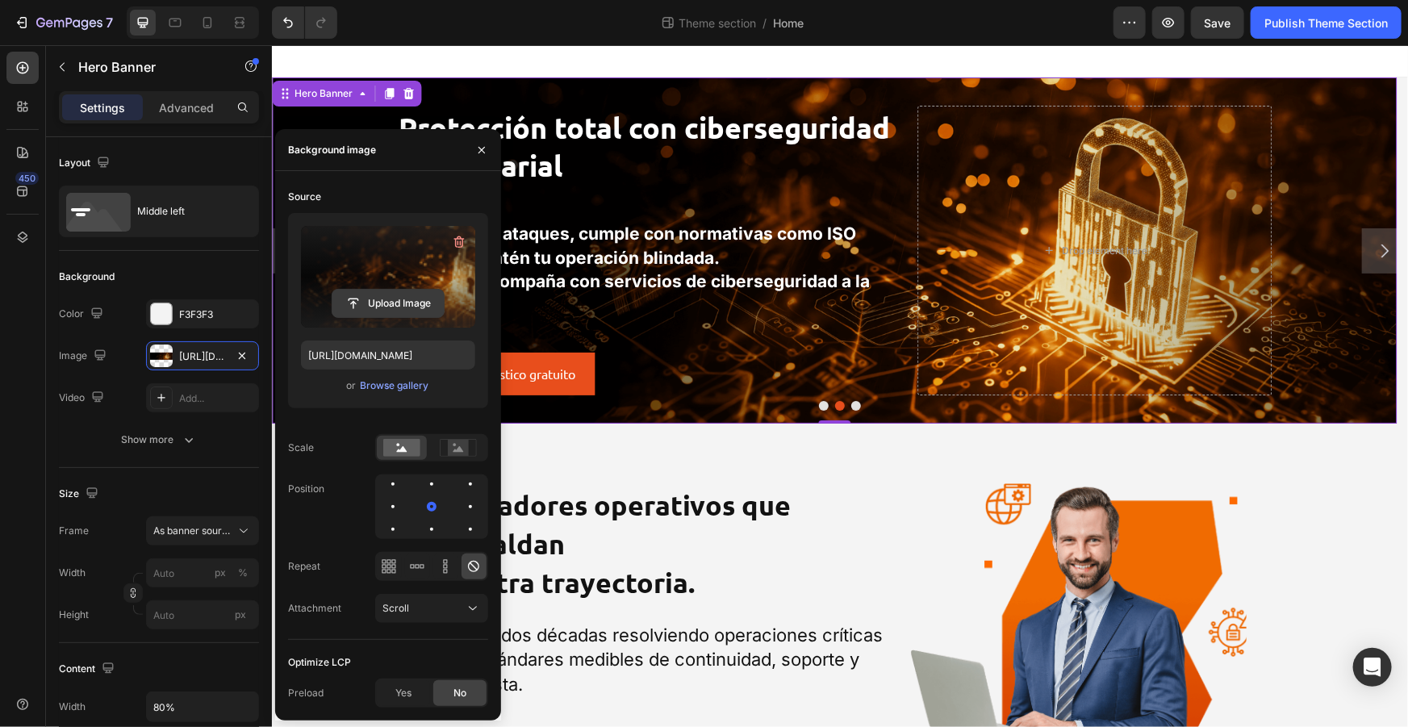
click at [357, 291] on input "file" at bounding box center [387, 303] width 111 height 27
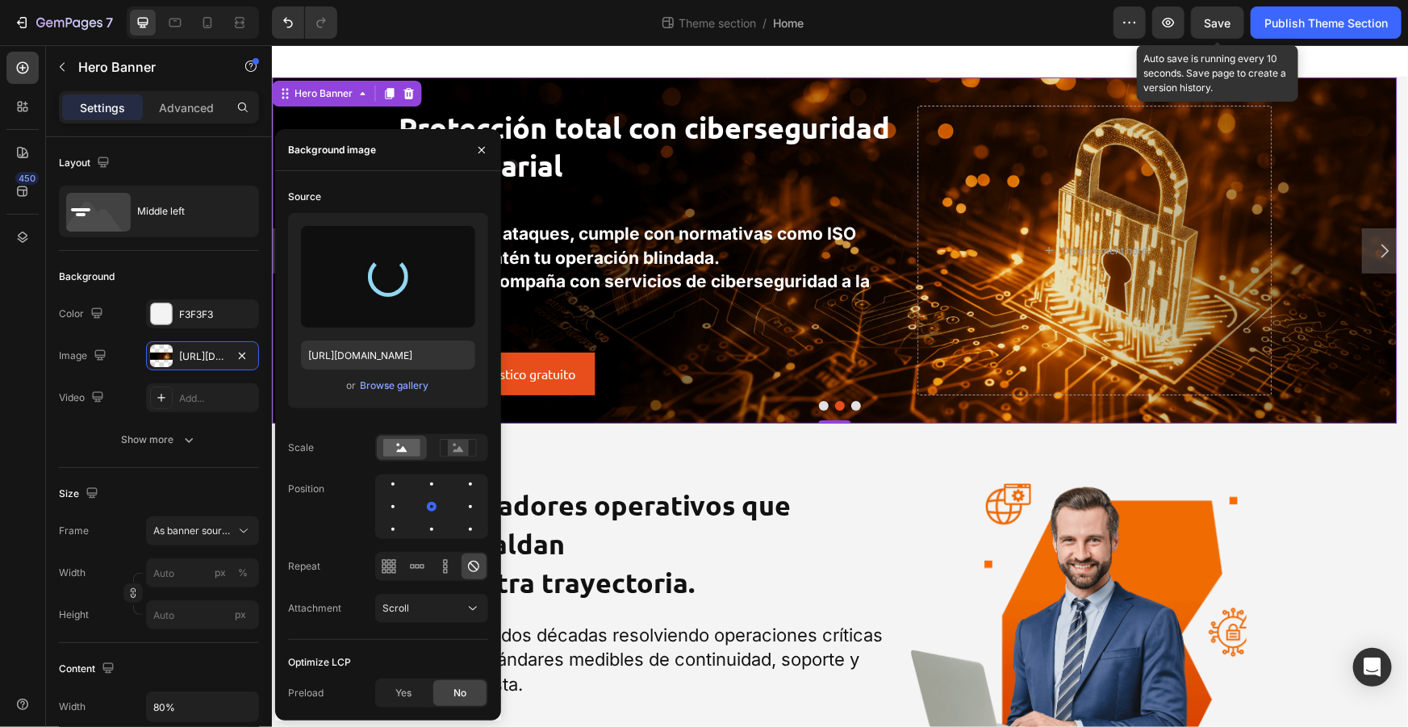
type input "[URL][DOMAIN_NAME]"
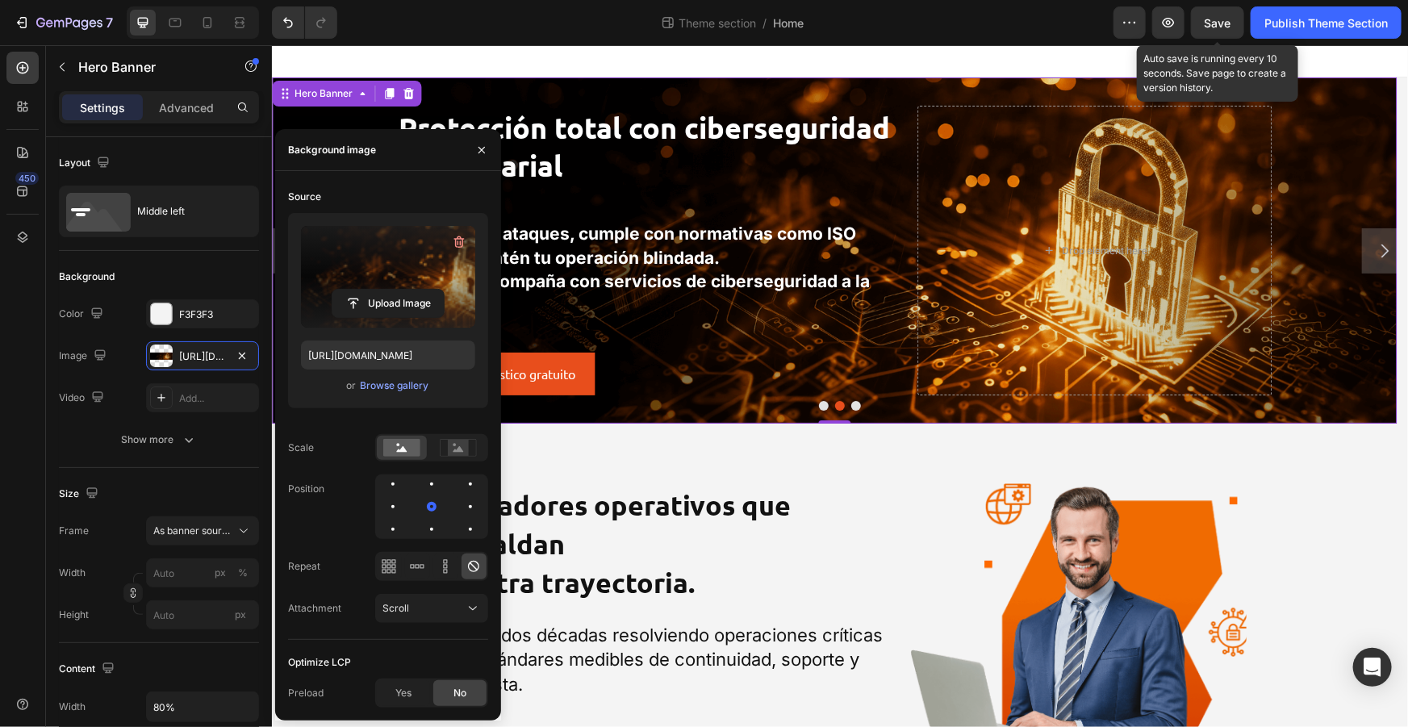
click at [1214, 28] on span "Save" at bounding box center [1218, 23] width 27 height 14
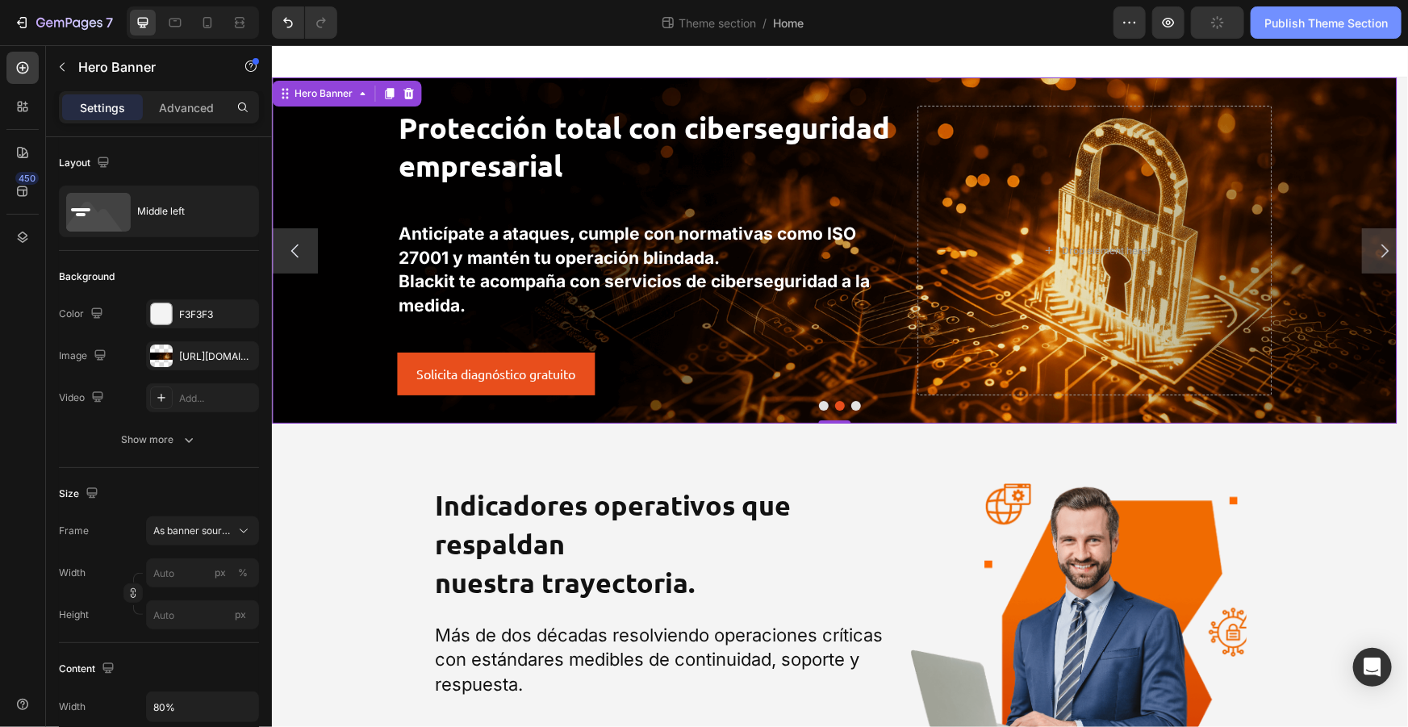
click at [1284, 15] on div "Publish Theme Section" at bounding box center [1325, 23] width 123 height 17
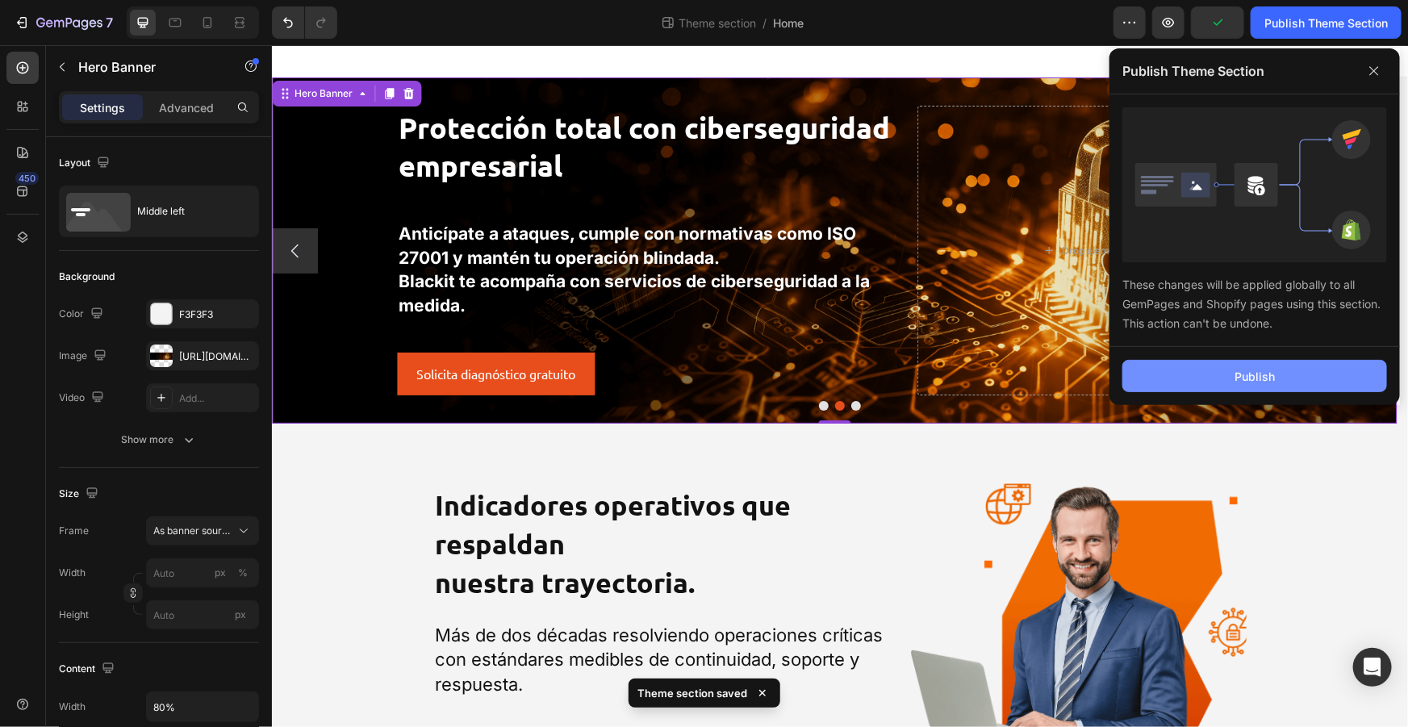
click at [1216, 373] on button "Publish" at bounding box center [1254, 376] width 265 height 32
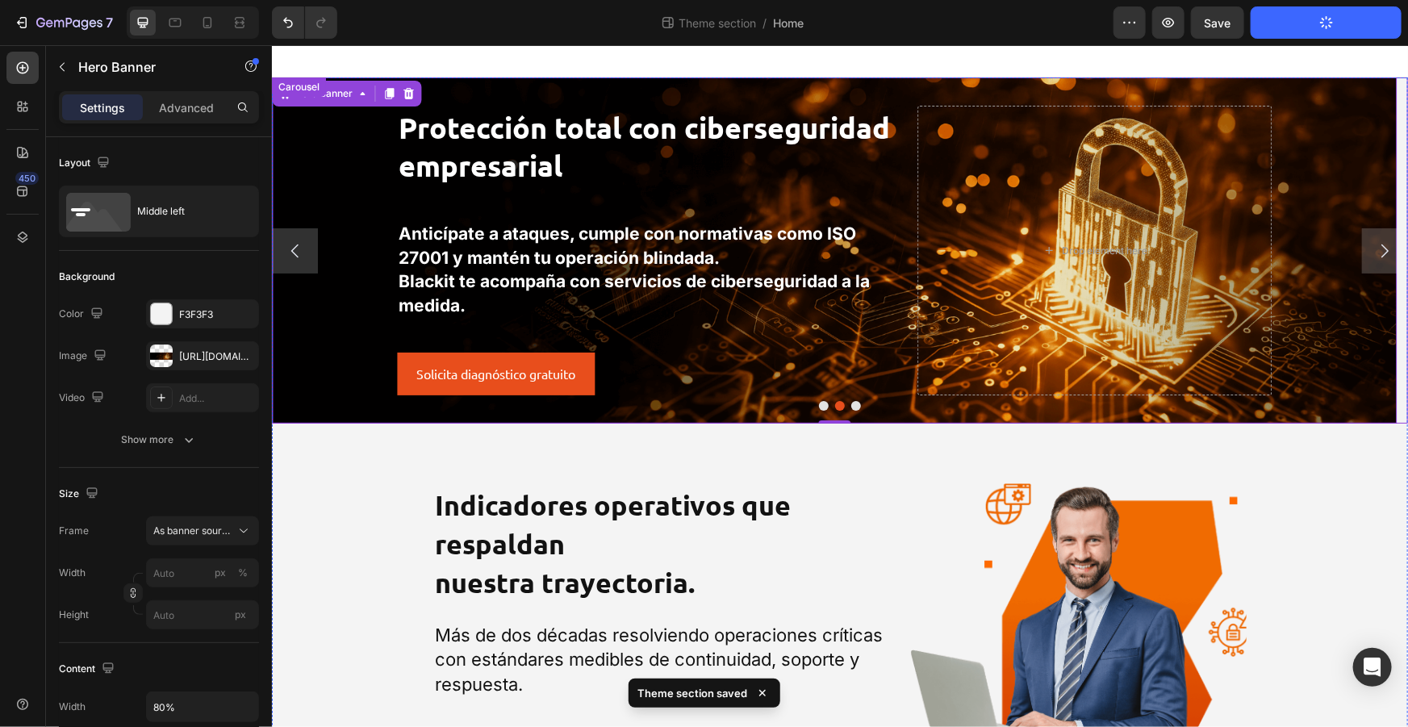
click at [850, 403] on button "Dot" at bounding box center [855, 405] width 10 height 10
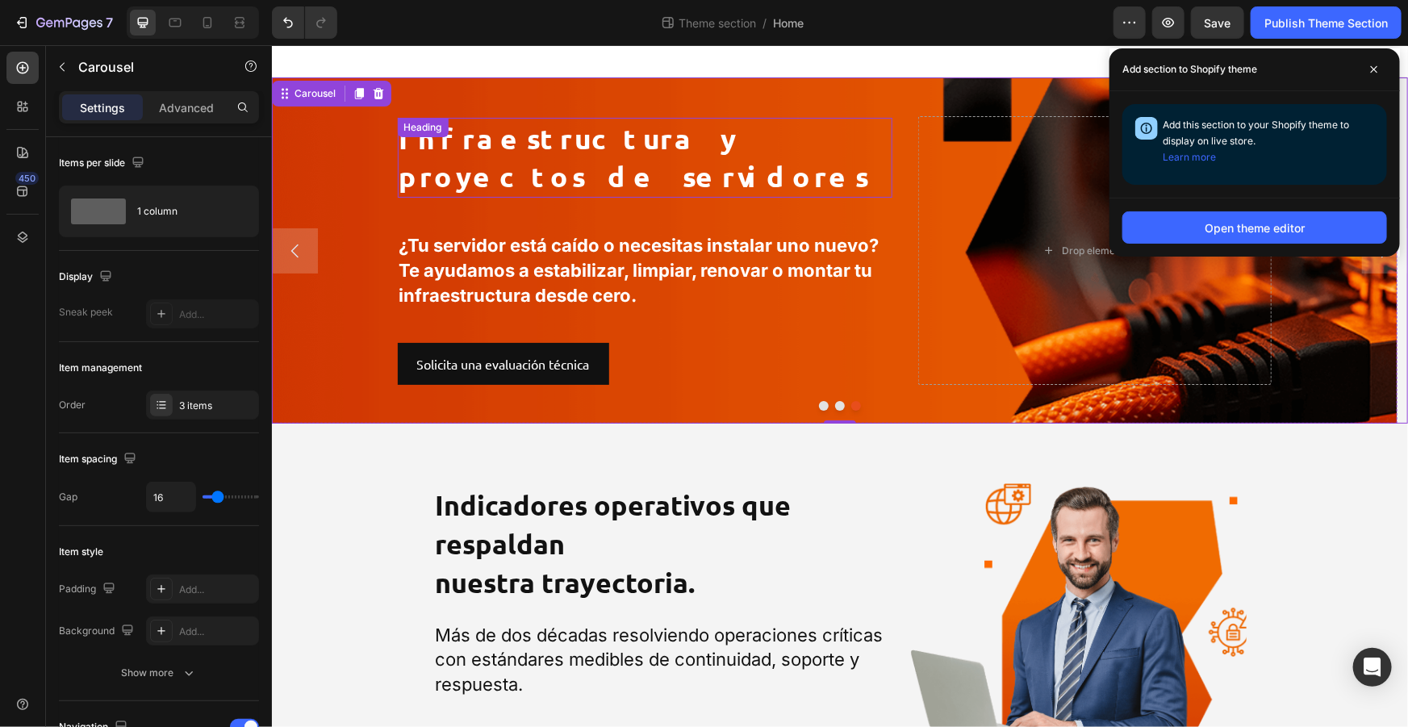
click at [585, 100] on div "Background Image" at bounding box center [833, 250] width 1125 height 346
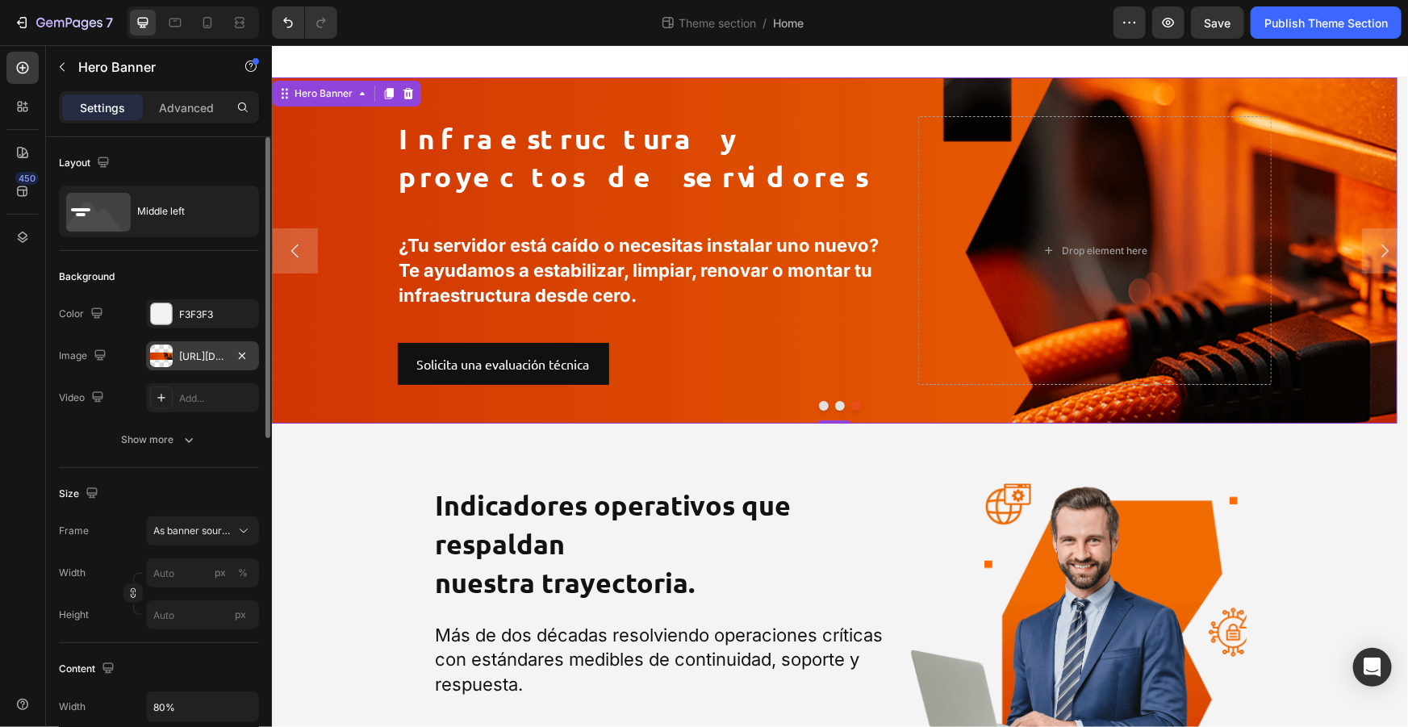
click at [209, 351] on div "[URL][DOMAIN_NAME]" at bounding box center [202, 356] width 47 height 15
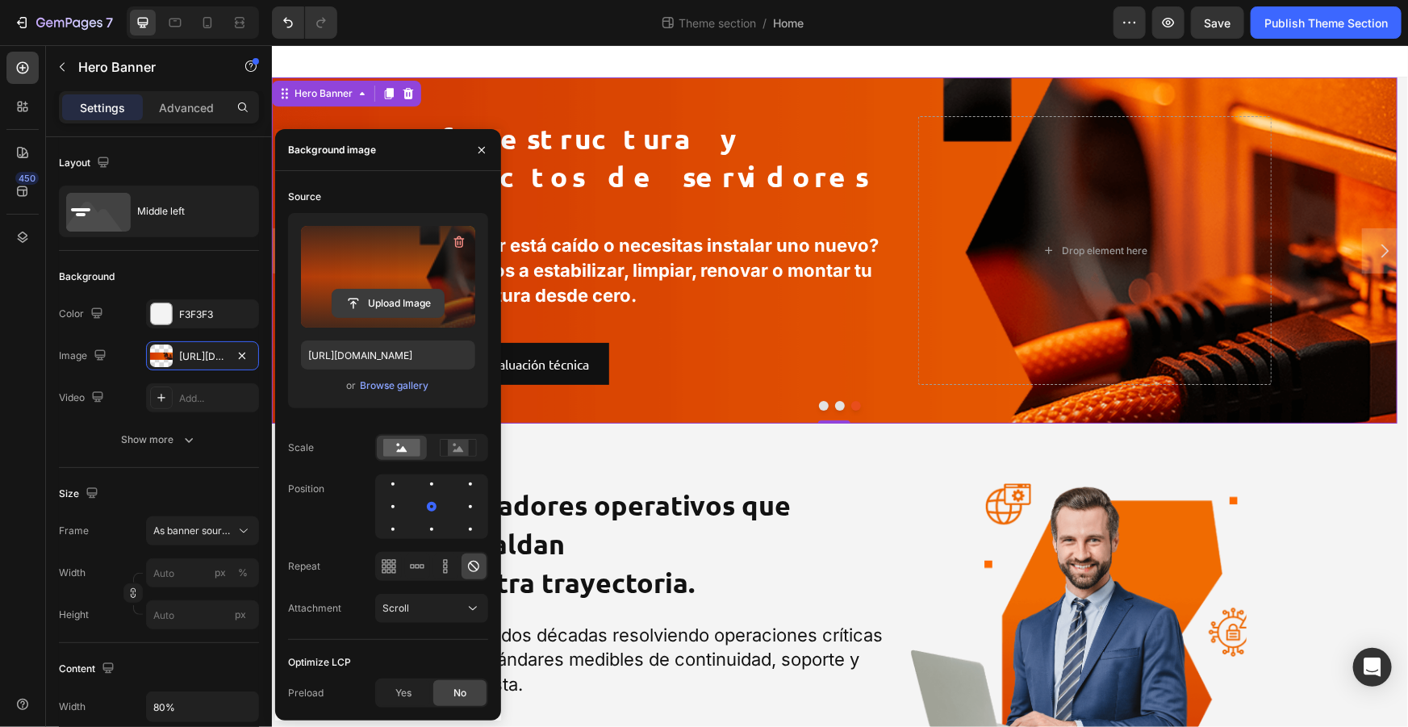
click at [398, 292] on input "file" at bounding box center [387, 303] width 111 height 27
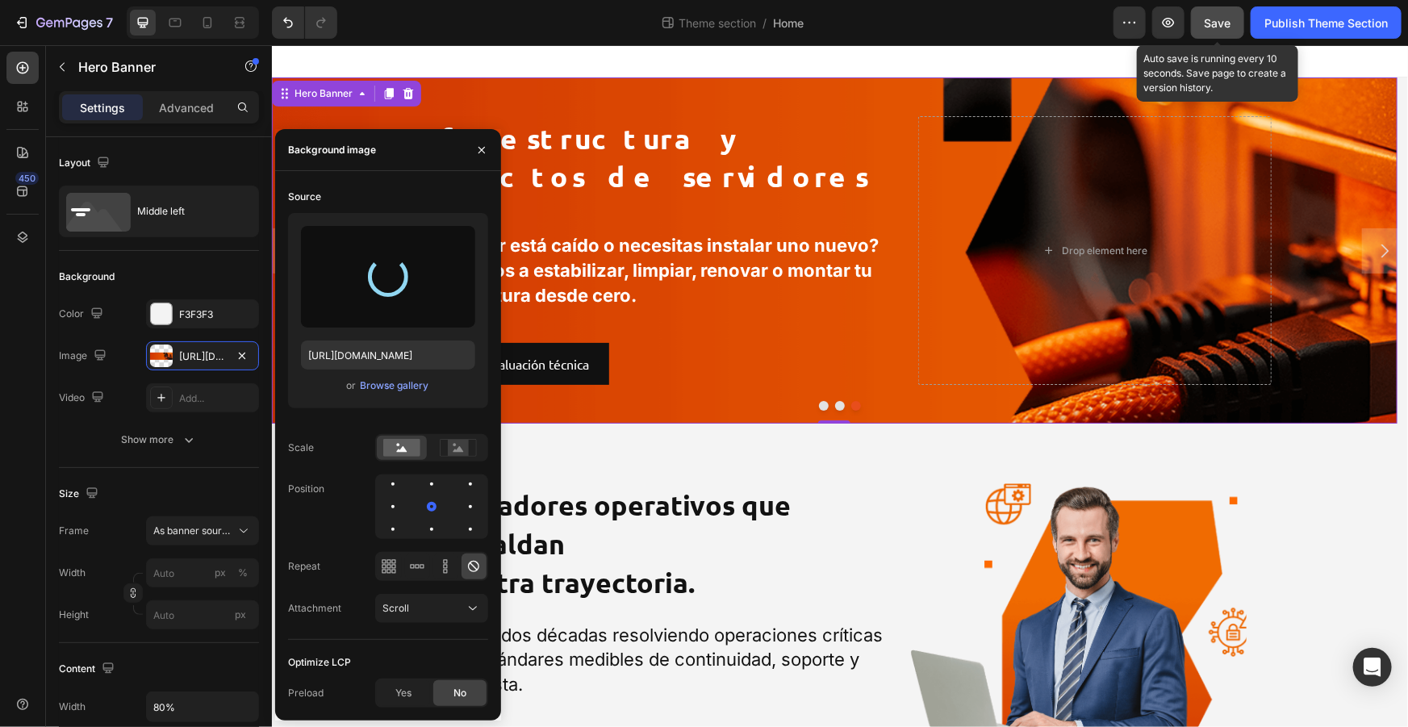
type input "[URL][DOMAIN_NAME]"
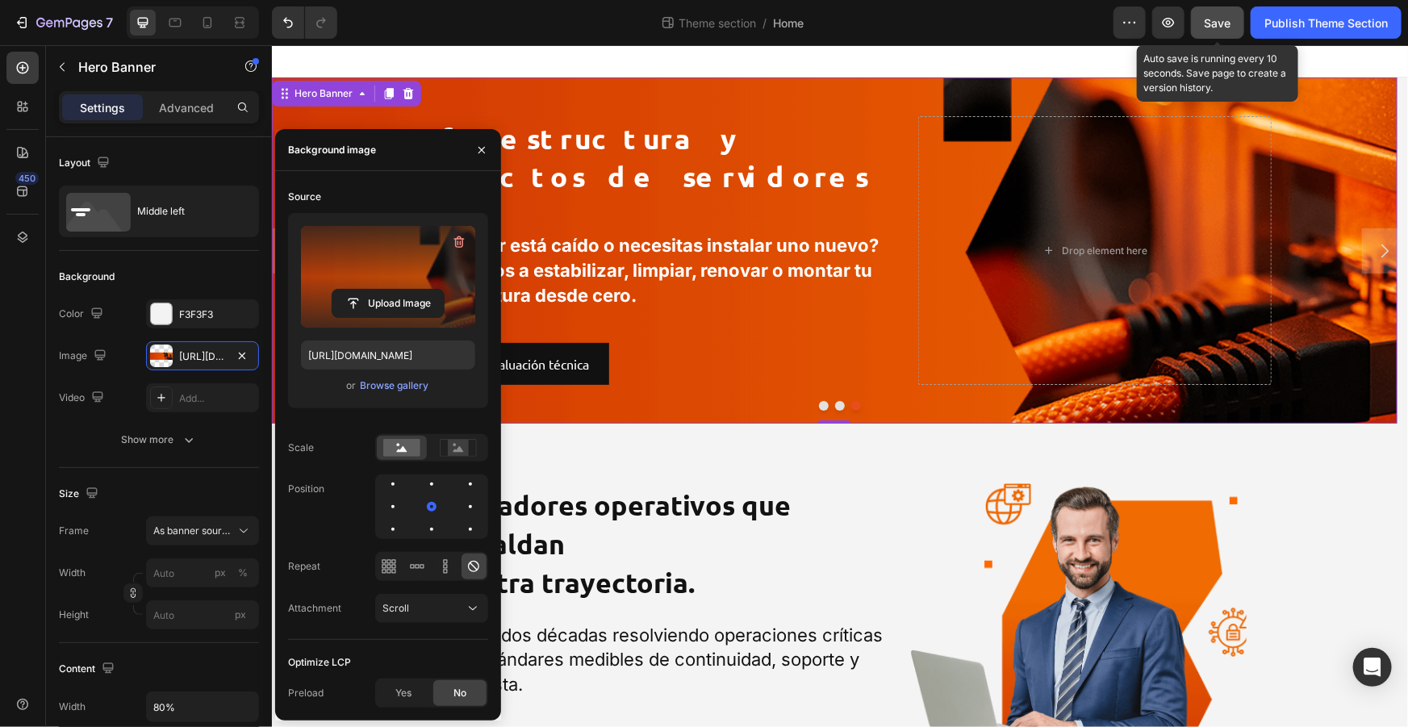
click at [1203, 30] on button "Save" at bounding box center [1217, 22] width 53 height 32
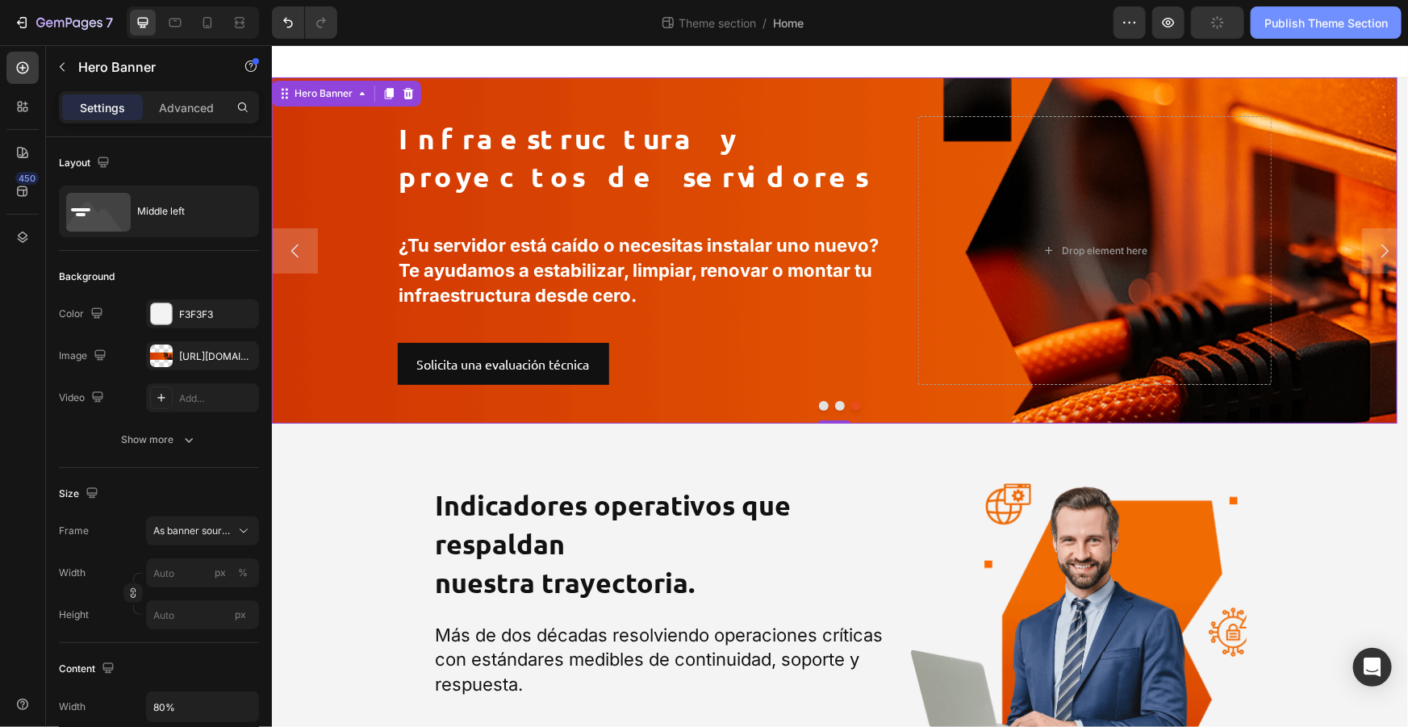
click at [1265, 30] on div "Publish Theme Section" at bounding box center [1325, 23] width 123 height 17
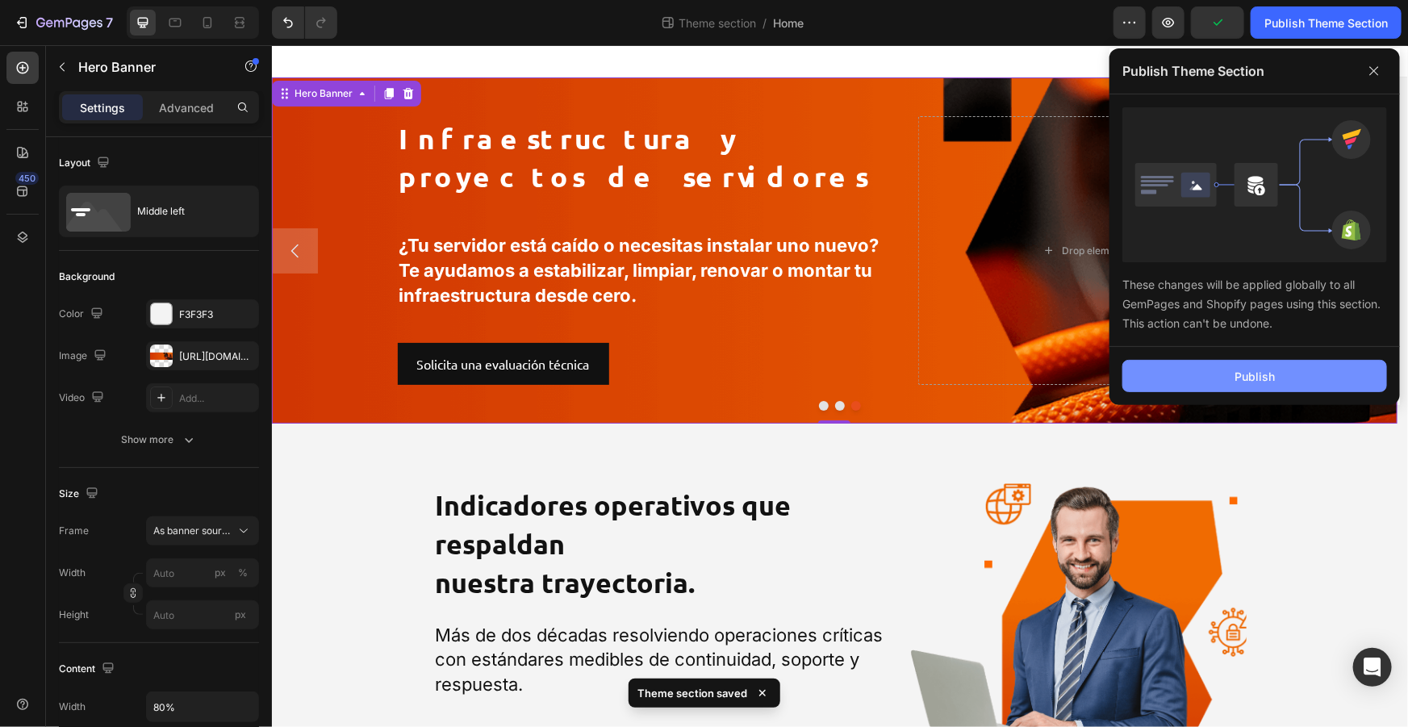
click at [1216, 361] on button "Publish" at bounding box center [1254, 376] width 265 height 32
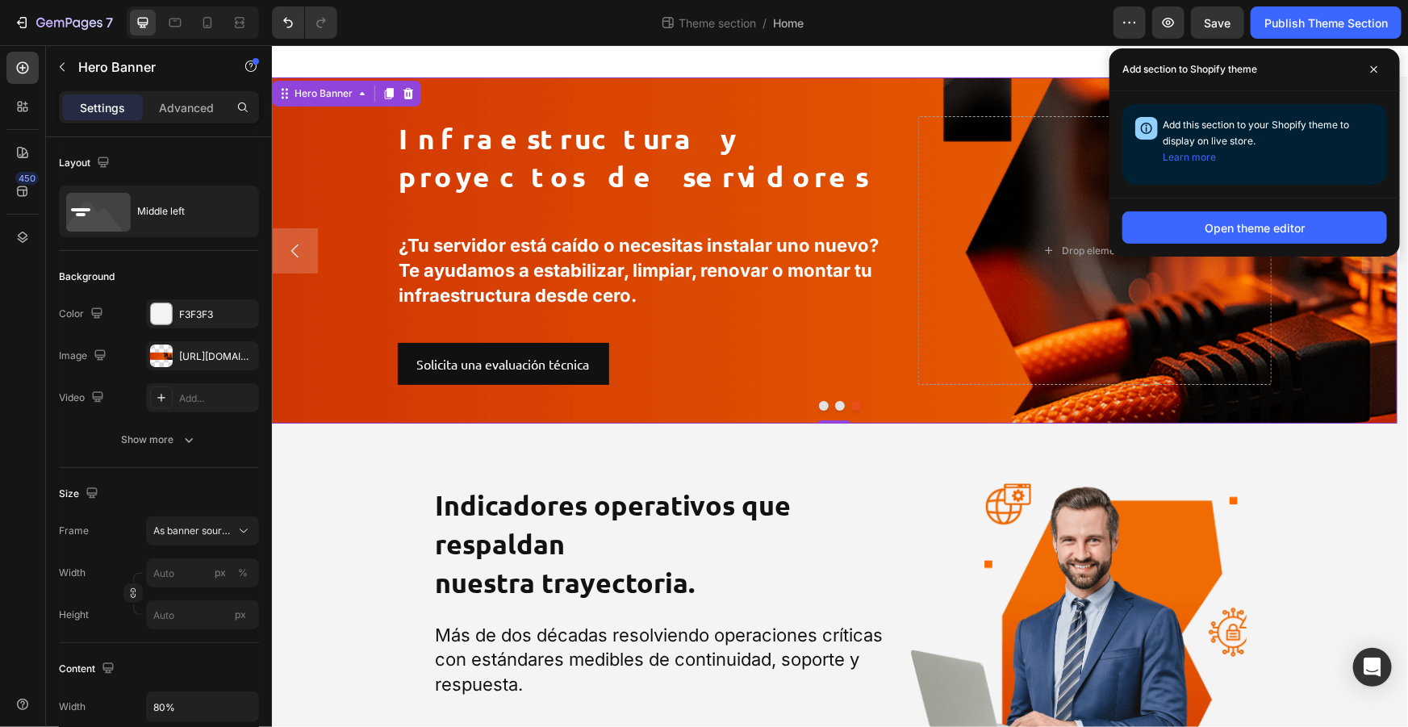
click at [453, 66] on div at bounding box center [839, 60] width 1136 height 32
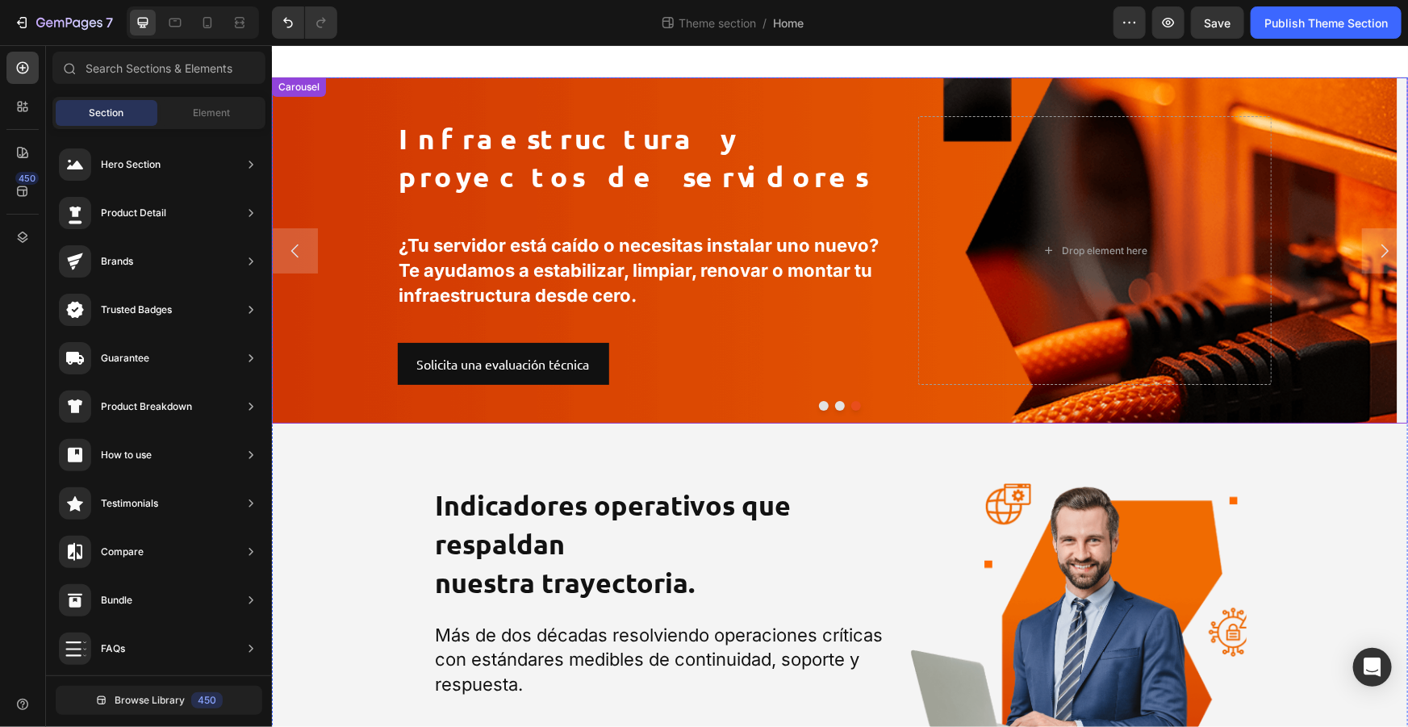
click at [1380, 257] on icon "Carousel Next Arrow" at bounding box center [1383, 249] width 19 height 19
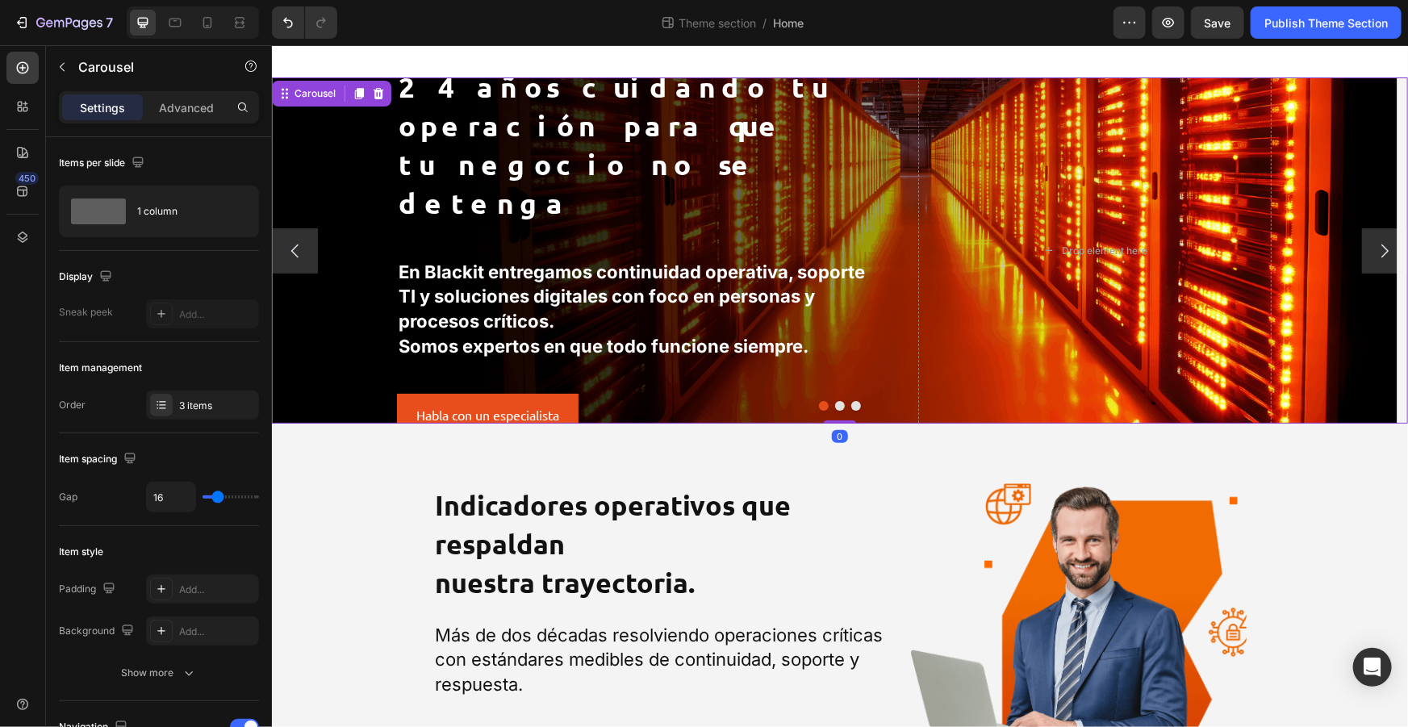
click at [1379, 257] on icon "Carousel Next Arrow" at bounding box center [1383, 249] width 19 height 19
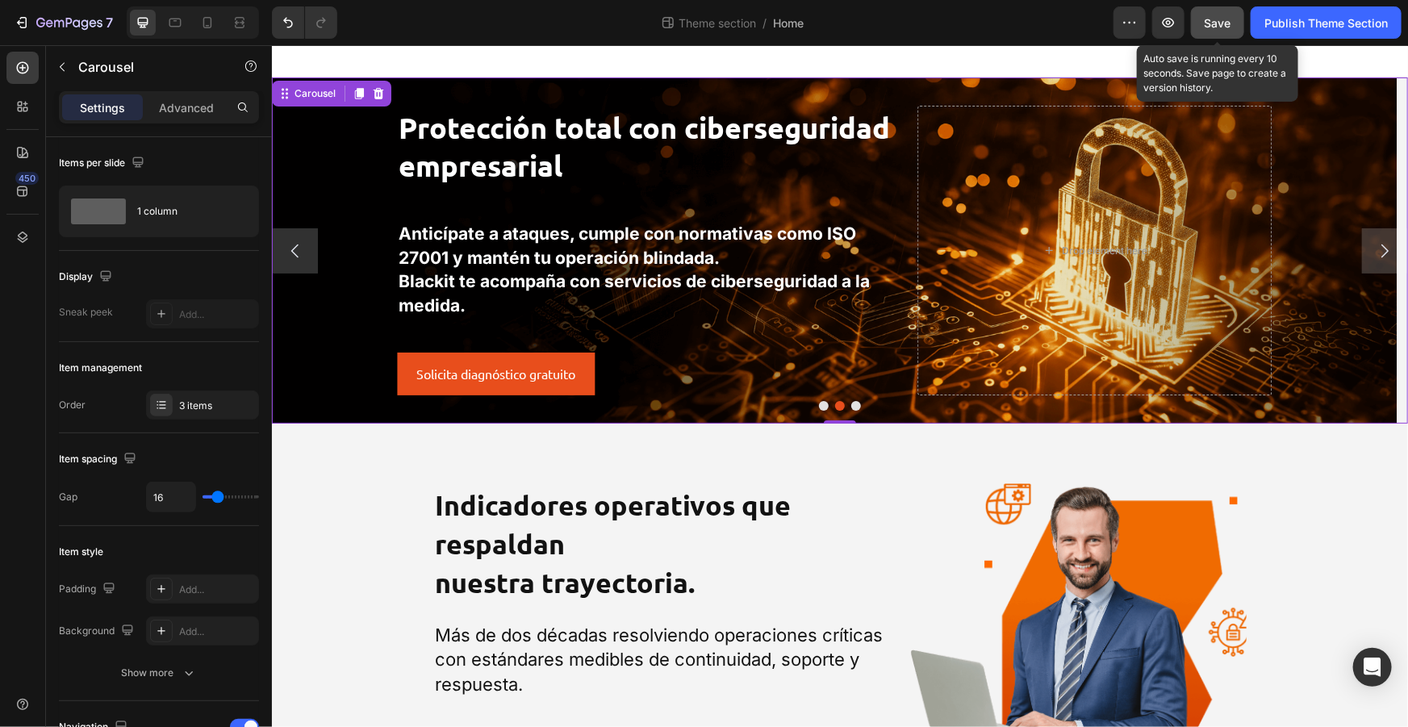
click at [1210, 34] on button "Save" at bounding box center [1217, 22] width 53 height 32
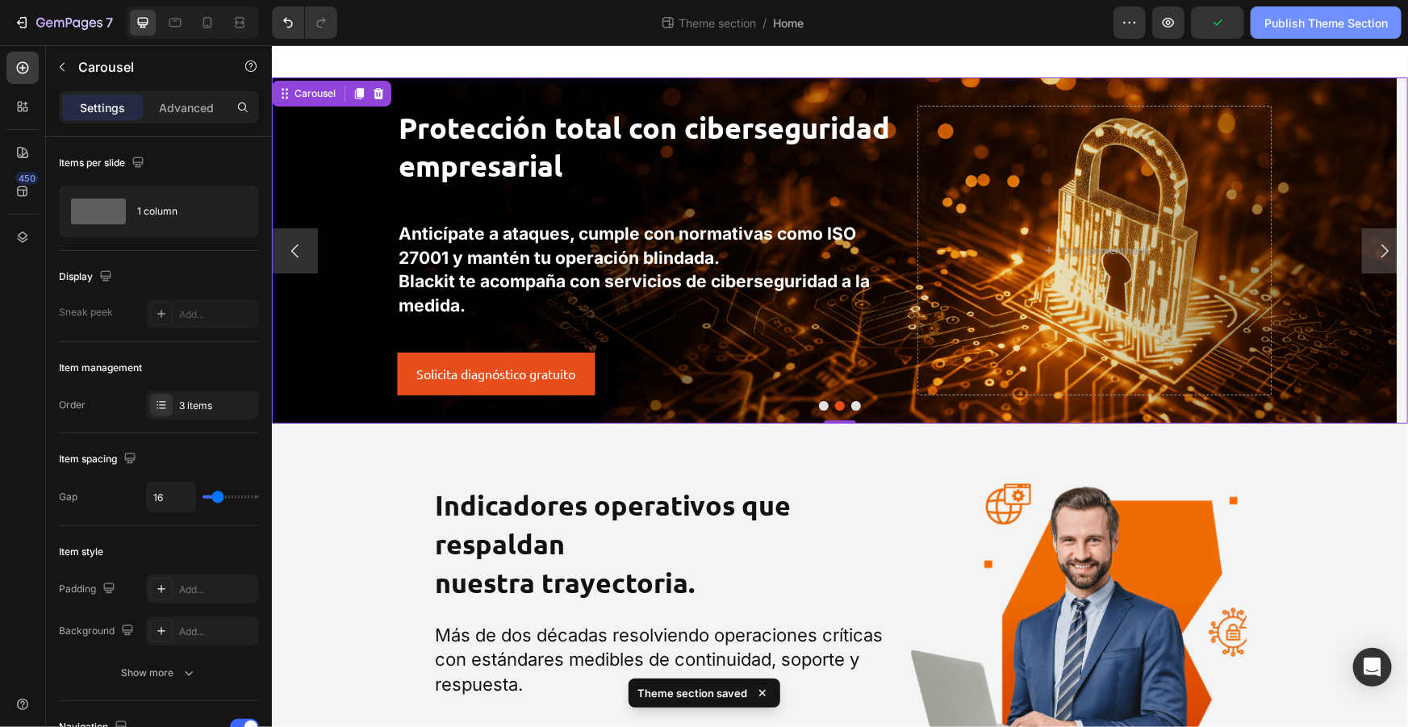
click at [1286, 28] on div "Publish Theme Section" at bounding box center [1325, 23] width 123 height 17
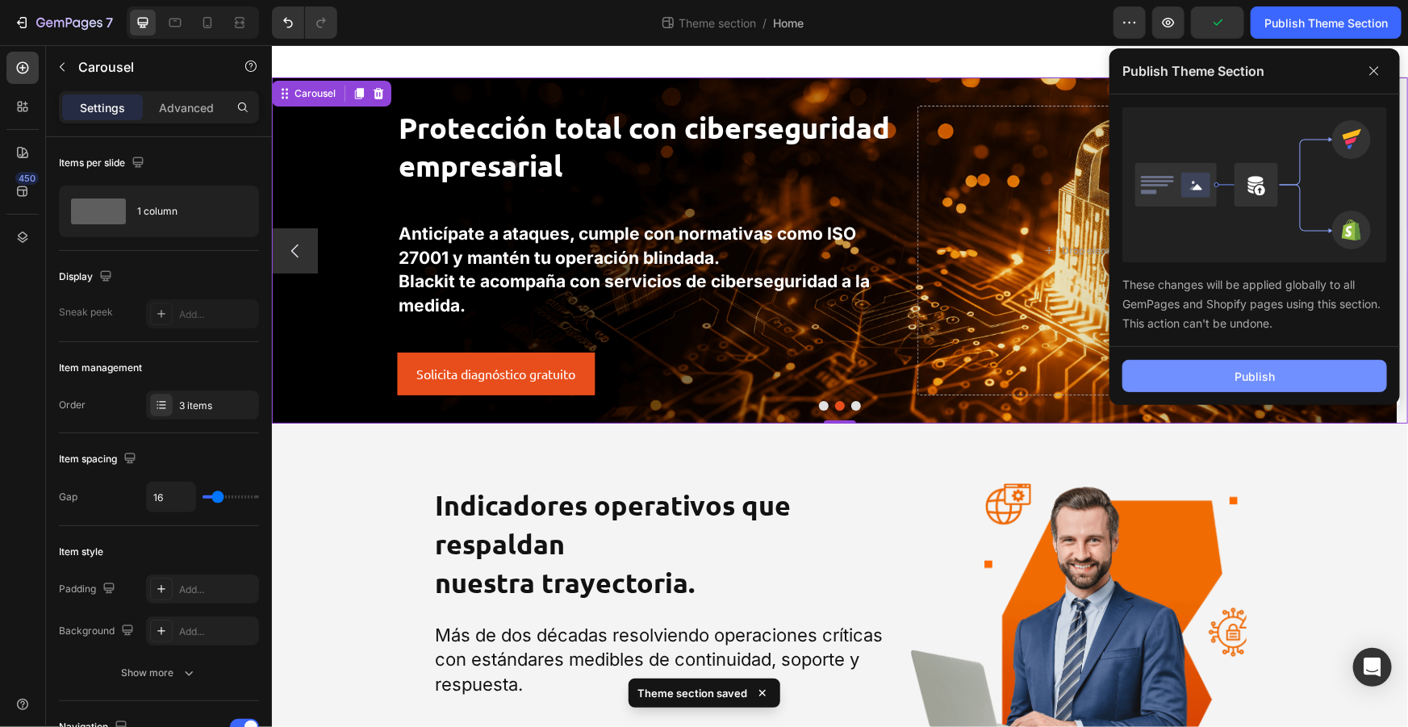
click at [1274, 384] on button "Publish" at bounding box center [1254, 376] width 265 height 32
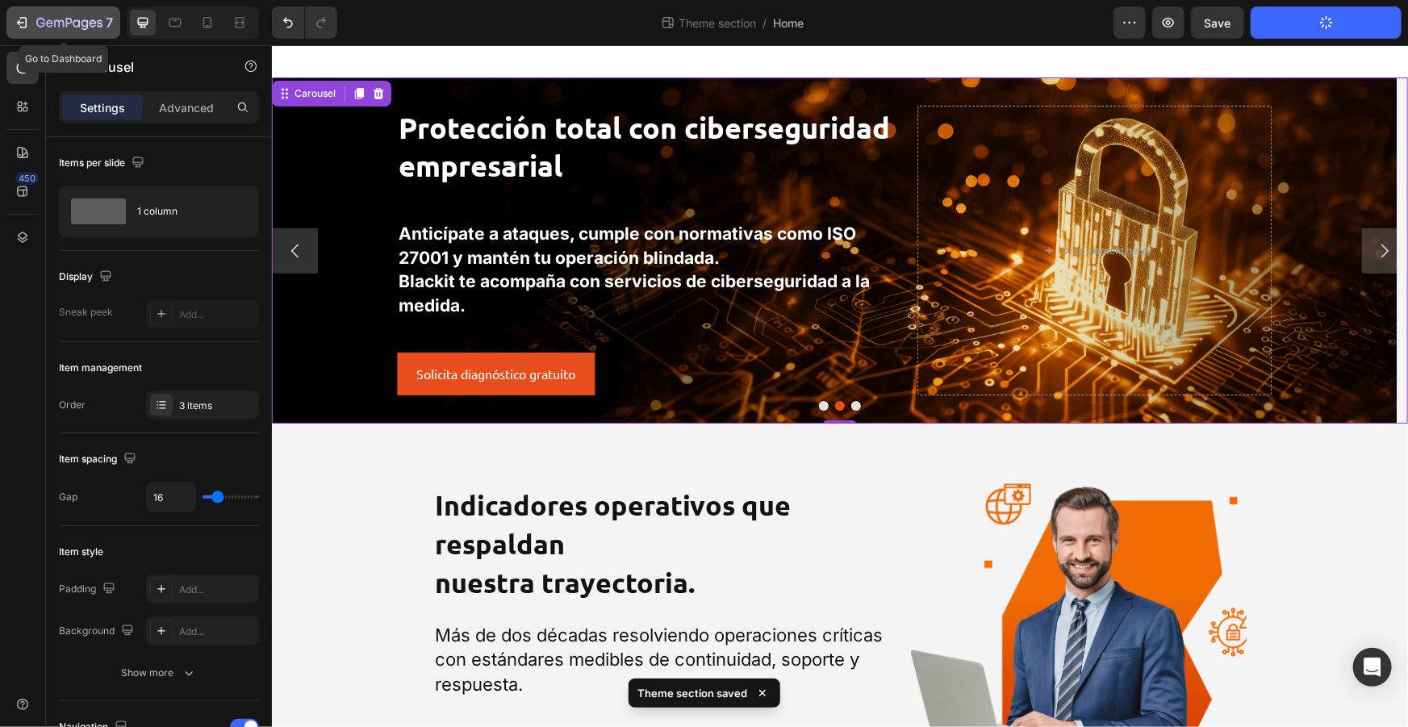
click at [27, 13] on div "7" at bounding box center [63, 22] width 99 height 19
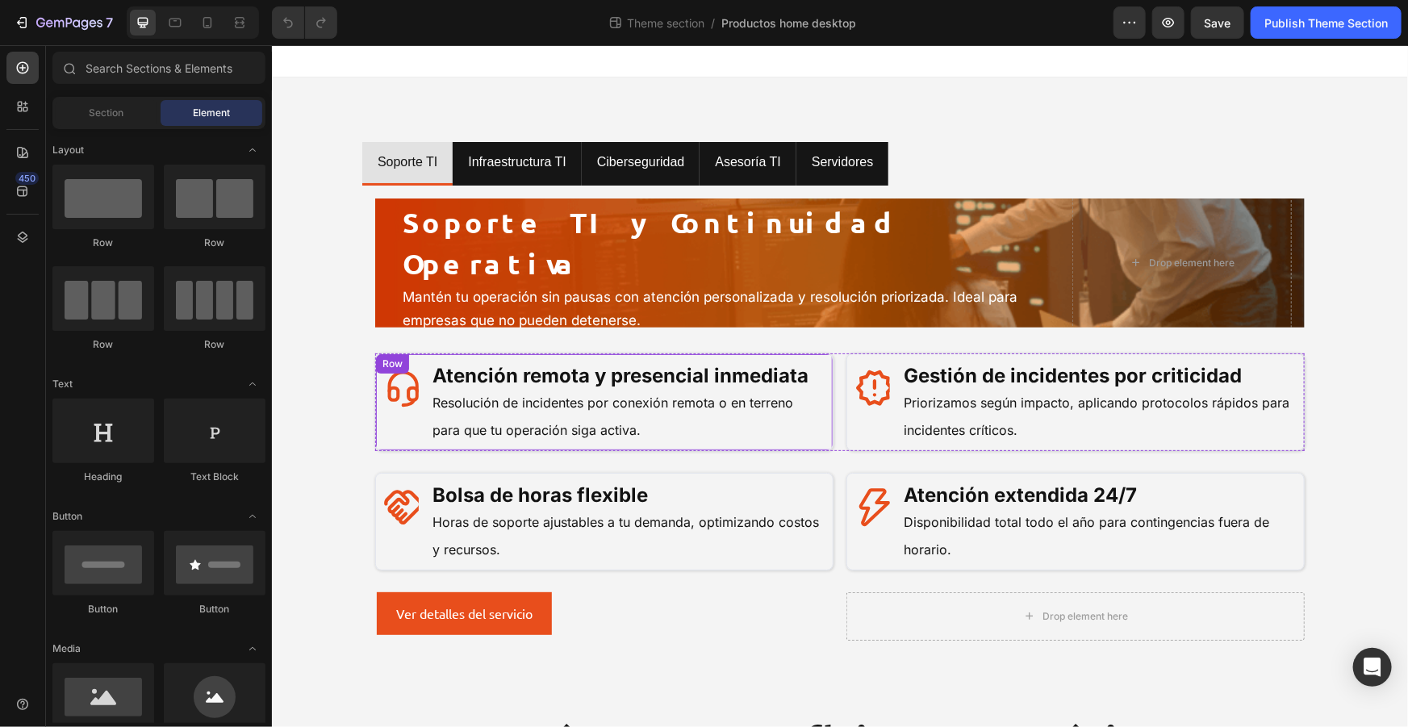
click at [724, 354] on div "Icon Atención remota y presencial inmediata Resolución de incidentes por conexi…" at bounding box center [603, 402] width 458 height 98
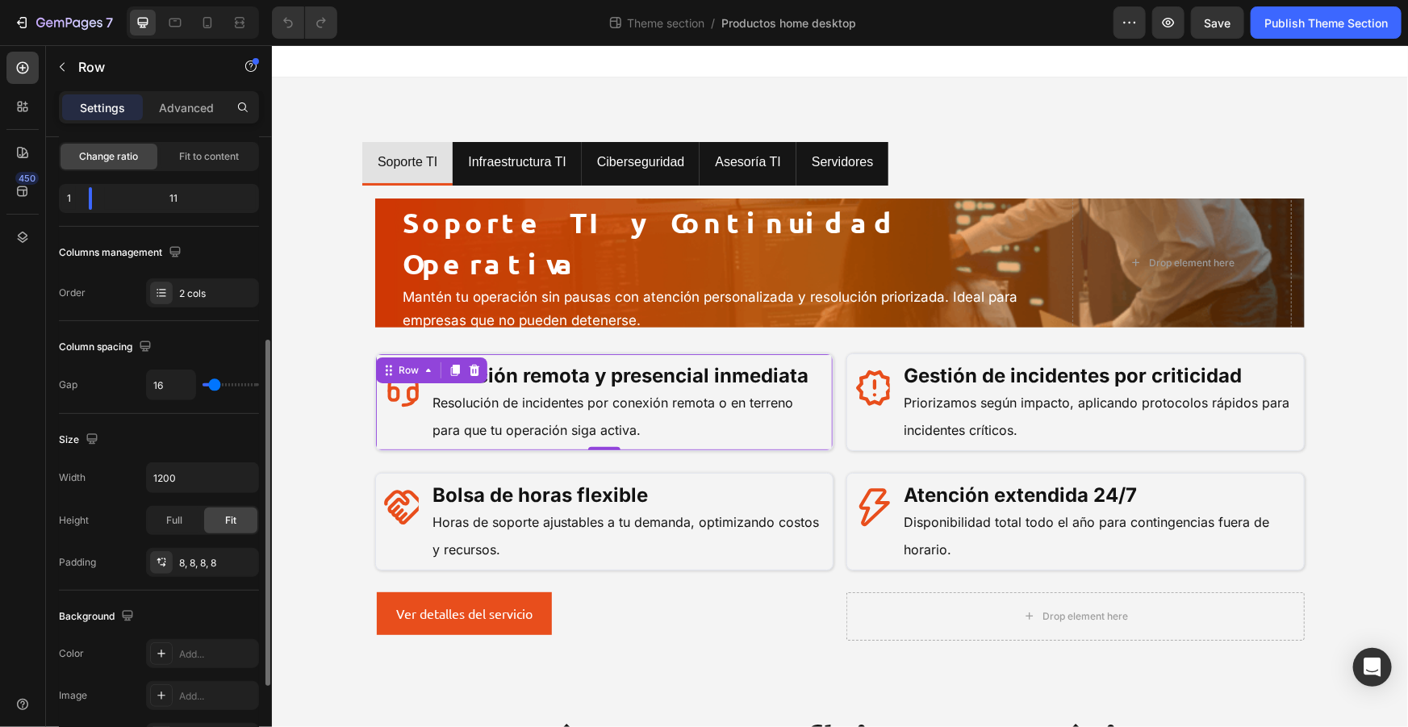
scroll to position [90, 0]
